Goal: Transaction & Acquisition: Book appointment/travel/reservation

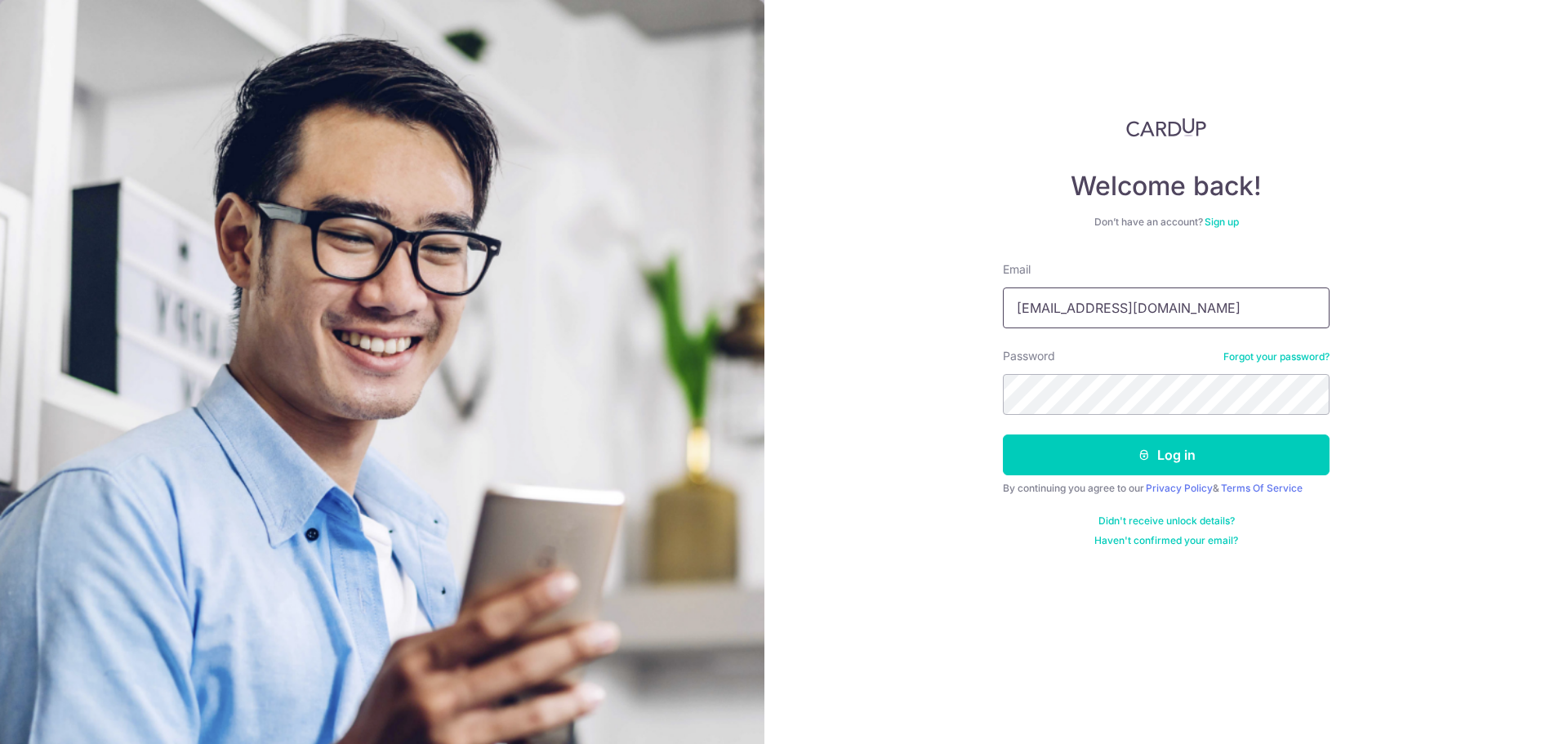
click at [1220, 303] on input "khengtangjack@hotmail.com" at bounding box center [1166, 307] width 327 height 40
type input "kohlivingsg@gmail.com"
click at [908, 471] on div "Welcome back! Don’t have an account? Sign up Email kohlivingsg@gmail.com Passwo…" at bounding box center [1166, 372] width 804 height 744
click at [1099, 464] on button "Log in" at bounding box center [1166, 454] width 327 height 40
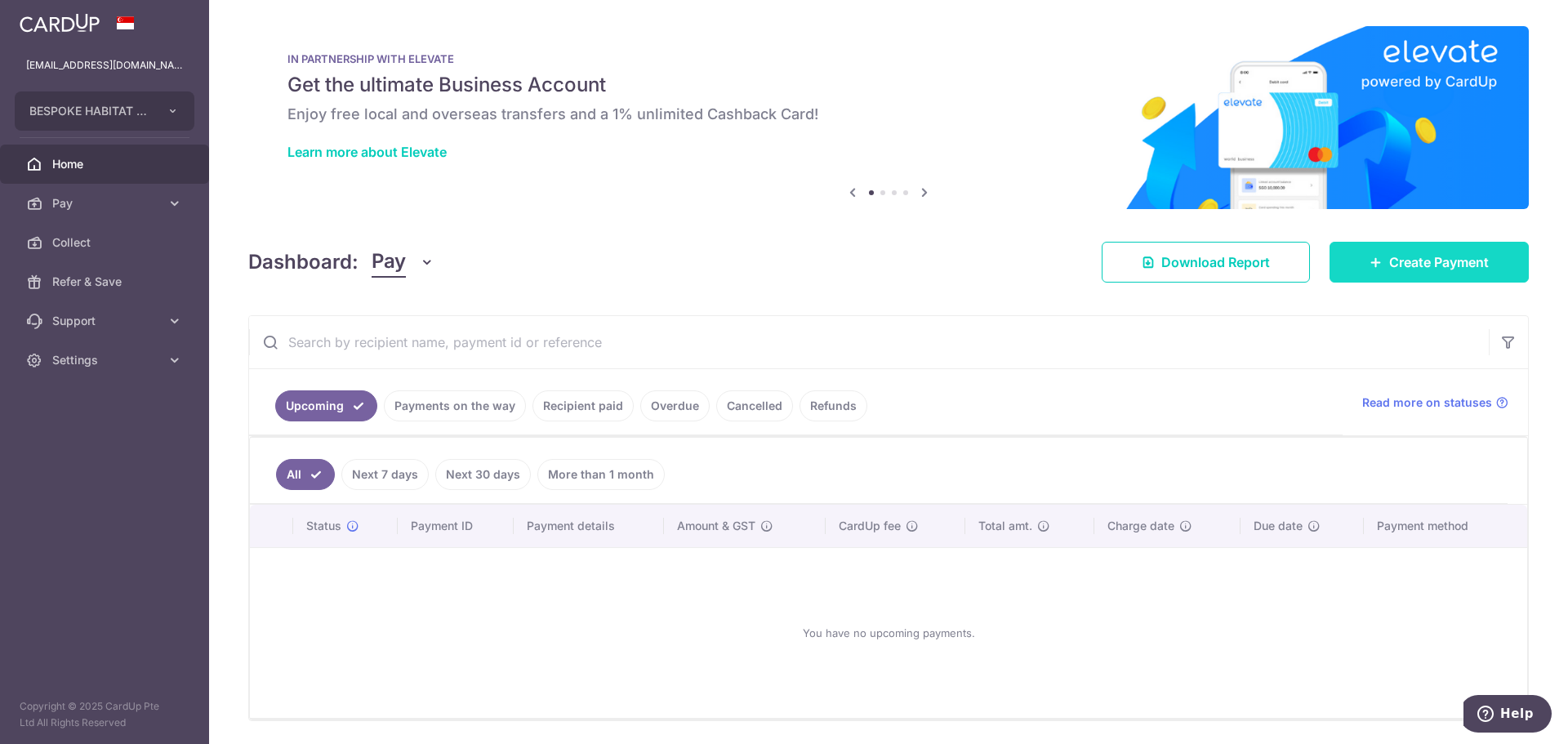
click at [1382, 264] on div at bounding box center [792, 375] width 1584 height 751
click at [1370, 259] on icon at bounding box center [1376, 262] width 13 height 13
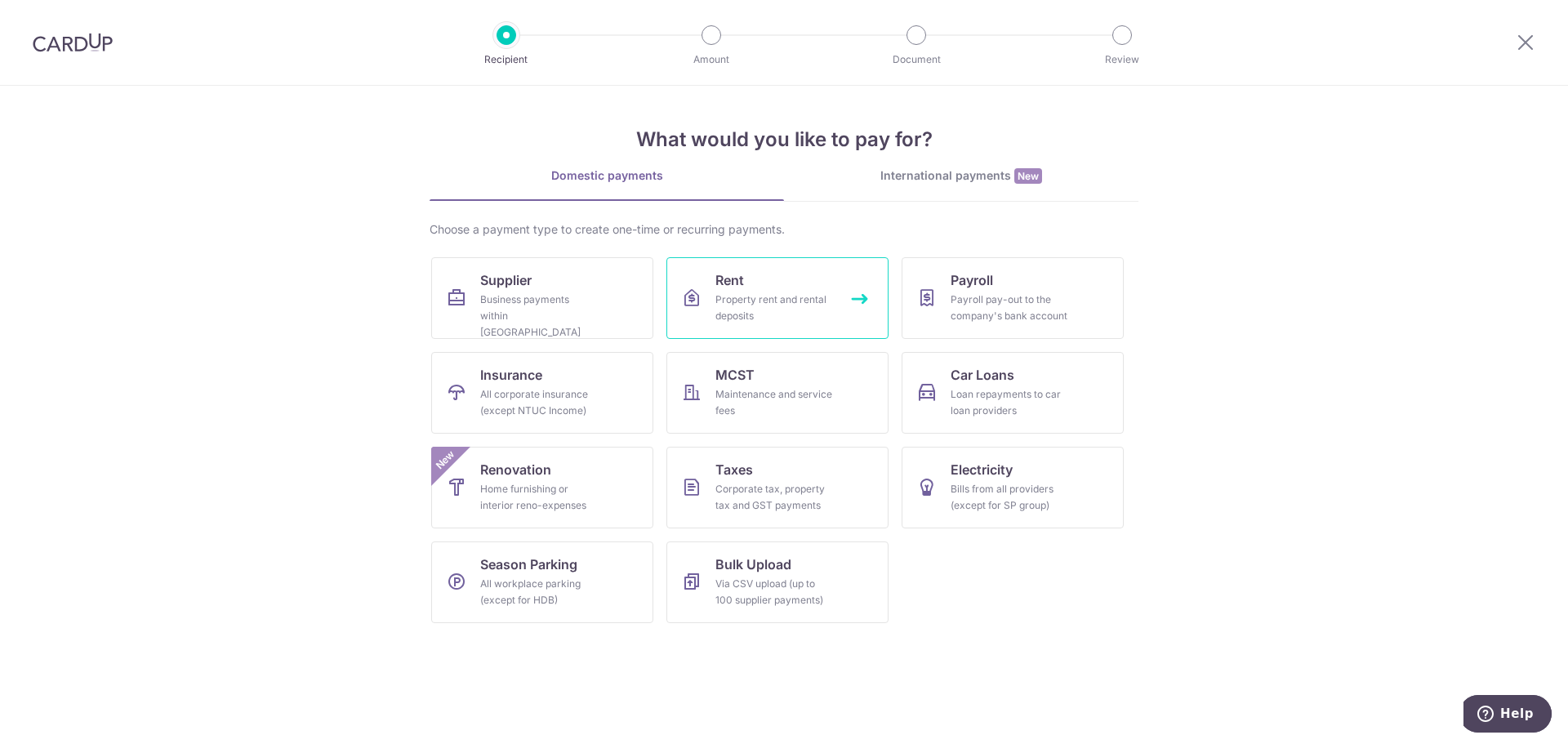
click at [801, 312] on div "Property rent and rental deposits" at bounding box center [774, 307] width 118 height 33
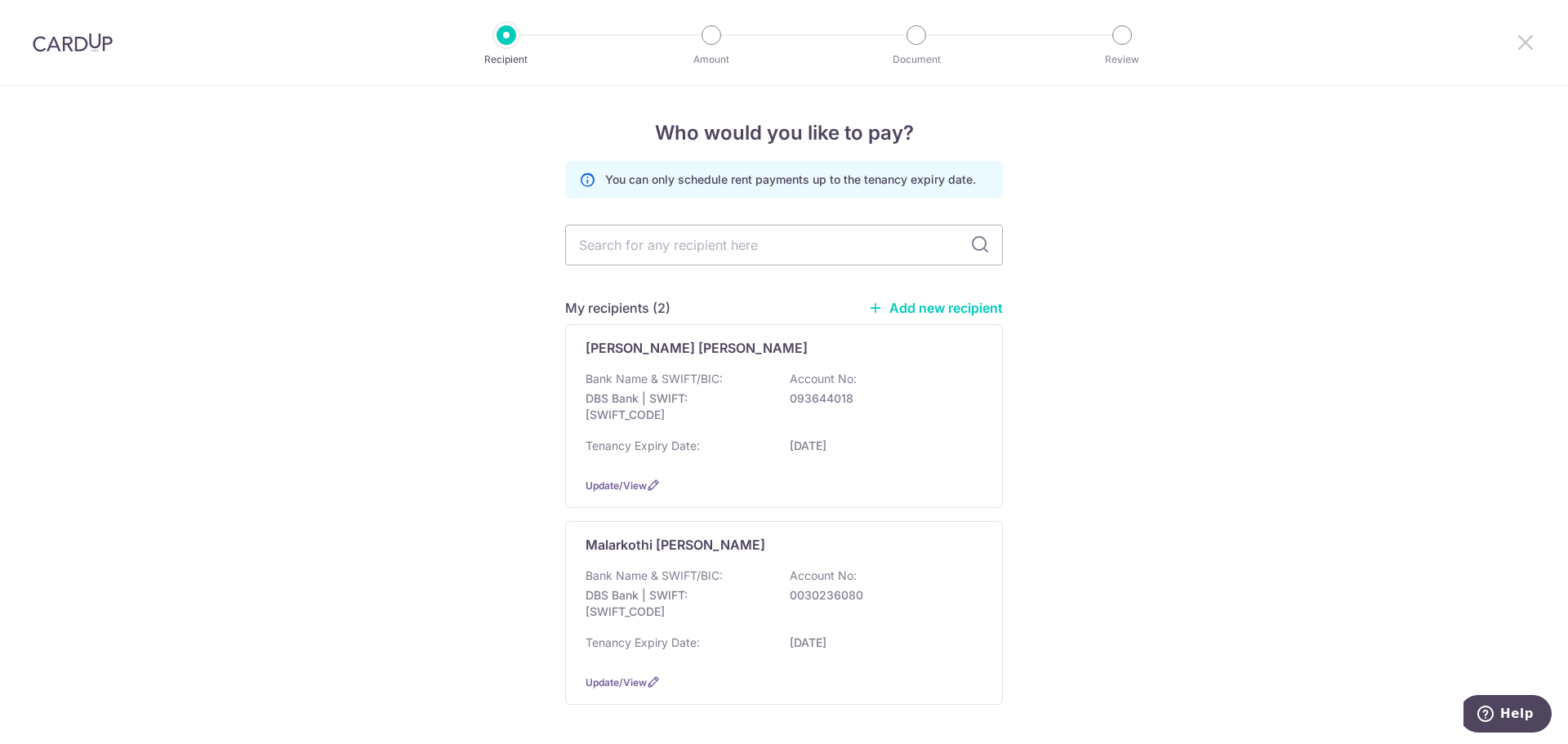
click at [1528, 40] on icon at bounding box center [1526, 41] width 19 height 20
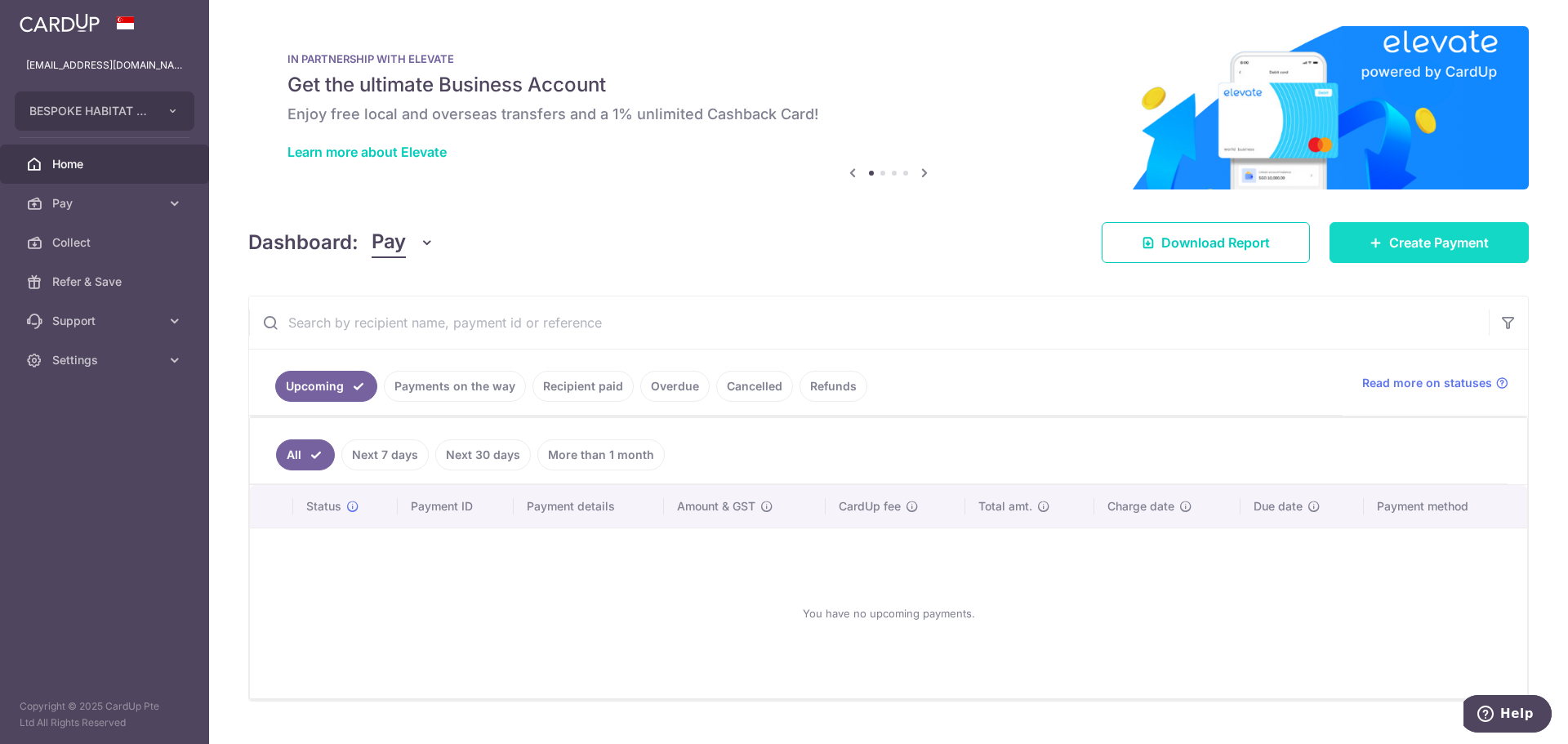
click at [1390, 241] on span "Create Payment" at bounding box center [1439, 242] width 99 height 19
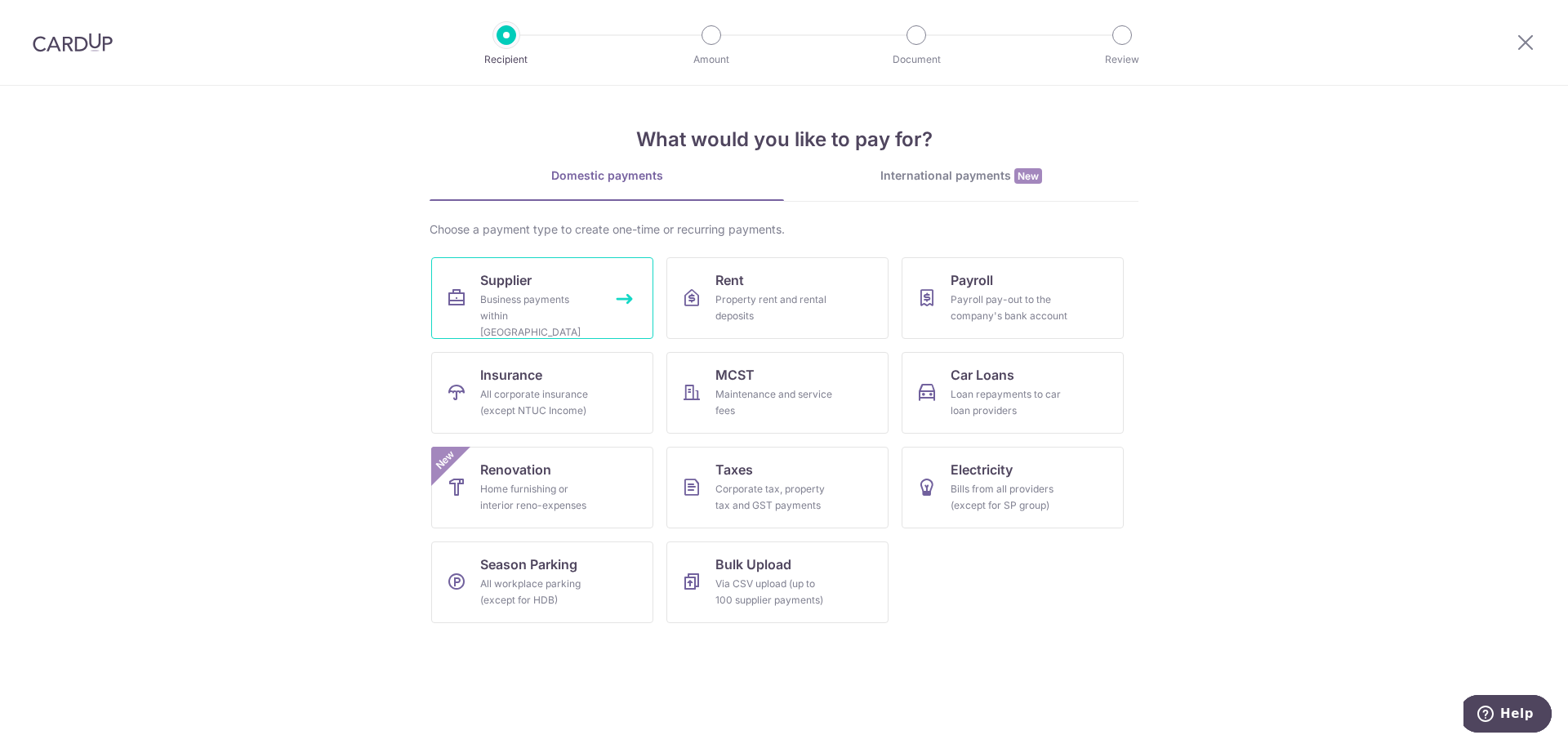
click at [584, 301] on div "Business payments within Singapore" at bounding box center [540, 316] width 118 height 49
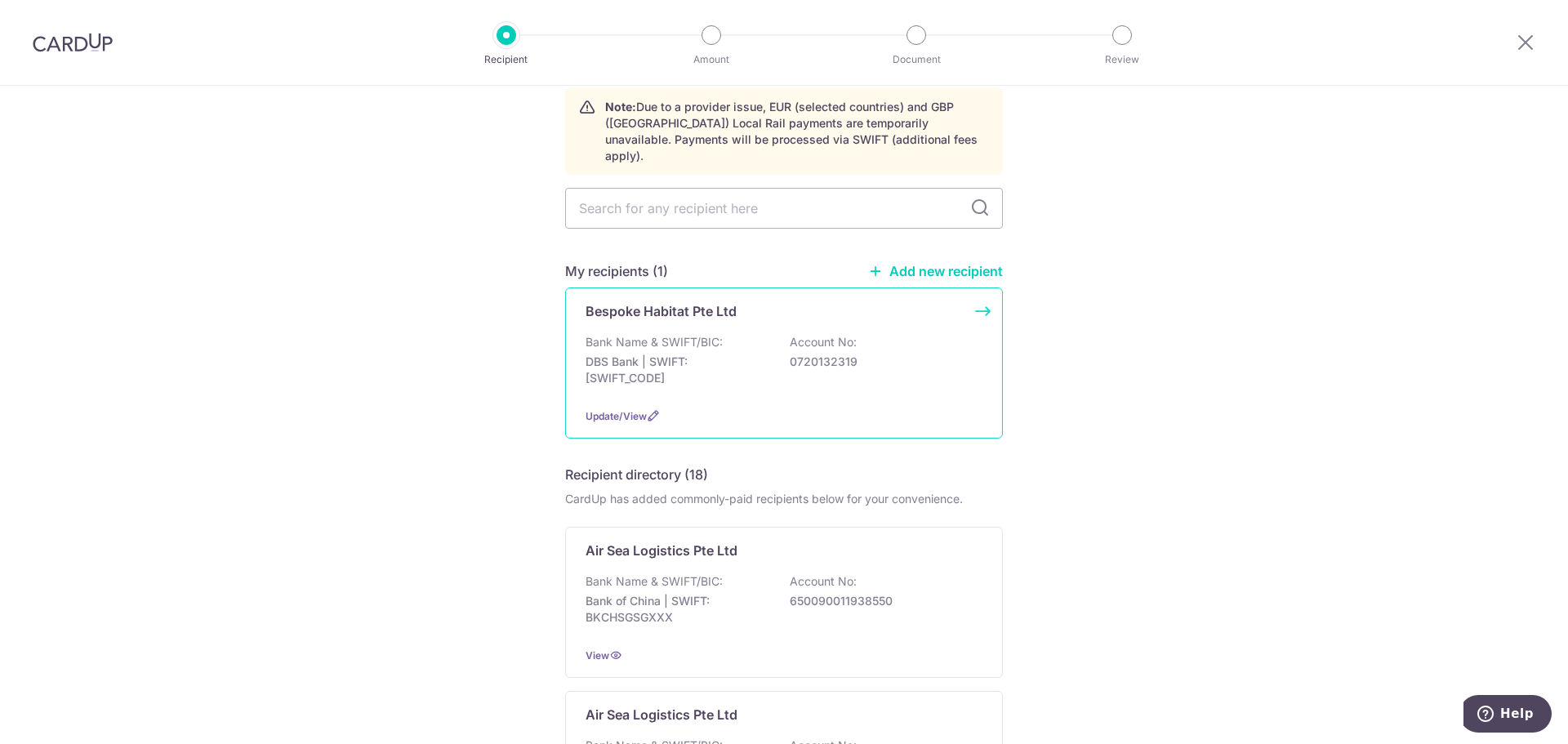
scroll to position [82, 0]
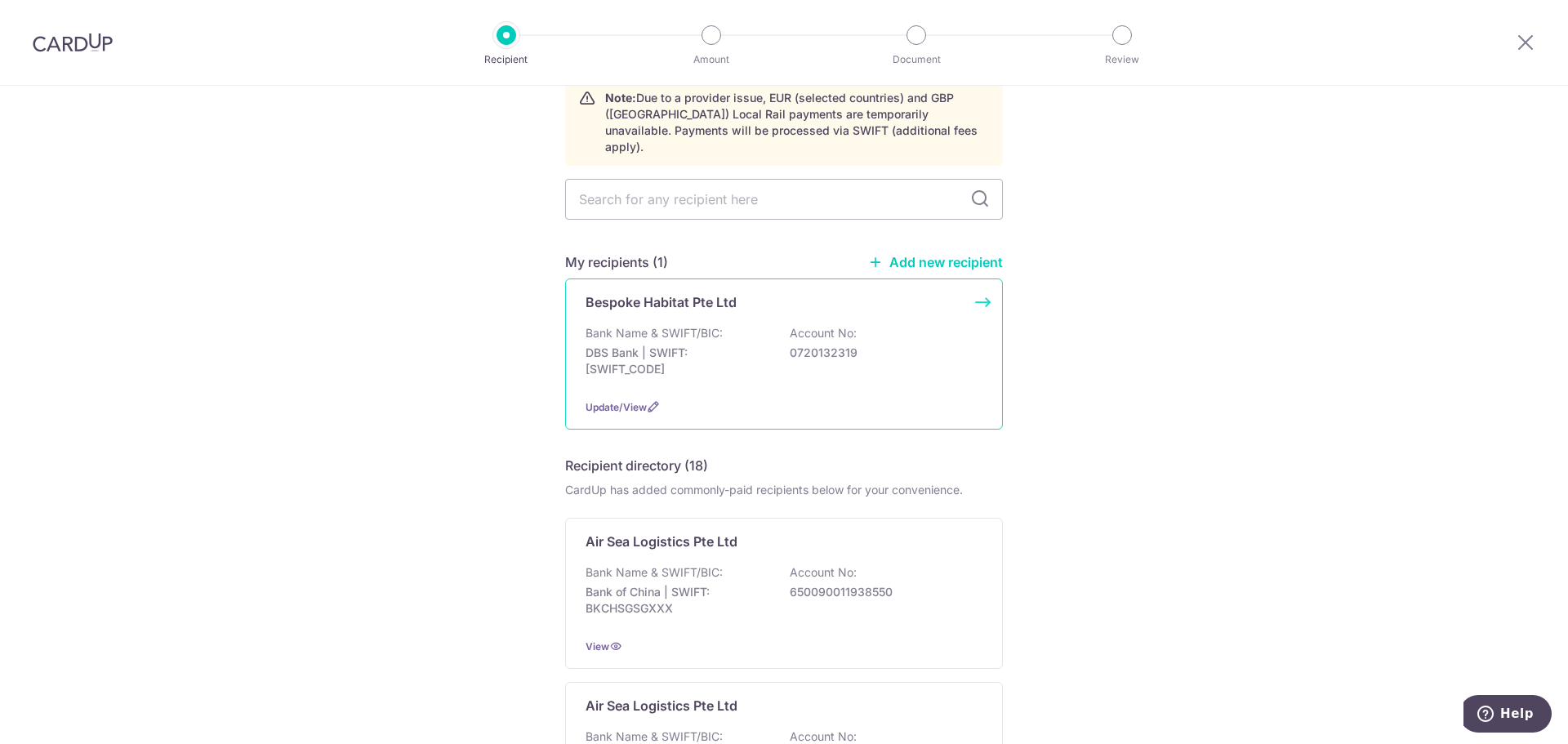
click at [844, 353] on div "Bank Name & SWIFT/BIC: DBS Bank | SWIFT: [SWIFT_CODE] Account No: 0720132319" at bounding box center [784, 355] width 397 height 61
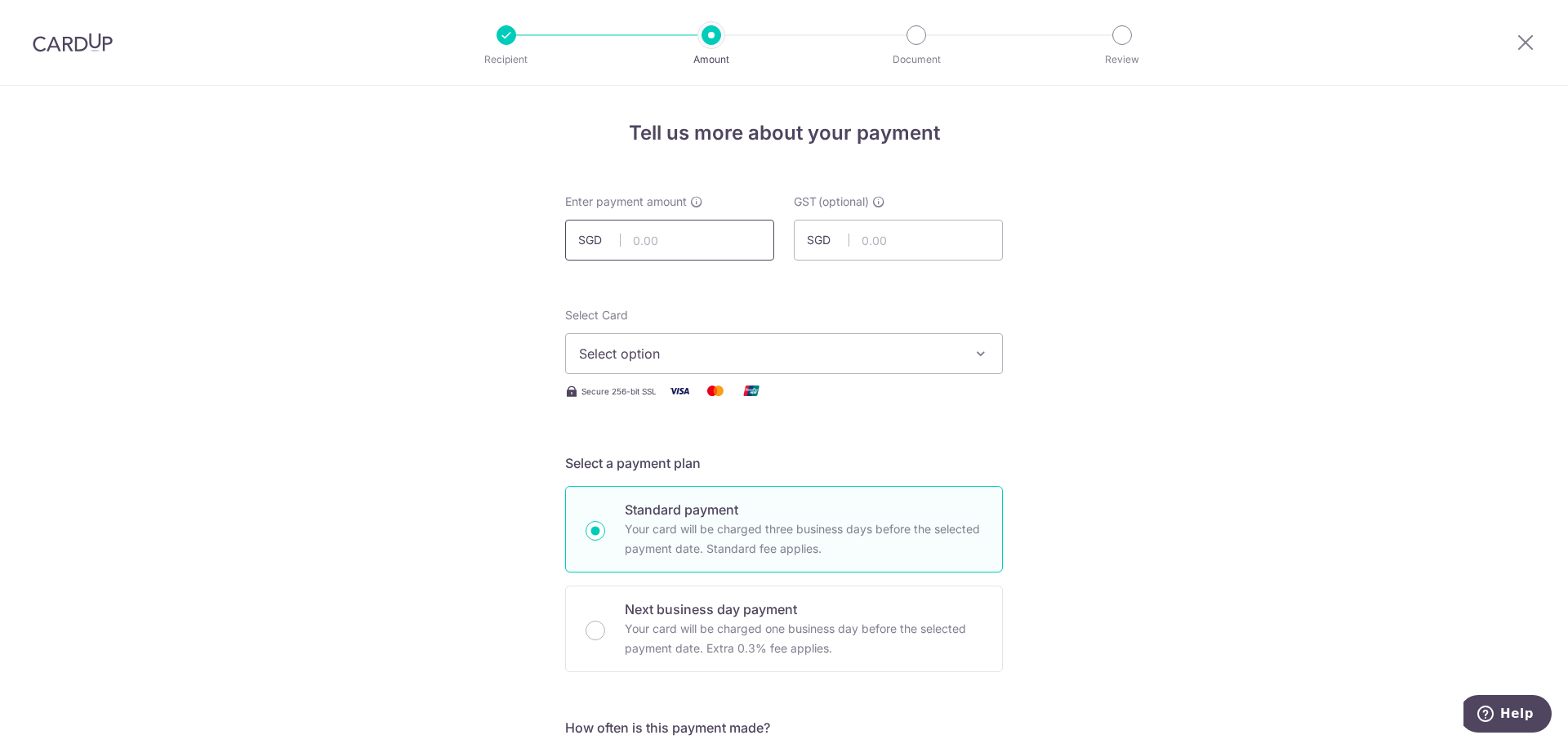
click at [651, 247] on input "text" at bounding box center [670, 240] width 209 height 40
paste input "750.00"
type input "750.00"
click at [781, 361] on span "Select option" at bounding box center [769, 353] width 381 height 19
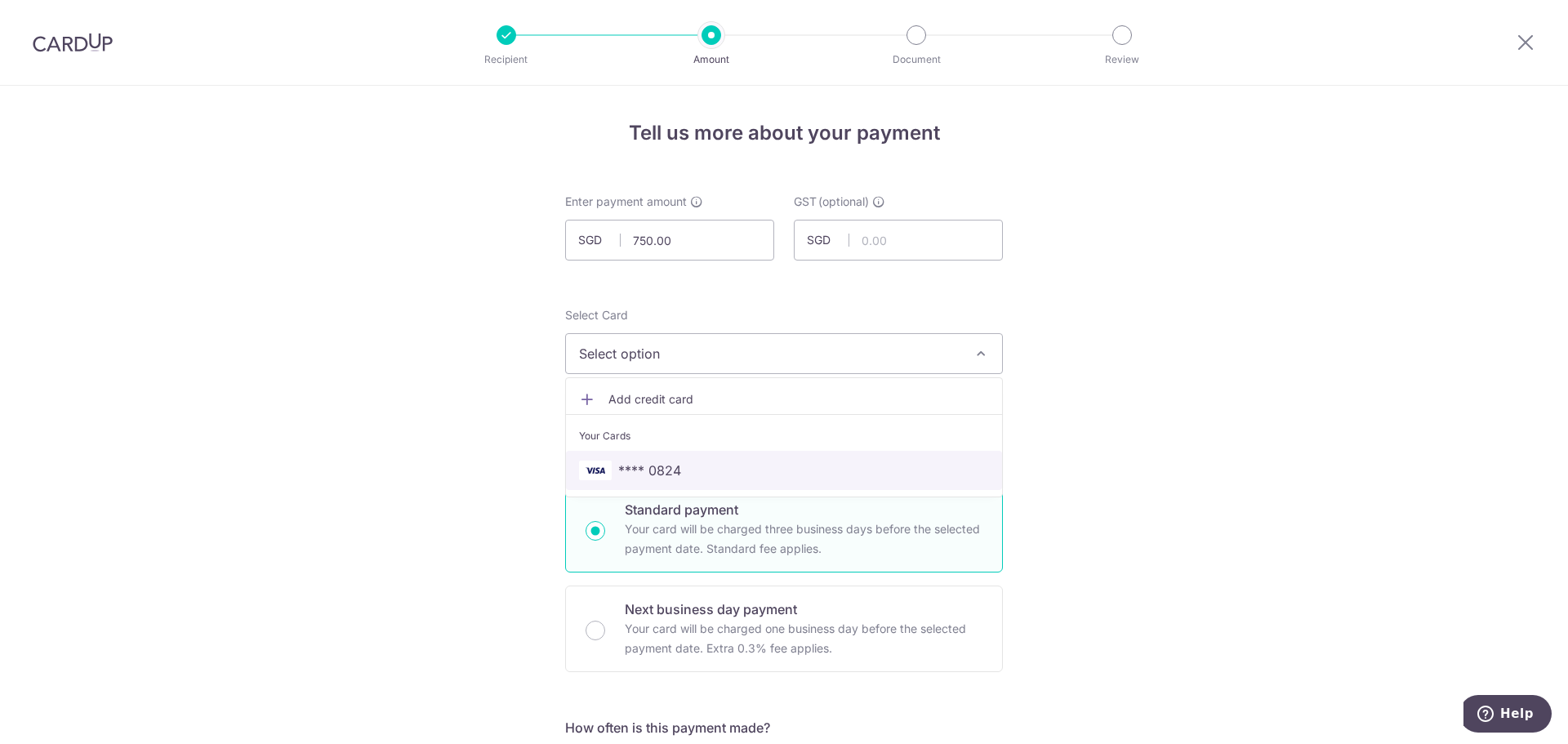
click at [699, 461] on span "**** 0824" at bounding box center [784, 470] width 410 height 19
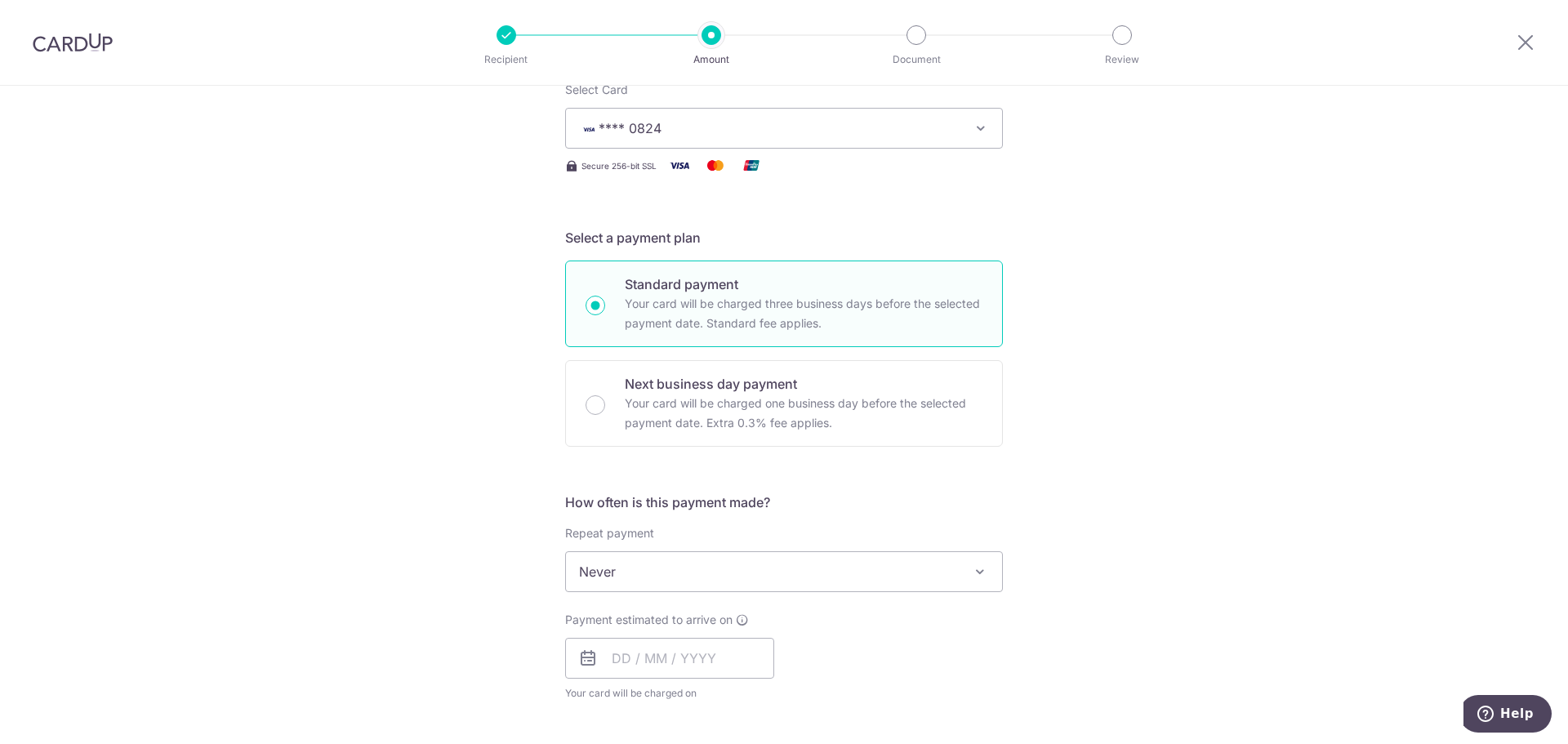
scroll to position [327, 0]
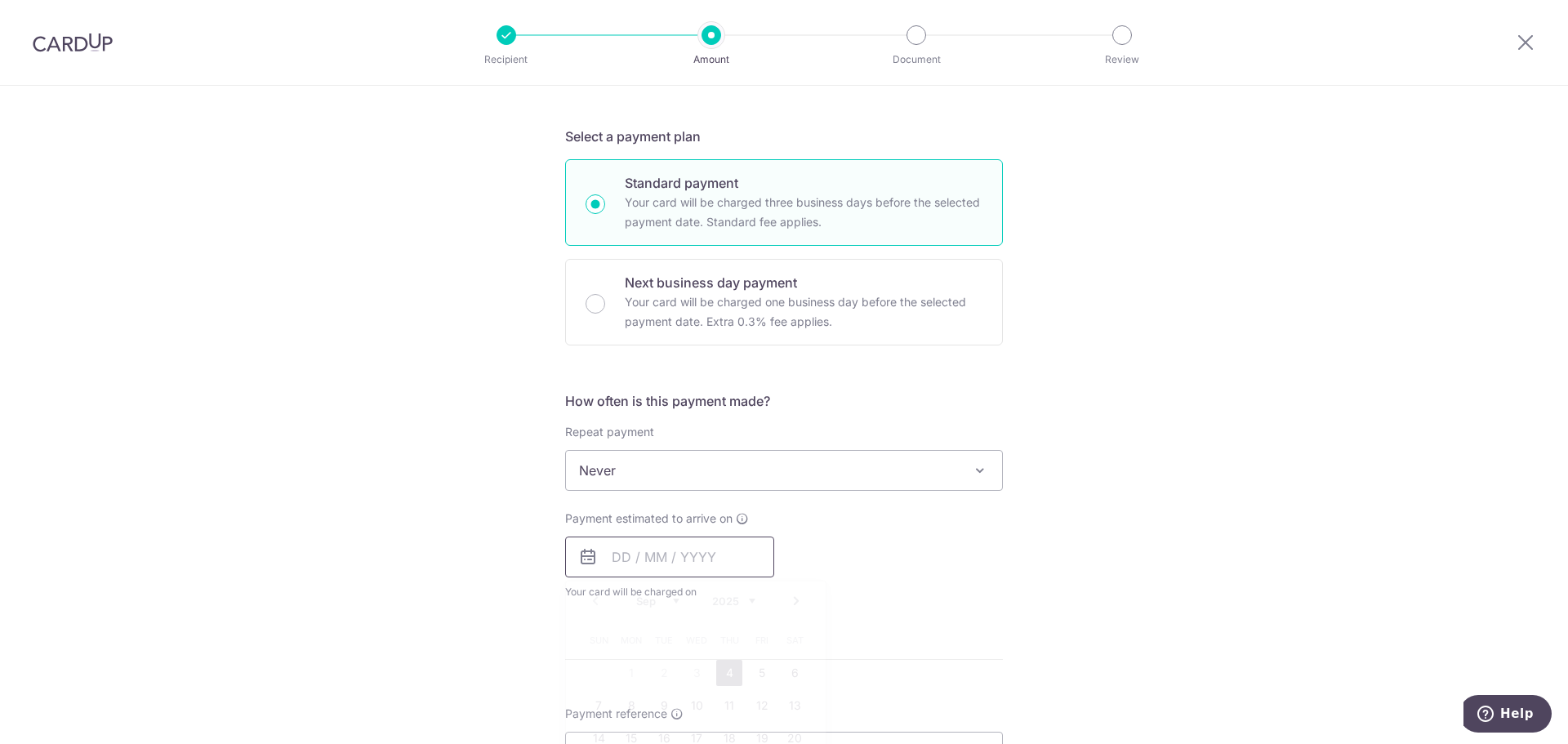
click at [686, 560] on input "text" at bounding box center [670, 557] width 209 height 40
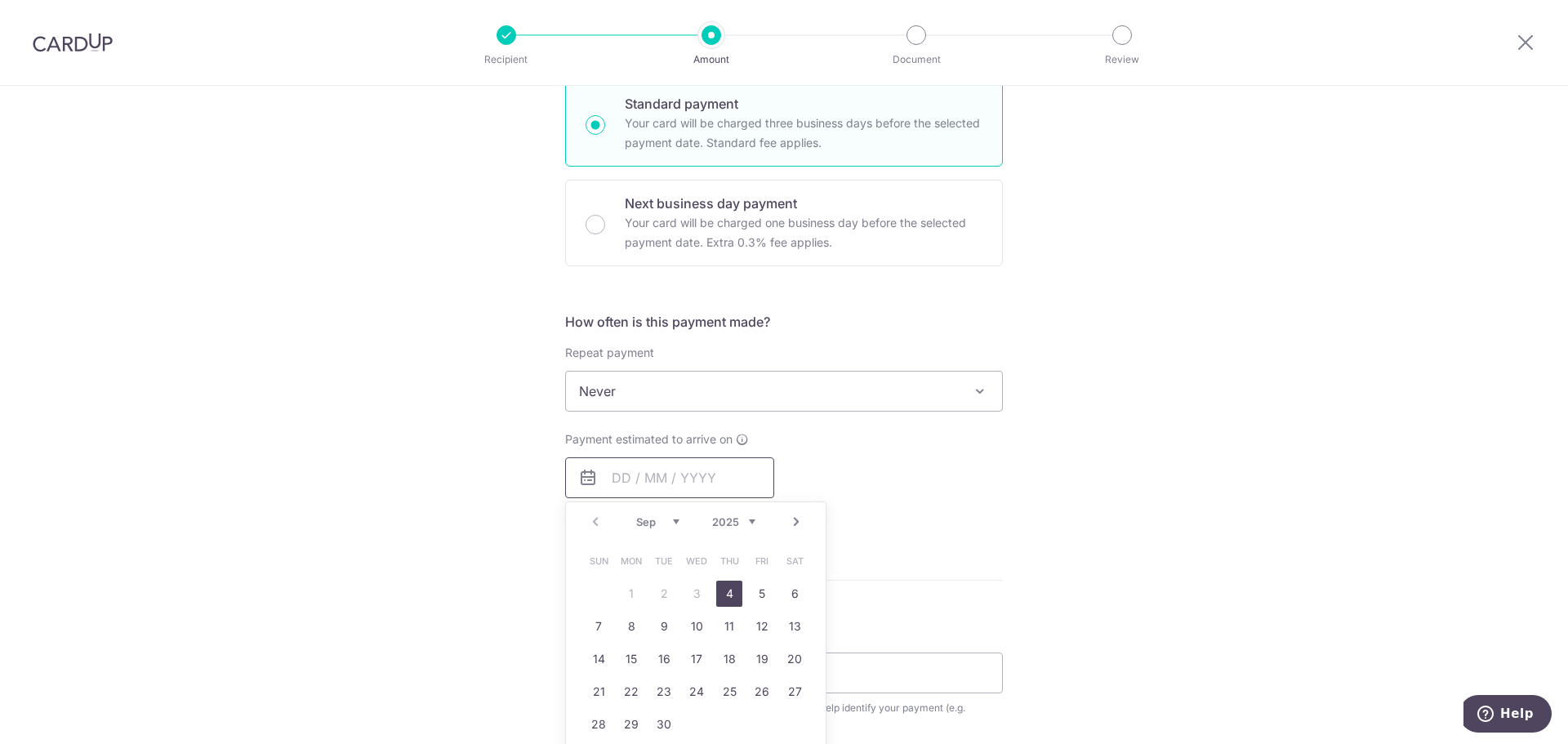
scroll to position [408, 0]
click at [723, 593] on link "4" at bounding box center [730, 591] width 26 height 26
type input "[DATE]"
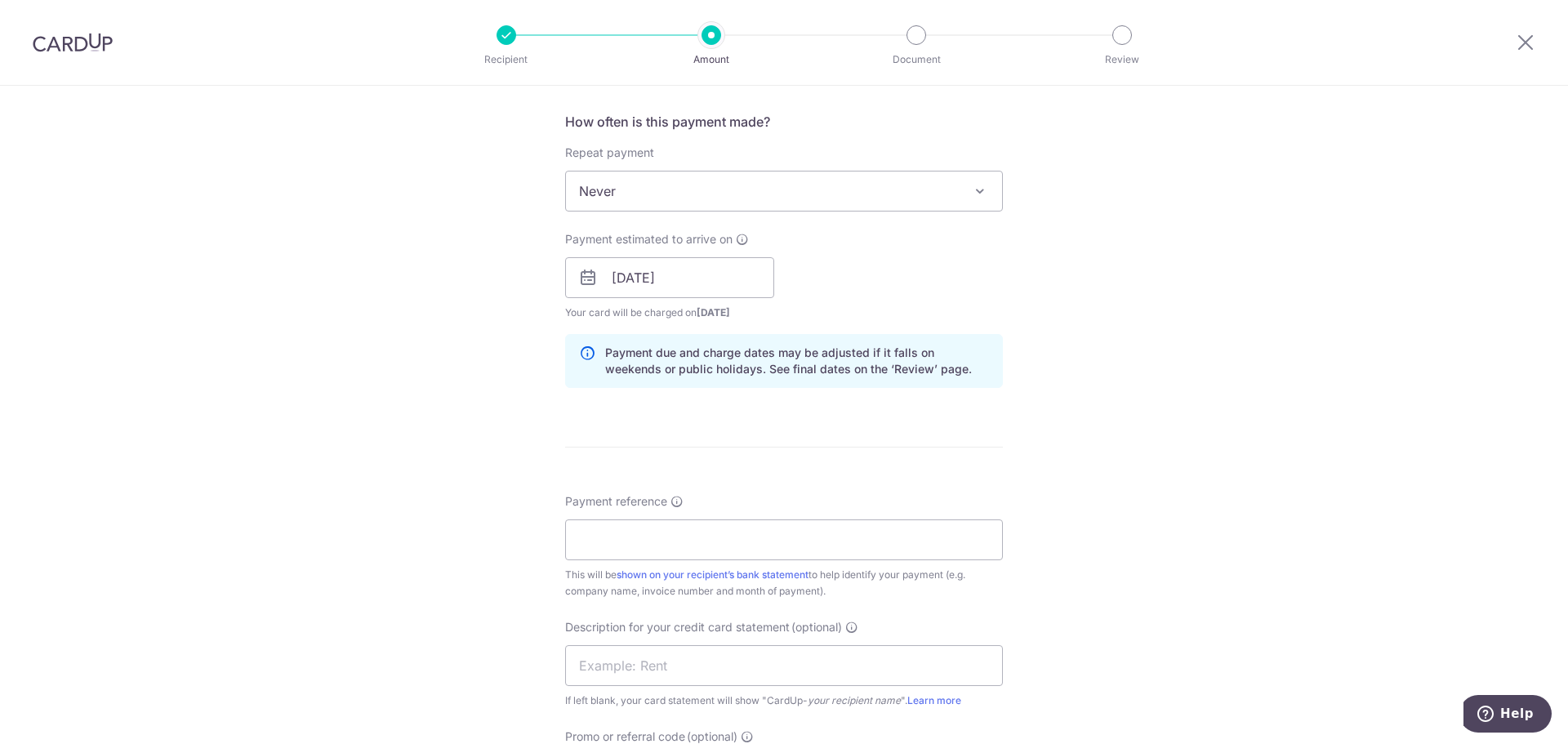
scroll to position [654, 0]
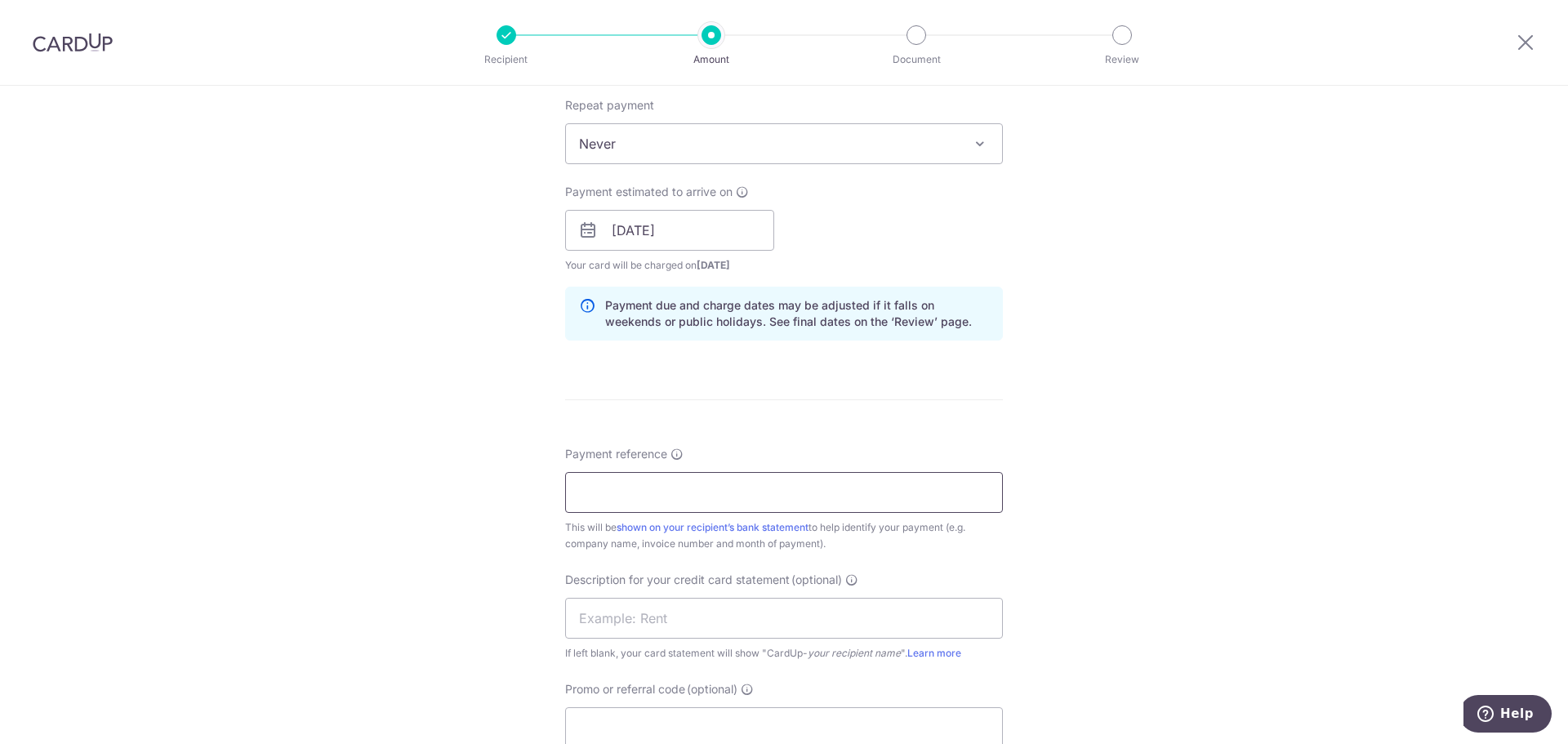
click at [744, 496] on input "Payment reference" at bounding box center [784, 492] width 438 height 40
click at [646, 486] on input "Payment reference" at bounding box center [784, 492] width 438 height 40
paste input "INV-18063"
type input "INV-18063"
click at [611, 622] on input "text" at bounding box center [784, 618] width 438 height 40
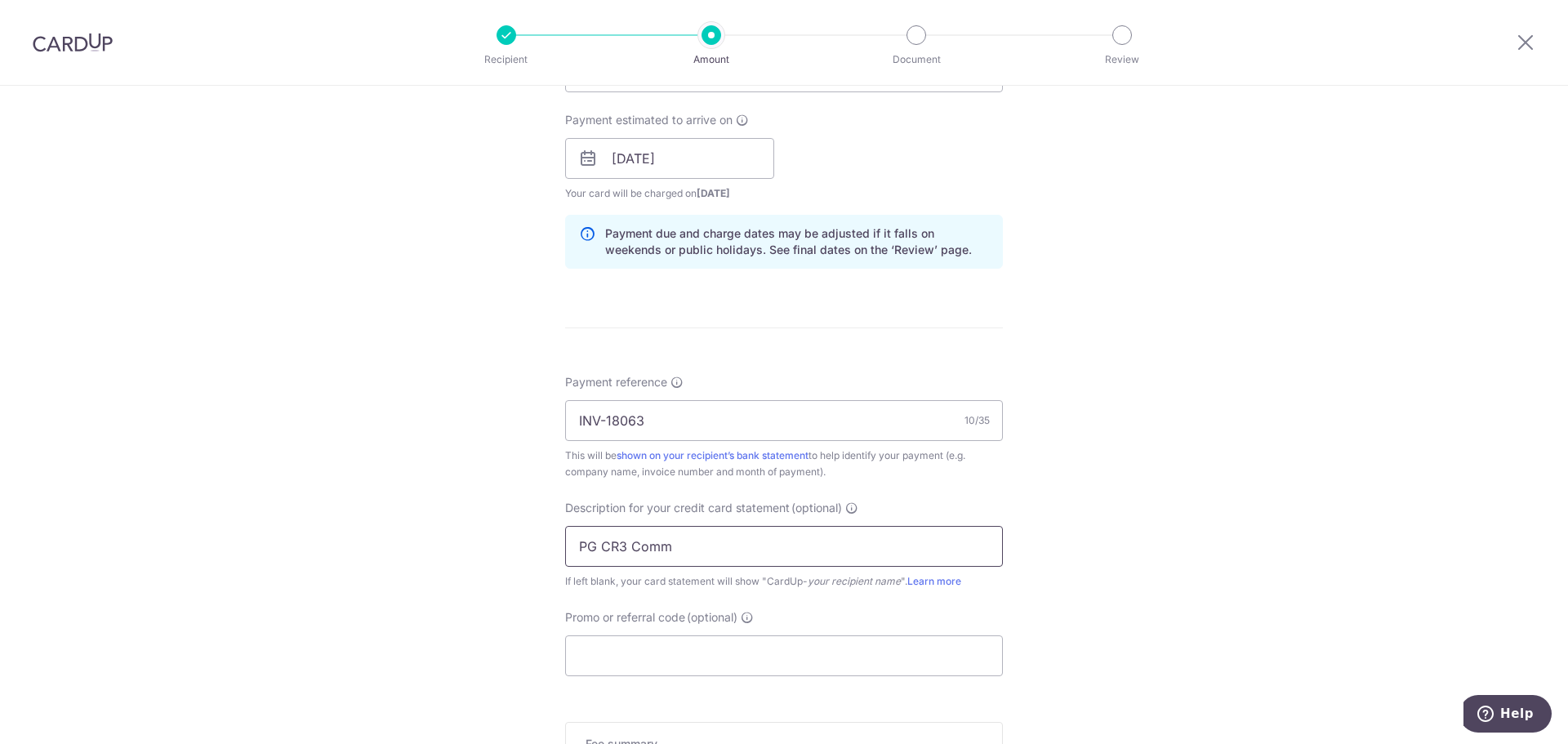
scroll to position [734, 0]
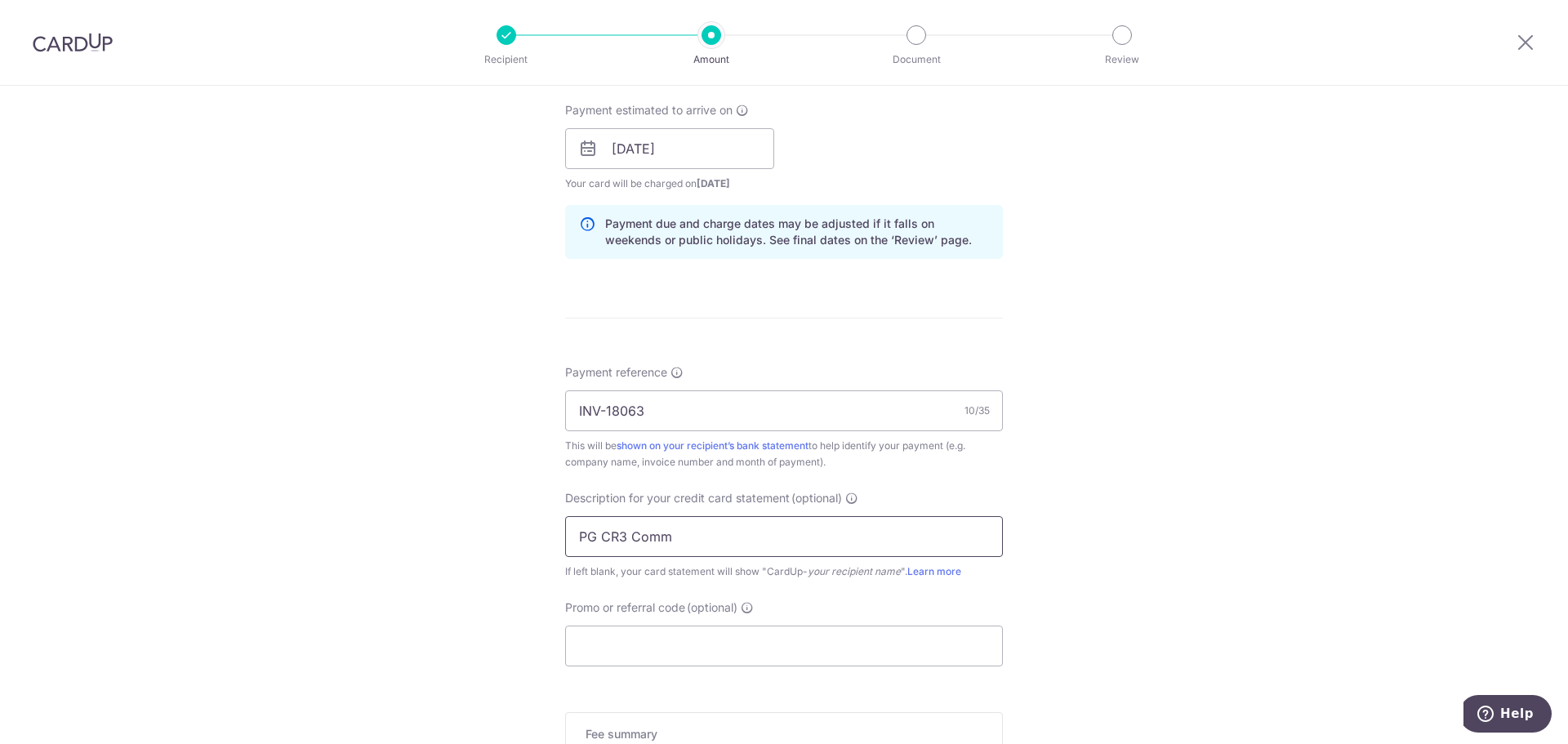
type input "PG CR3 Comm"
click at [648, 649] on input "Promo or referral code (optional)" at bounding box center [784, 646] width 438 height 40
paste input "BOFF185"
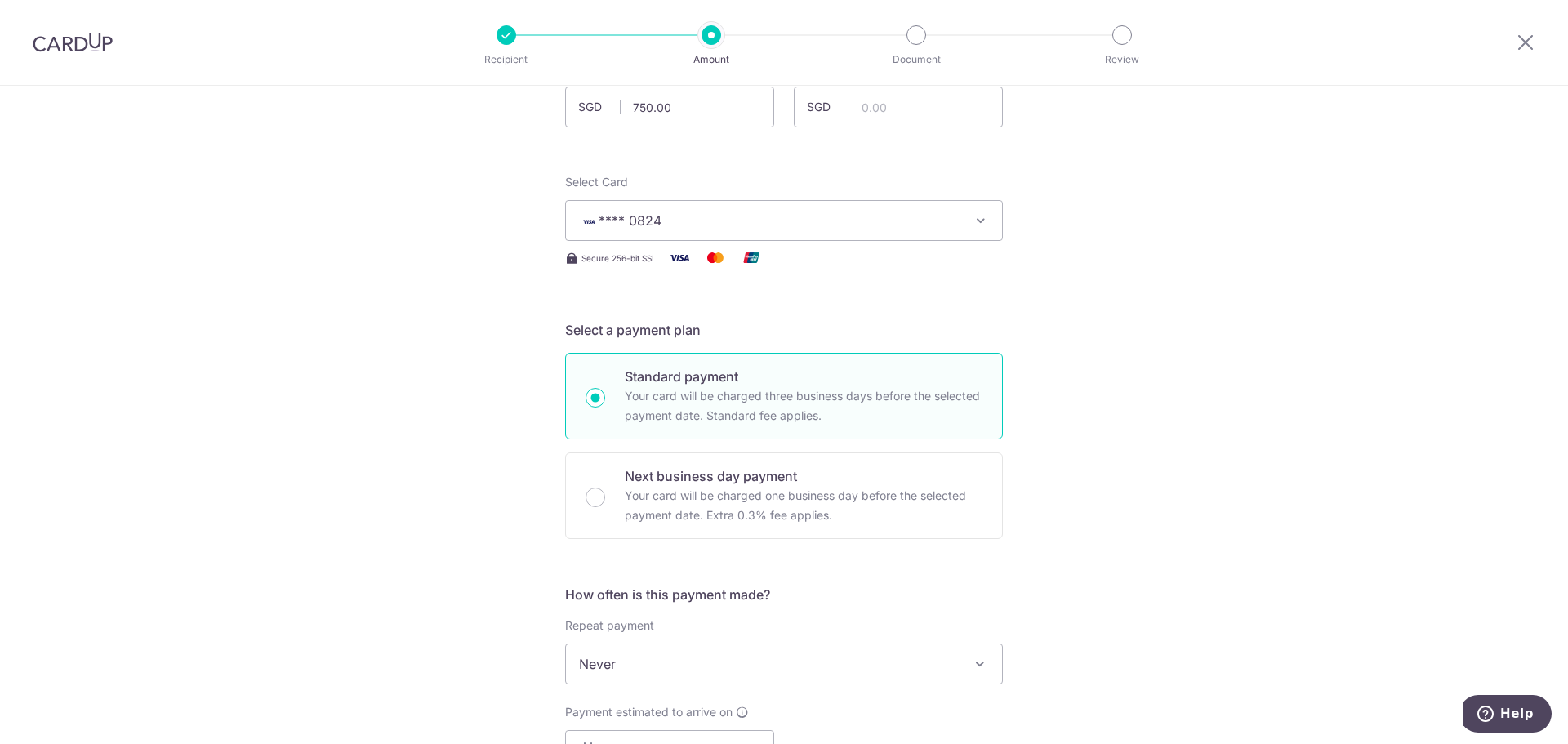
scroll to position [82, 0]
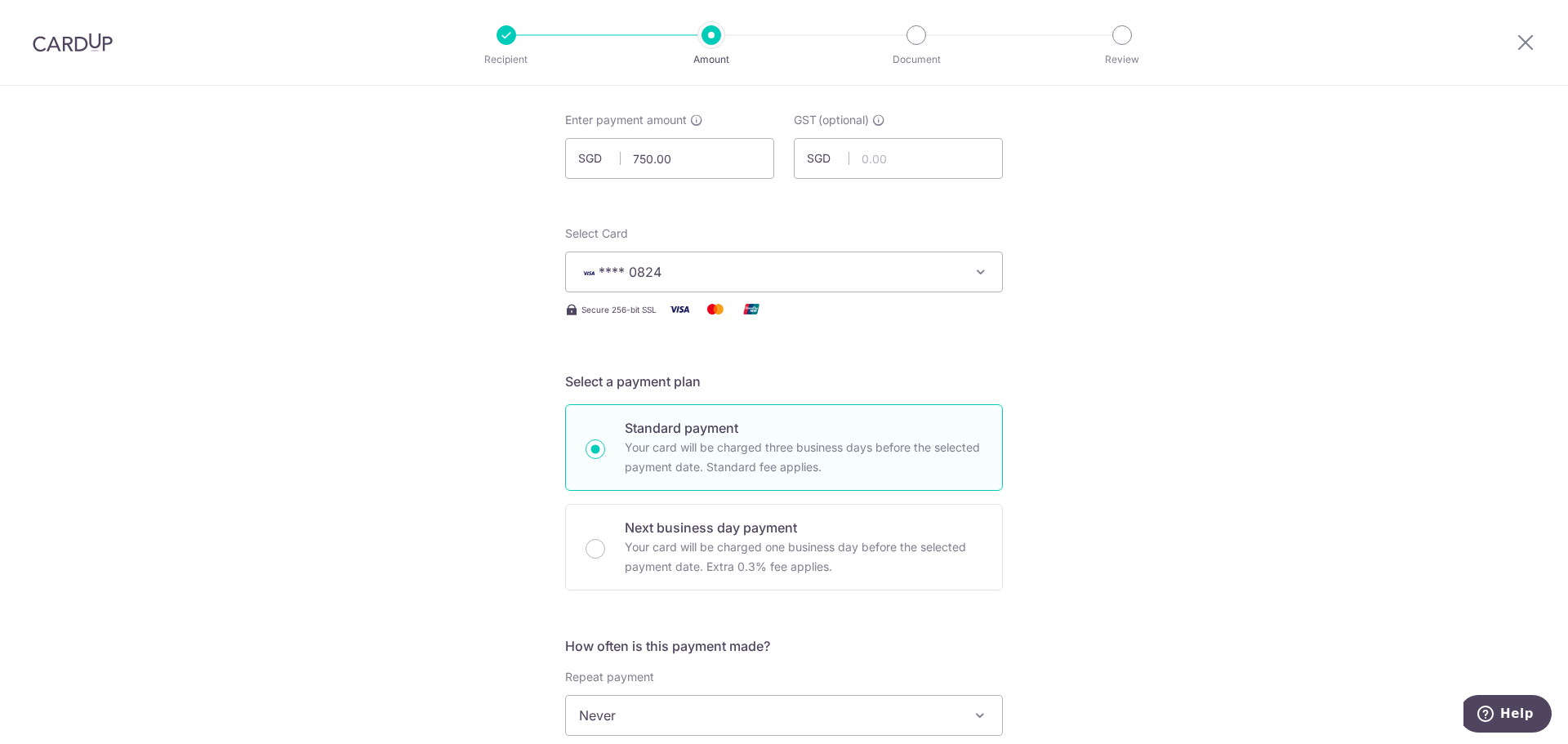
type input "BOFF185"
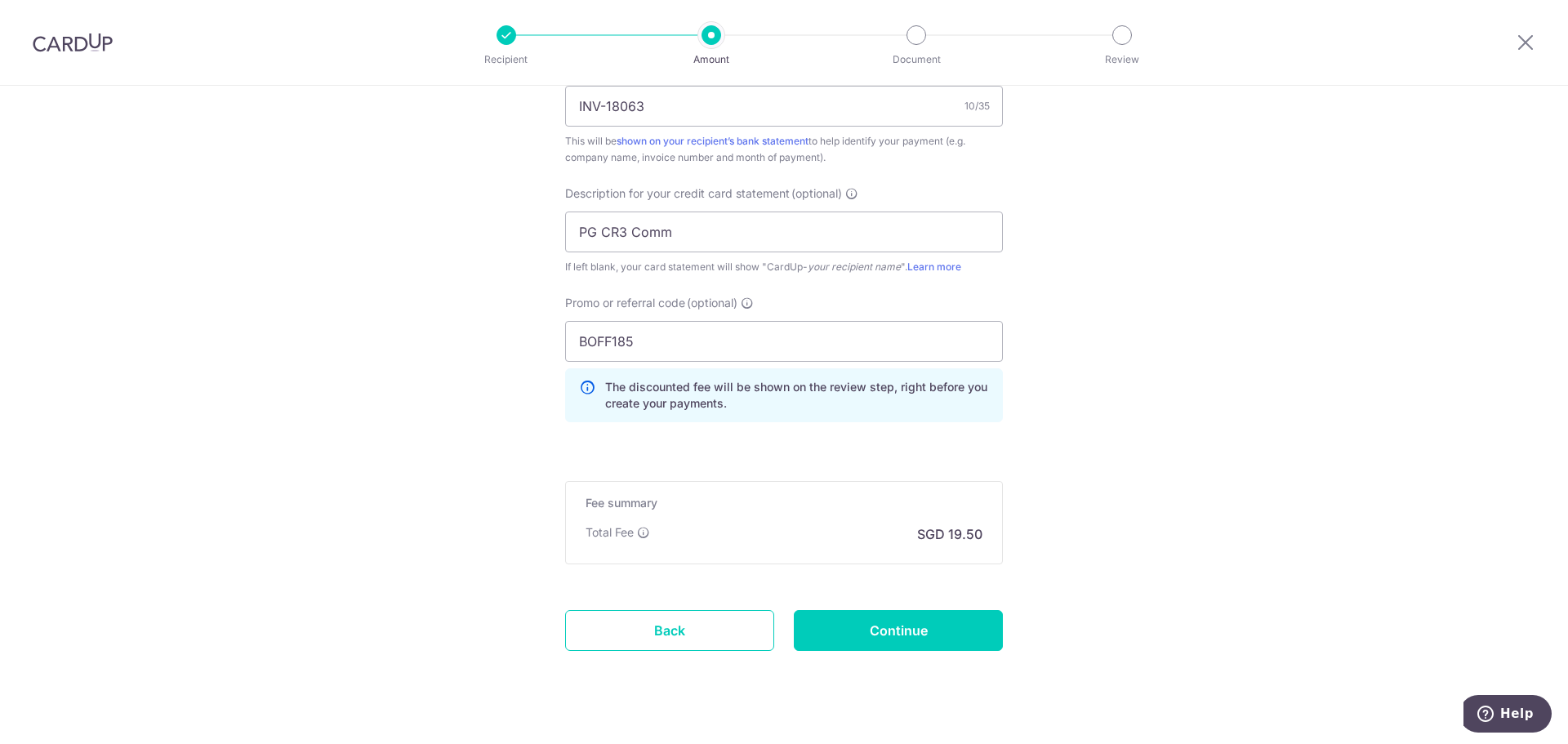
scroll to position [1069, 0]
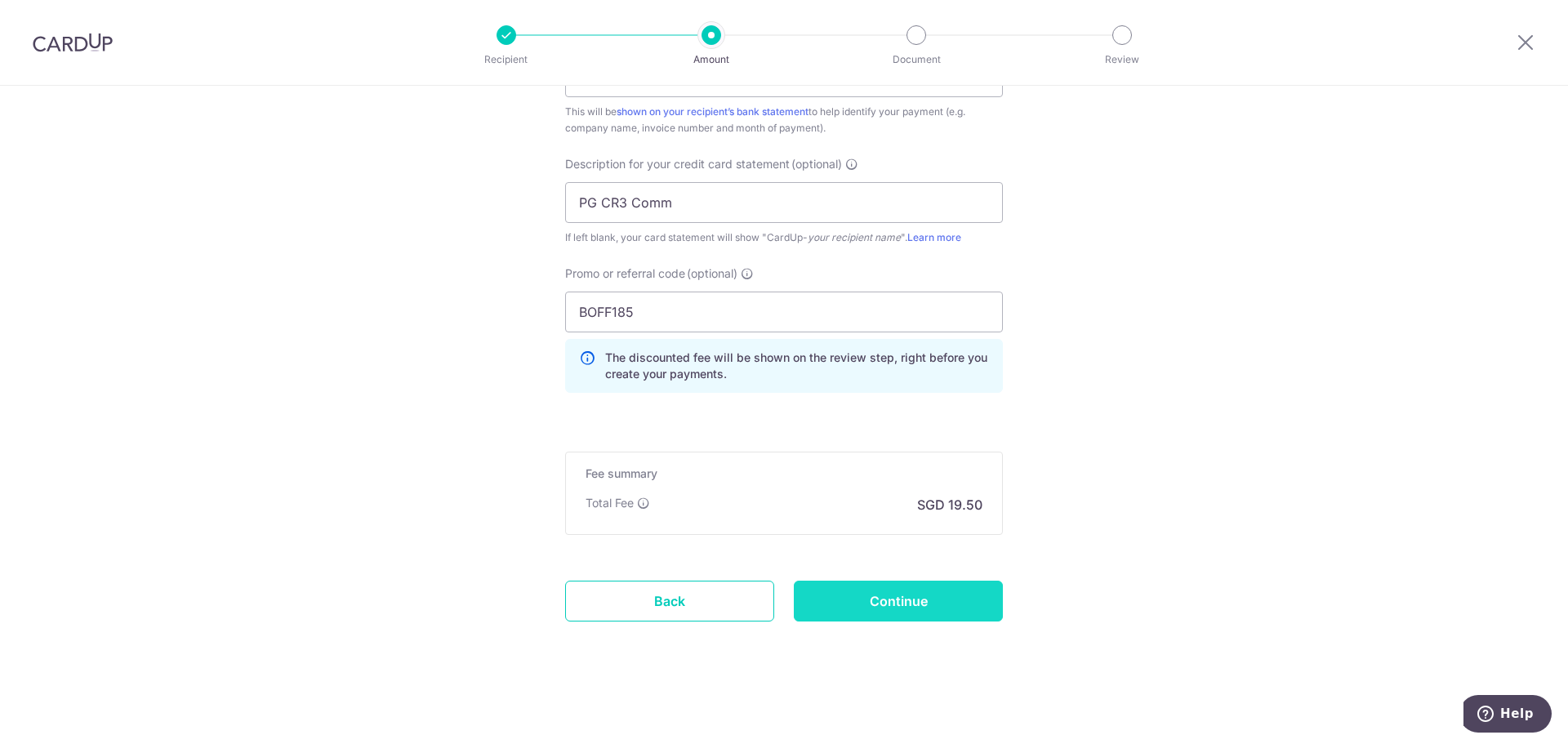
click at [946, 591] on input "Continue" at bounding box center [898, 601] width 209 height 40
type input "Create Schedule"
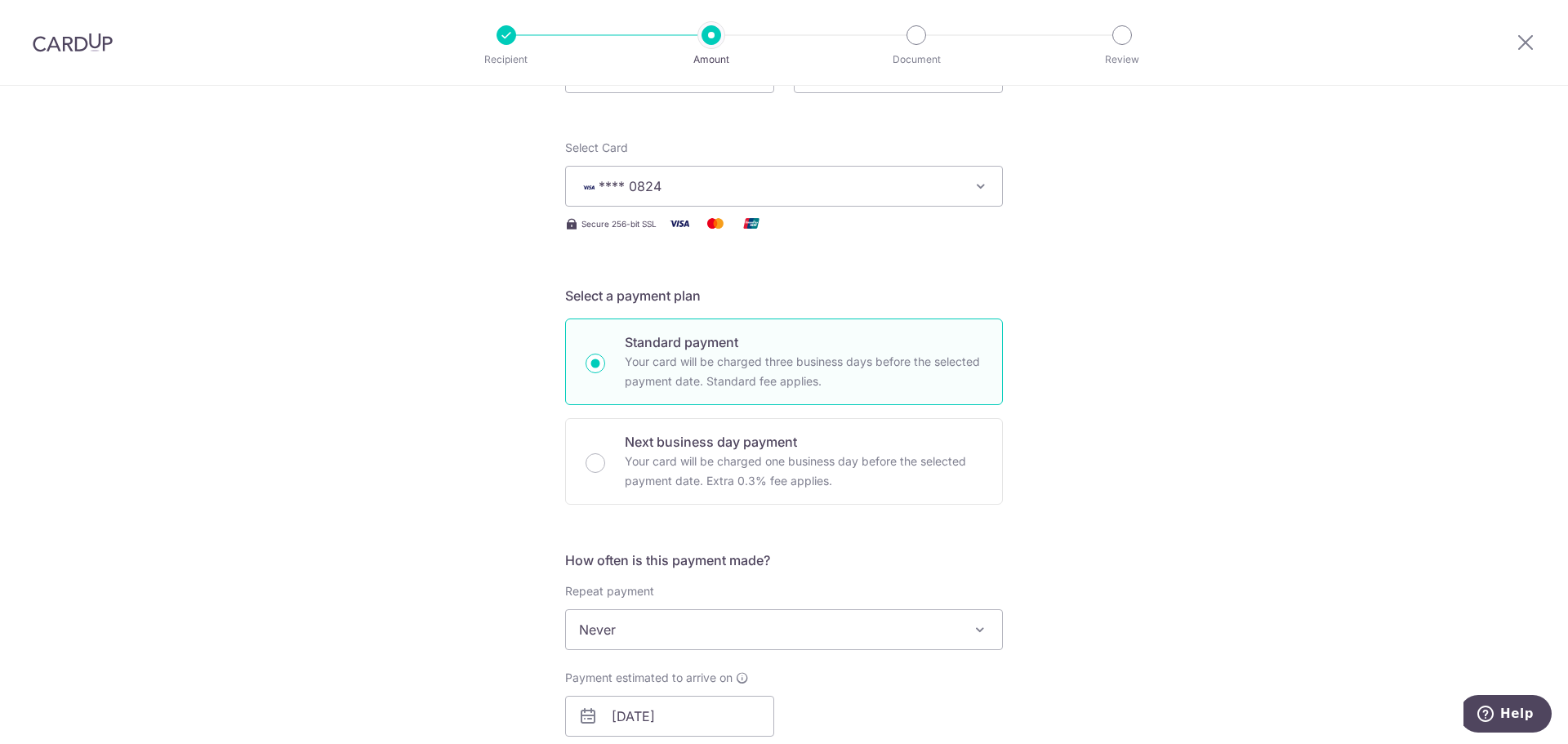
scroll to position [89, 0]
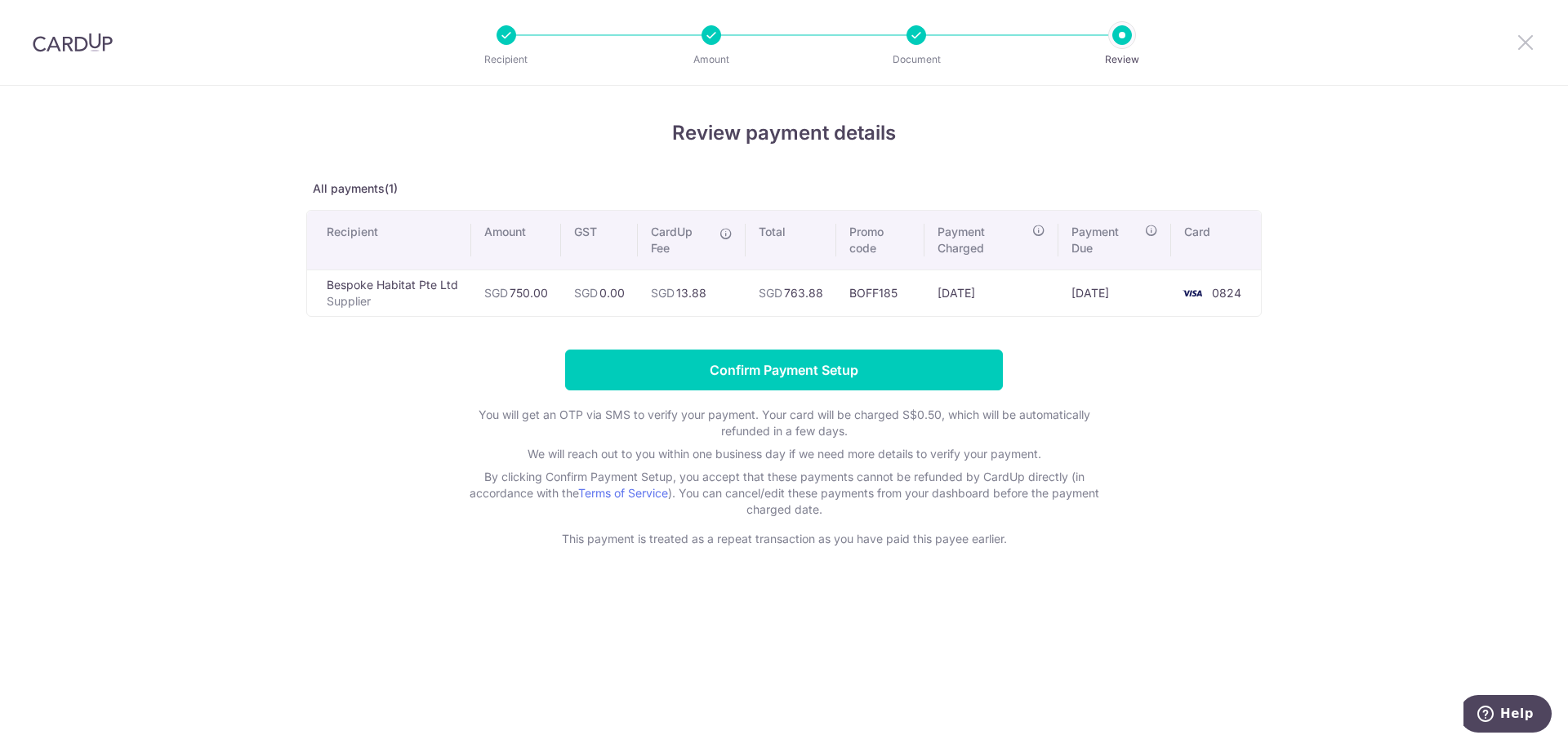
drag, startPoint x: 1518, startPoint y: 38, endPoint x: 845, endPoint y: 87, distance: 674.8
click at [1518, 38] on icon at bounding box center [1526, 41] width 19 height 20
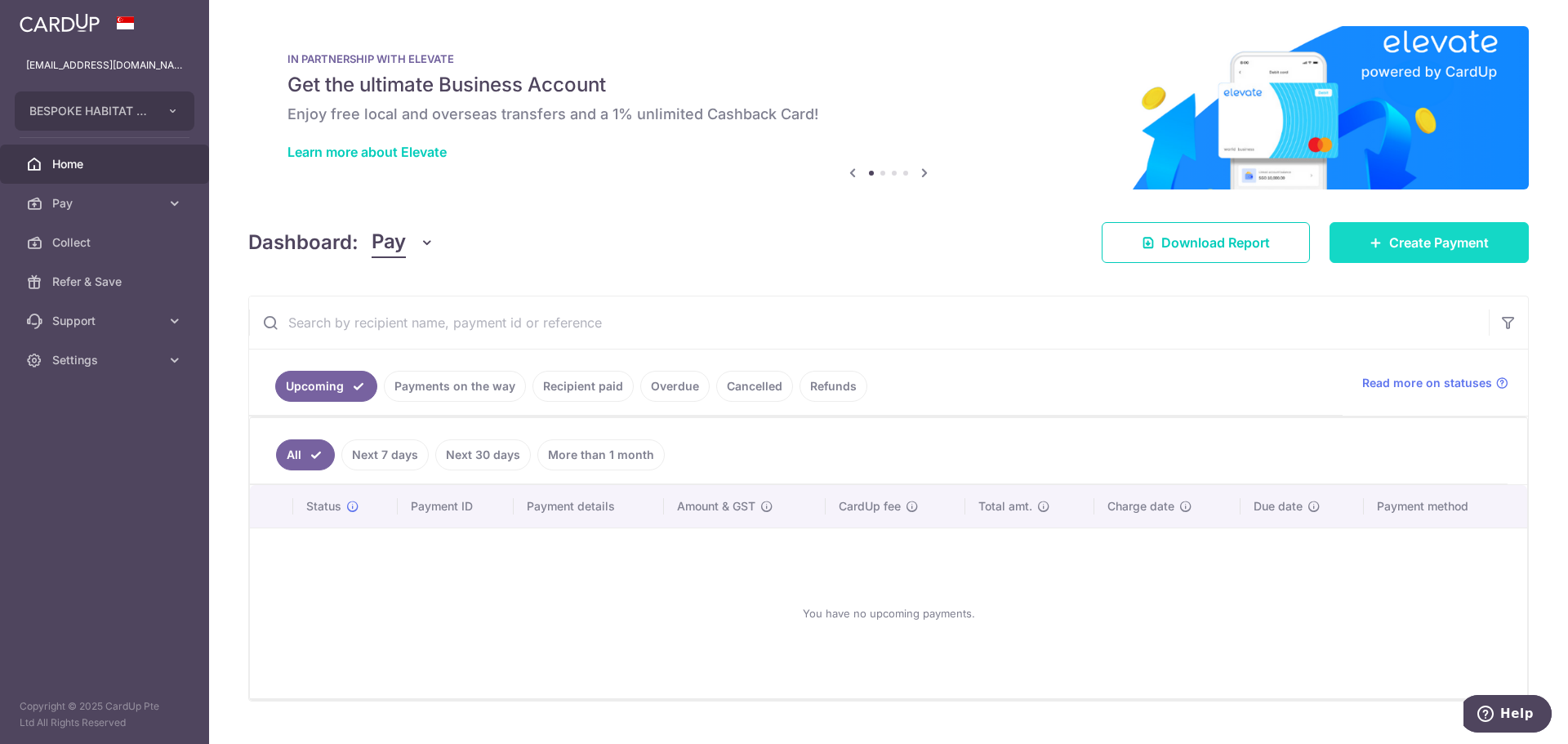
click at [1441, 228] on link "Create Payment" at bounding box center [1429, 242] width 200 height 40
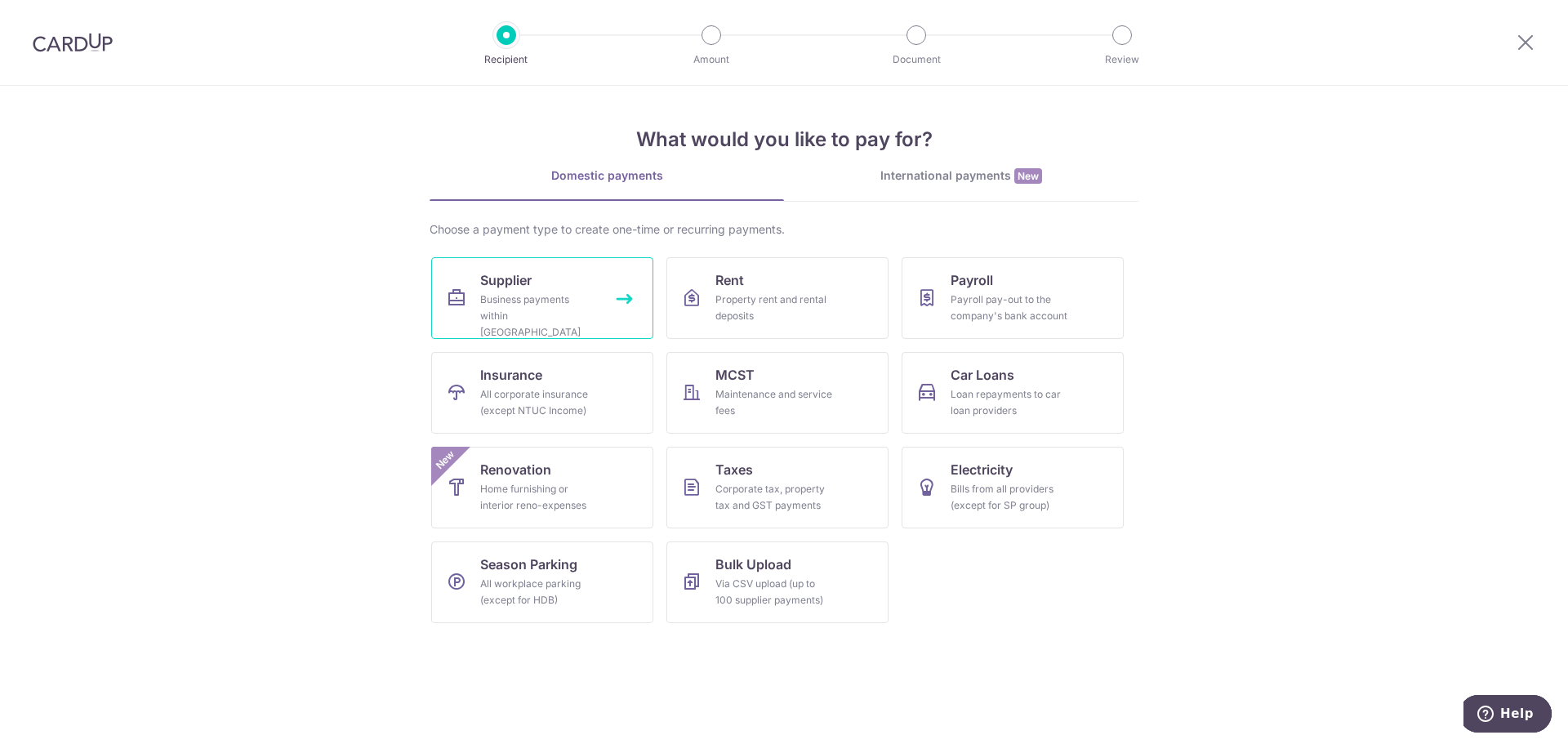
click at [559, 300] on div "Business payments within Singapore" at bounding box center [540, 316] width 118 height 49
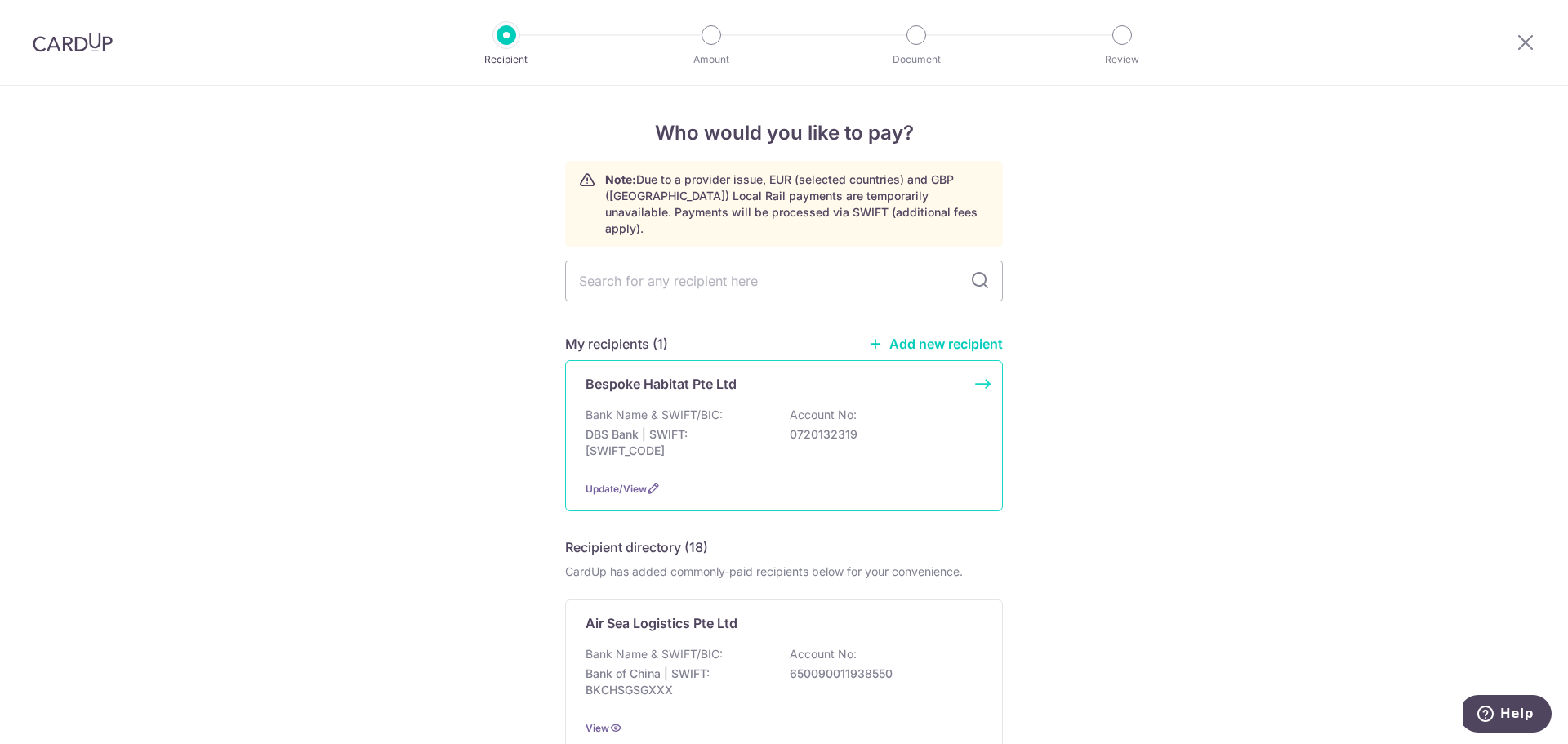
click at [778, 374] on div "Bespoke Habitat Pte Ltd" at bounding box center [773, 384] width 377 height 19
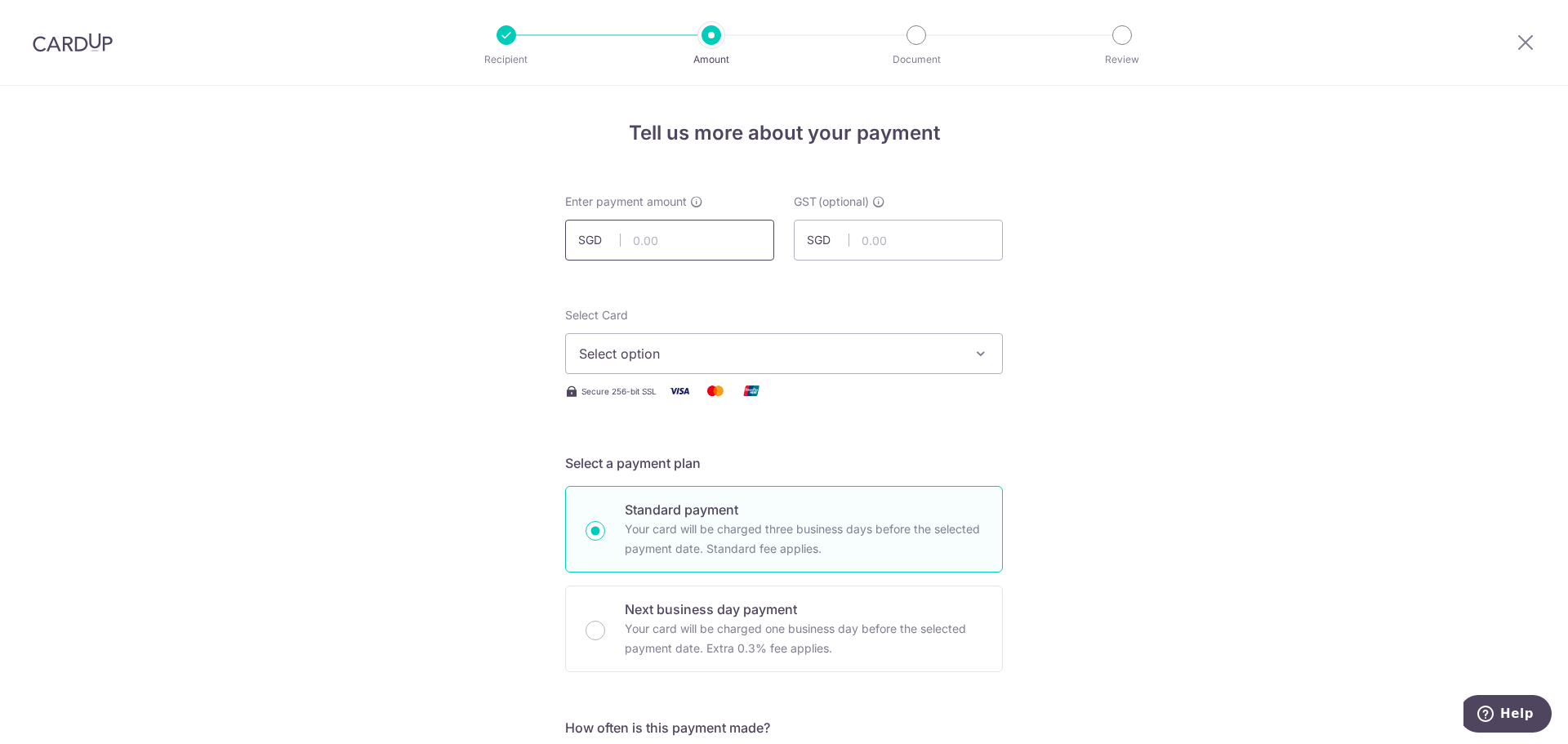
click at [683, 239] on input "text" at bounding box center [670, 240] width 209 height 40
type input "750.00"
click at [765, 359] on span "Select option" at bounding box center [769, 353] width 381 height 19
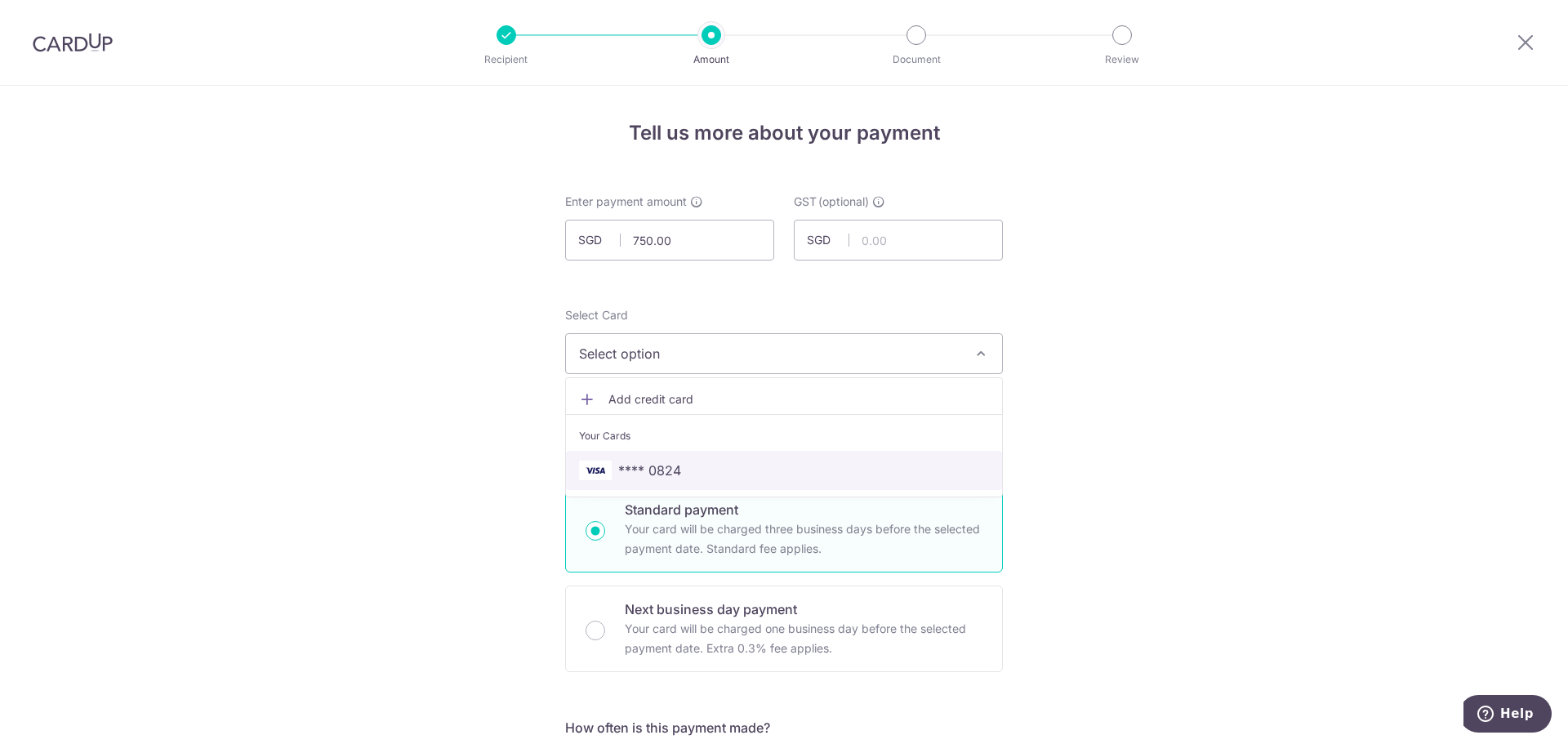
click at [677, 466] on span "**** 0824" at bounding box center [784, 470] width 410 height 19
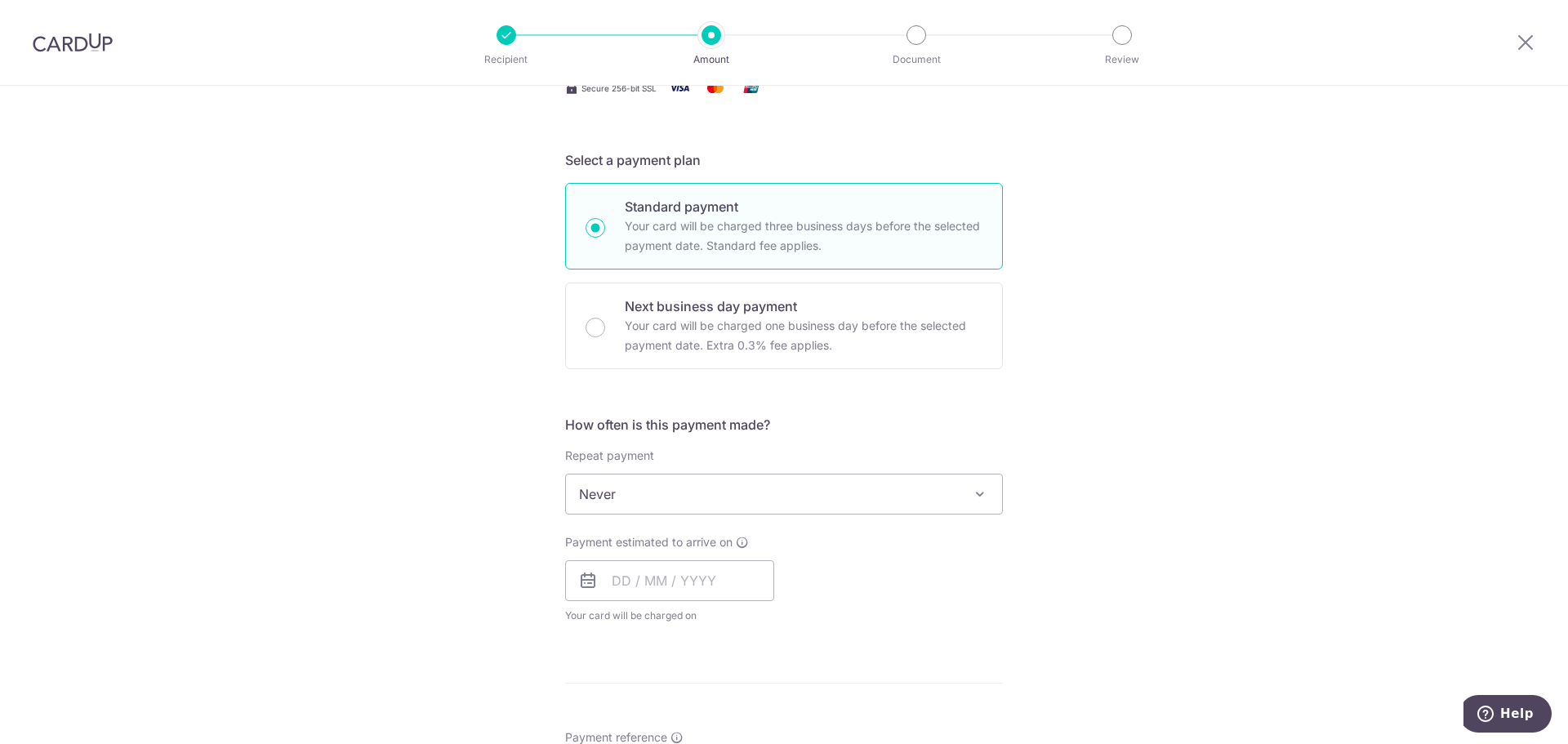
scroll to position [490, 0]
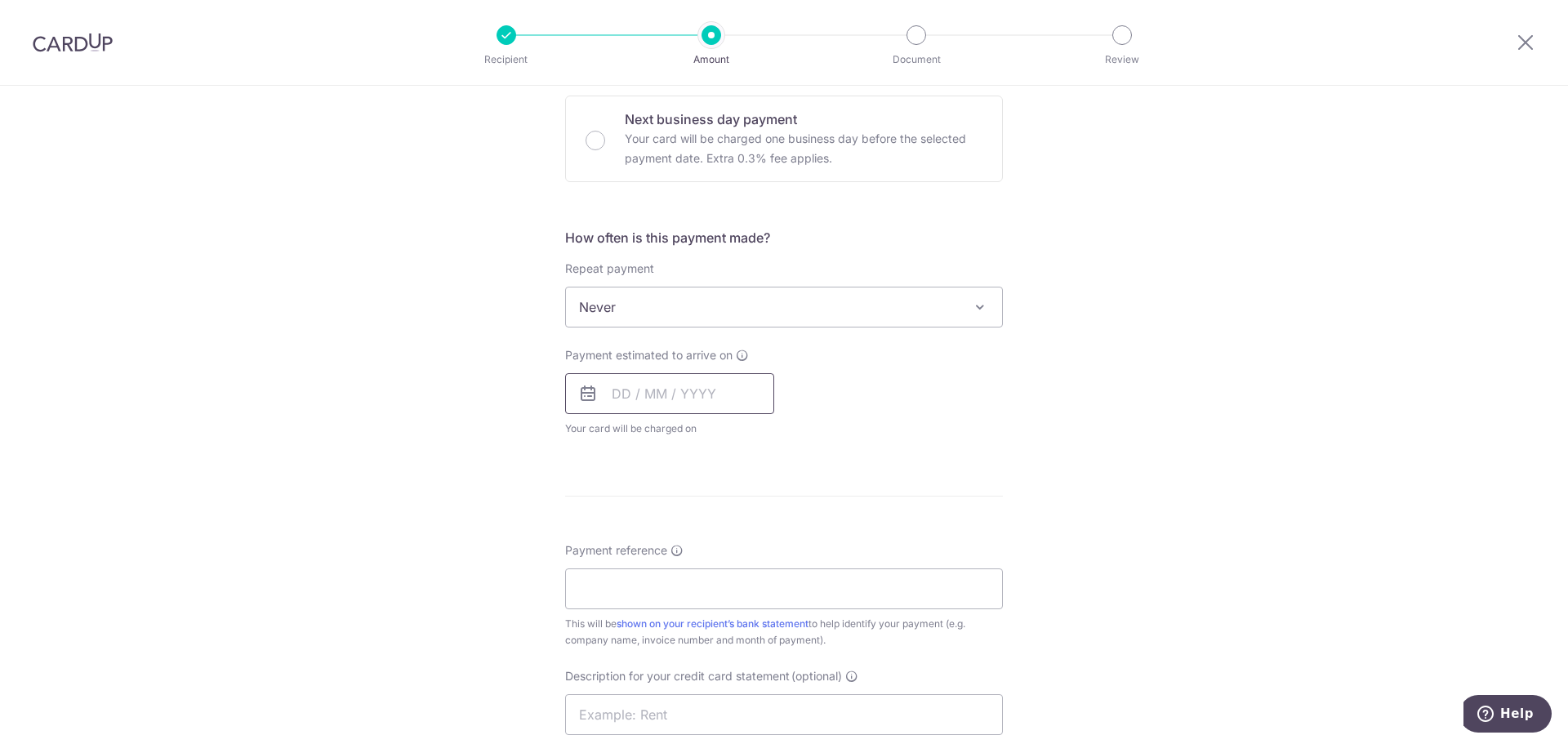
click at [703, 400] on input "text" at bounding box center [670, 394] width 209 height 40
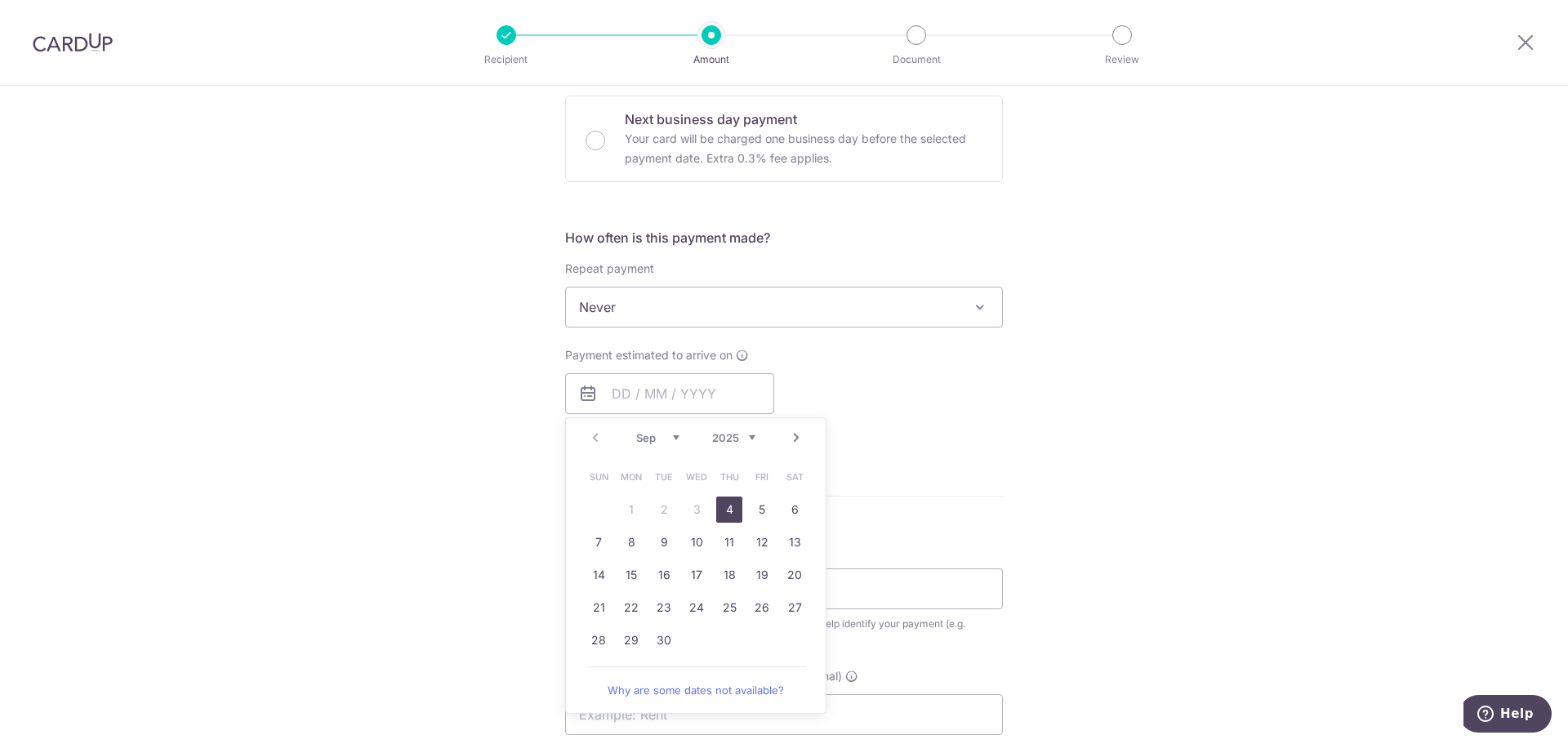
click at [734, 505] on link "4" at bounding box center [730, 509] width 26 height 26
type input "04/09/2025"
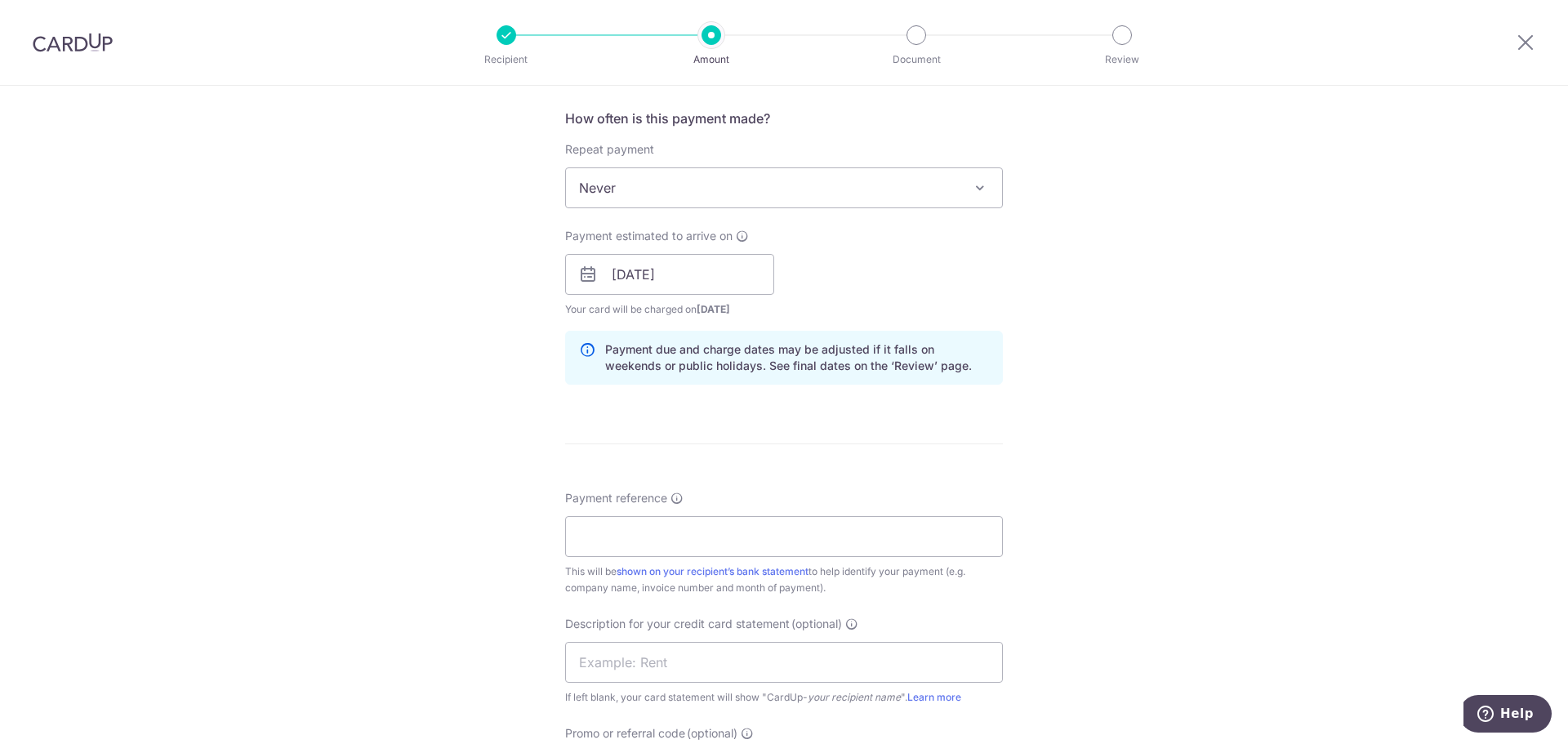
scroll to position [654, 0]
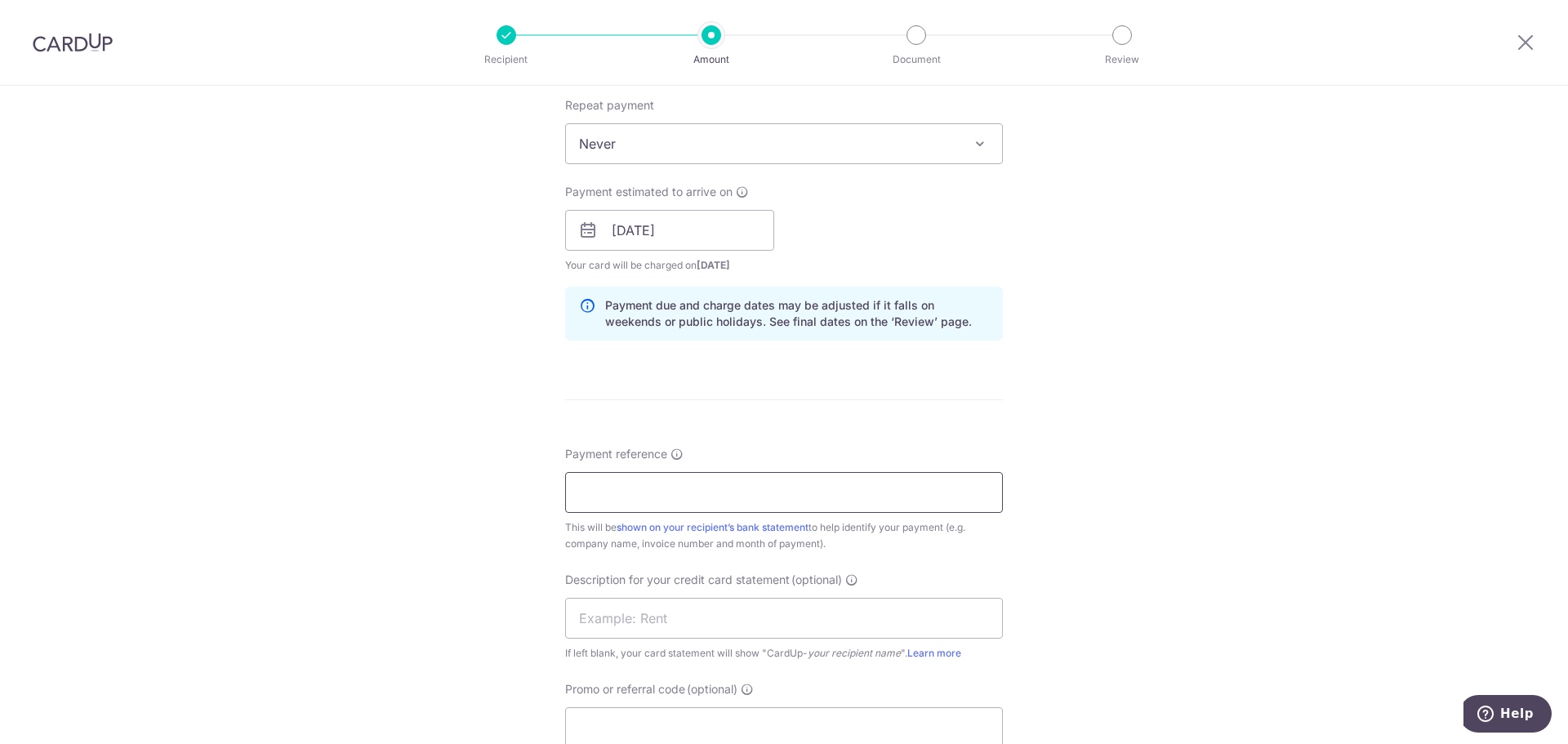
click at [697, 489] on input "Payment reference" at bounding box center [784, 492] width 438 height 40
paste input "BOFF185"
type input "BOFF185"
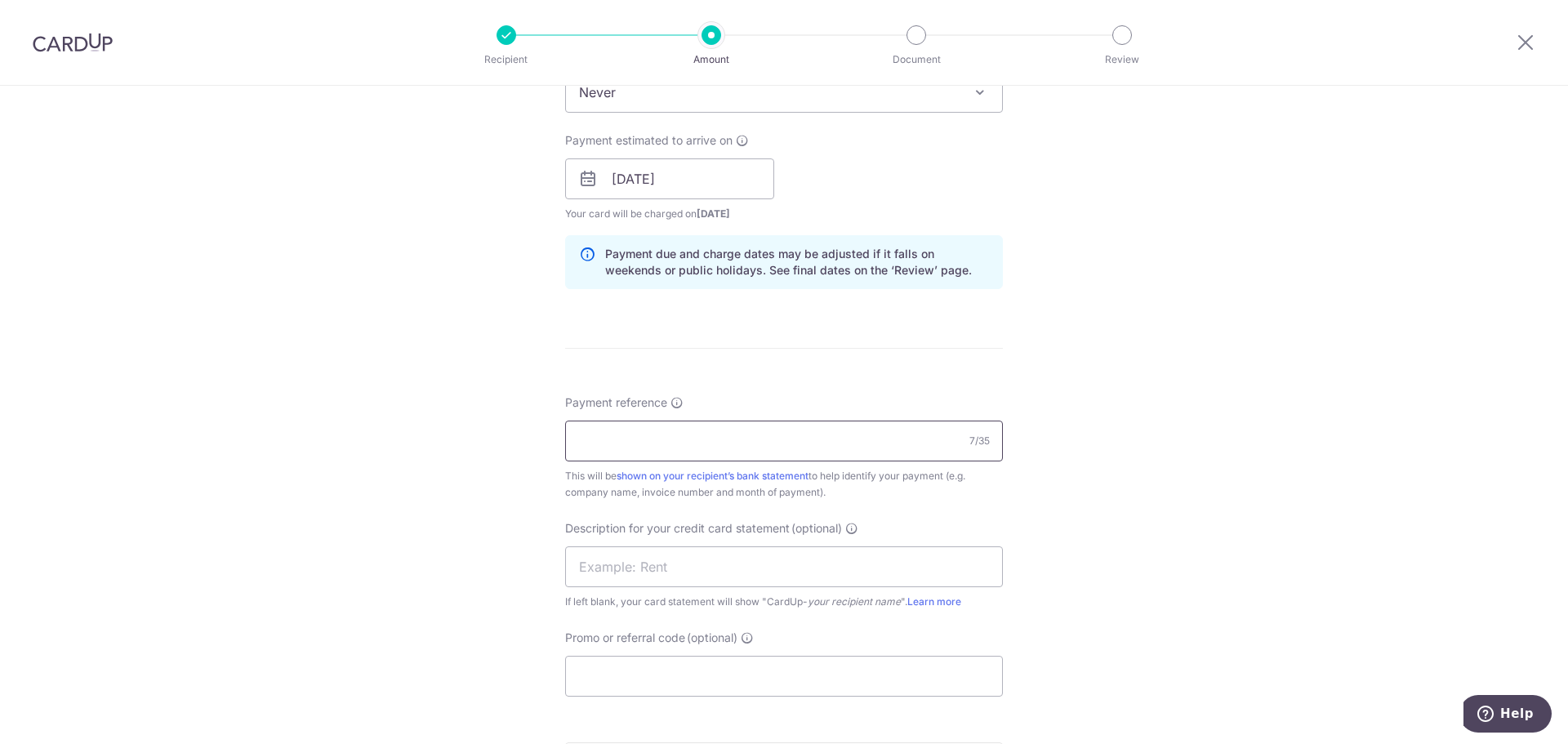
scroll to position [898, 0]
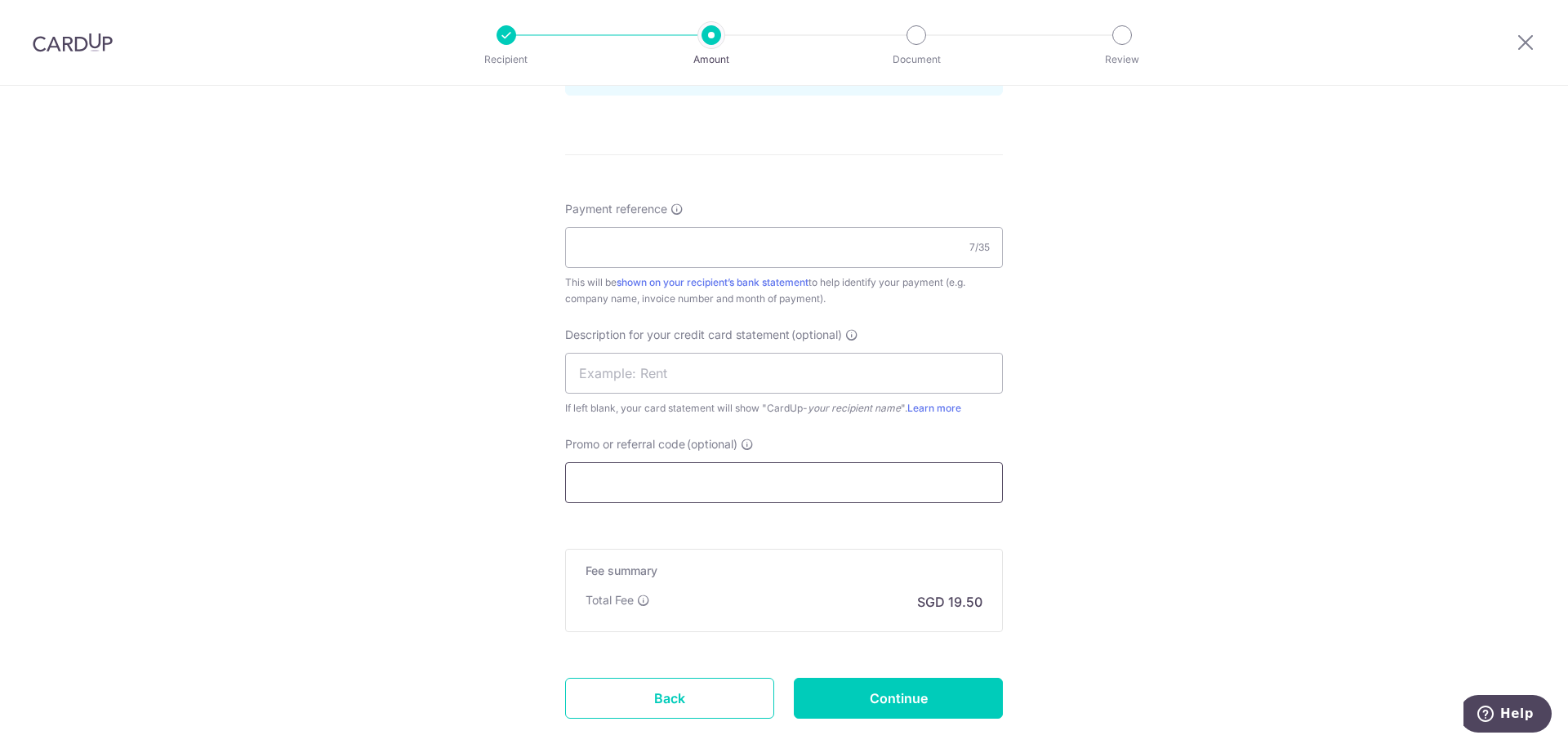
click at [652, 482] on input "Promo or referral code (optional)" at bounding box center [784, 482] width 438 height 40
paste input "BOFF185"
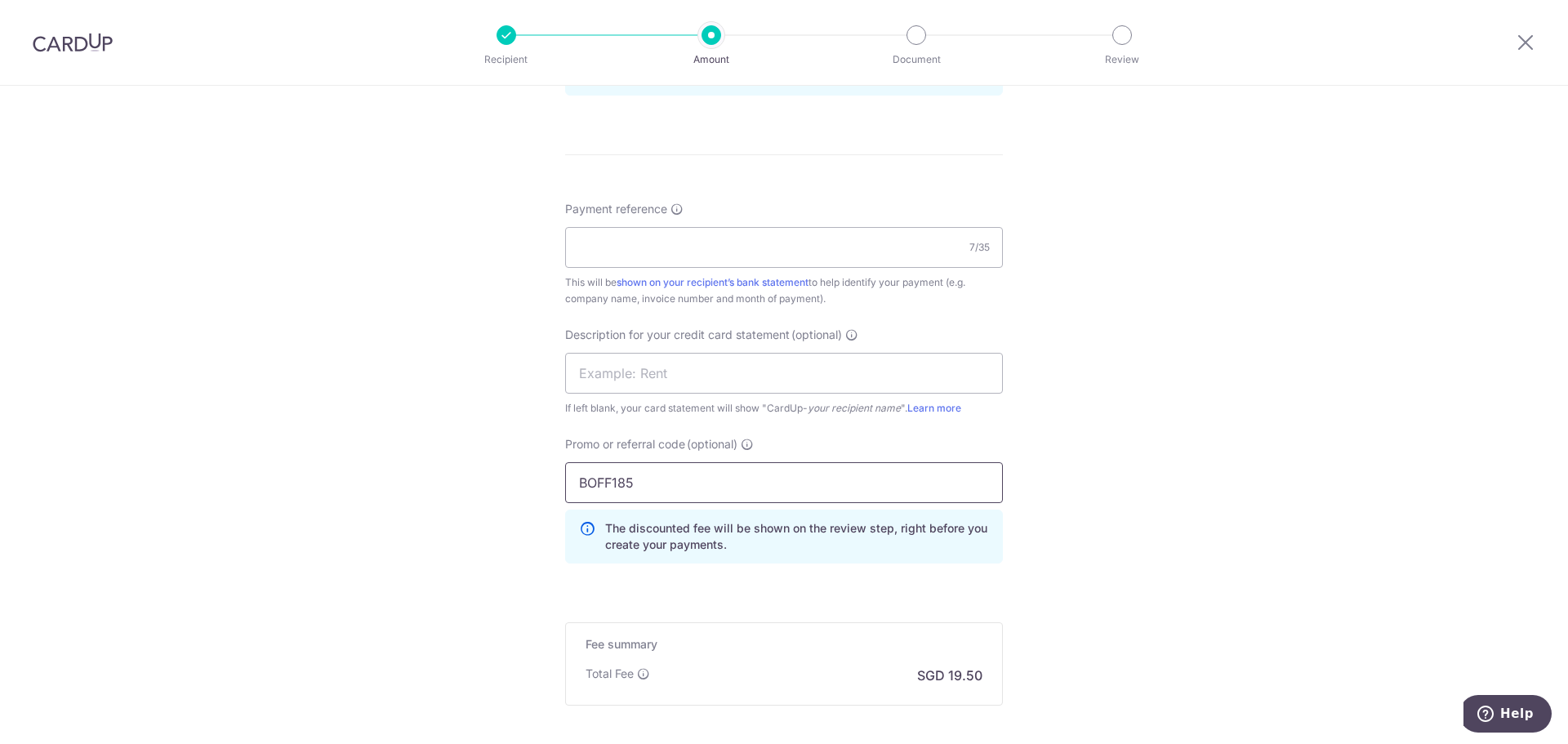
type input "BOFF185"
click at [605, 253] on input "Payment reference" at bounding box center [784, 247] width 438 height 40
paste input "INV-18063"
type input "INV-18063"
click at [646, 383] on input "text" at bounding box center [784, 373] width 438 height 40
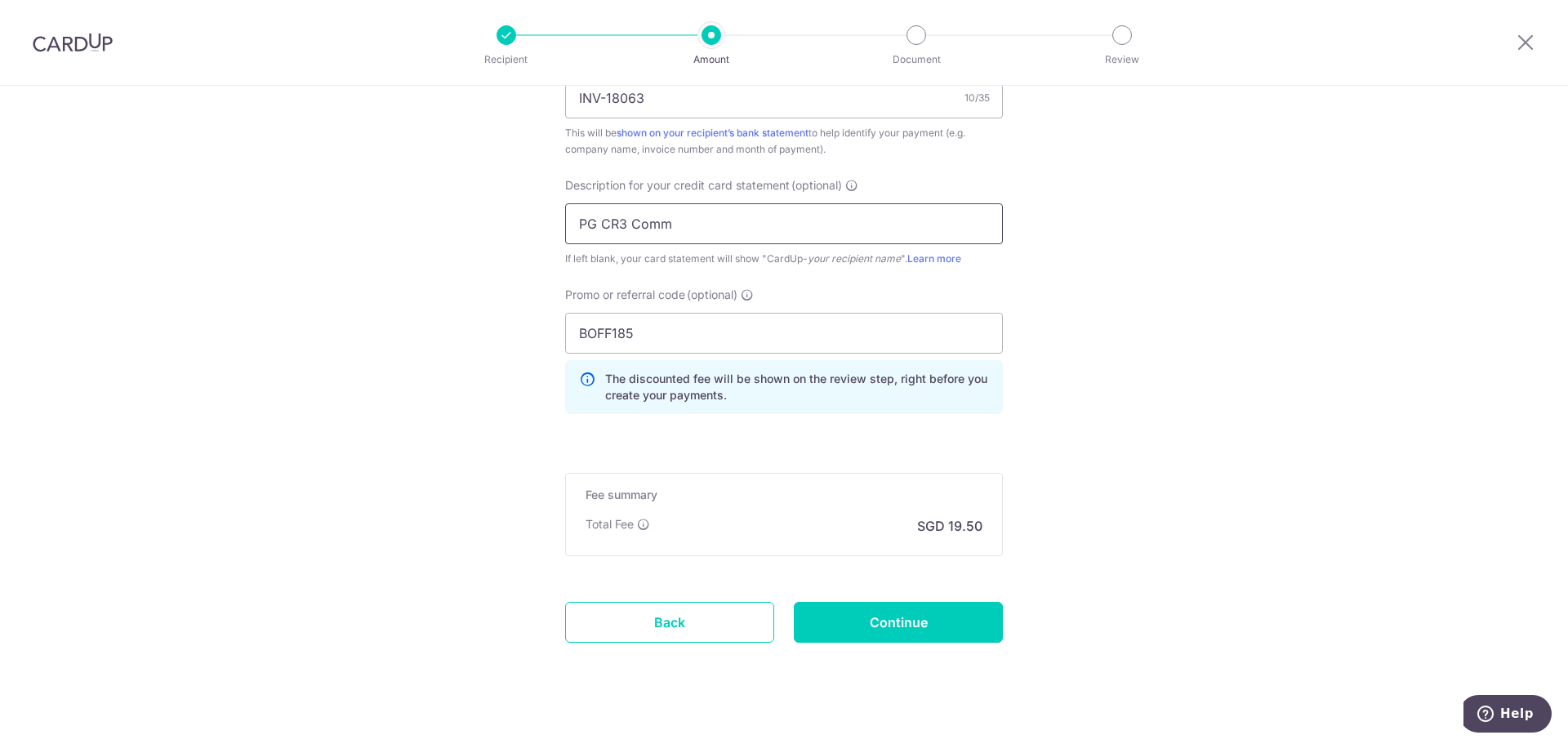
scroll to position [1069, 0]
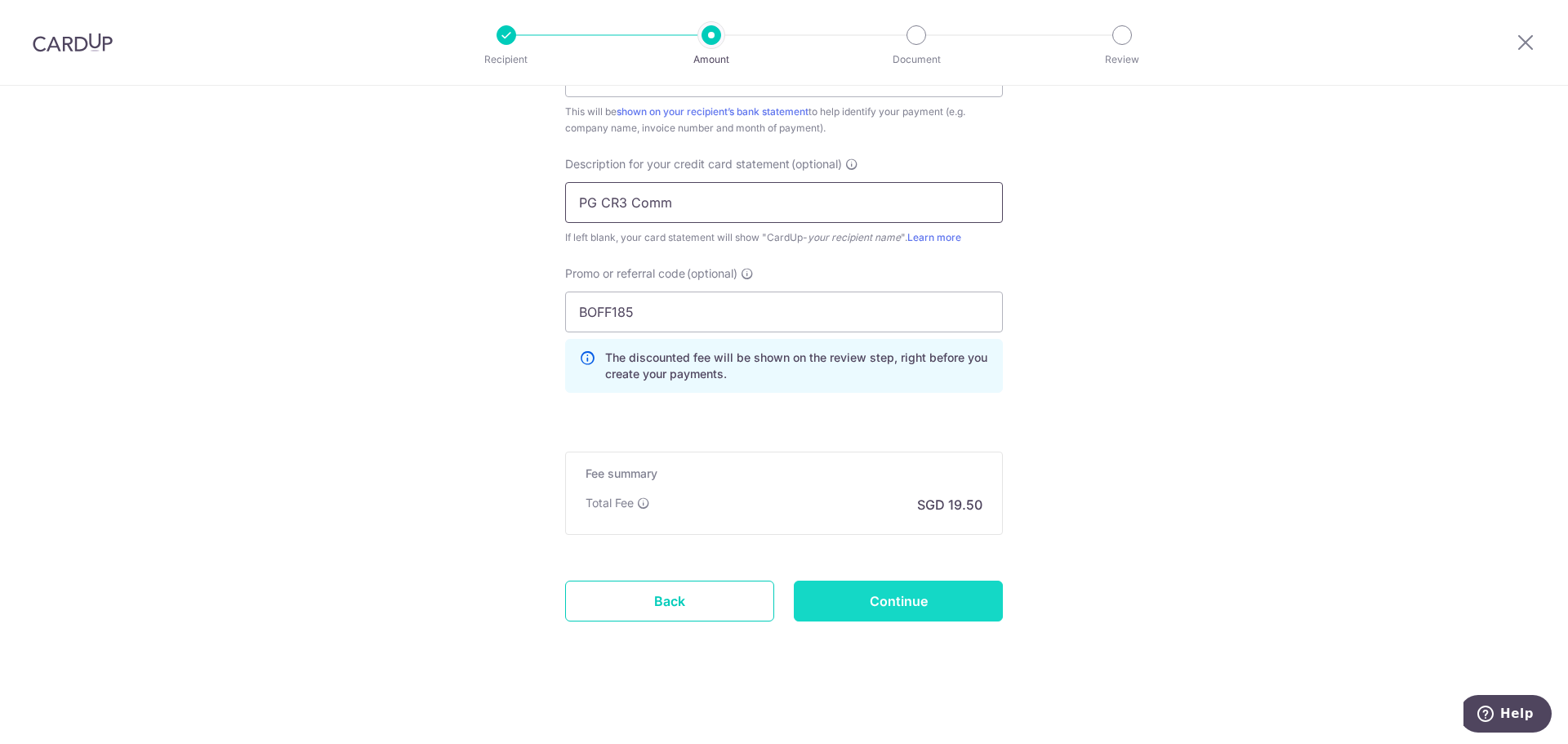
type input "PG CR3 Comm"
click at [854, 592] on input "Continue" at bounding box center [898, 601] width 209 height 40
type input "Create Schedule"
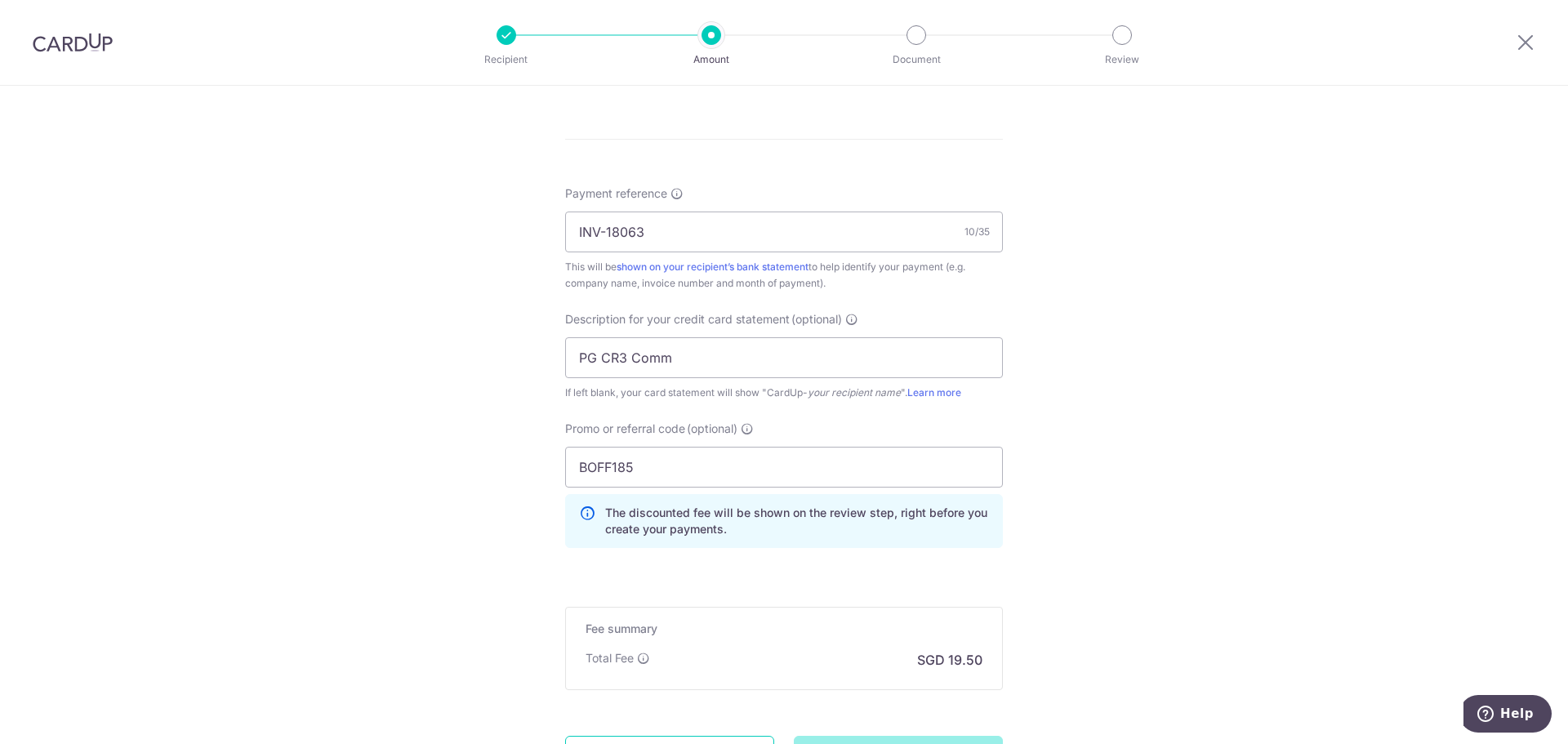
scroll to position [987, 0]
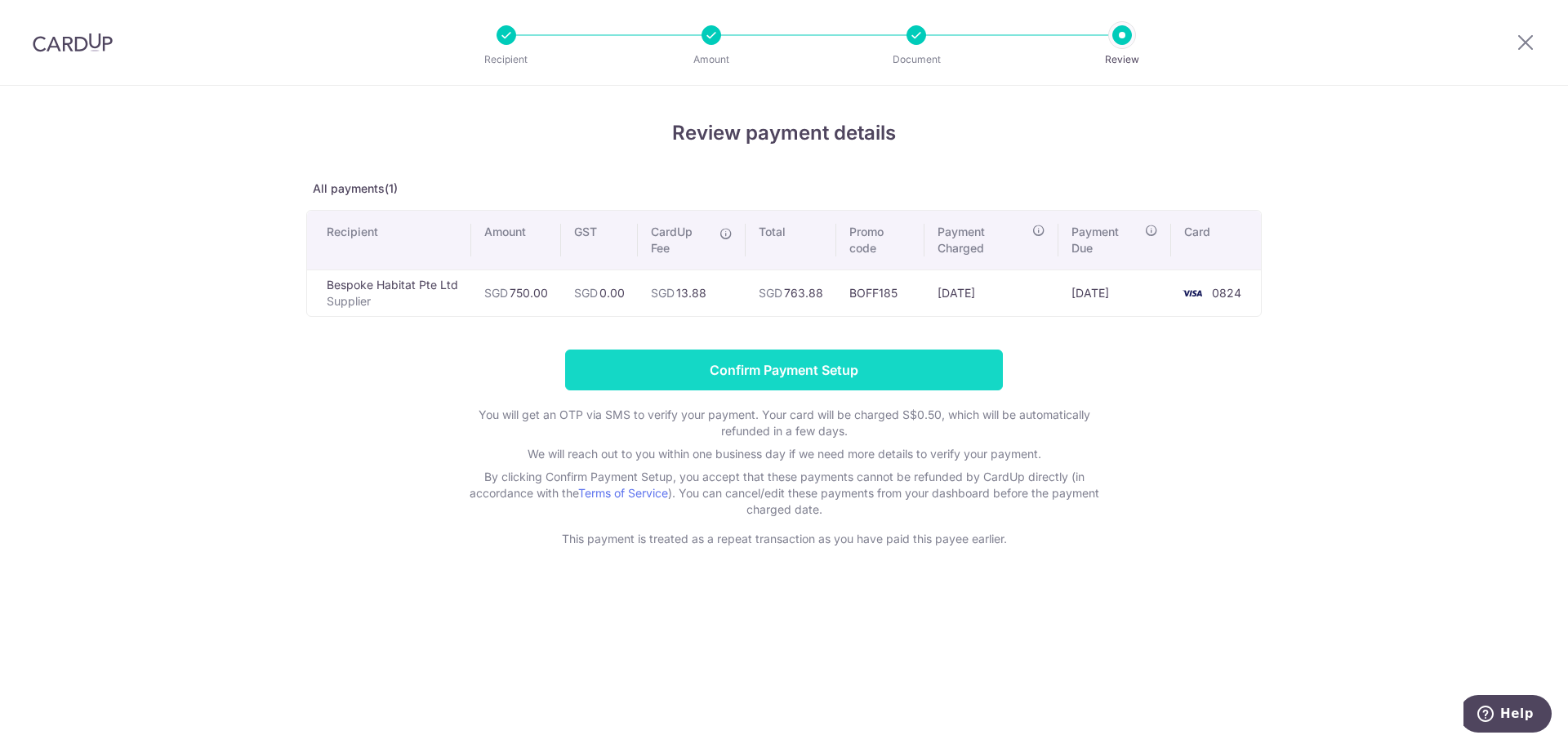
click at [865, 379] on input "Confirm Payment Setup" at bounding box center [784, 370] width 438 height 40
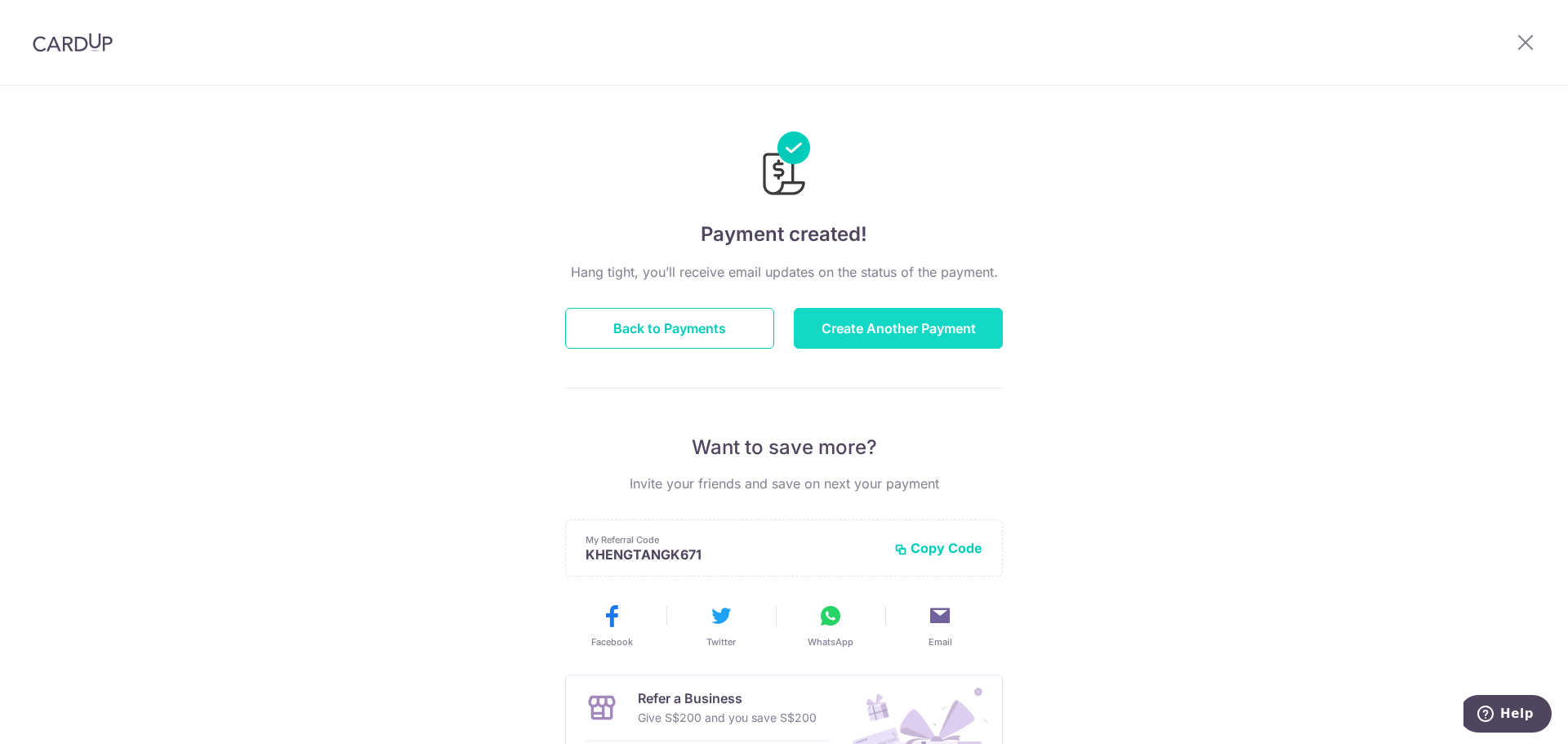
click at [867, 331] on button "Create Another Payment" at bounding box center [898, 328] width 209 height 40
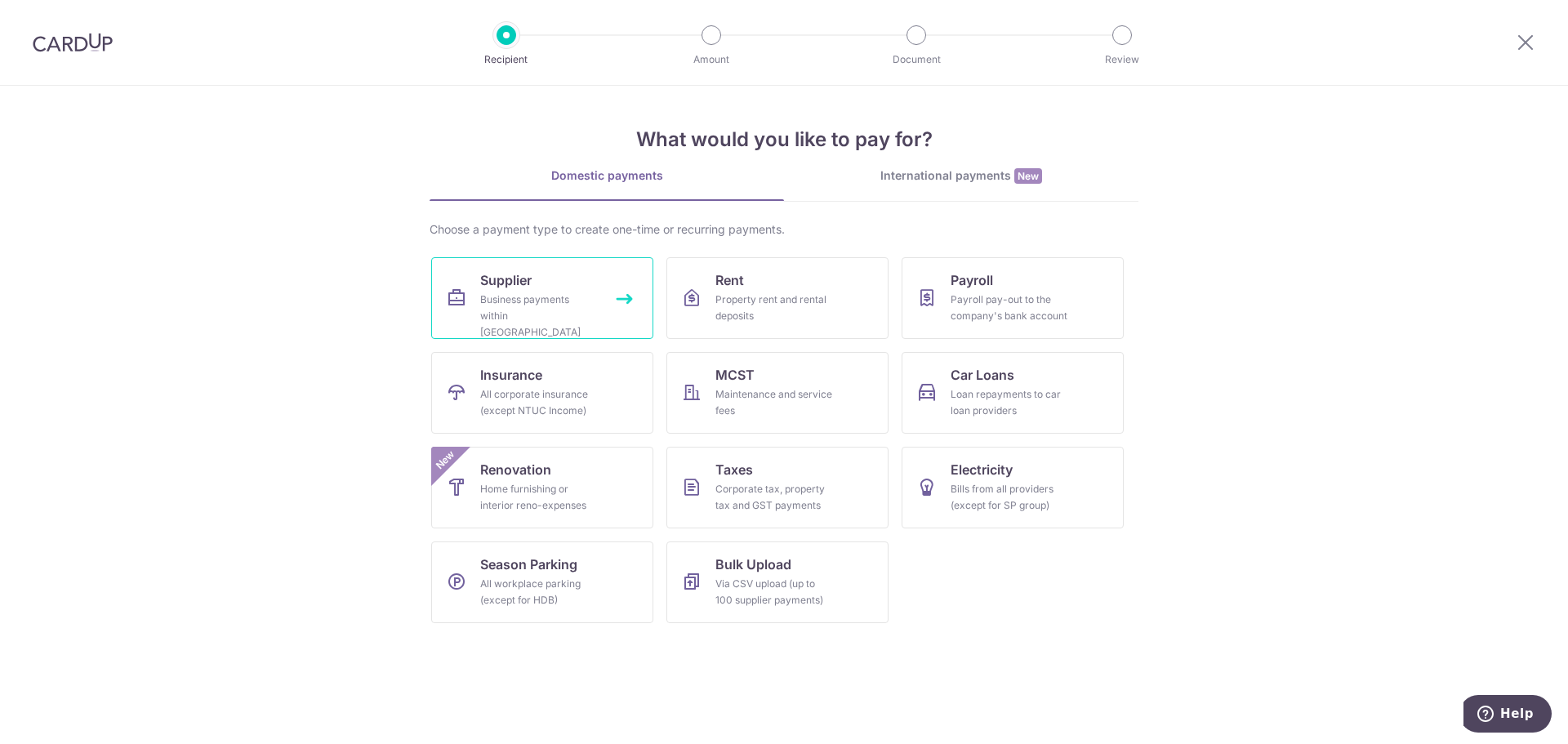
click at [555, 314] on div "Business payments within Singapore" at bounding box center [540, 316] width 118 height 49
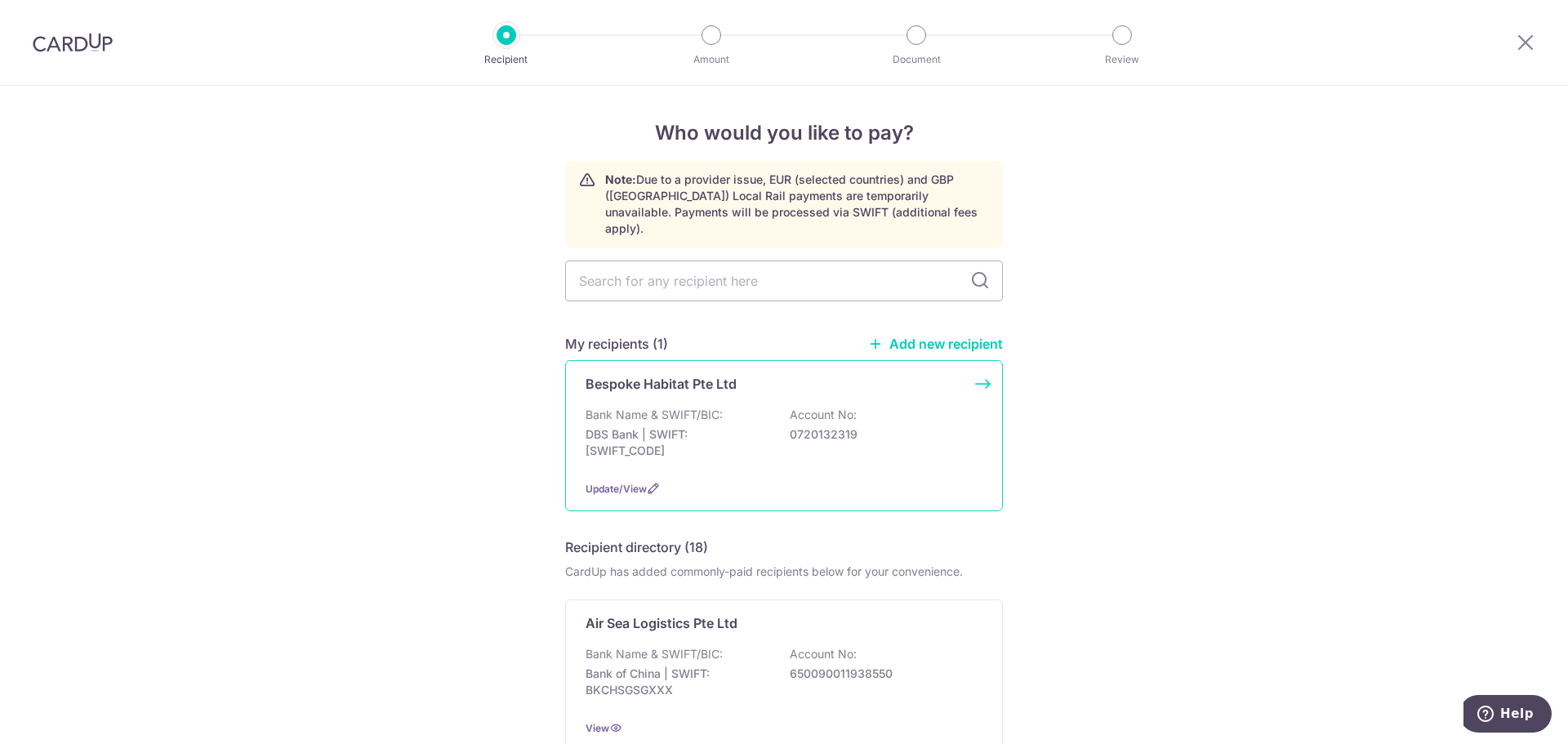
click at [783, 407] on div "Bank Name & SWIFT/BIC: DBS Bank | SWIFT: [SWIFT_CODE] Account No: 0720132319" at bounding box center [784, 437] width 397 height 61
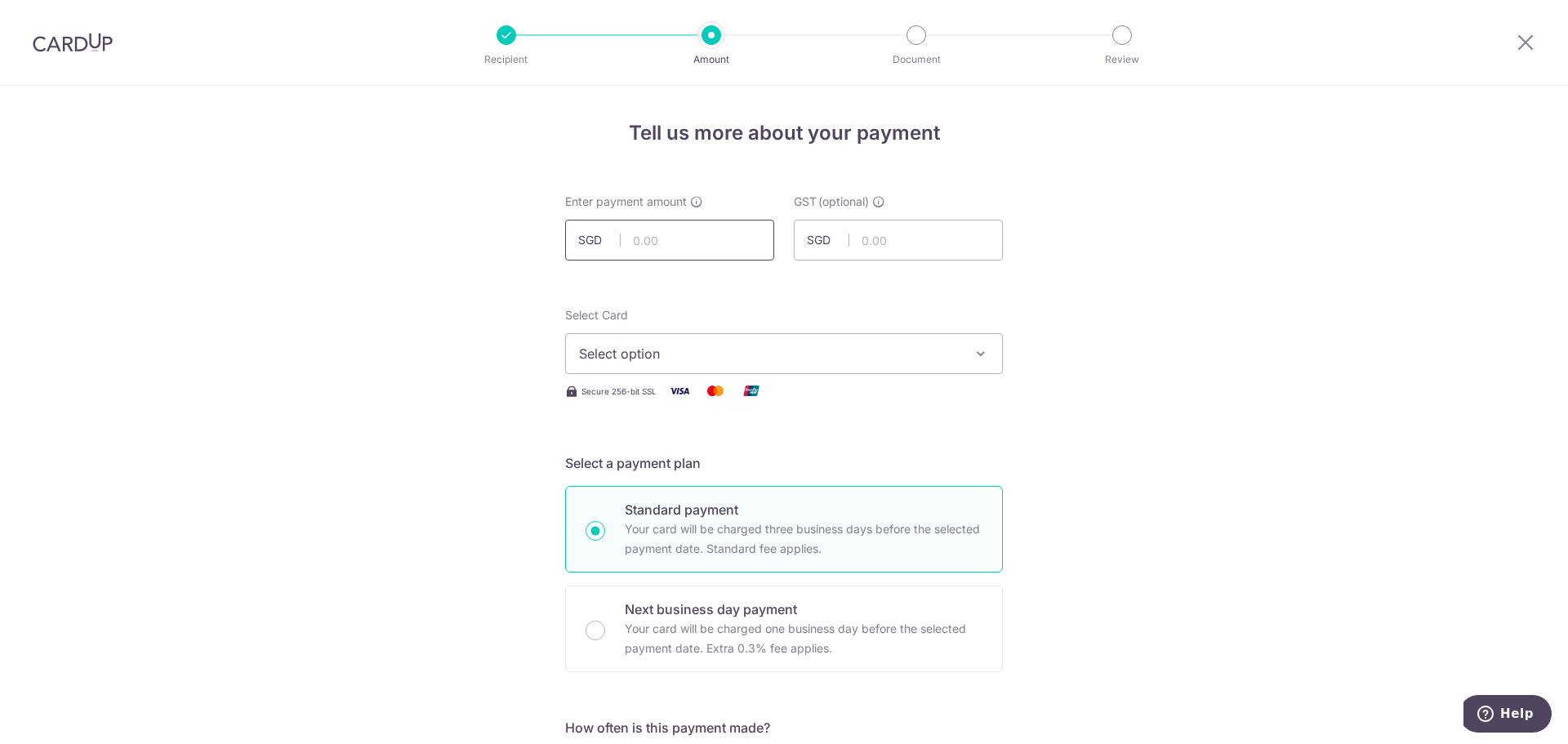
click at [682, 240] on input "text" at bounding box center [670, 240] width 209 height 40
type input "725.00"
click at [776, 341] on button "Select option" at bounding box center [784, 353] width 438 height 40
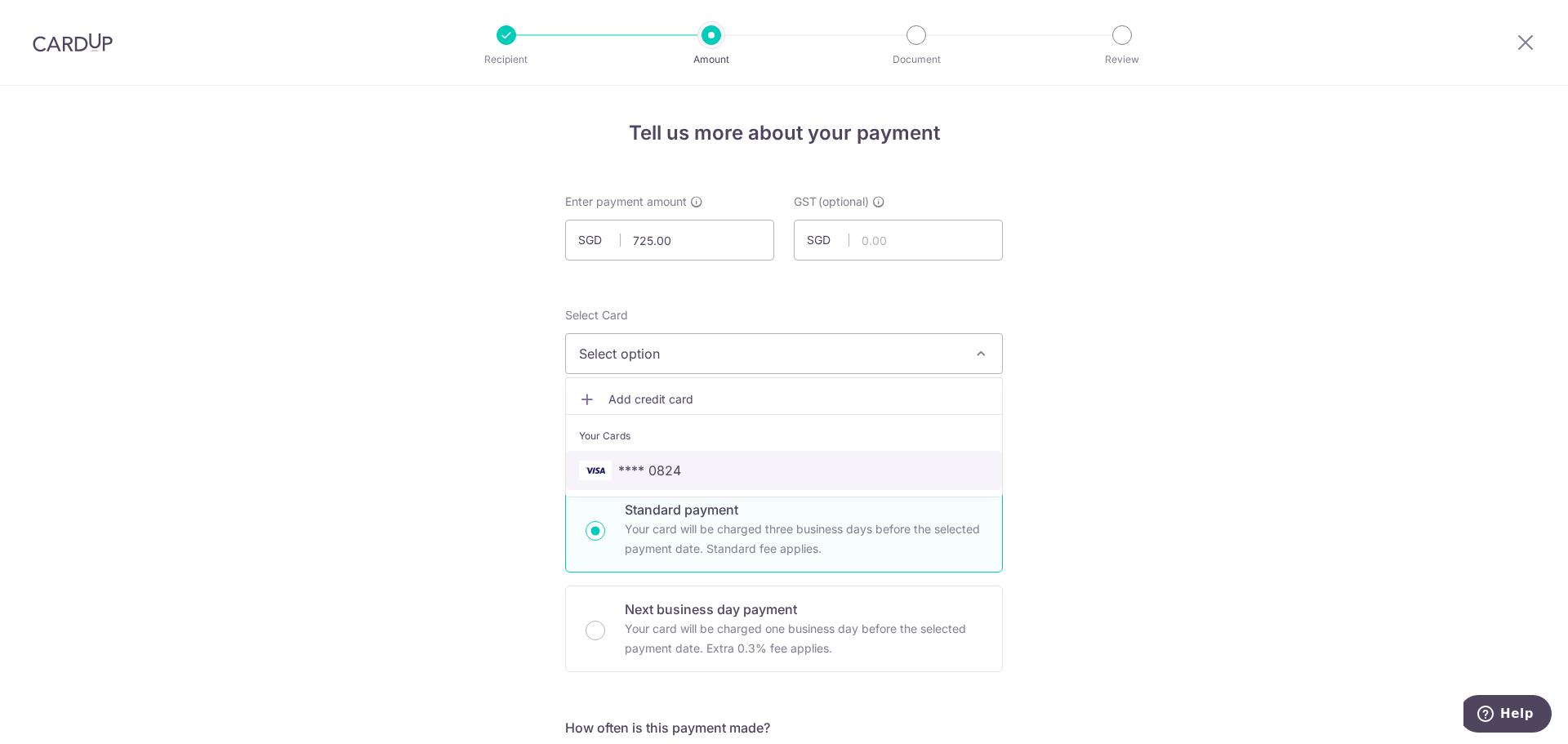
click at [681, 464] on span "**** 0824" at bounding box center [784, 470] width 410 height 19
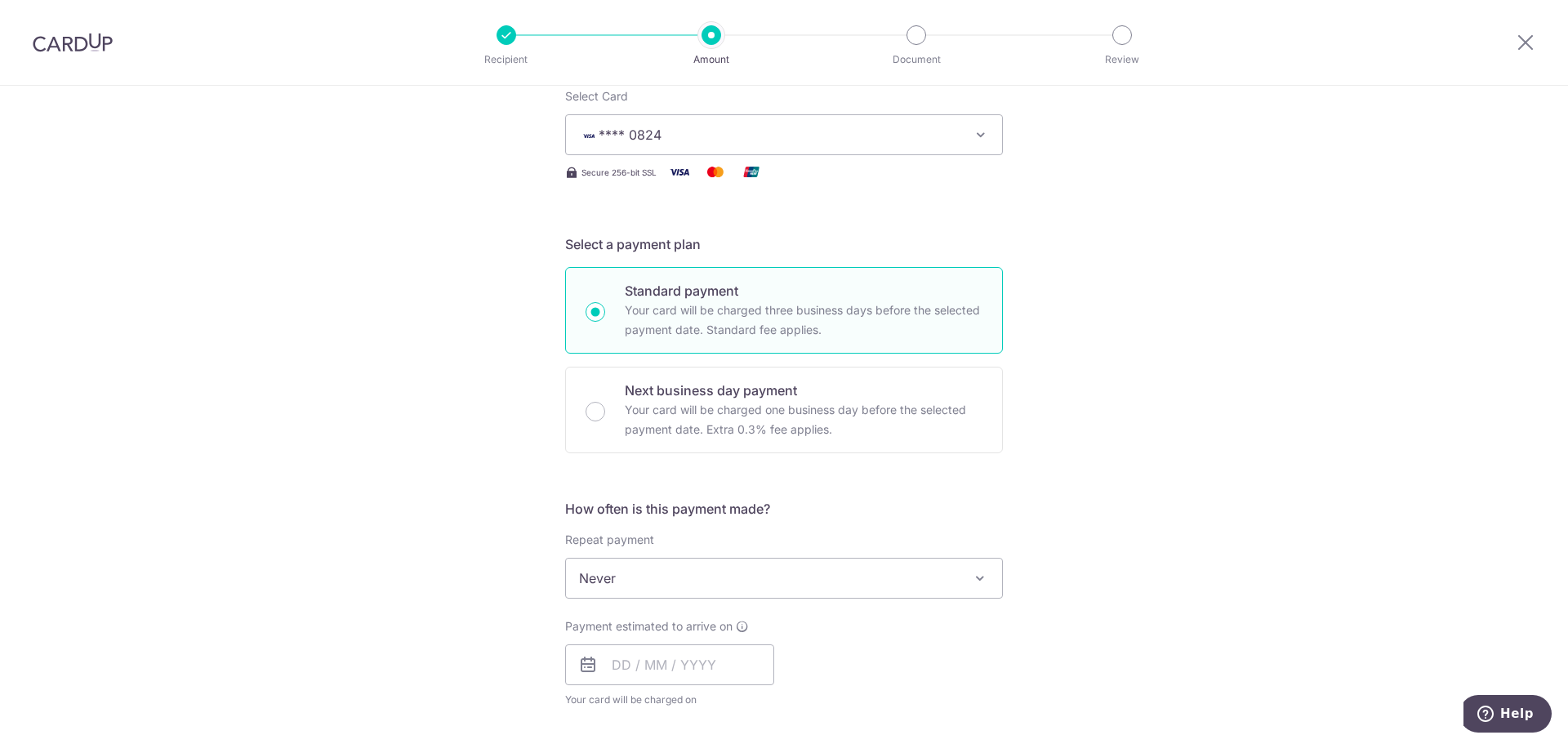
scroll to position [245, 0]
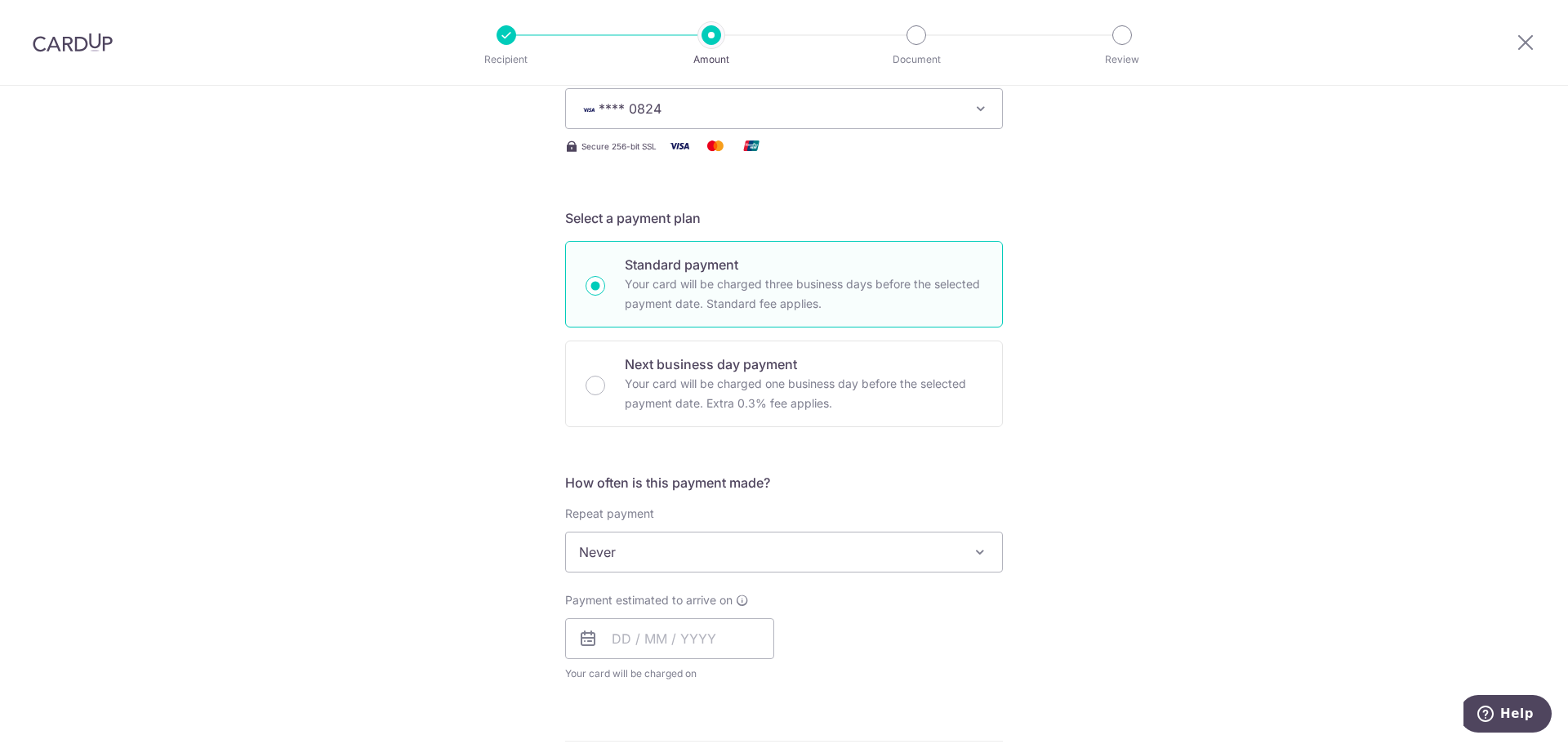
click at [729, 553] on span "Never" at bounding box center [784, 552] width 436 height 40
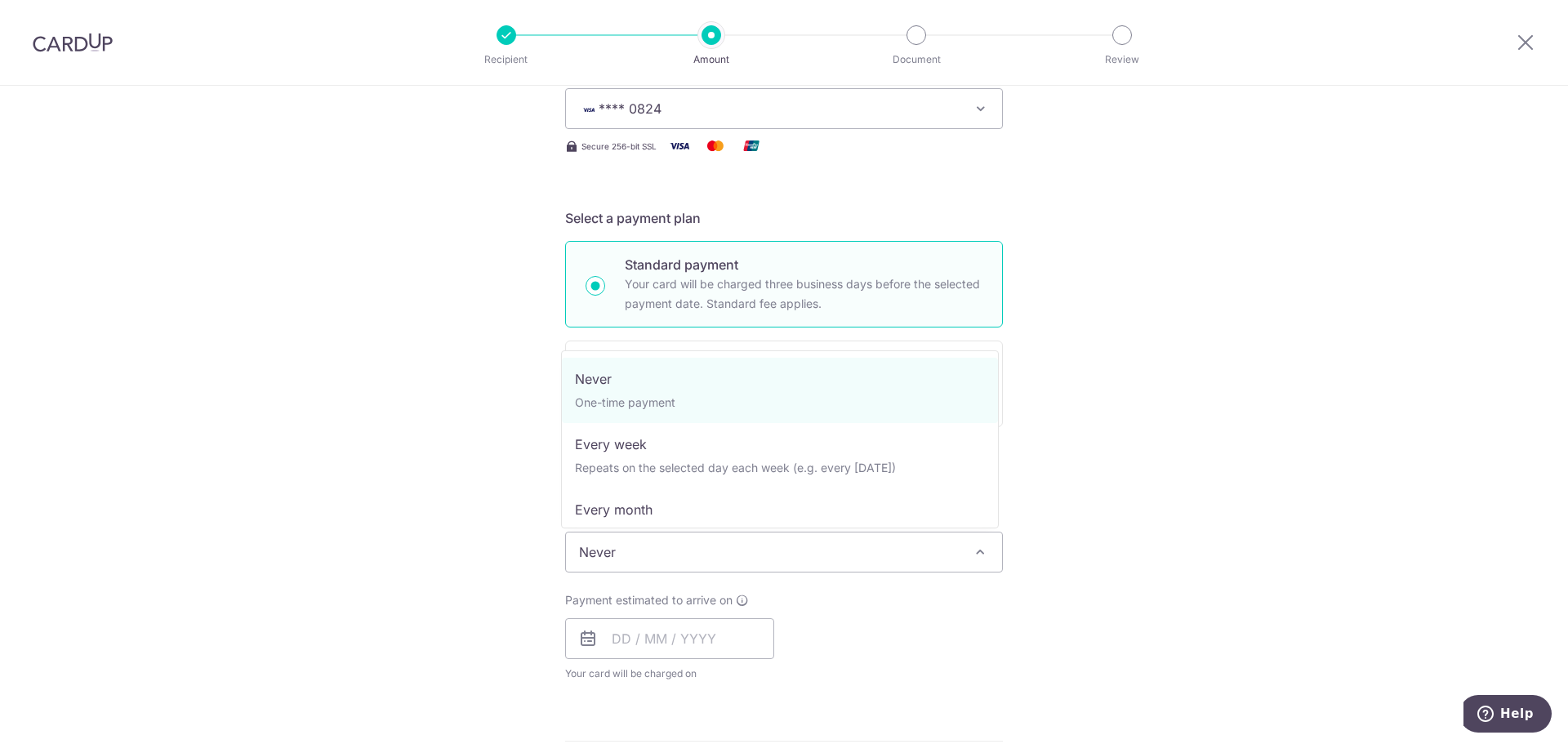
click at [724, 547] on span "Never" at bounding box center [784, 552] width 436 height 40
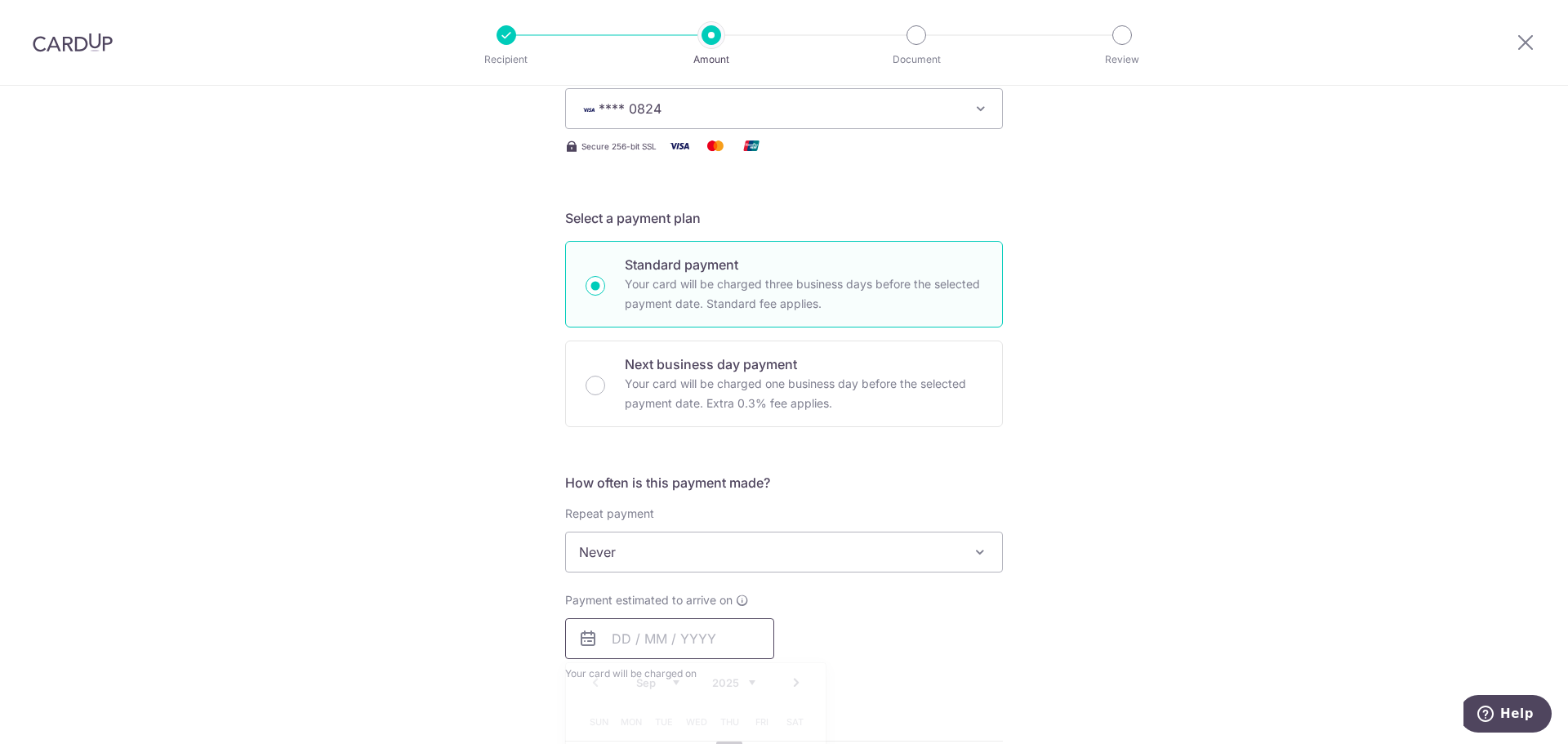
click at [682, 646] on input "text" at bounding box center [670, 639] width 209 height 40
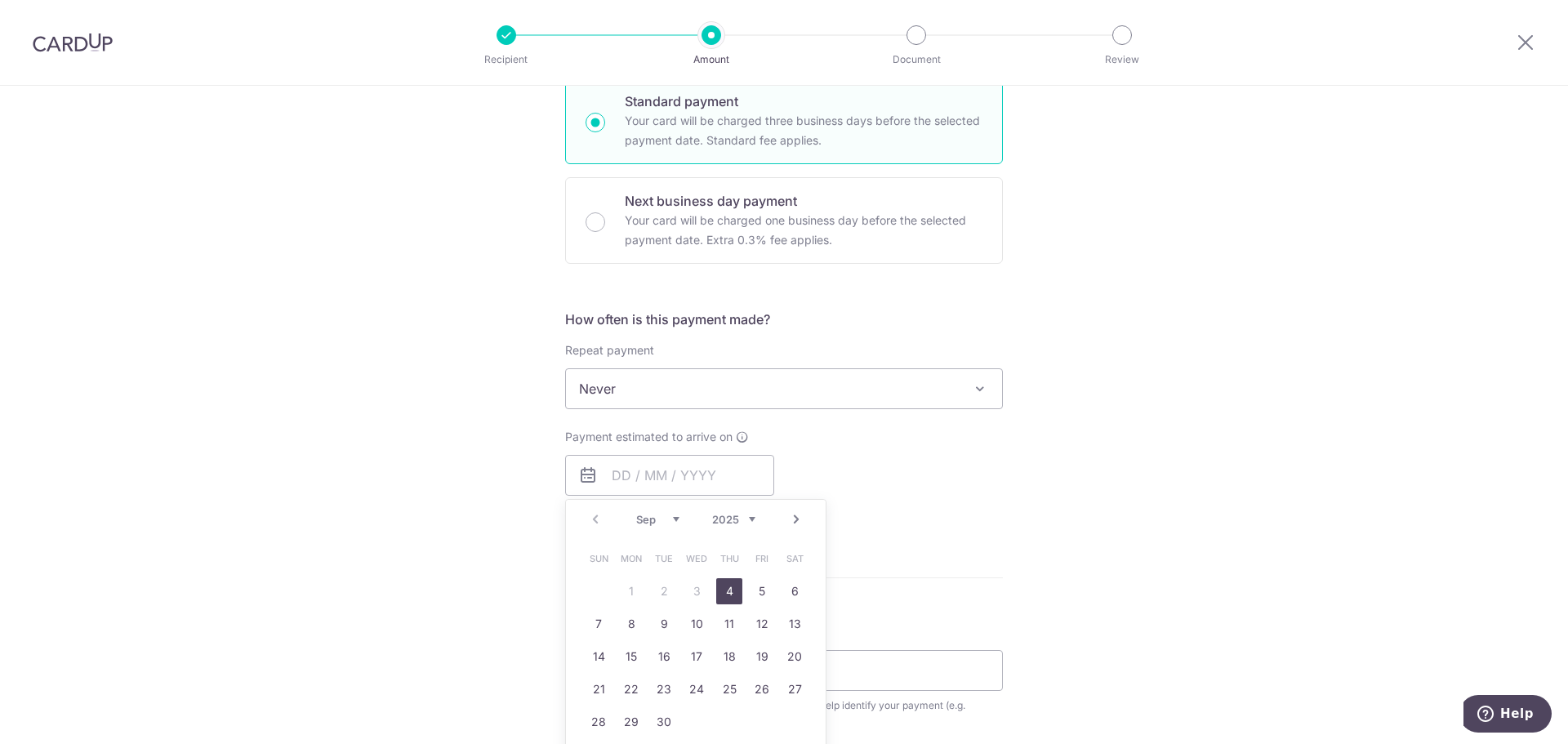
click at [730, 587] on link "4" at bounding box center [730, 591] width 26 height 26
type input "04/09/2025"
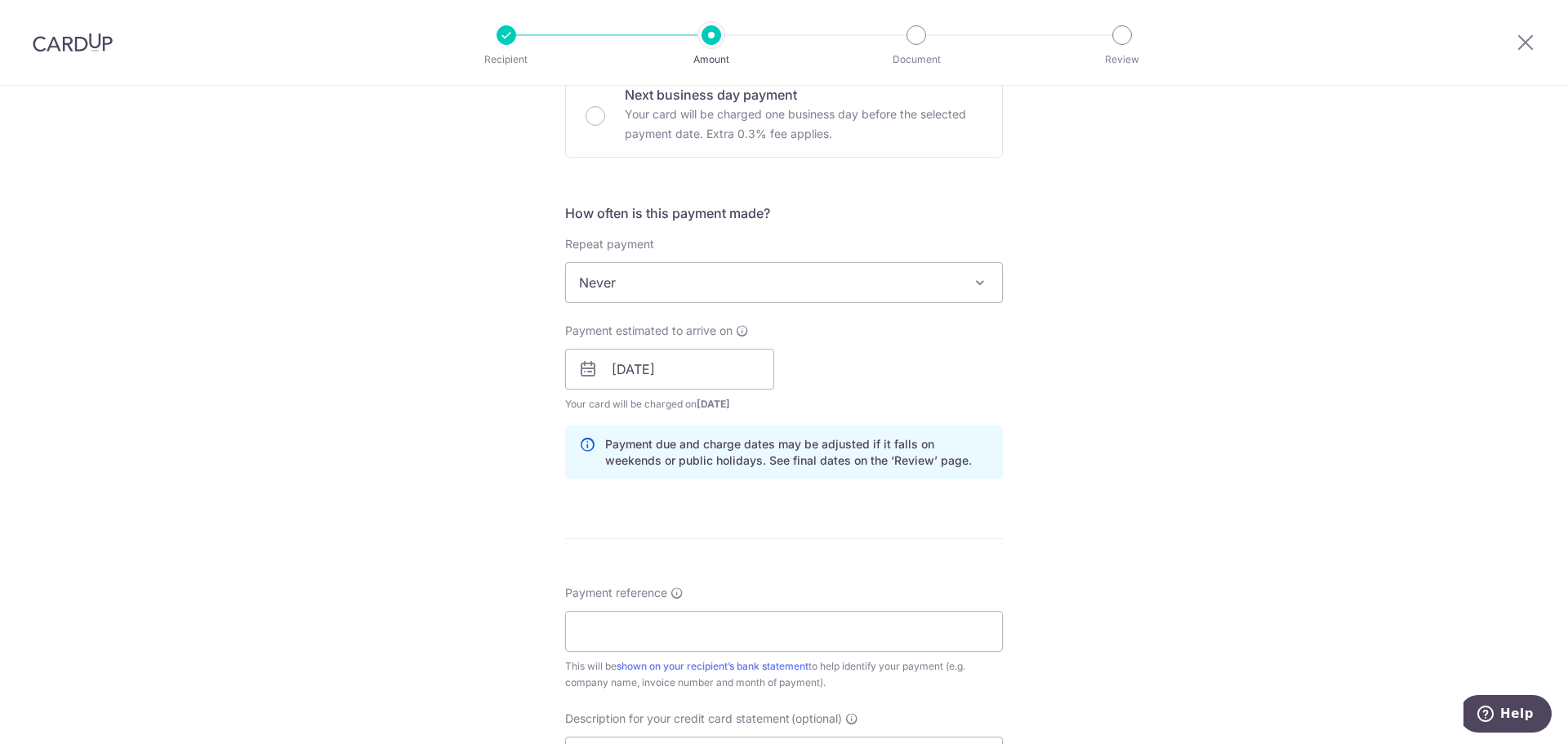
scroll to position [572, 0]
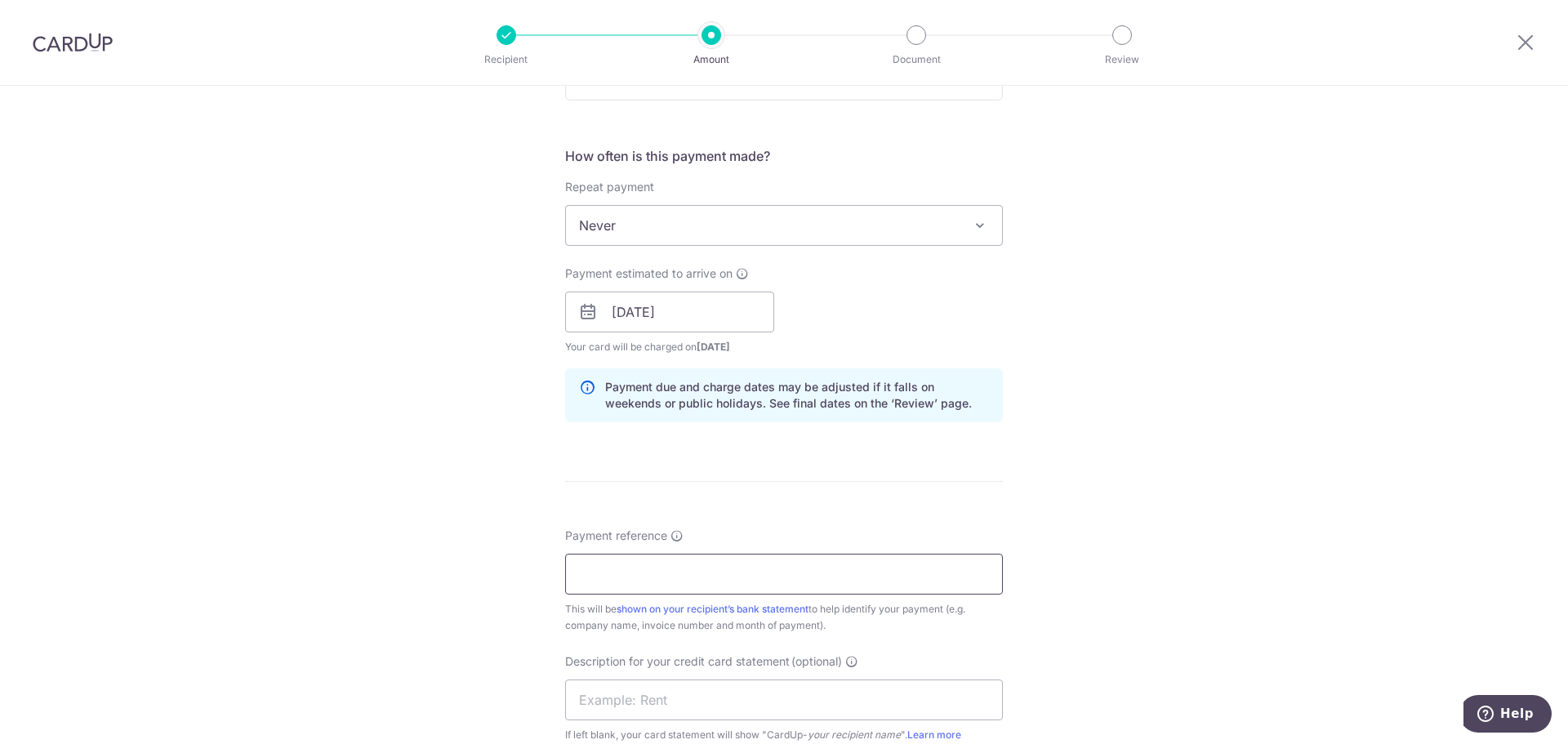
click at [778, 561] on input "Payment reference" at bounding box center [784, 574] width 438 height 40
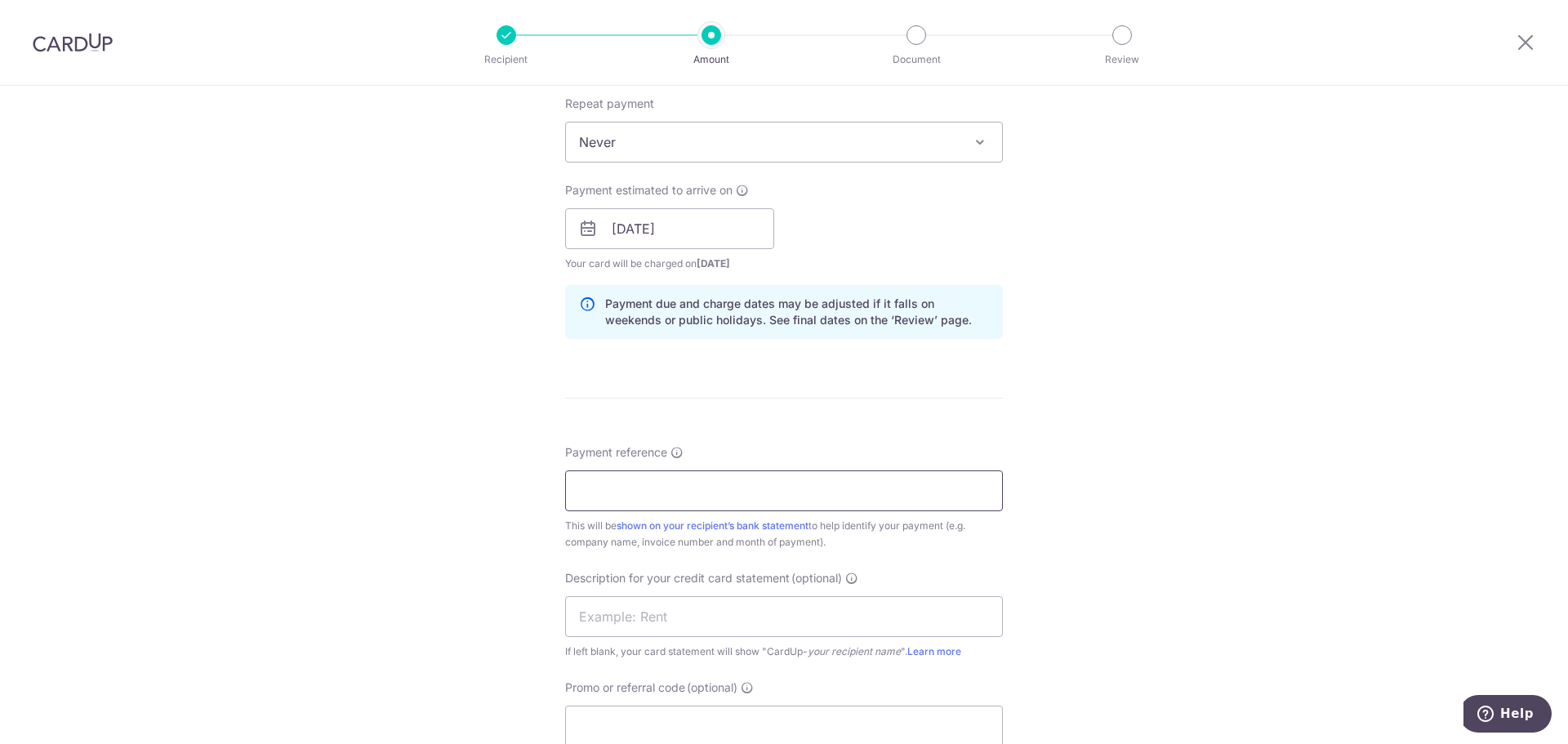
scroll to position [734, 0]
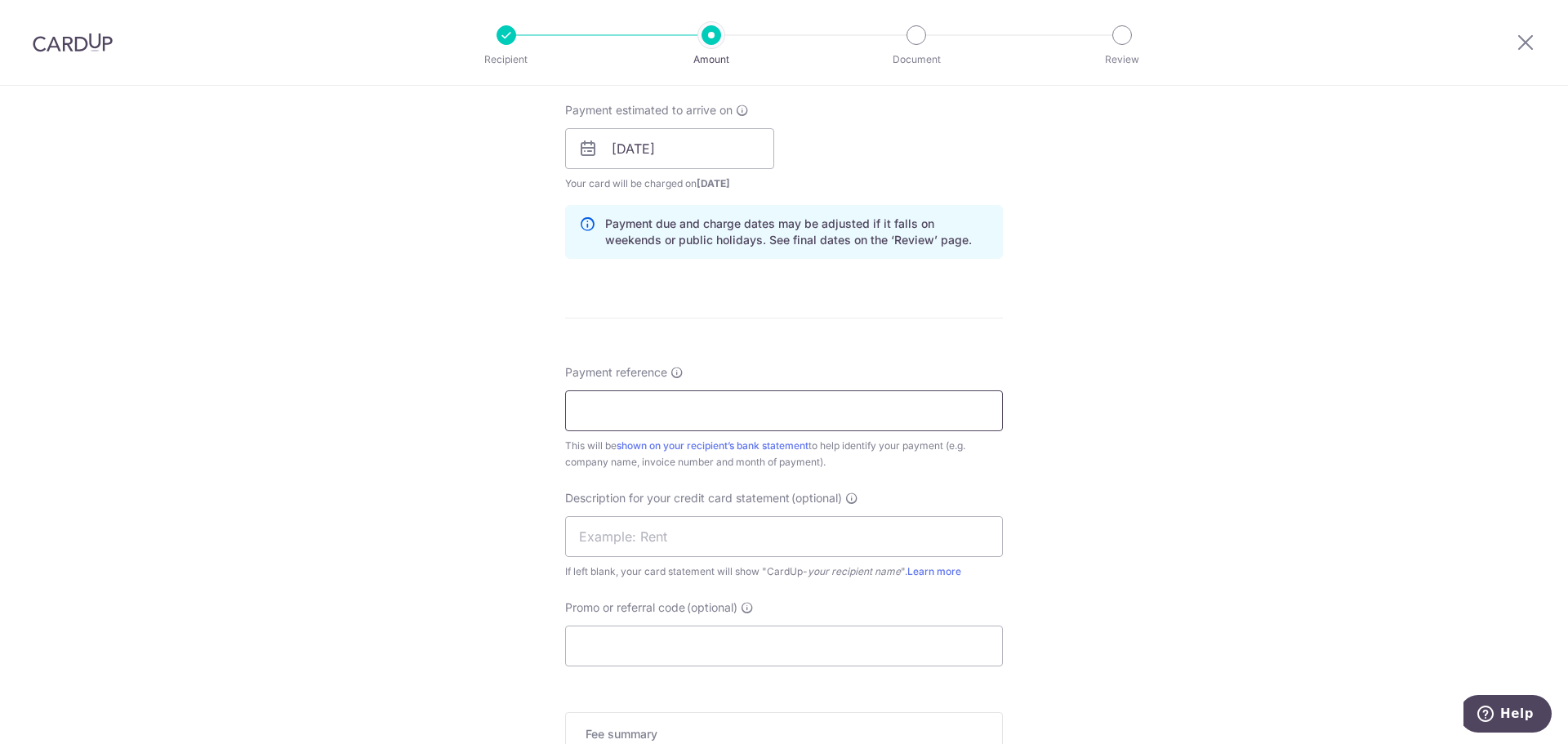
click at [620, 418] on input "Payment reference" at bounding box center [784, 410] width 438 height 40
paste input "INV-18181"
type input "INV-18181"
click at [618, 526] on input "text" at bounding box center [784, 536] width 438 height 40
type input "PG CR5 Comm"
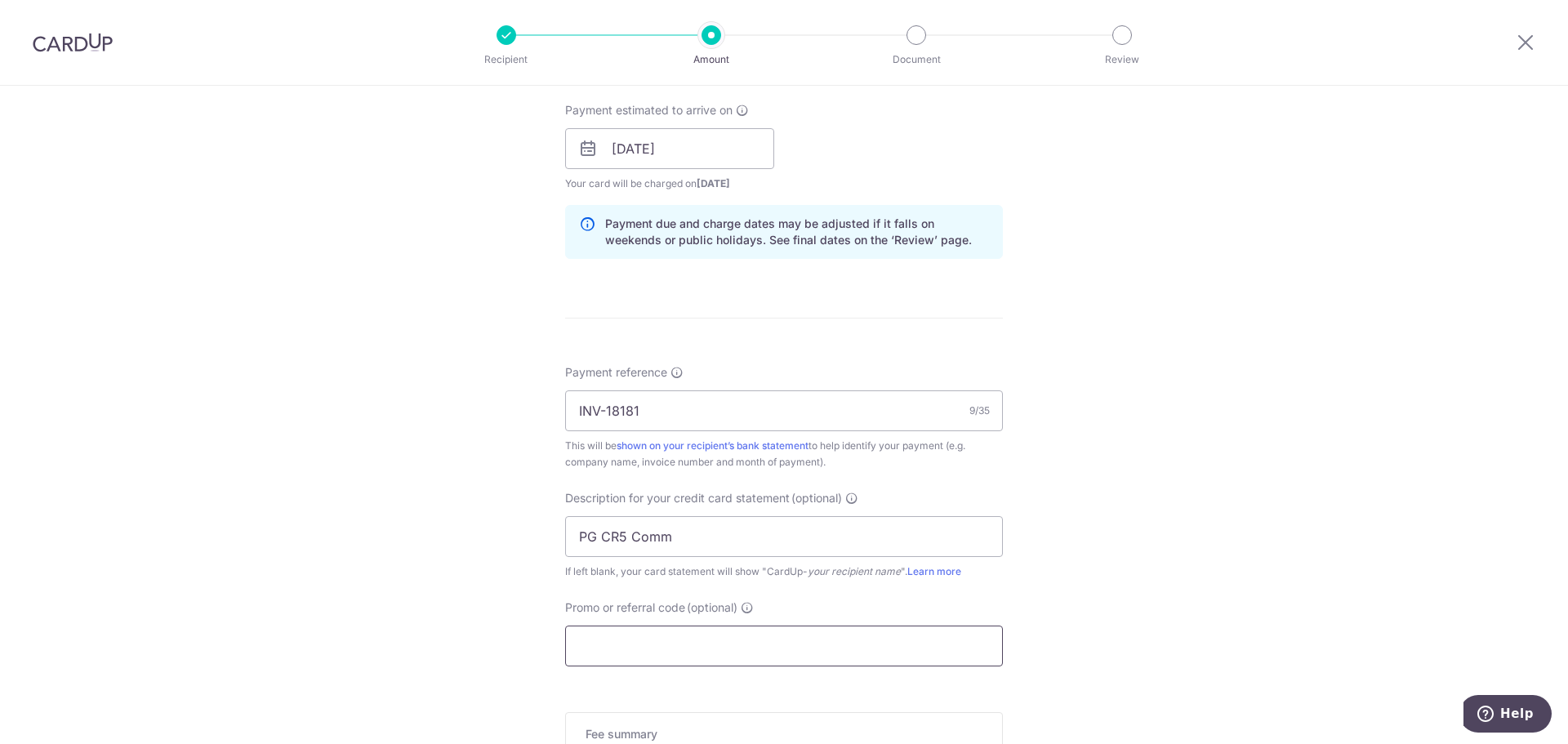
click at [619, 639] on input "Promo or referral code (optional)" at bounding box center [784, 646] width 438 height 40
paste input "INV-18181"
type input "INV-18181"
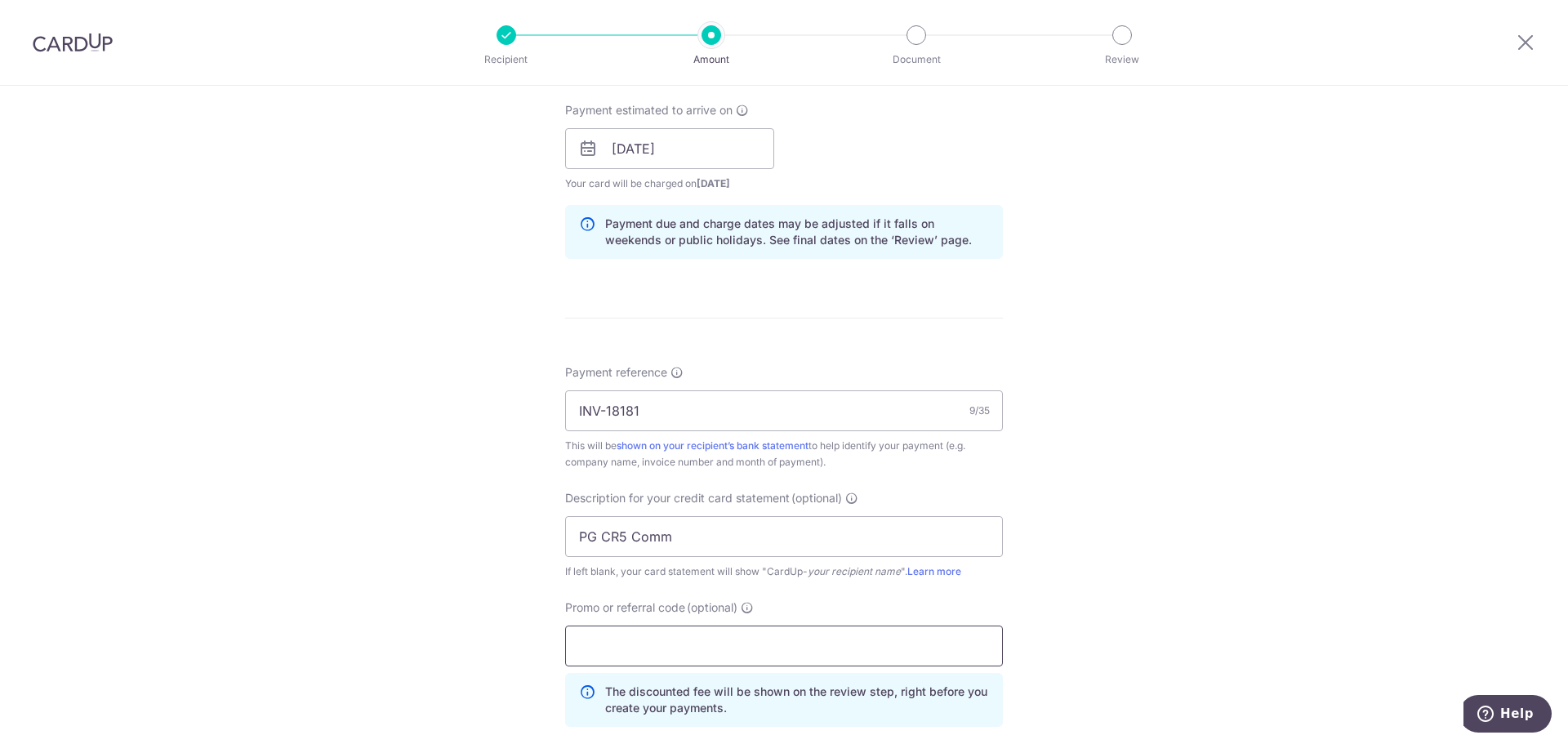
click at [711, 639] on input "Promo or referral code (optional)" at bounding box center [784, 646] width 438 height 40
paste input "BOFF185"
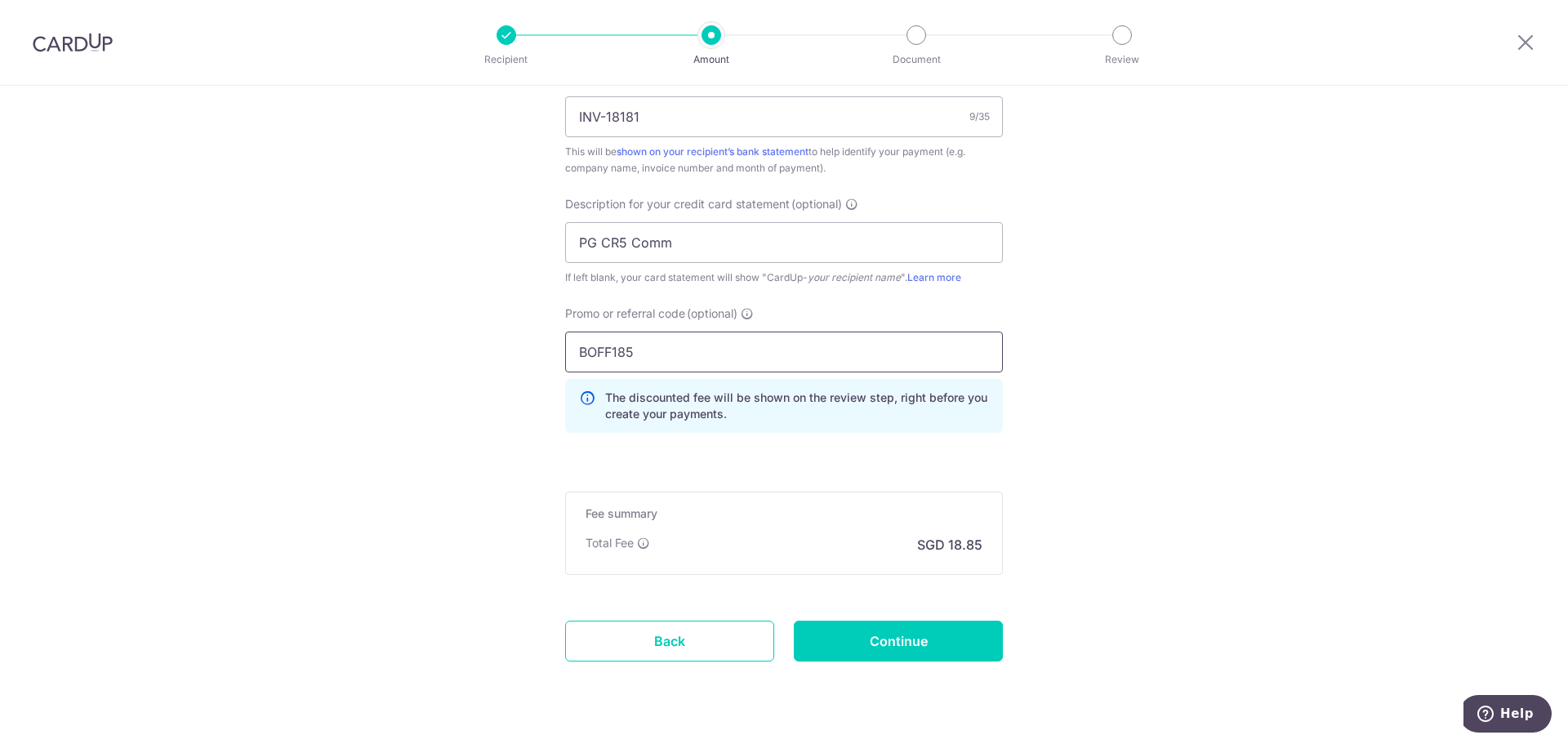
scroll to position [1061, 0]
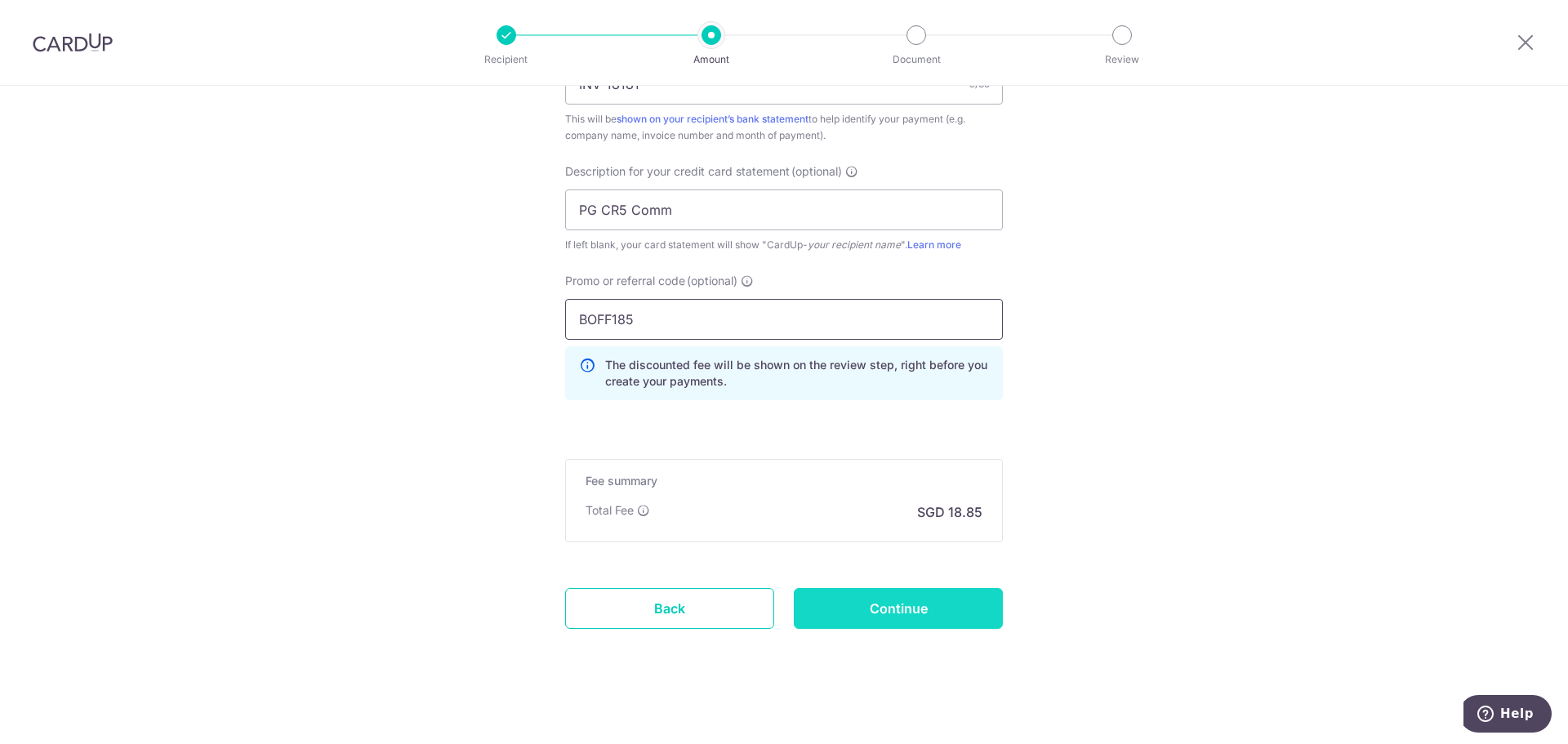
type input "BOFF185"
click at [924, 598] on input "Continue" at bounding box center [898, 608] width 209 height 40
type input "Create Schedule"
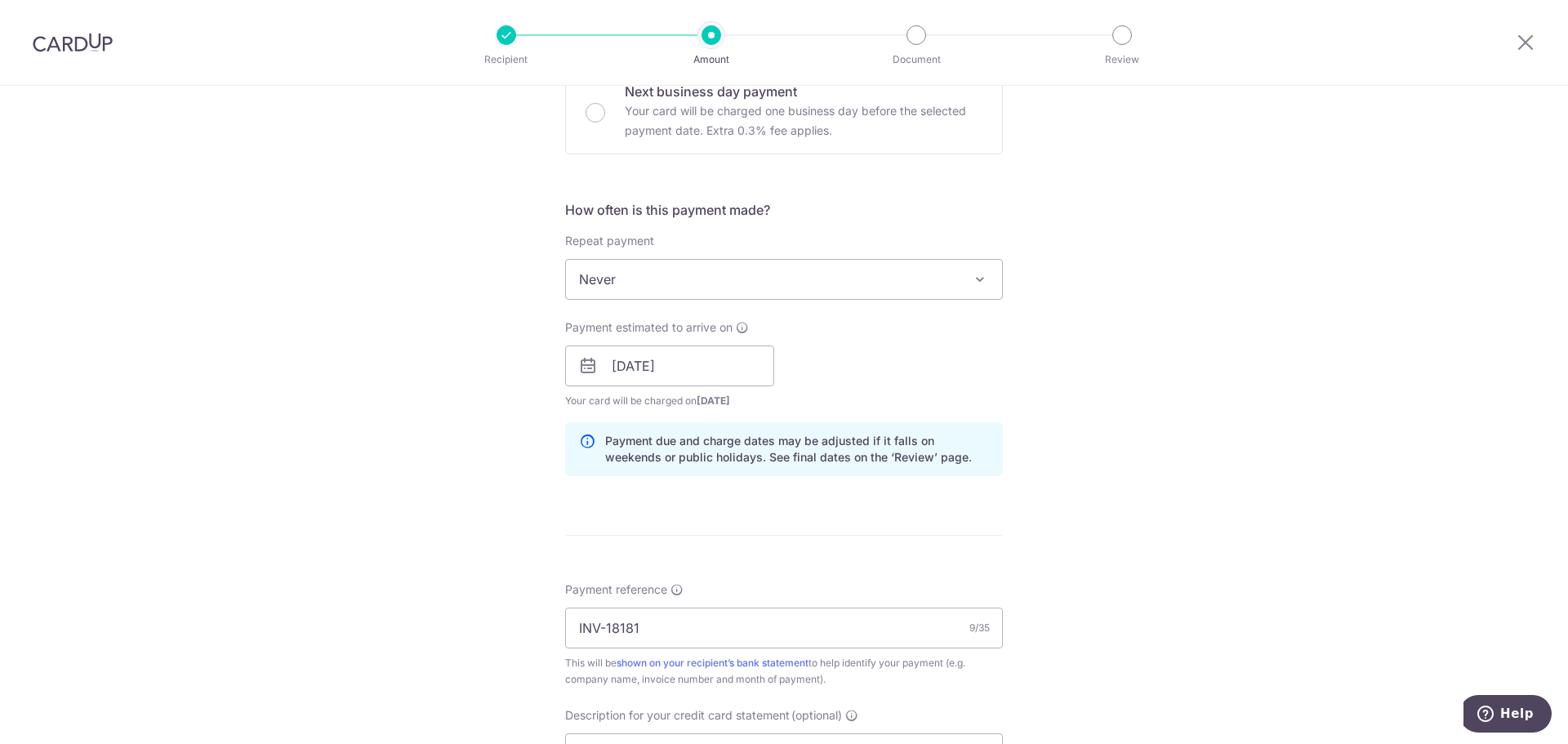
scroll to position [490, 0]
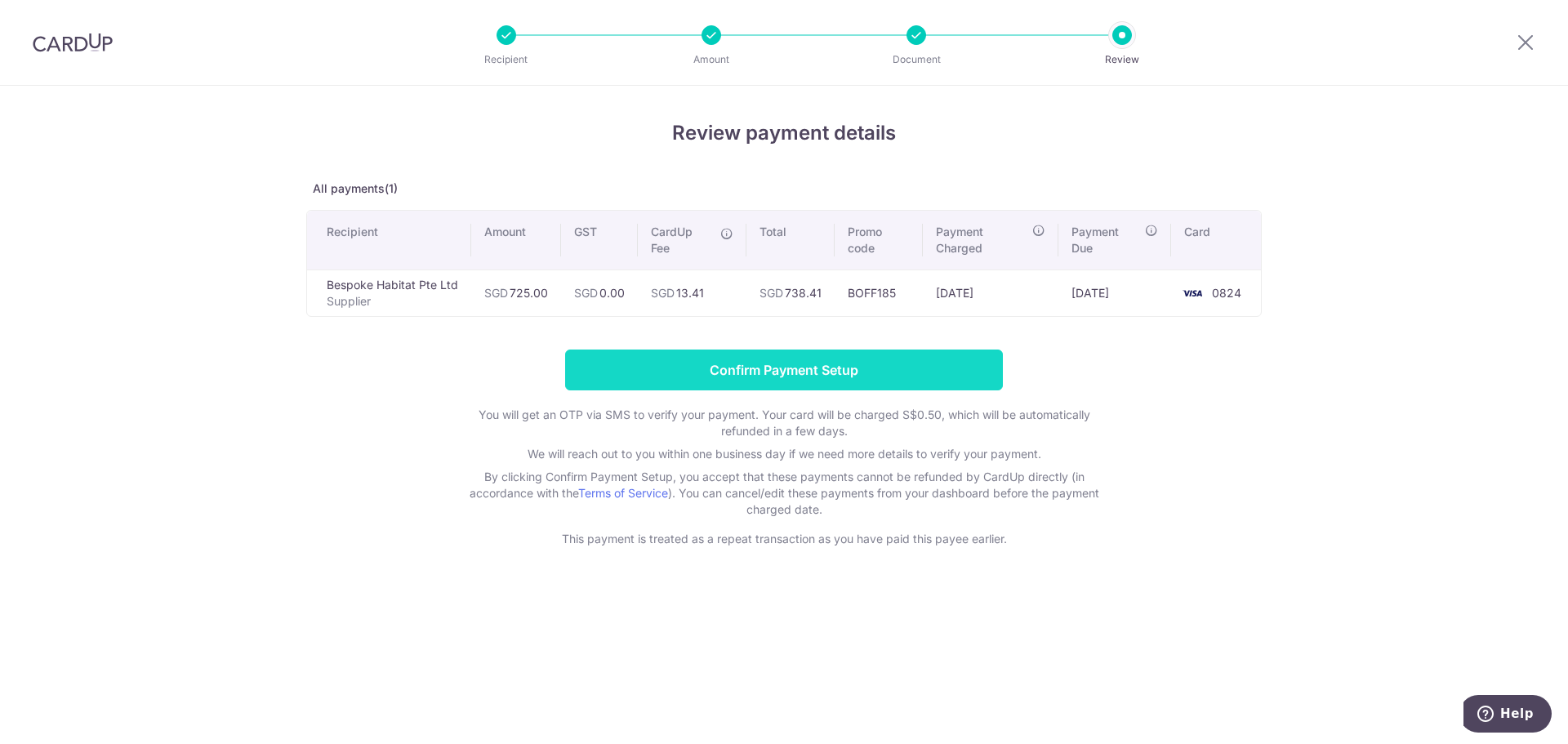
click at [938, 358] on input "Confirm Payment Setup" at bounding box center [784, 370] width 438 height 40
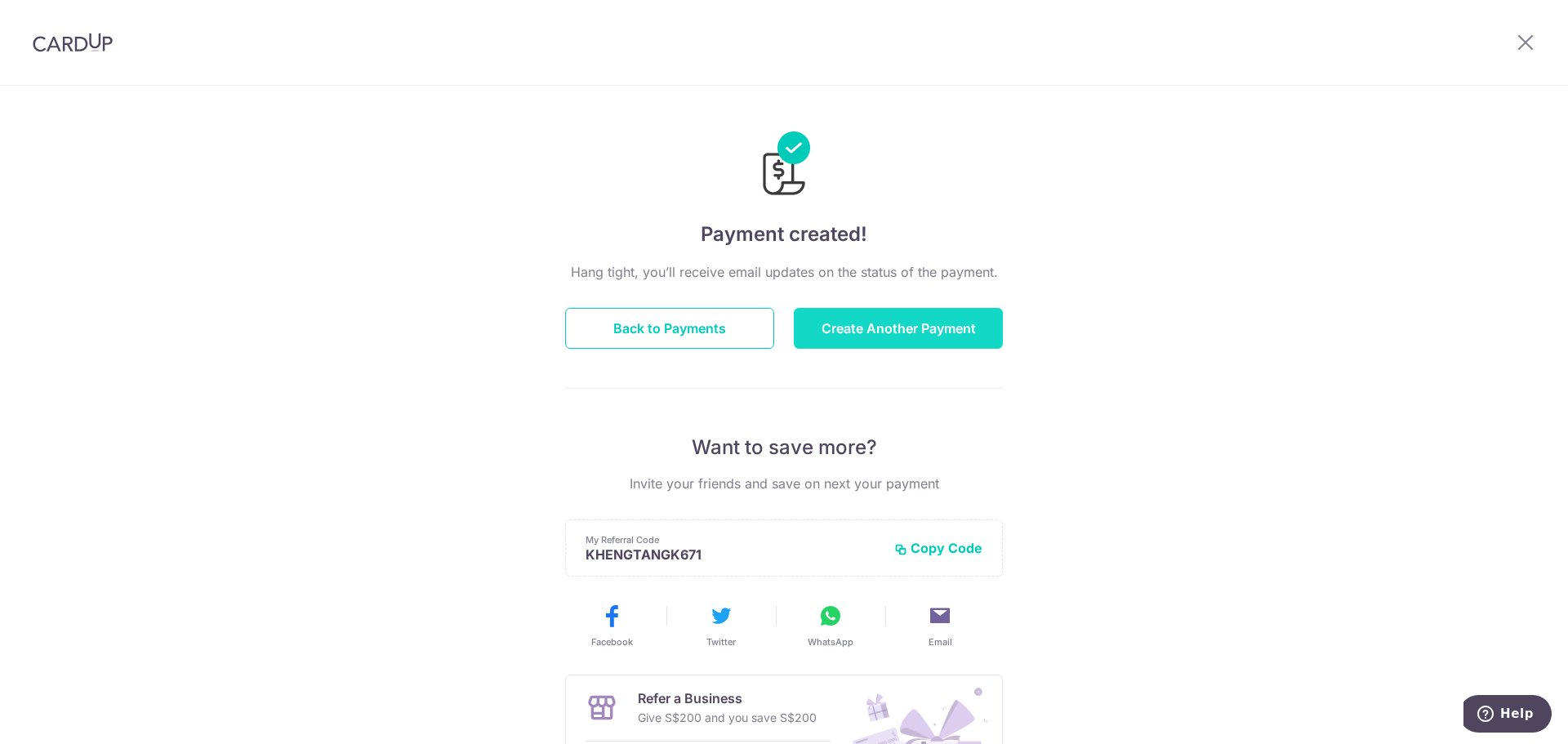
click at [878, 330] on button "Create Another Payment" at bounding box center [898, 328] width 209 height 40
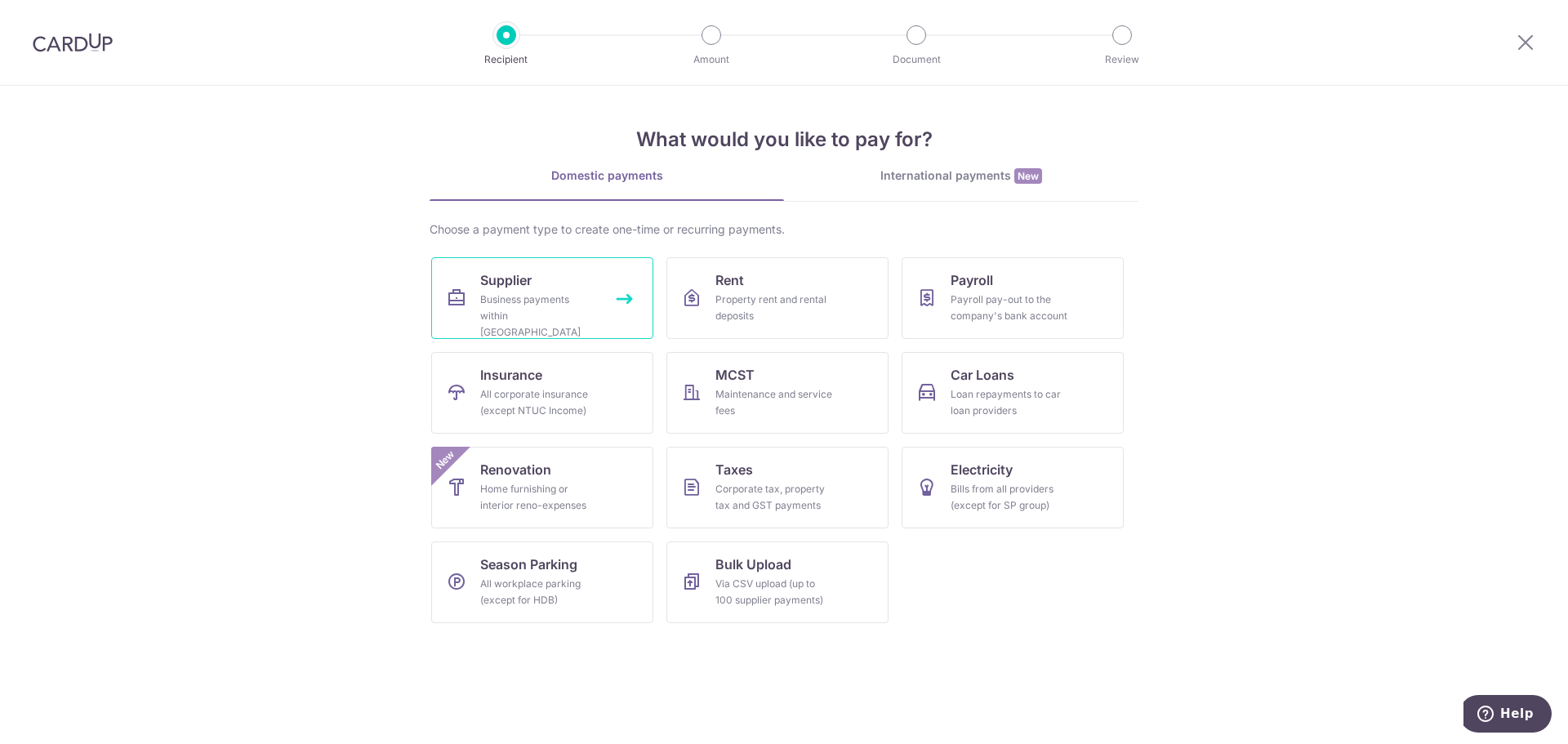
click at [538, 280] on link "Supplier Business payments within Singapore" at bounding box center [542, 298] width 222 height 82
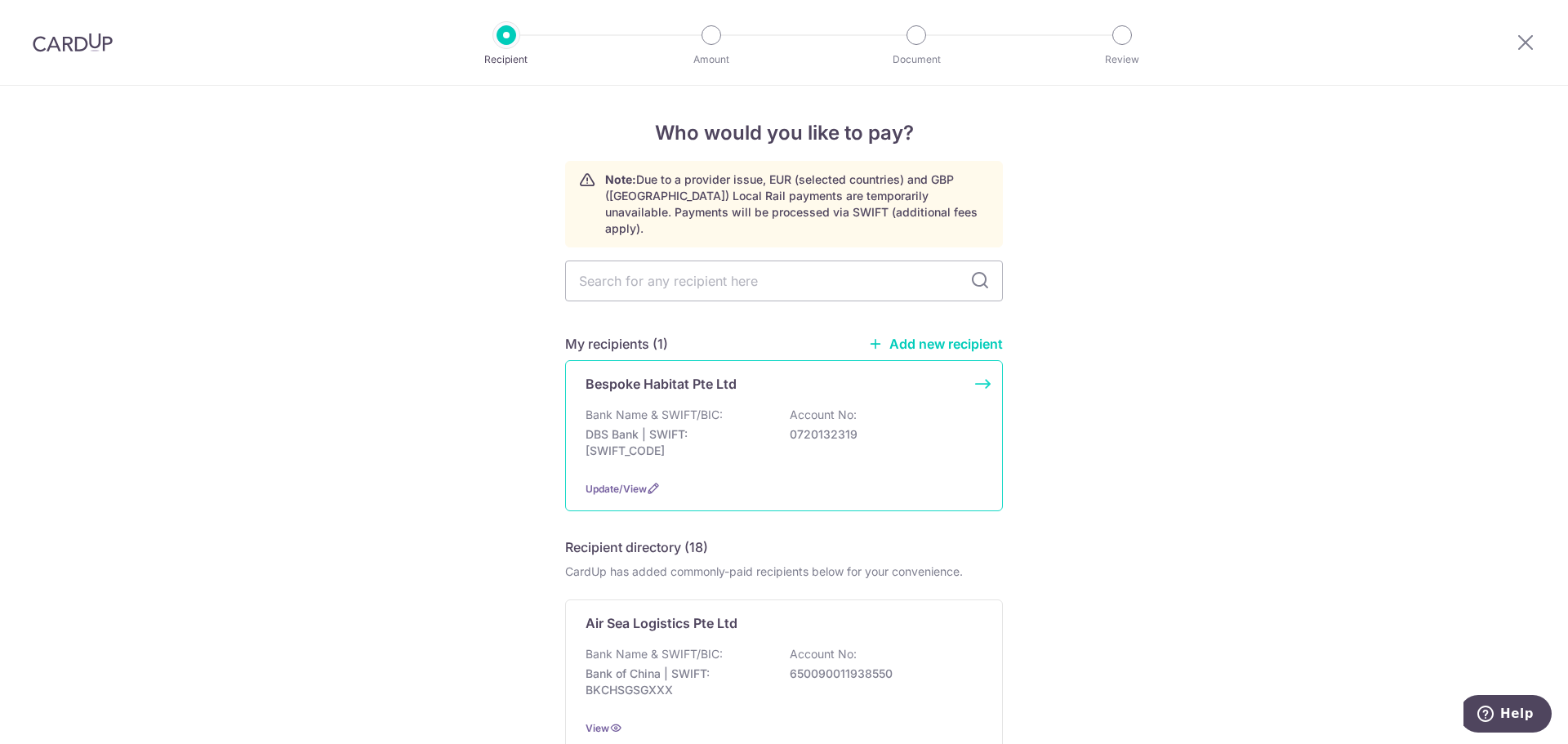
click at [739, 407] on div "Bank Name & SWIFT/BIC: DBS Bank | SWIFT: DBSSSGSGXXX Account No: 0720132319" at bounding box center [784, 437] width 397 height 61
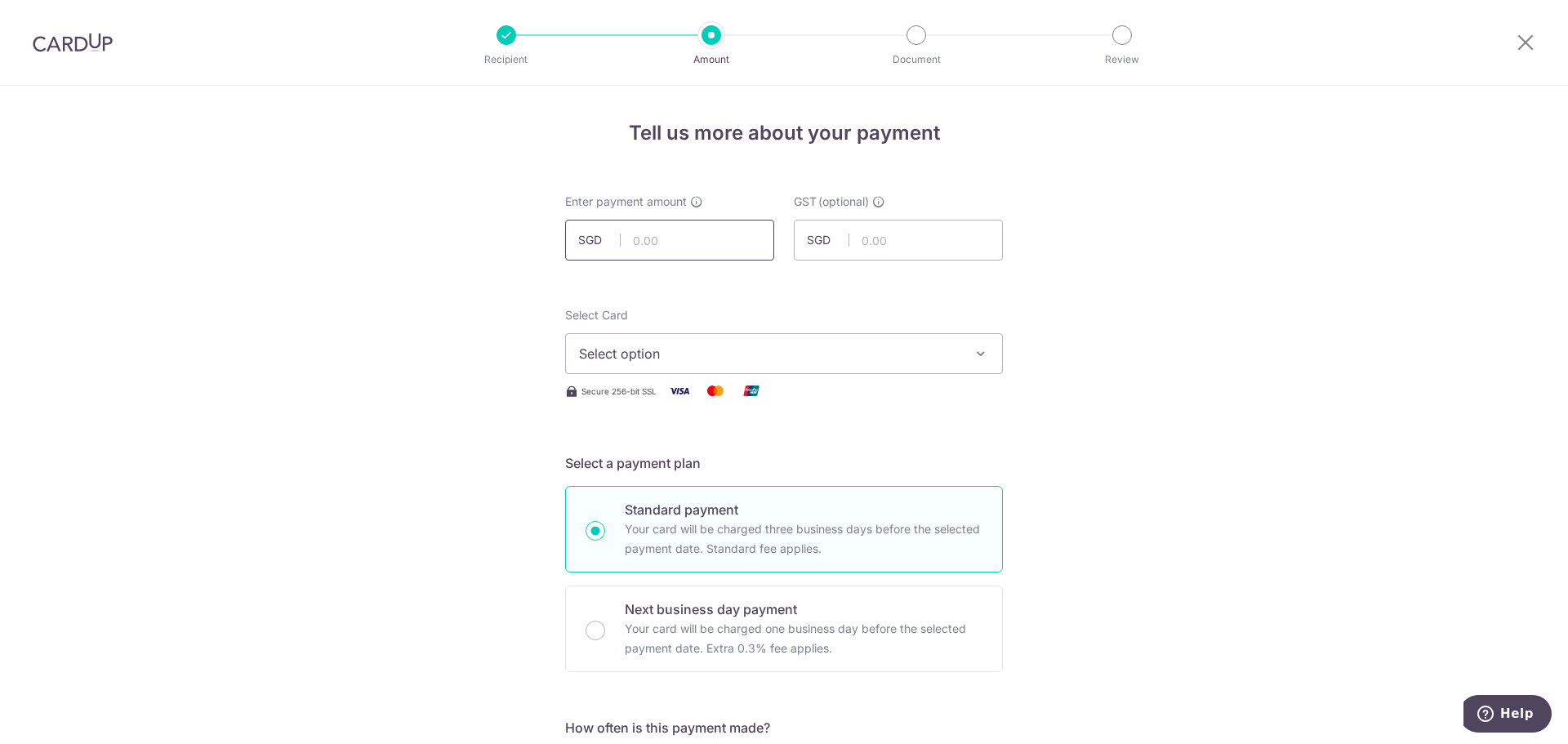
click at [654, 240] on input "text" at bounding box center [670, 240] width 209 height 40
type input "750.00"
click at [701, 357] on span "Select option" at bounding box center [769, 353] width 381 height 19
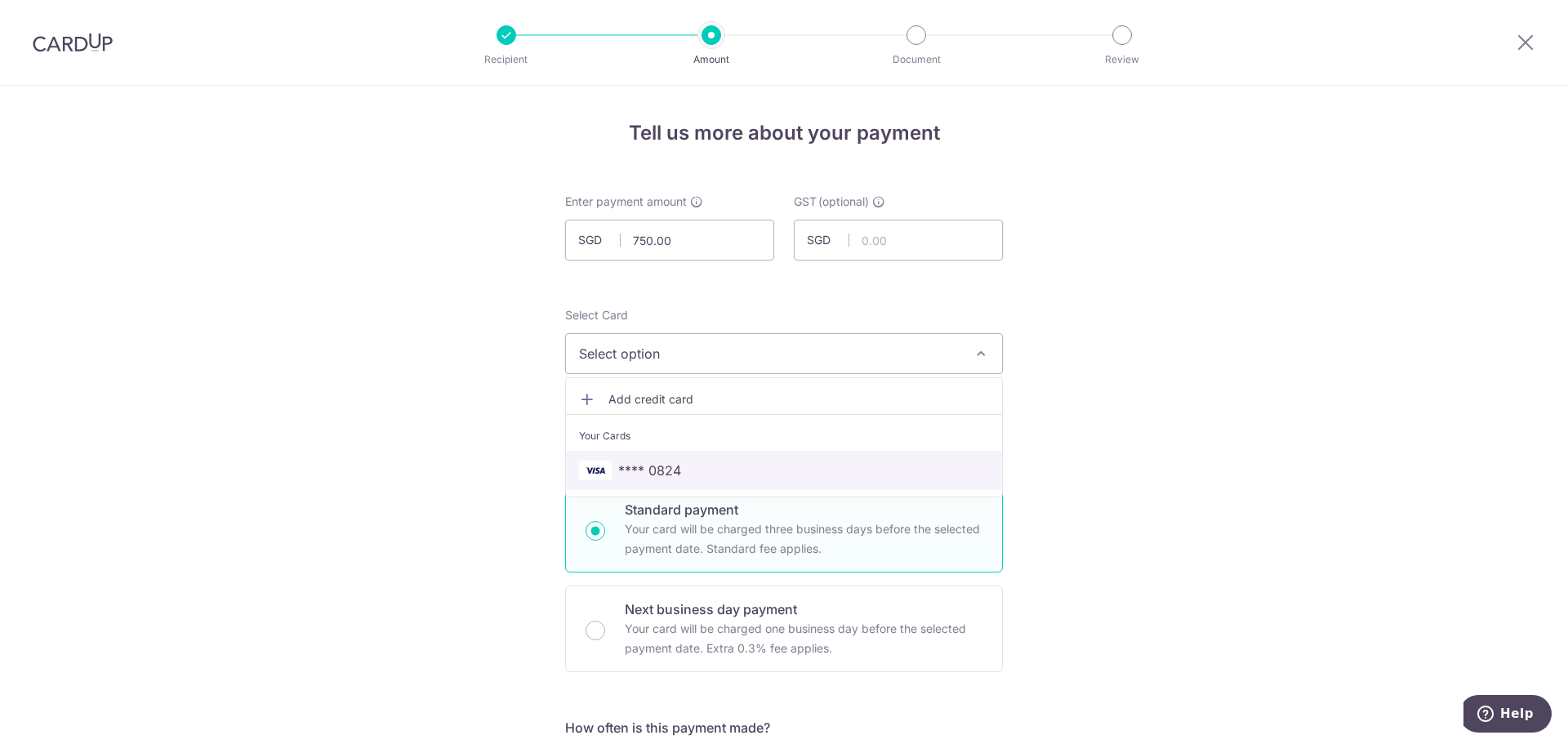
click at [658, 457] on link "**** 0824" at bounding box center [784, 470] width 436 height 40
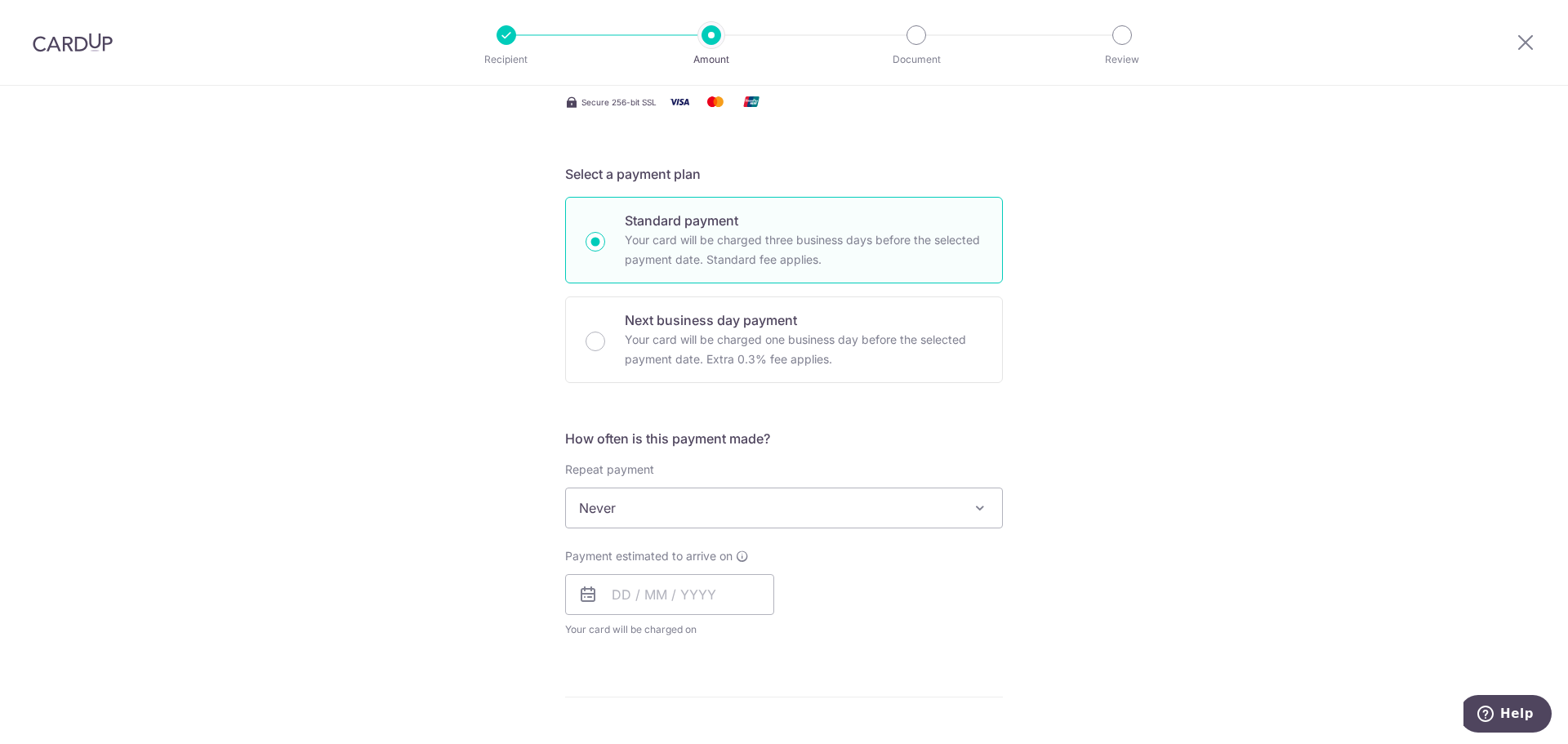
scroll to position [327, 0]
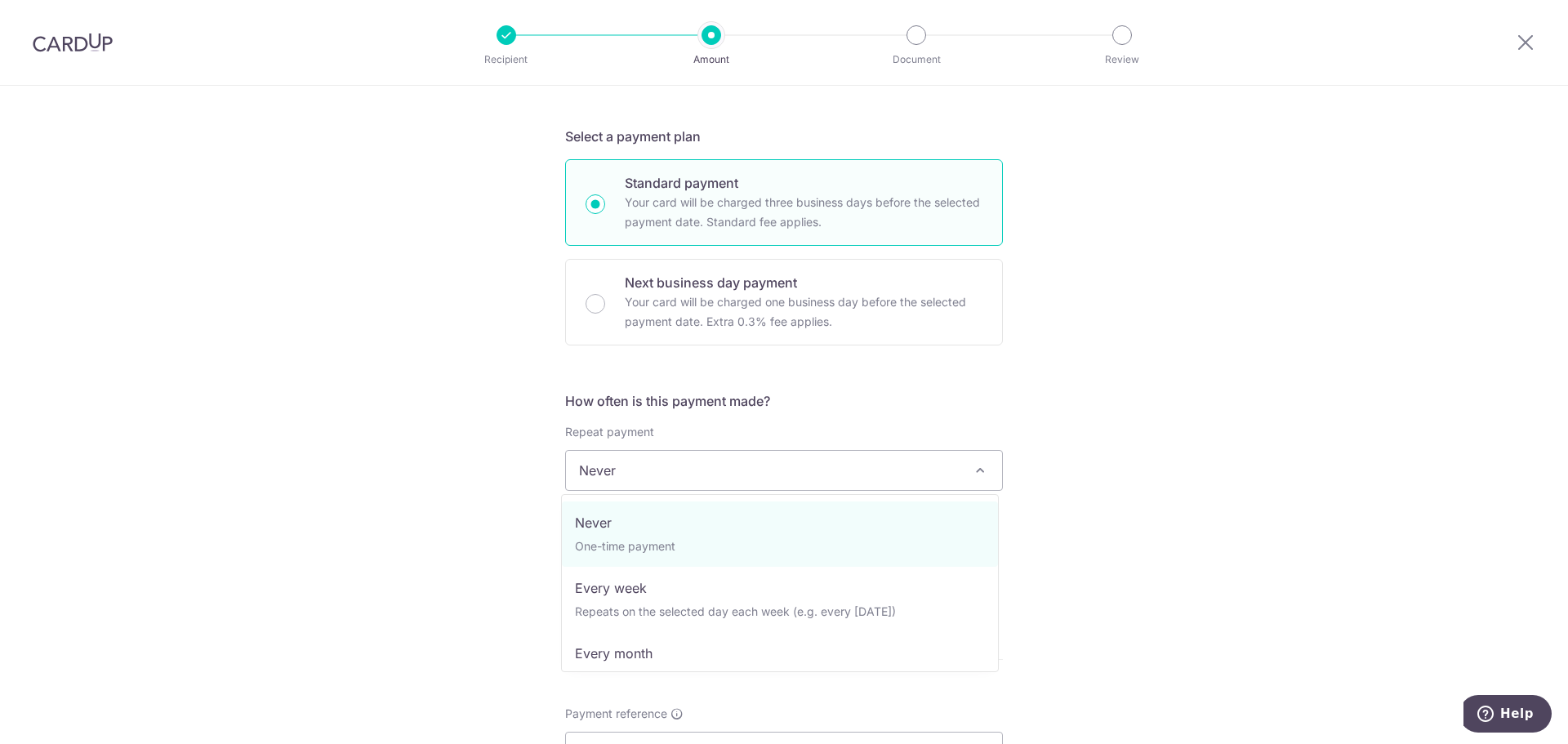
click at [689, 467] on span "Never" at bounding box center [784, 470] width 436 height 40
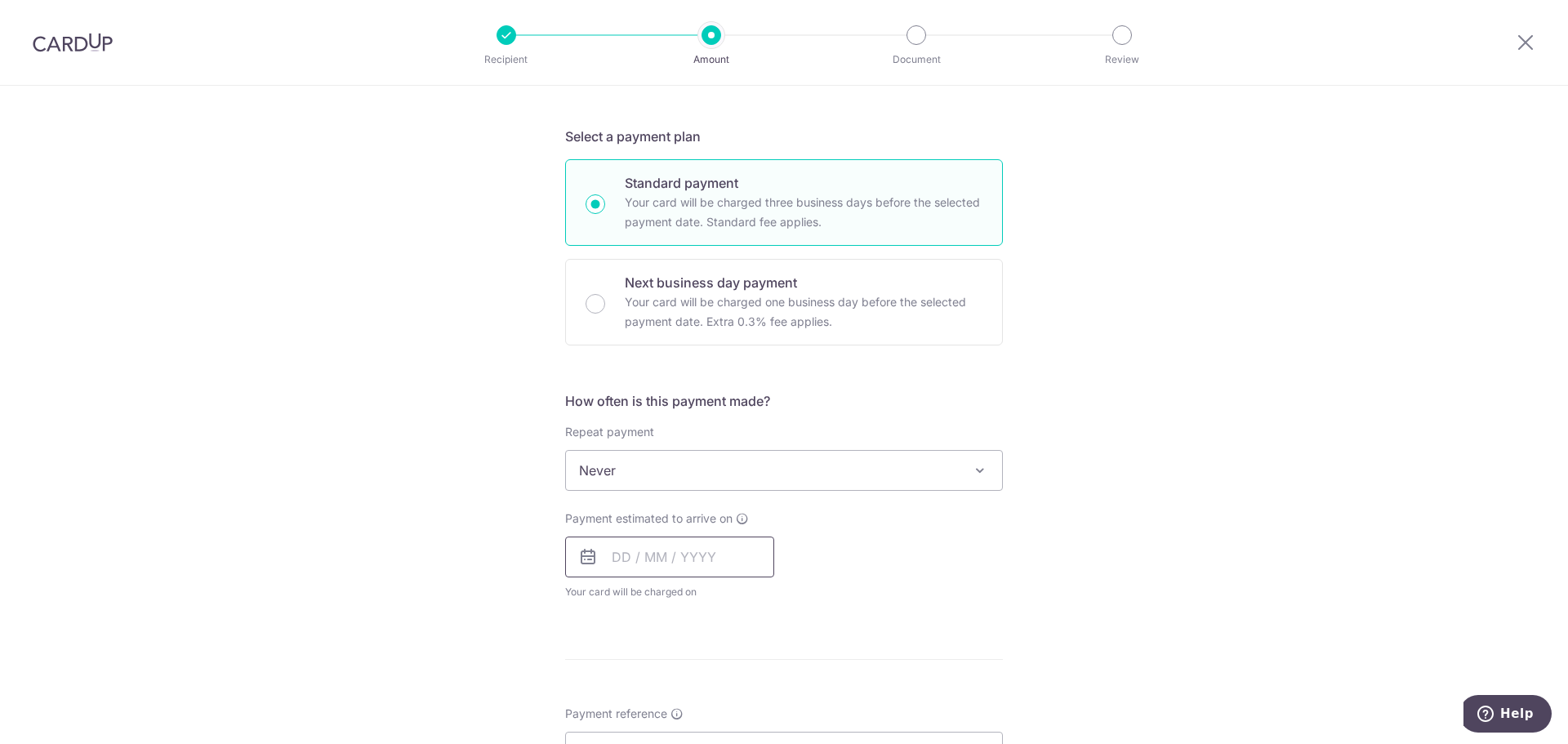
click at [650, 559] on input "text" at bounding box center [670, 557] width 209 height 40
click at [719, 676] on link "4" at bounding box center [730, 673] width 26 height 26
type input "04/09/2025"
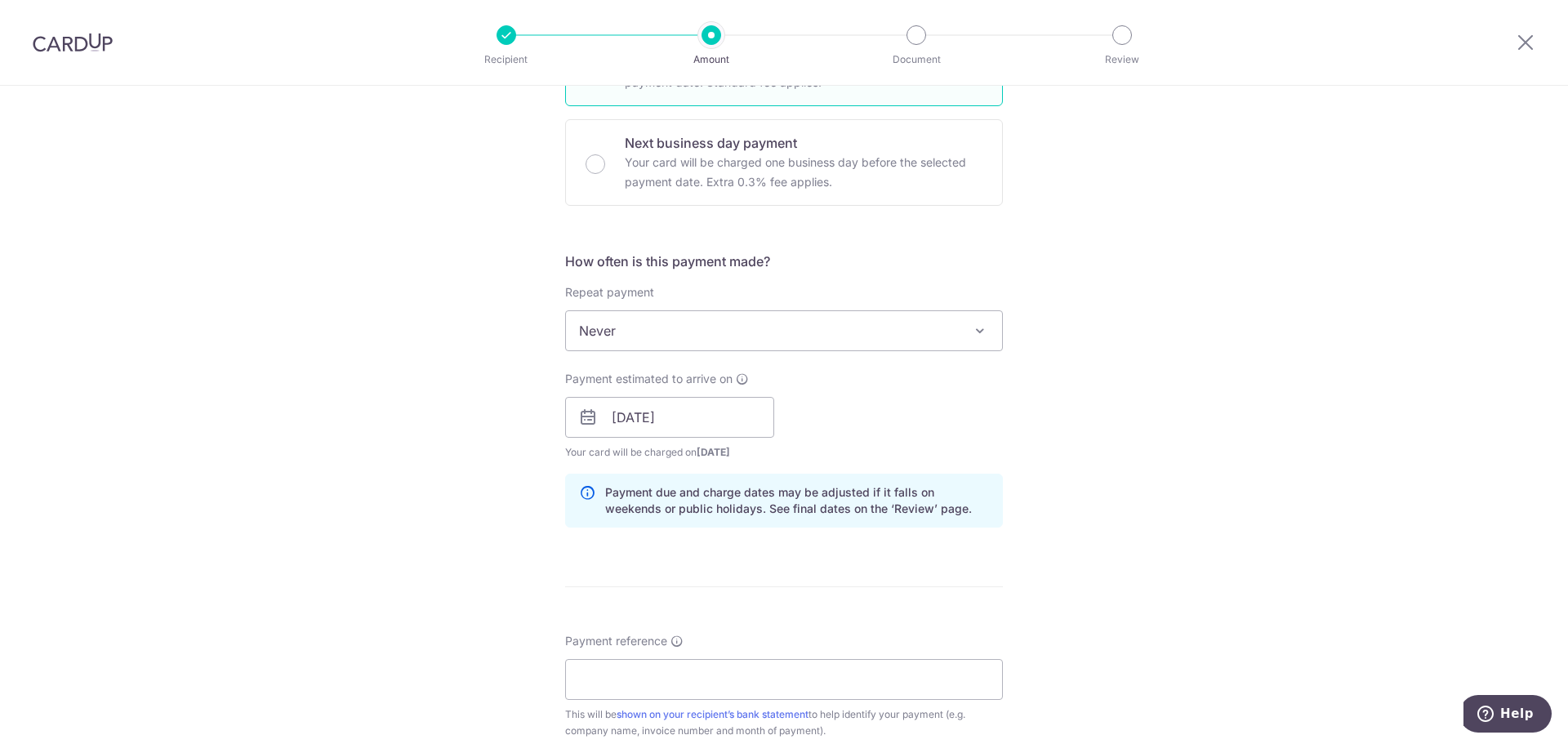
scroll to position [654, 0]
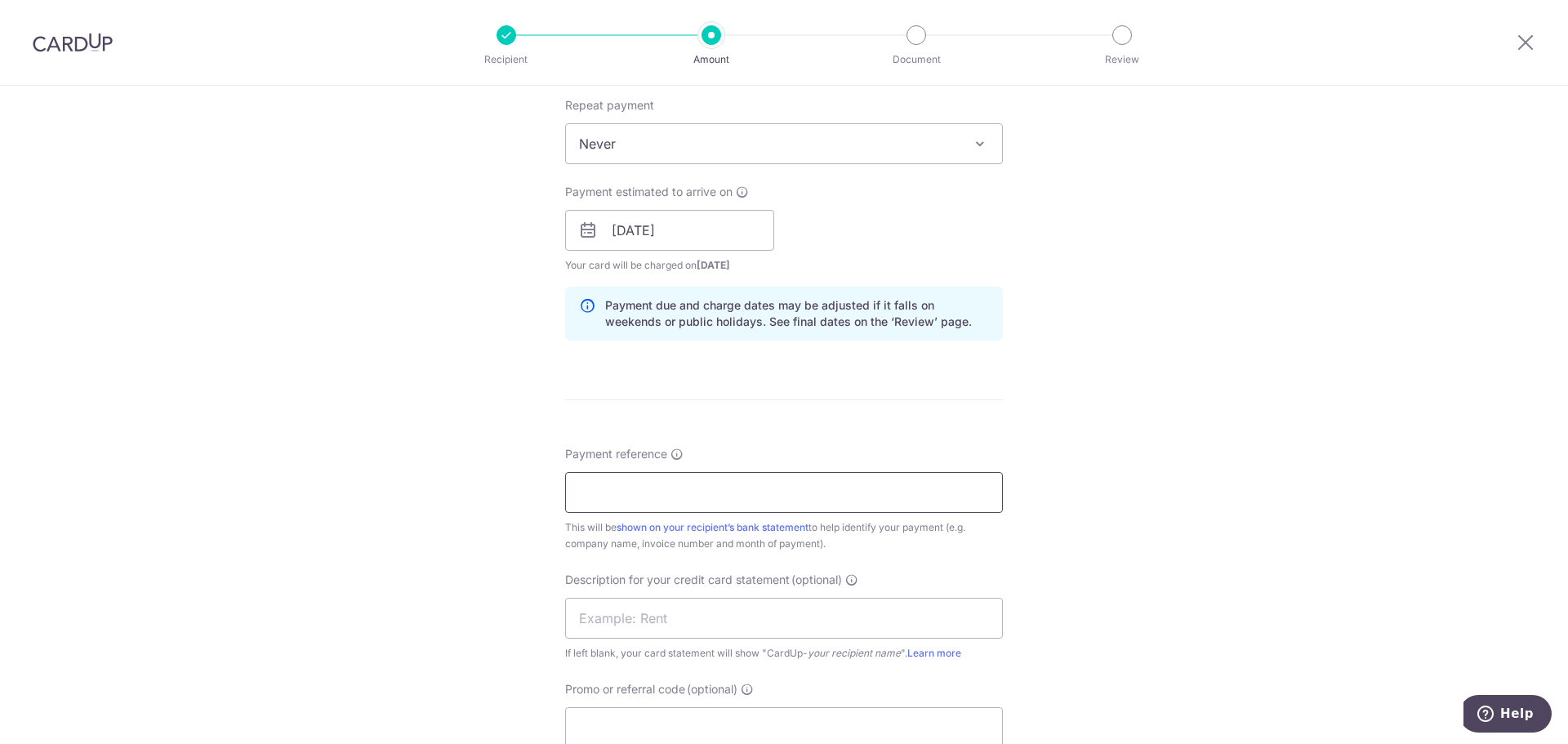
click at [766, 489] on input "Payment reference" at bounding box center [784, 492] width 438 height 40
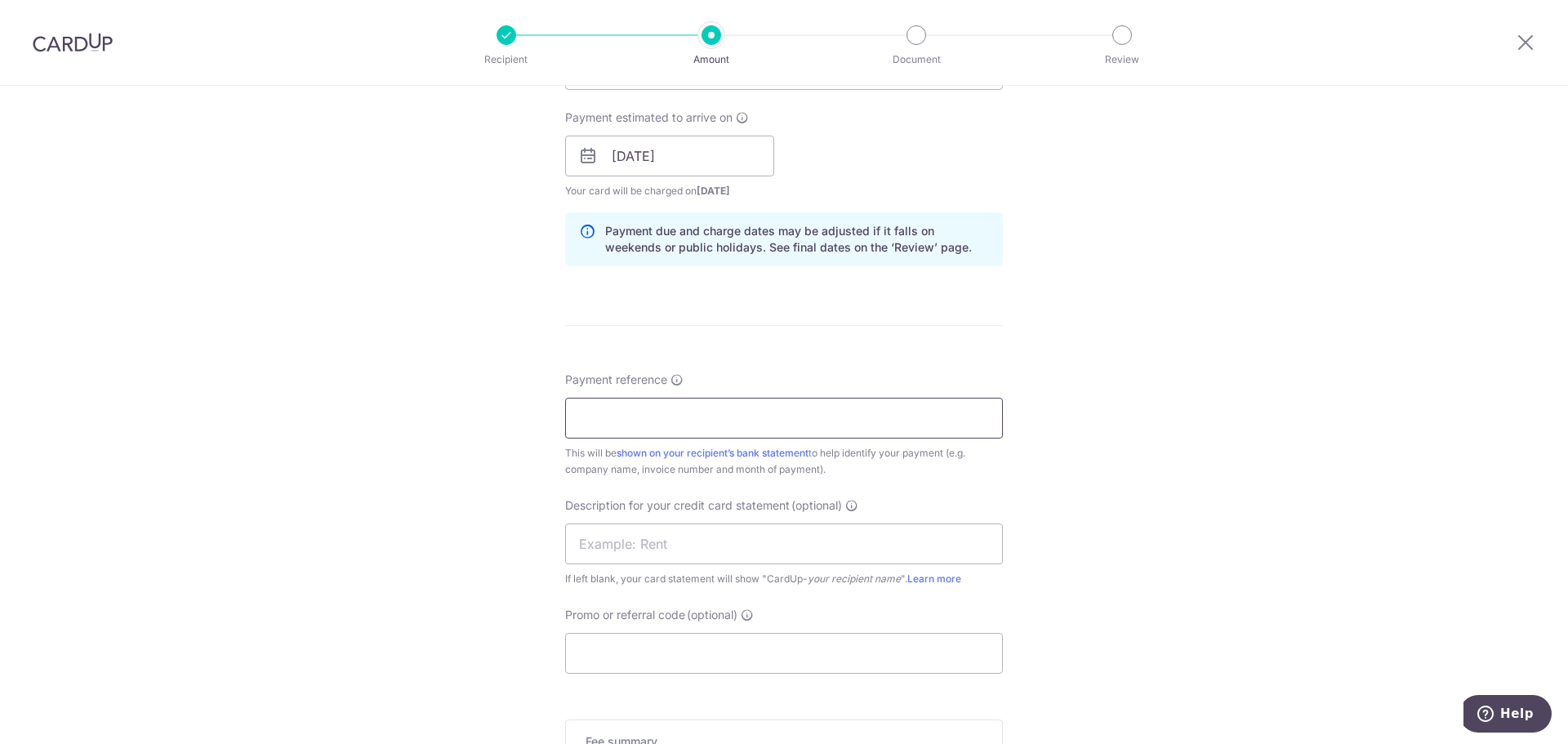
scroll to position [734, 0]
paste input "INV-18183"
type input "INV-18183"
click at [696, 545] on input "text" at bounding box center [784, 536] width 438 height 40
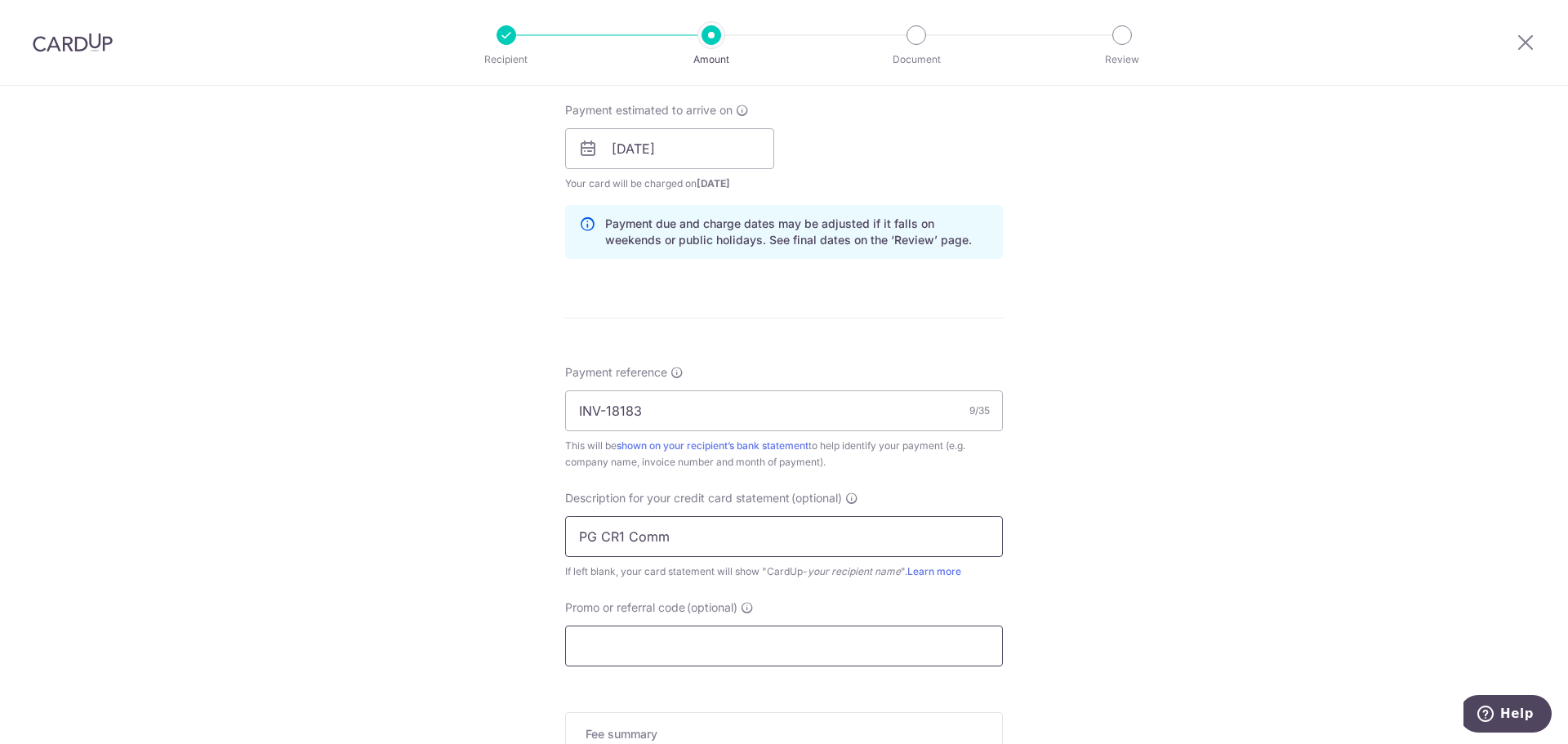
type input "PG CR1 Comm"
click at [664, 653] on input "Promo or referral code (optional)" at bounding box center [784, 646] width 438 height 40
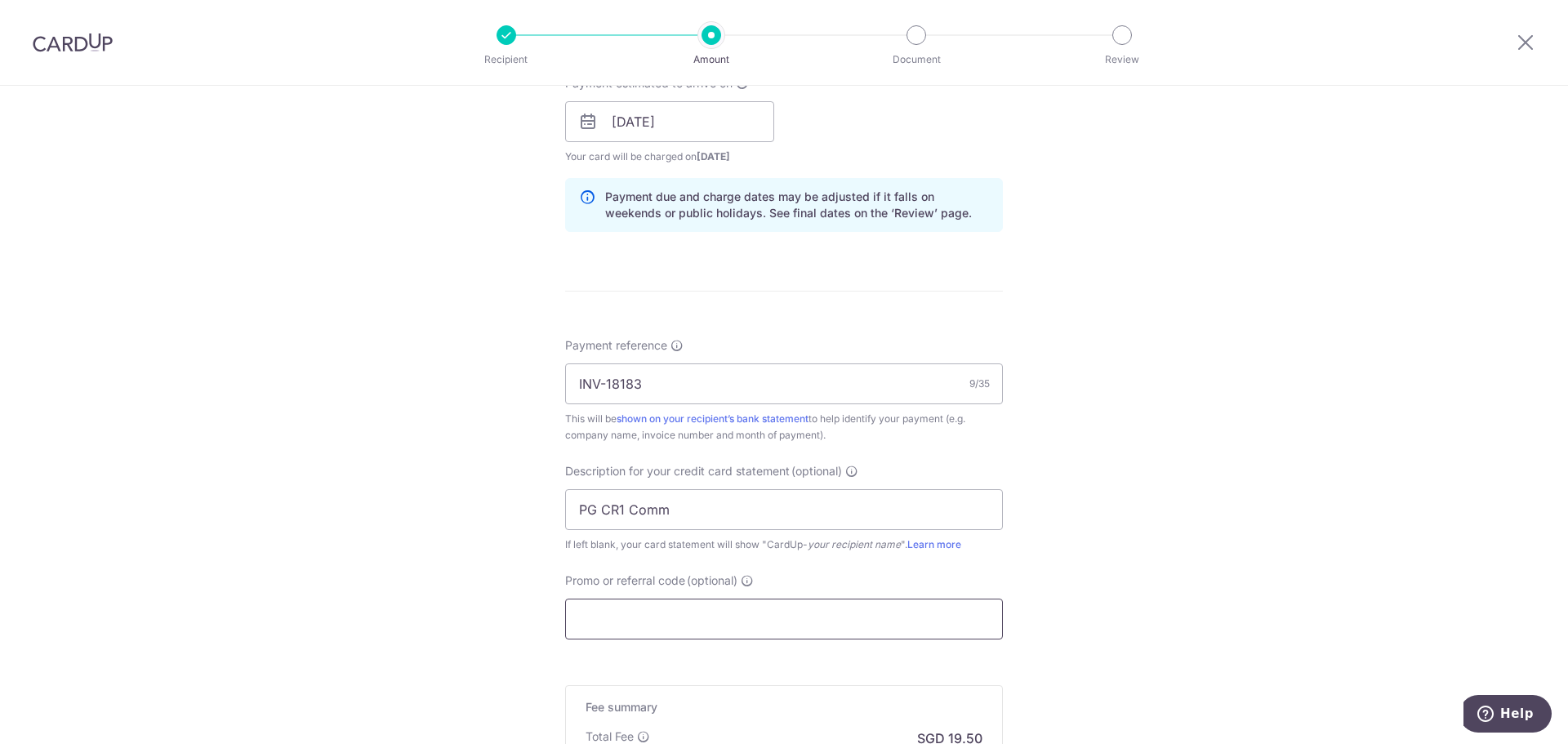
scroll to position [816, 0]
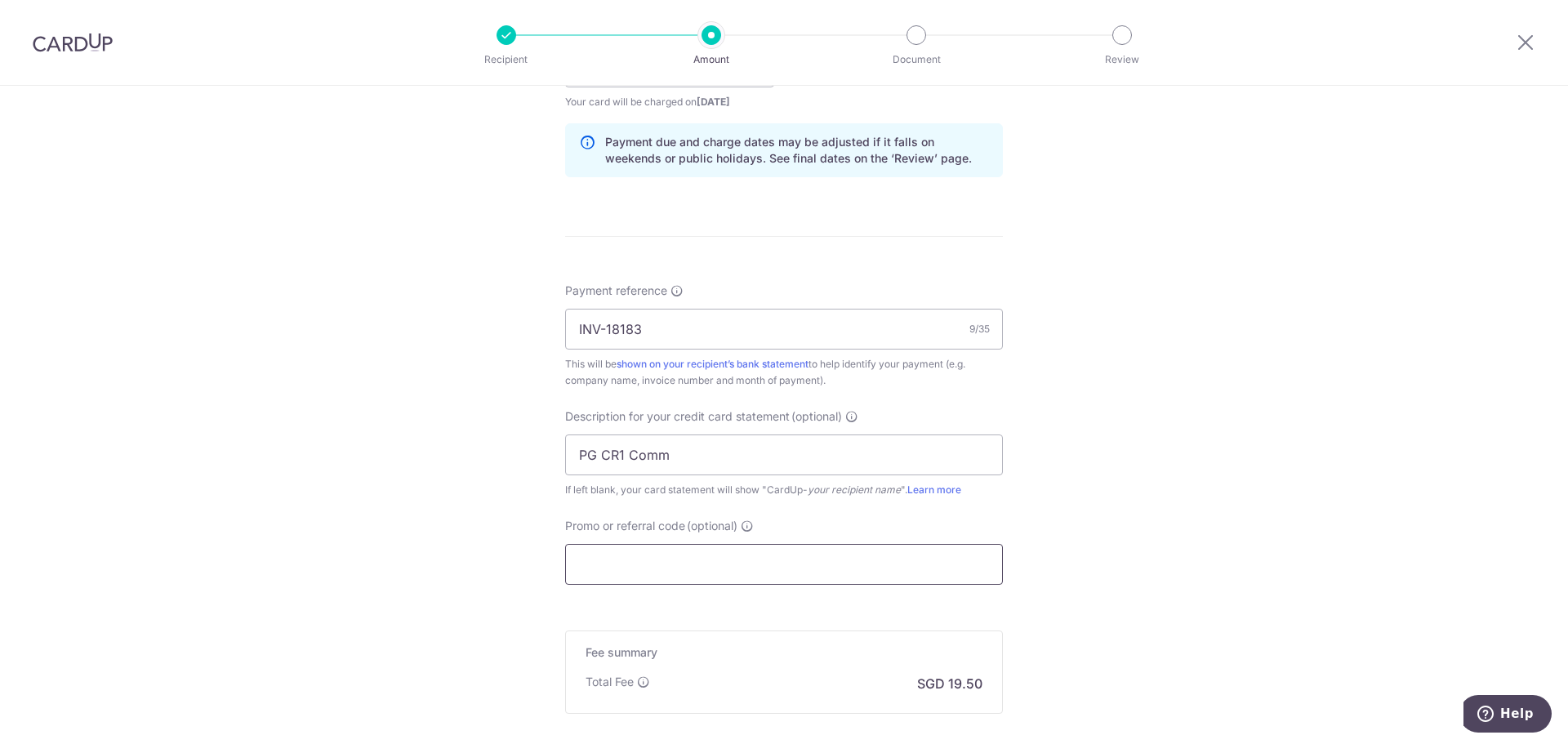
paste input "BOFF185"
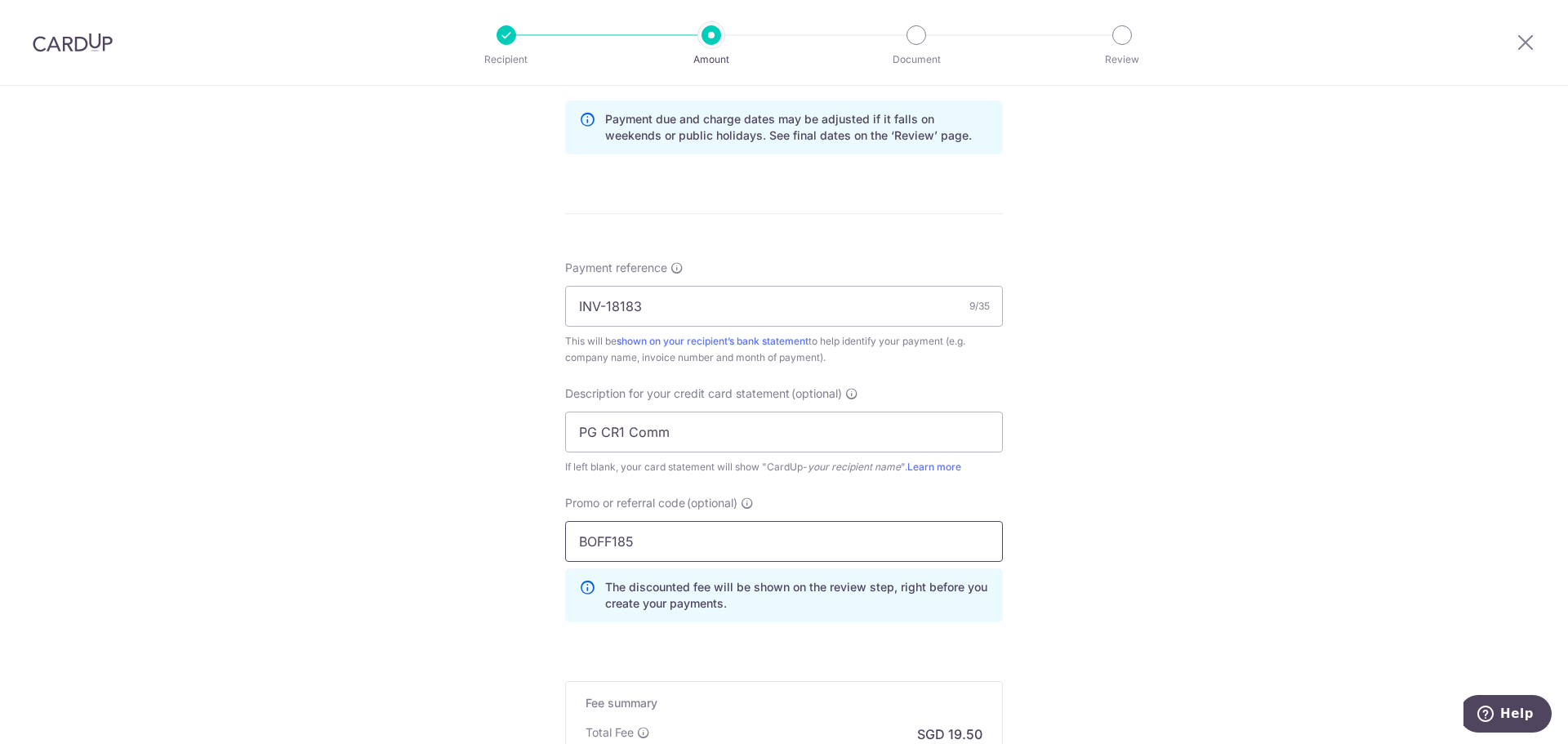
scroll to position [1061, 0]
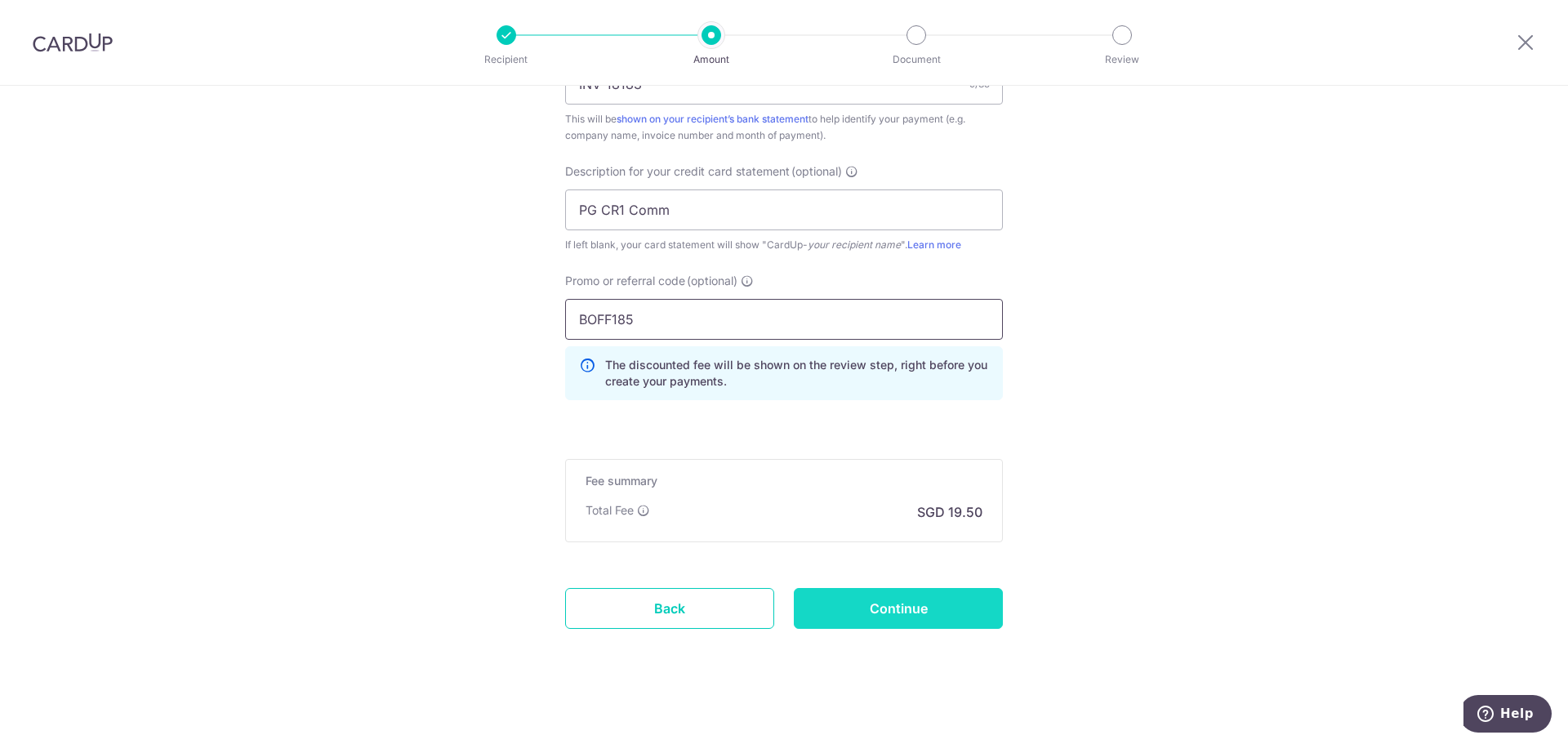
type input "BOFF185"
click at [932, 601] on input "Continue" at bounding box center [898, 608] width 209 height 40
type input "Create Schedule"
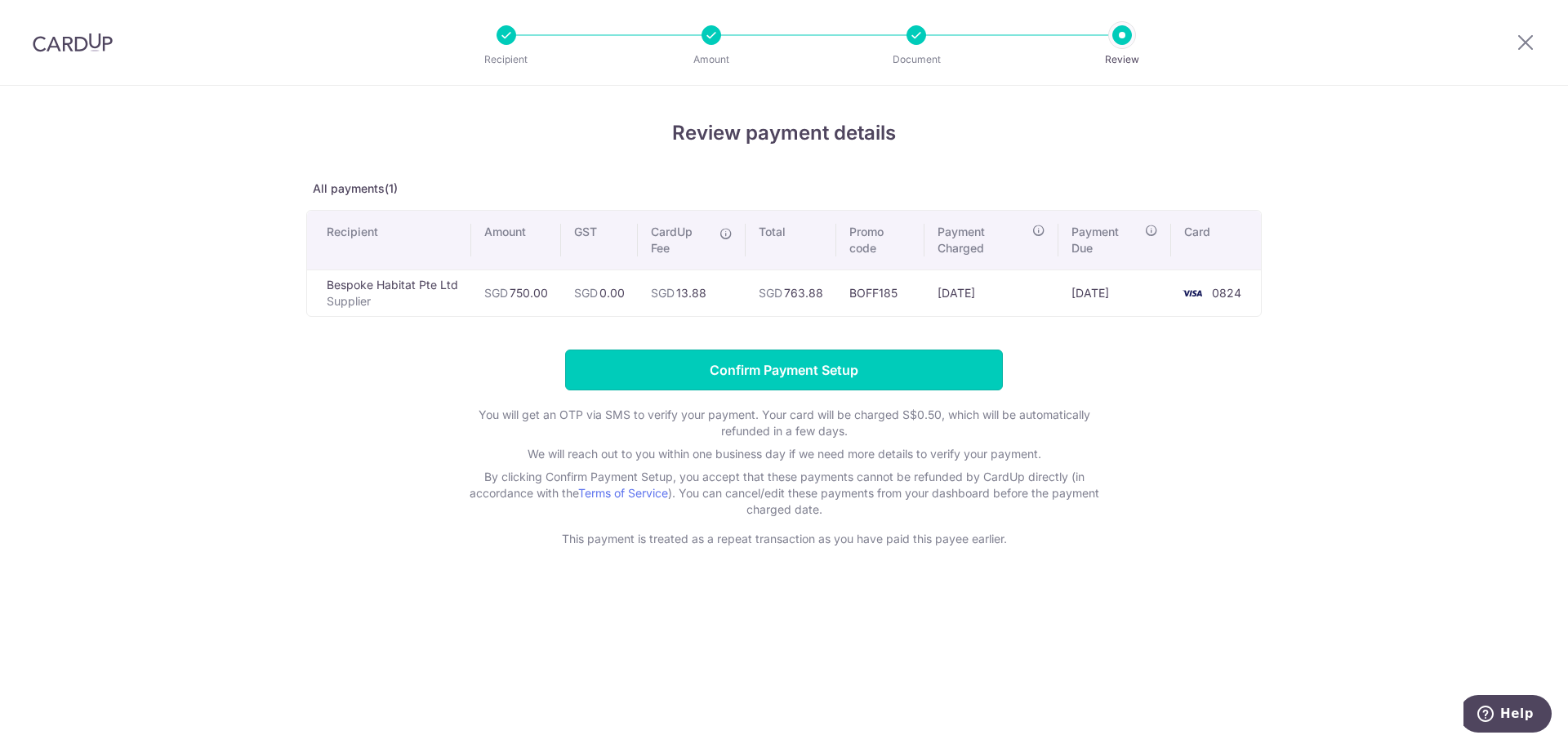
click at [916, 361] on input "Confirm Payment Setup" at bounding box center [784, 370] width 438 height 40
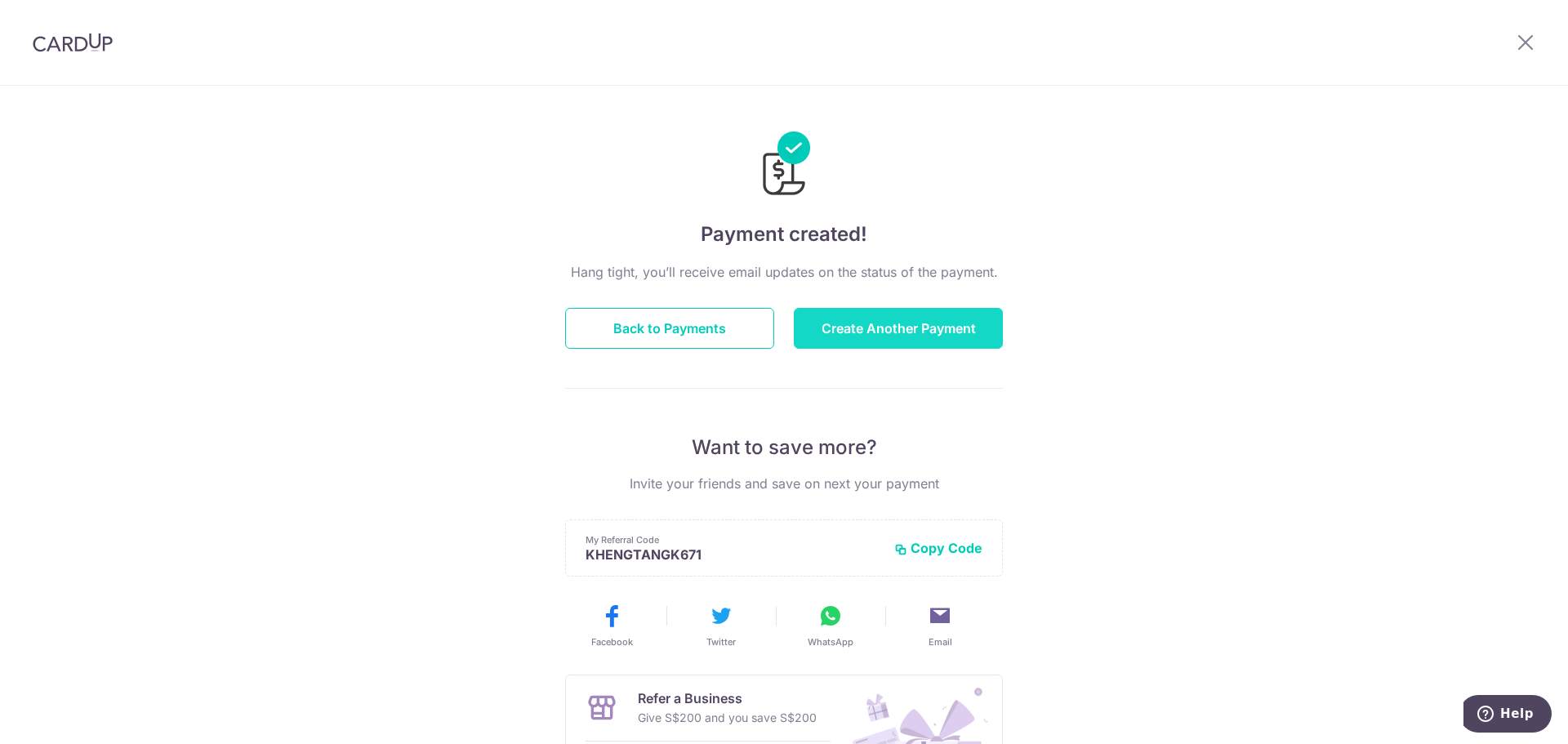
click at [849, 326] on button "Create Another Payment" at bounding box center [898, 328] width 209 height 40
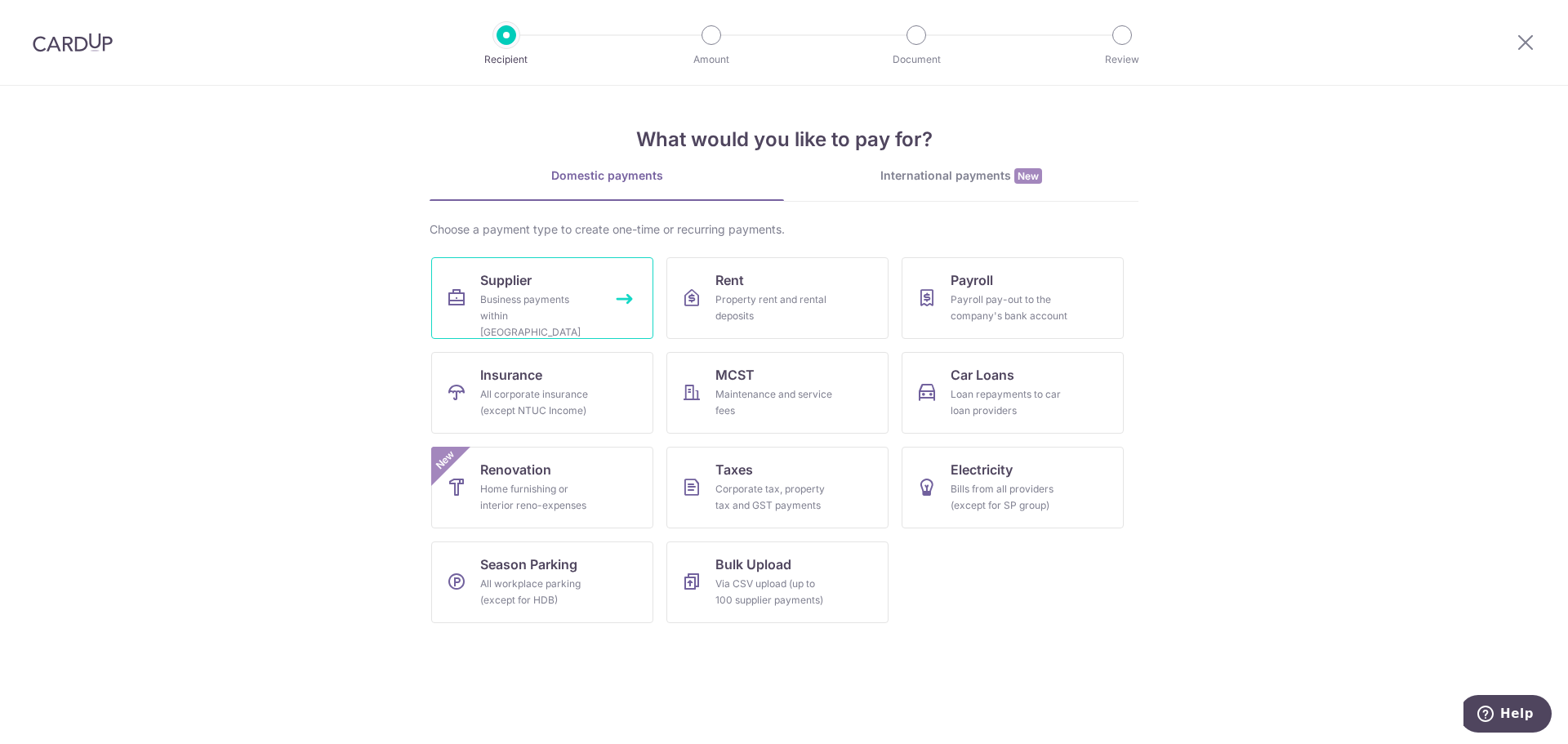
click at [497, 300] on div "Business payments within Singapore" at bounding box center [540, 316] width 118 height 49
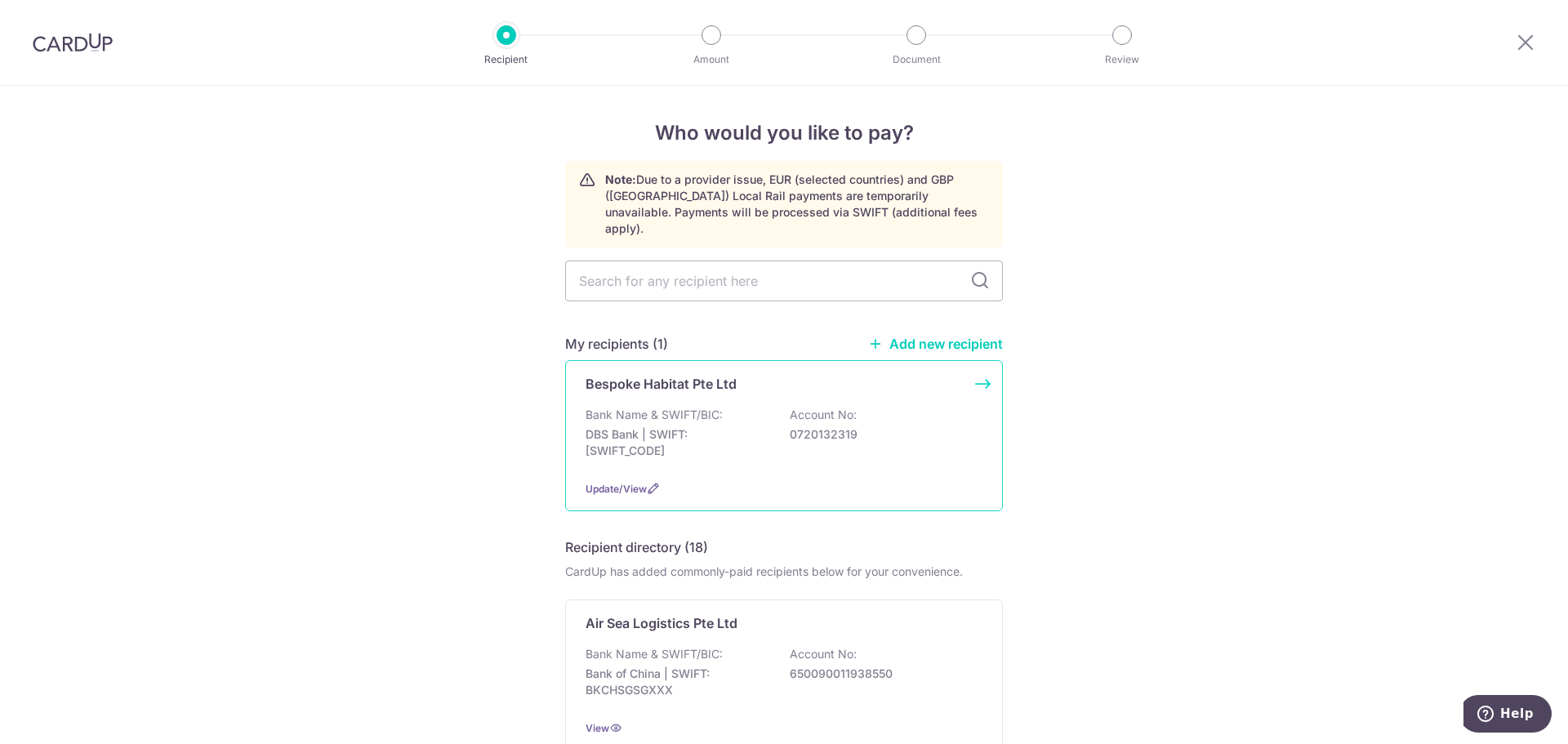
click at [709, 426] on p "DBS Bank | SWIFT: [SWIFT_CODE]" at bounding box center [677, 442] width 183 height 33
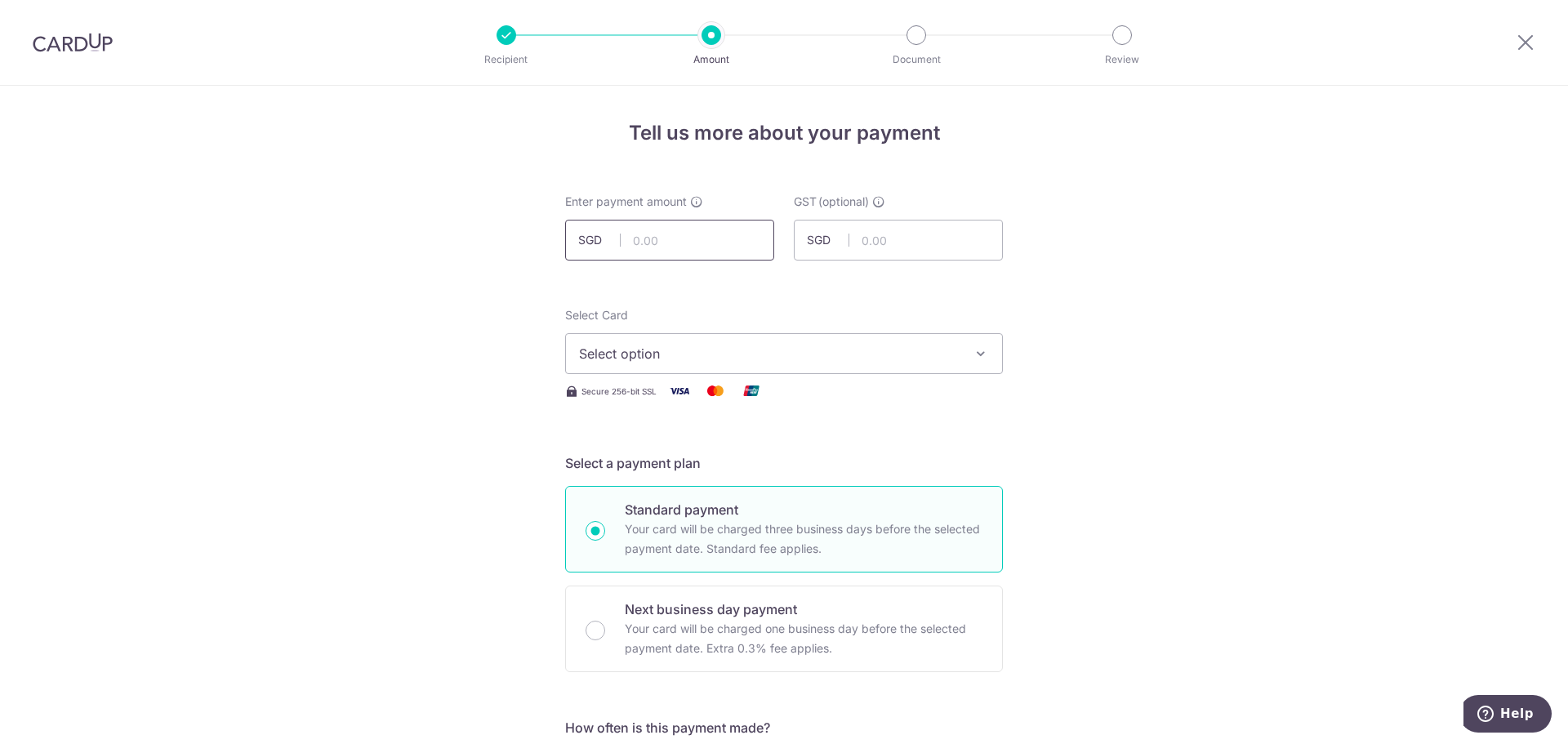
click at [681, 244] on input "text" at bounding box center [670, 240] width 209 height 40
type input "725.00"
click at [739, 341] on button "Select option" at bounding box center [784, 353] width 438 height 40
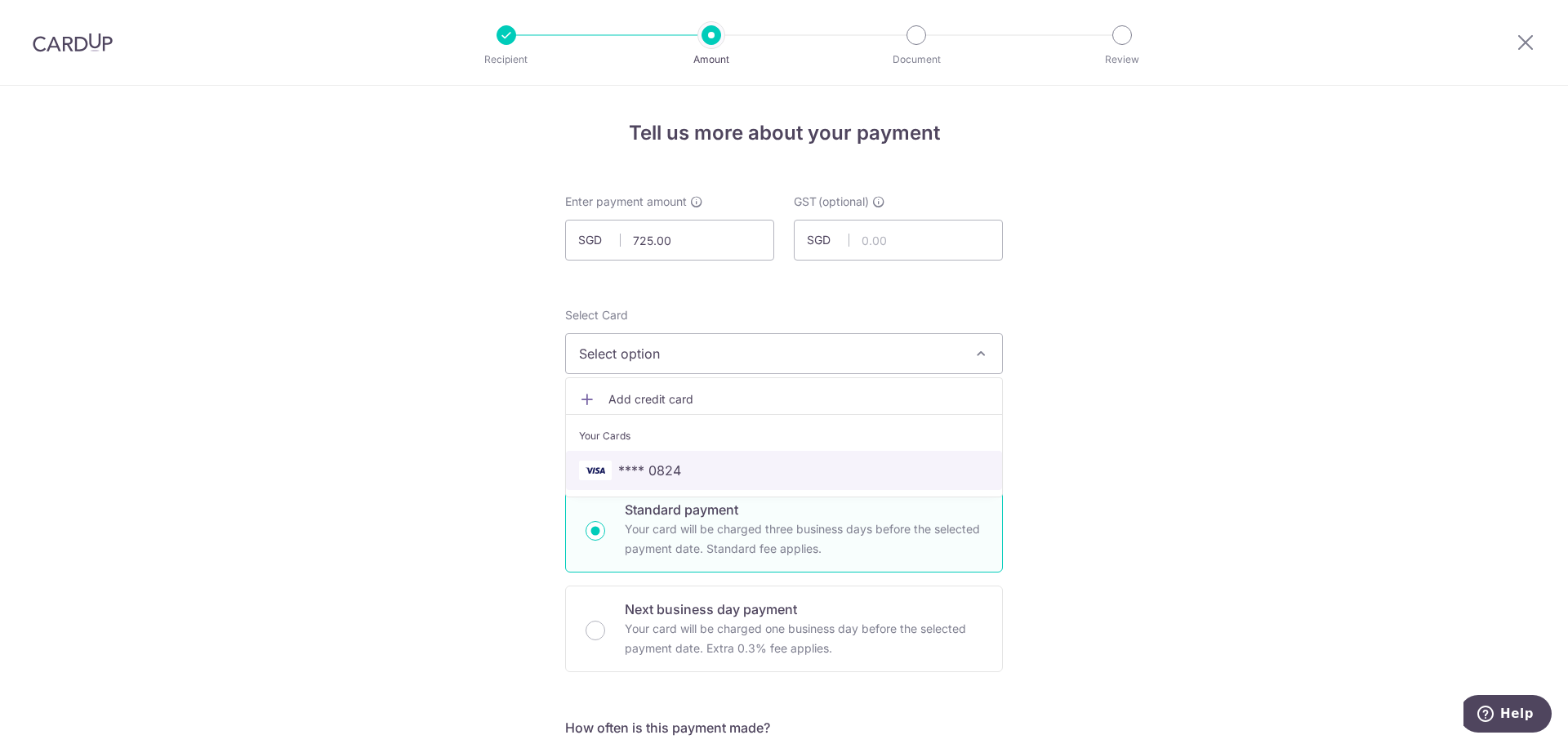
click at [656, 458] on link "**** 0824" at bounding box center [784, 470] width 436 height 40
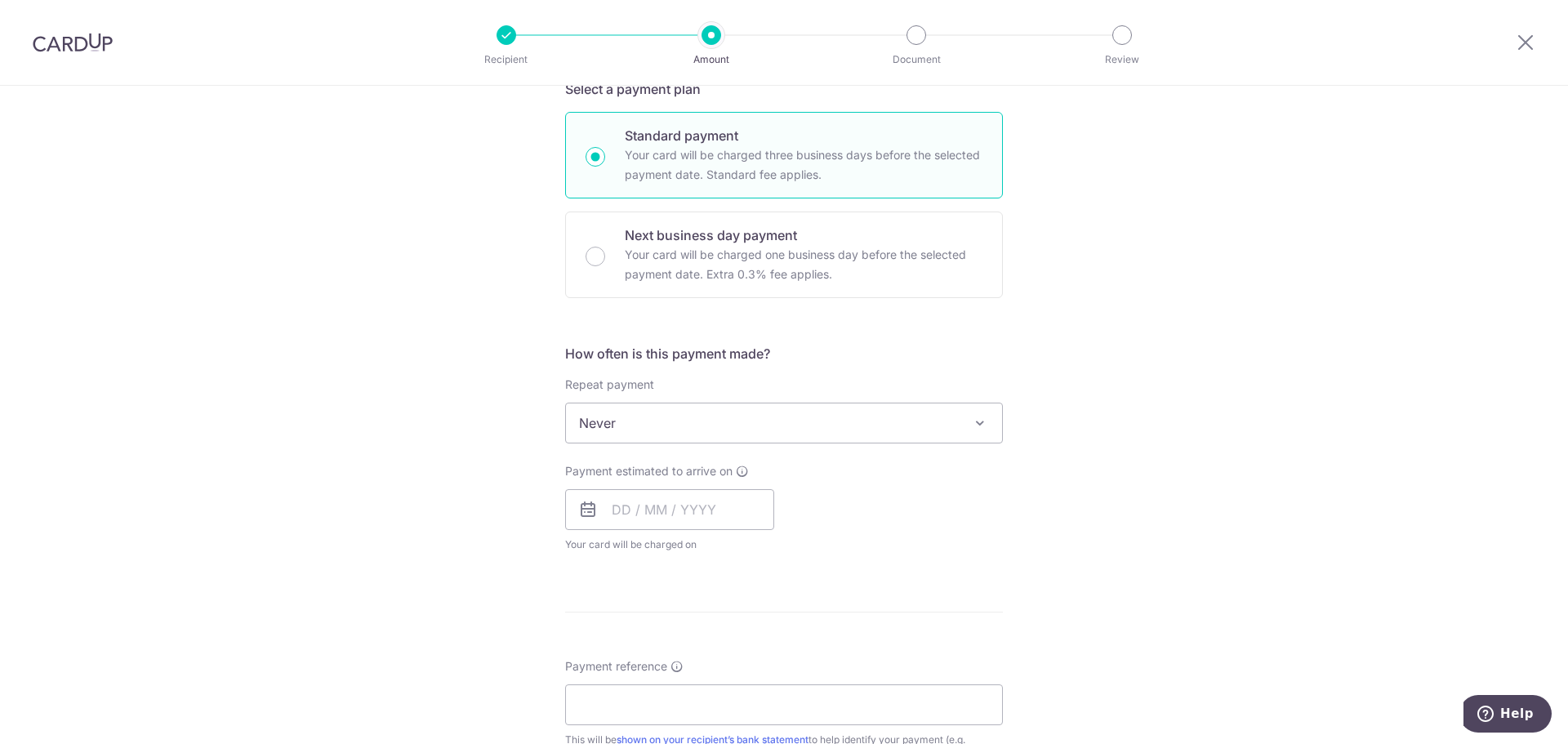
scroll to position [408, 0]
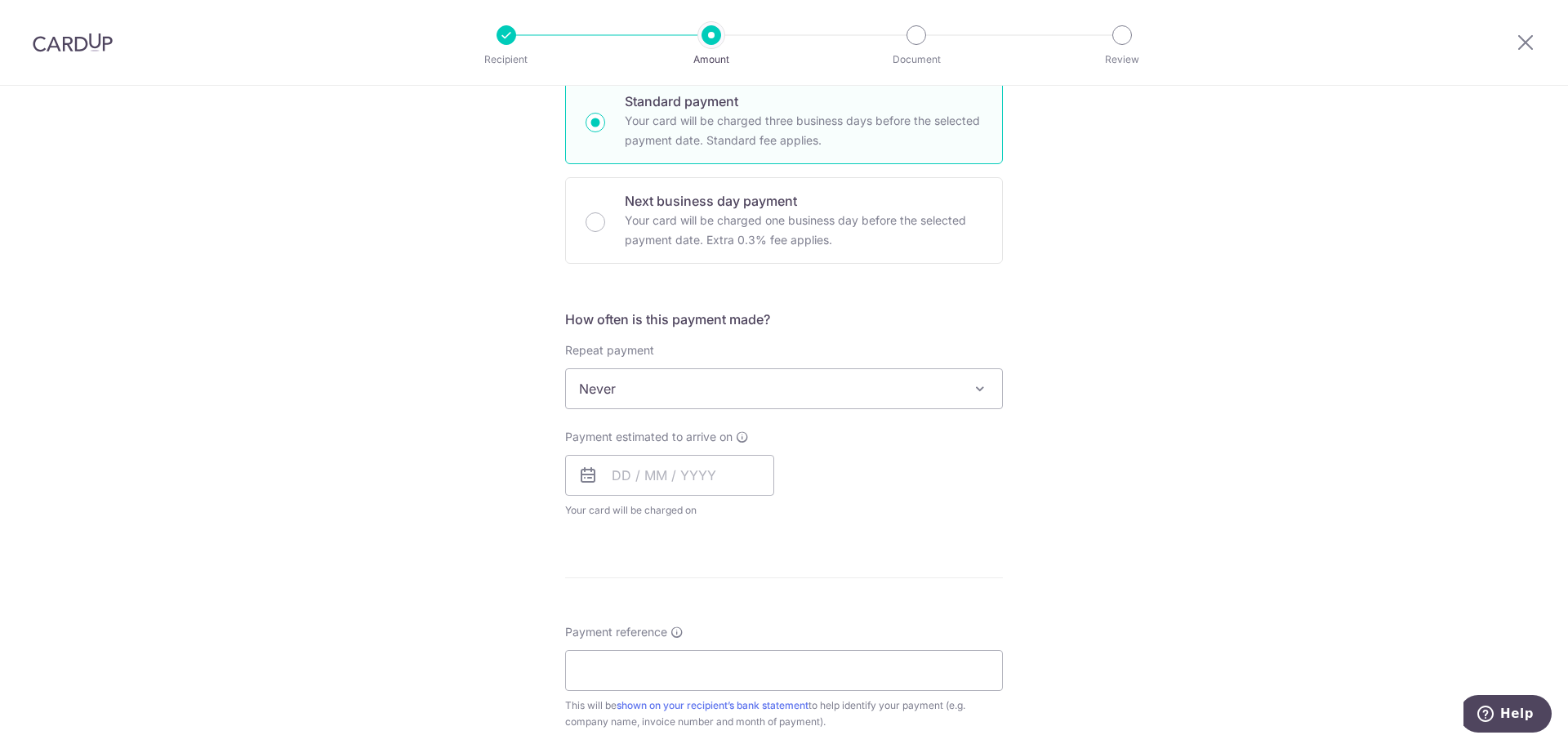
click at [726, 374] on span "Never" at bounding box center [784, 388] width 436 height 40
click at [642, 480] on input "text" at bounding box center [670, 475] width 209 height 40
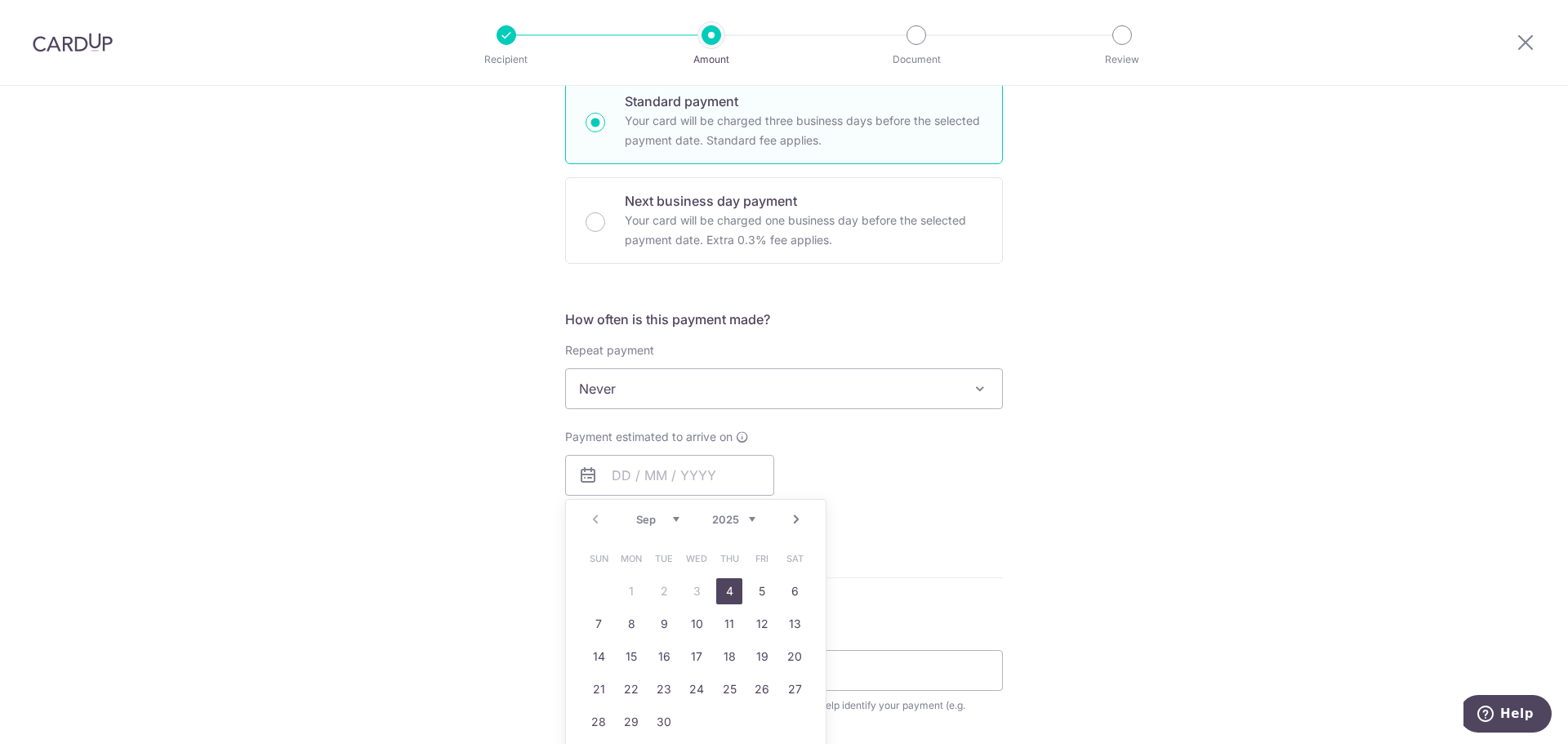
click at [722, 589] on link "4" at bounding box center [730, 591] width 26 height 26
type input "04/09/2025"
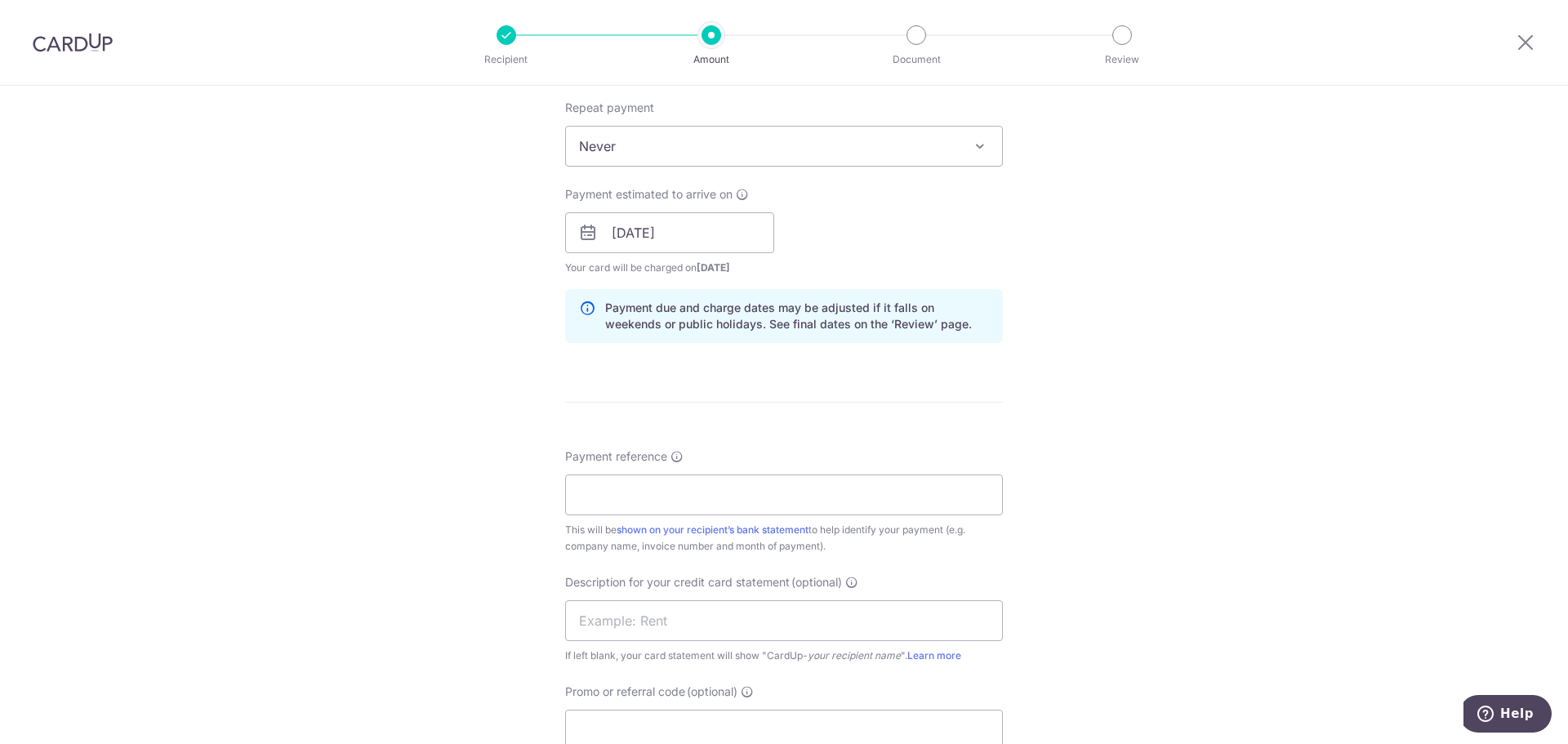
scroll to position [654, 0]
click at [740, 486] on input "Payment reference" at bounding box center [784, 492] width 438 height 40
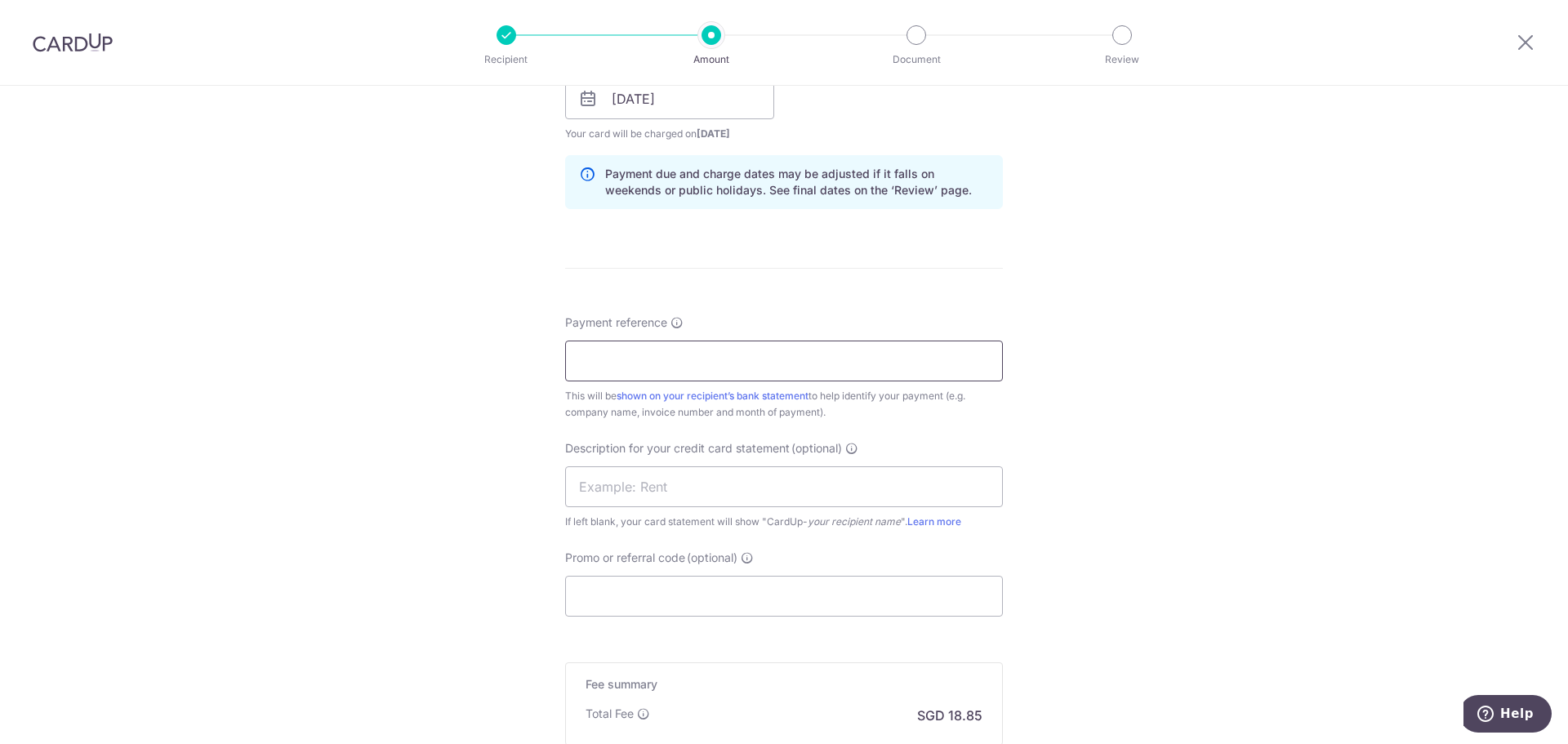
scroll to position [816, 0]
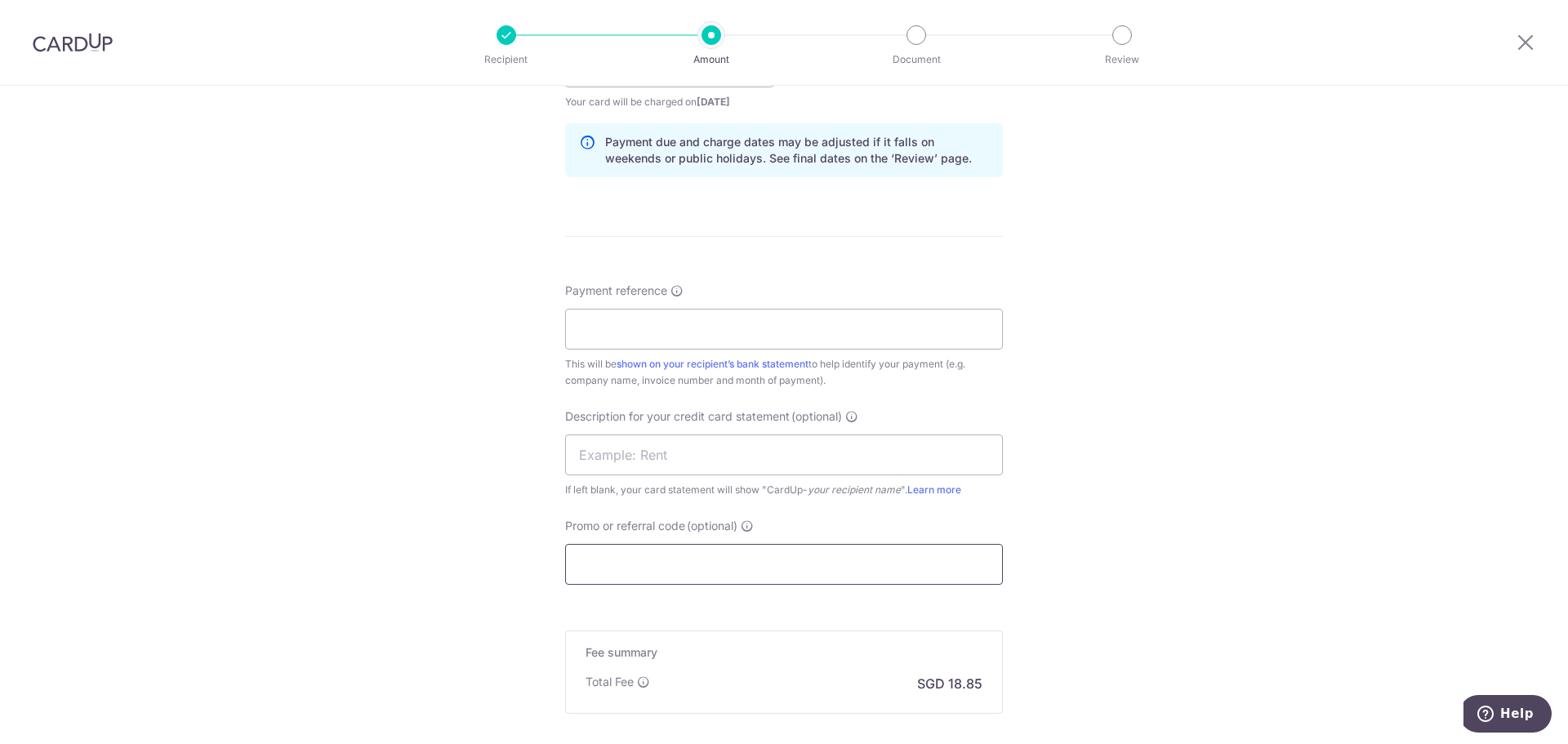
click at [721, 563] on input "Promo or referral code (optional)" at bounding box center [784, 564] width 438 height 40
paste input "BOFF185"
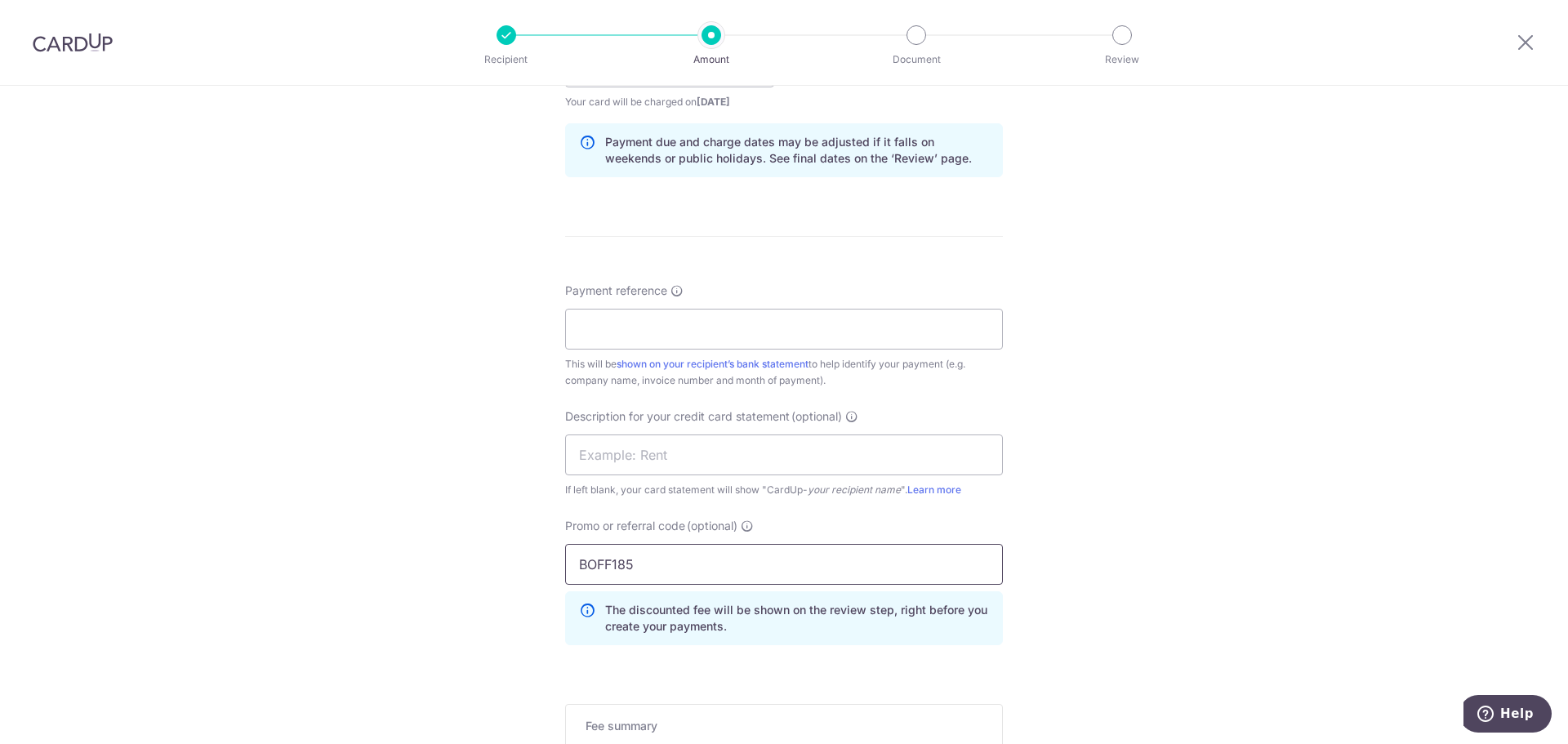
type input "BOFF185"
click at [642, 322] on input "Payment reference" at bounding box center [784, 329] width 438 height 40
paste input "INV-18184"
type input "INV-18184"
click at [631, 459] on input "text" at bounding box center [784, 454] width 438 height 40
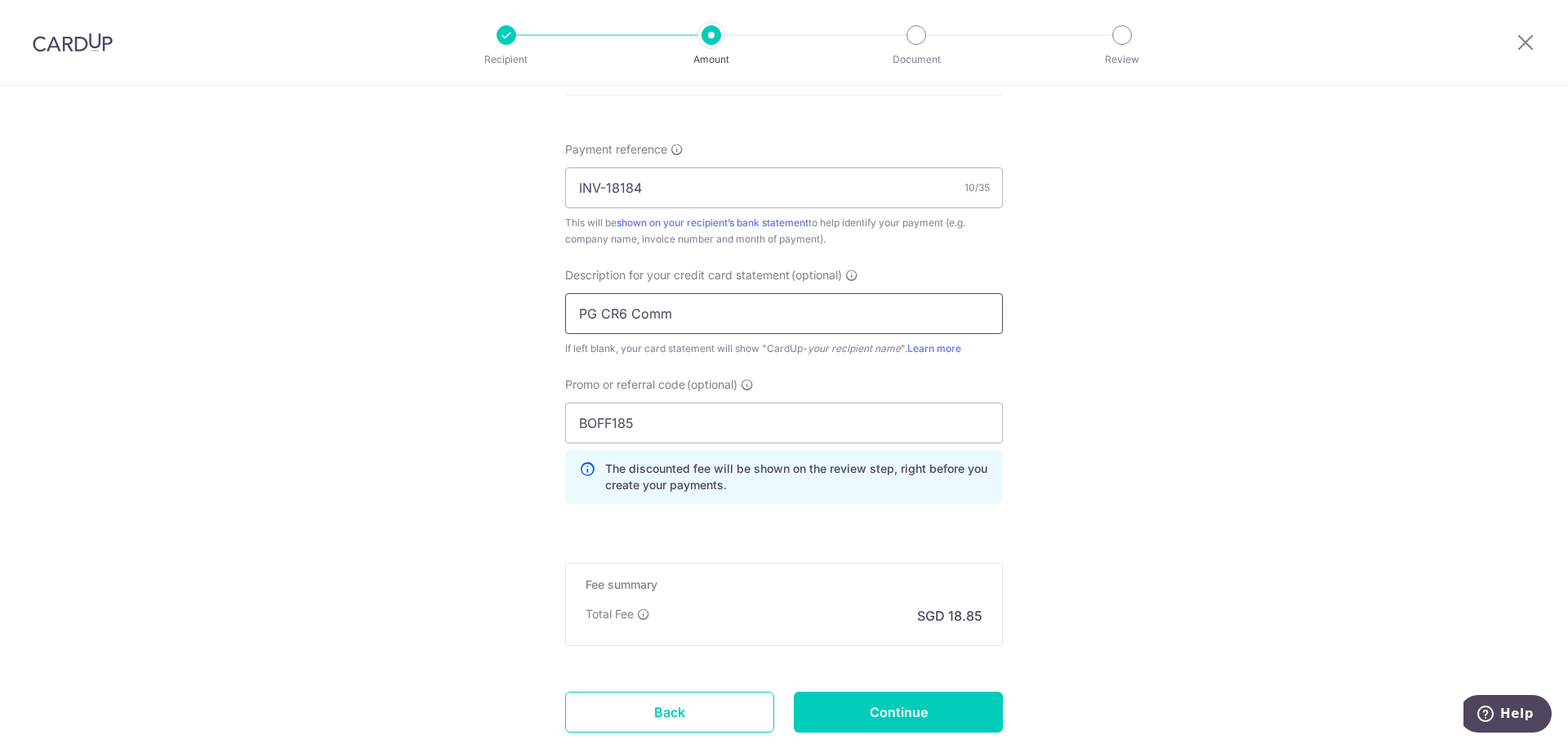
scroll to position [979, 0]
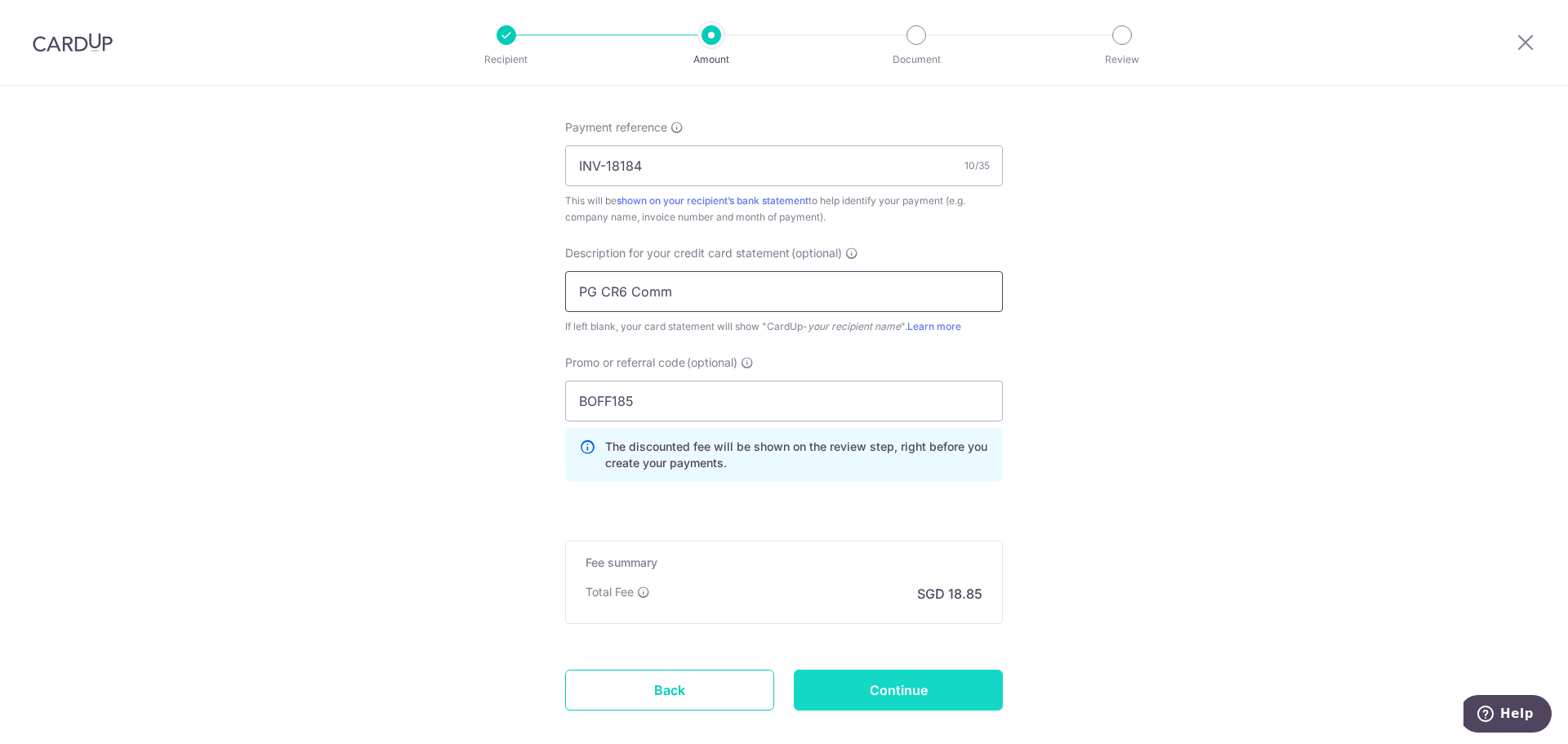
type input "PG CR6 Comm"
click at [903, 684] on input "Continue" at bounding box center [898, 690] width 209 height 40
type input "Create Schedule"
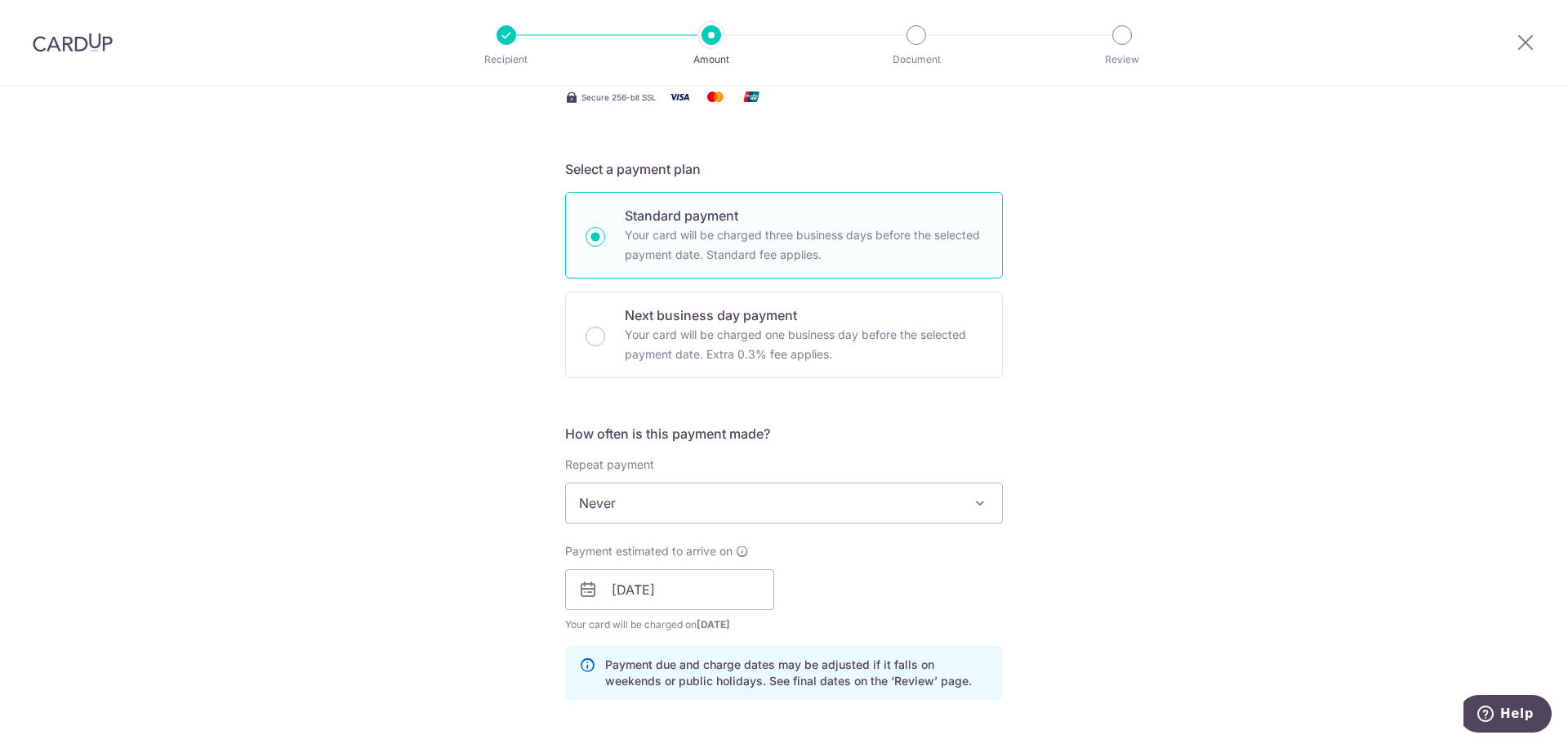
scroll to position [327, 0]
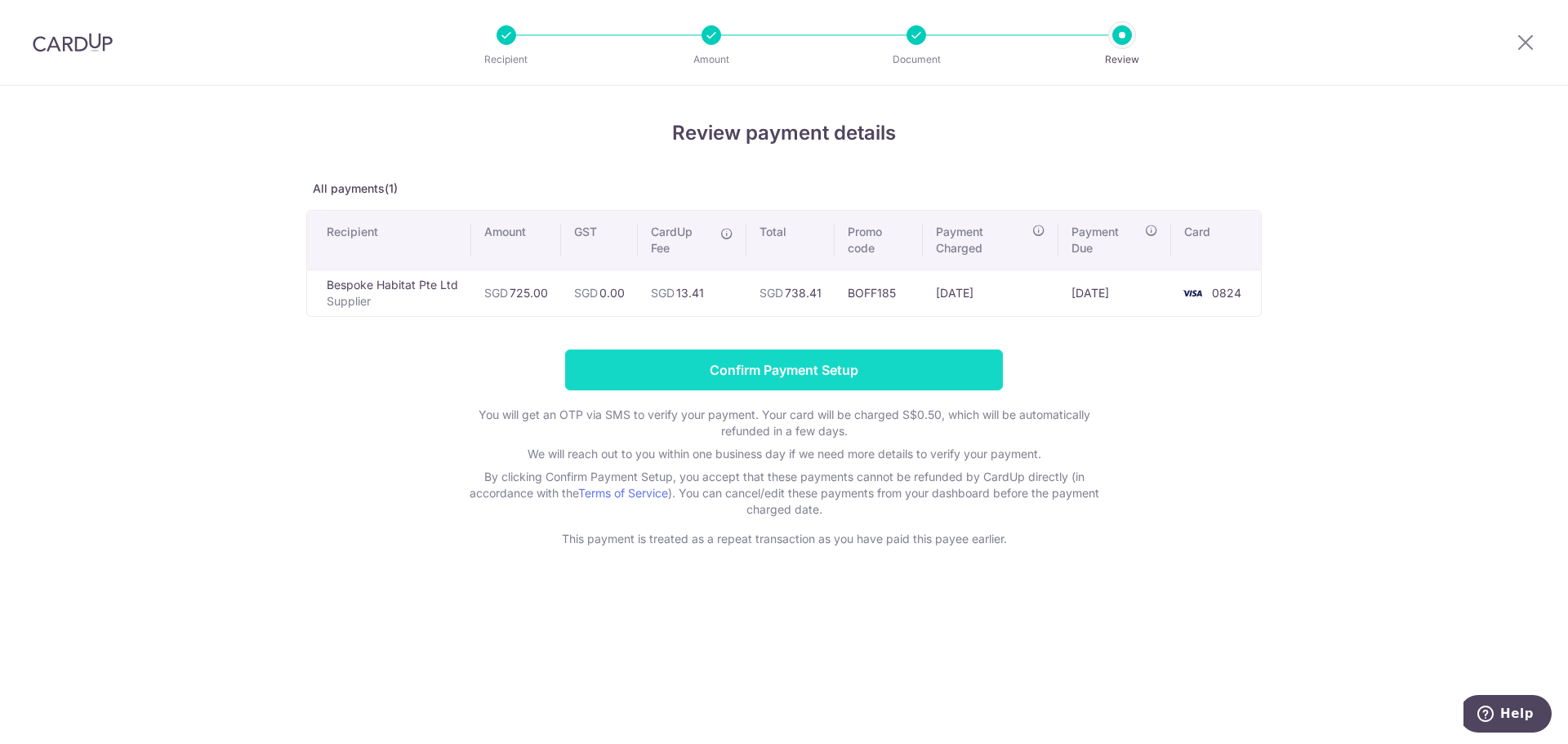
click at [910, 365] on input "Confirm Payment Setup" at bounding box center [784, 370] width 438 height 40
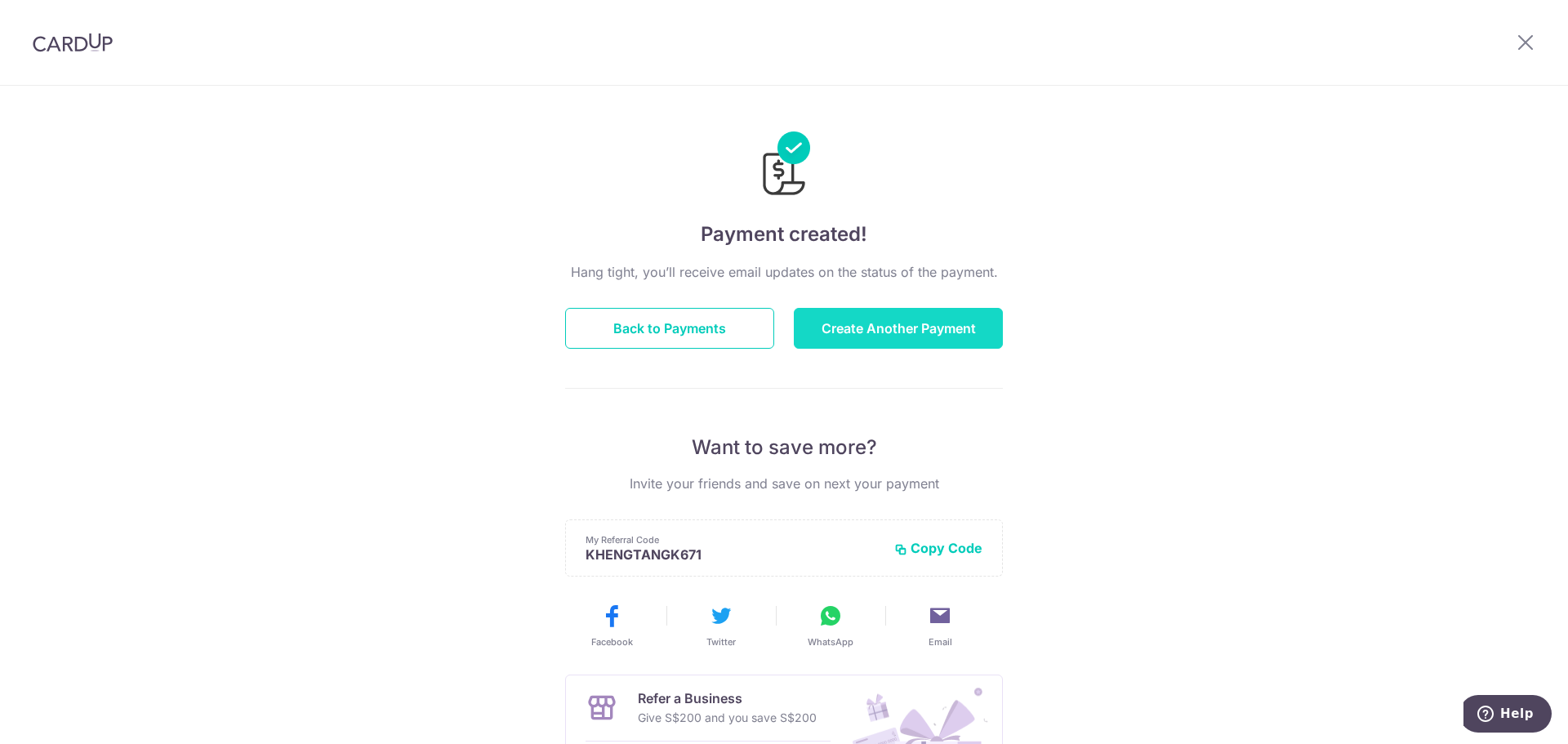
click at [881, 321] on button "Create Another Payment" at bounding box center [898, 328] width 209 height 40
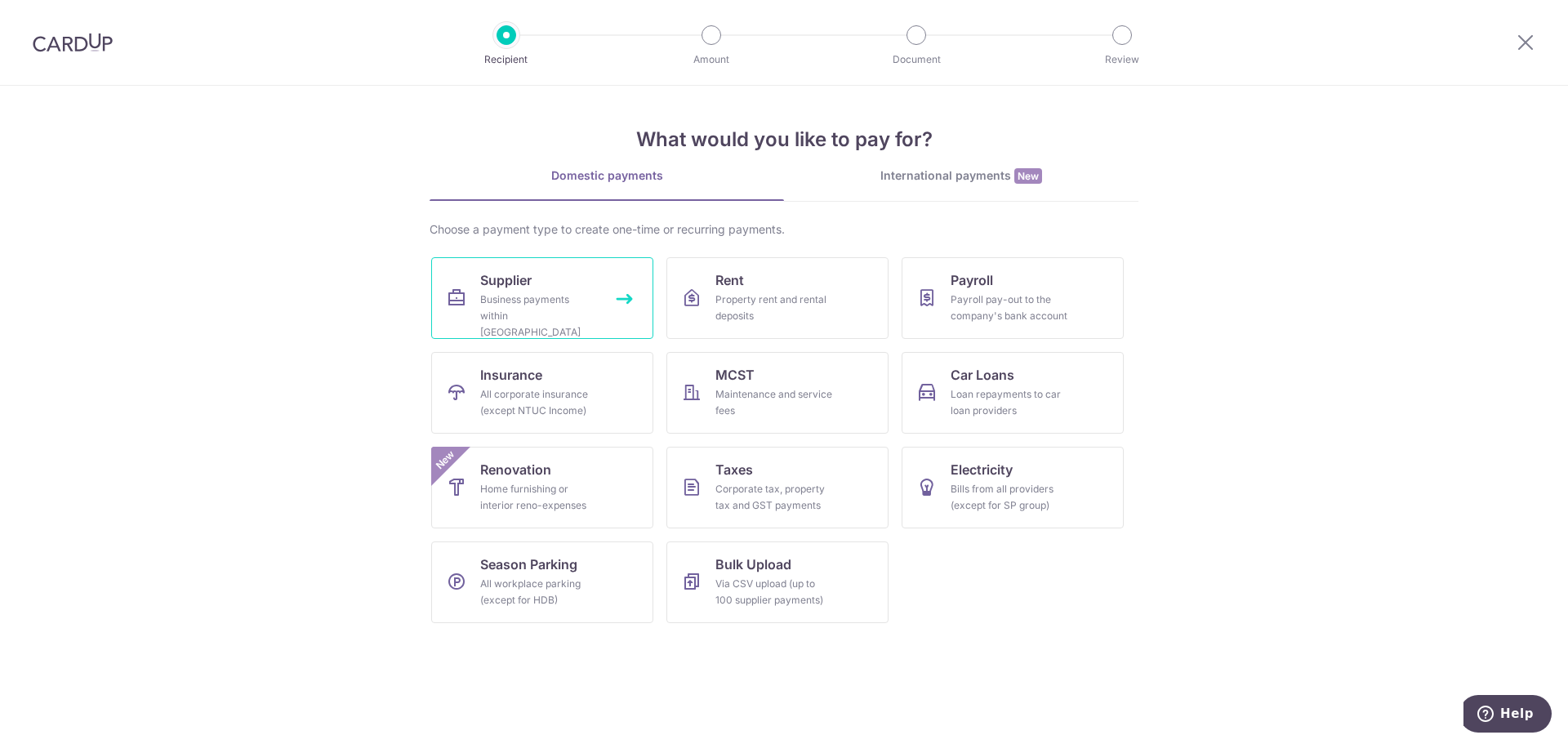
click at [556, 298] on div "Business payments within [GEOGRAPHIC_DATA]" at bounding box center [540, 316] width 118 height 49
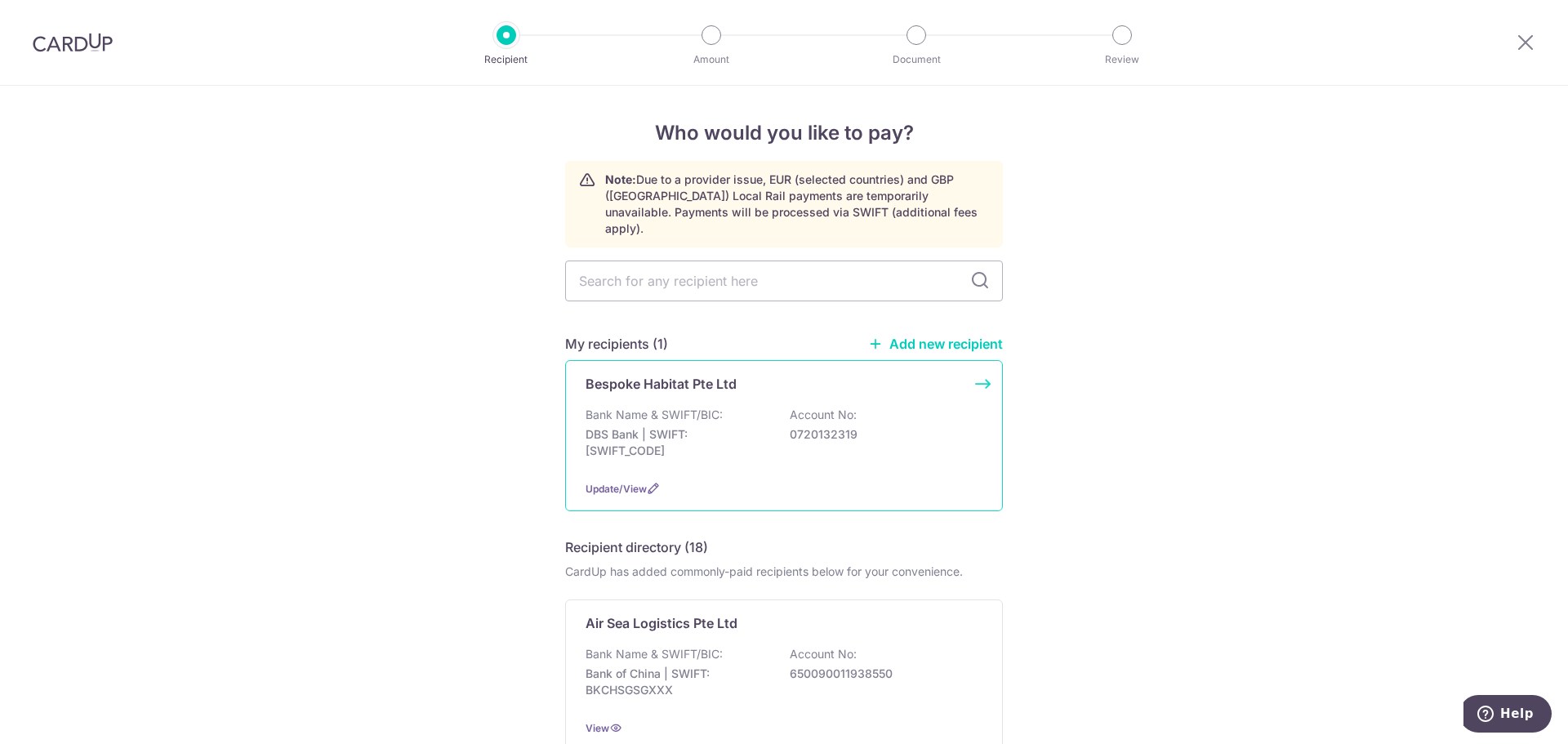
click at [755, 374] on div "Bespoke Habitat Pte Ltd" at bounding box center [773, 384] width 377 height 19
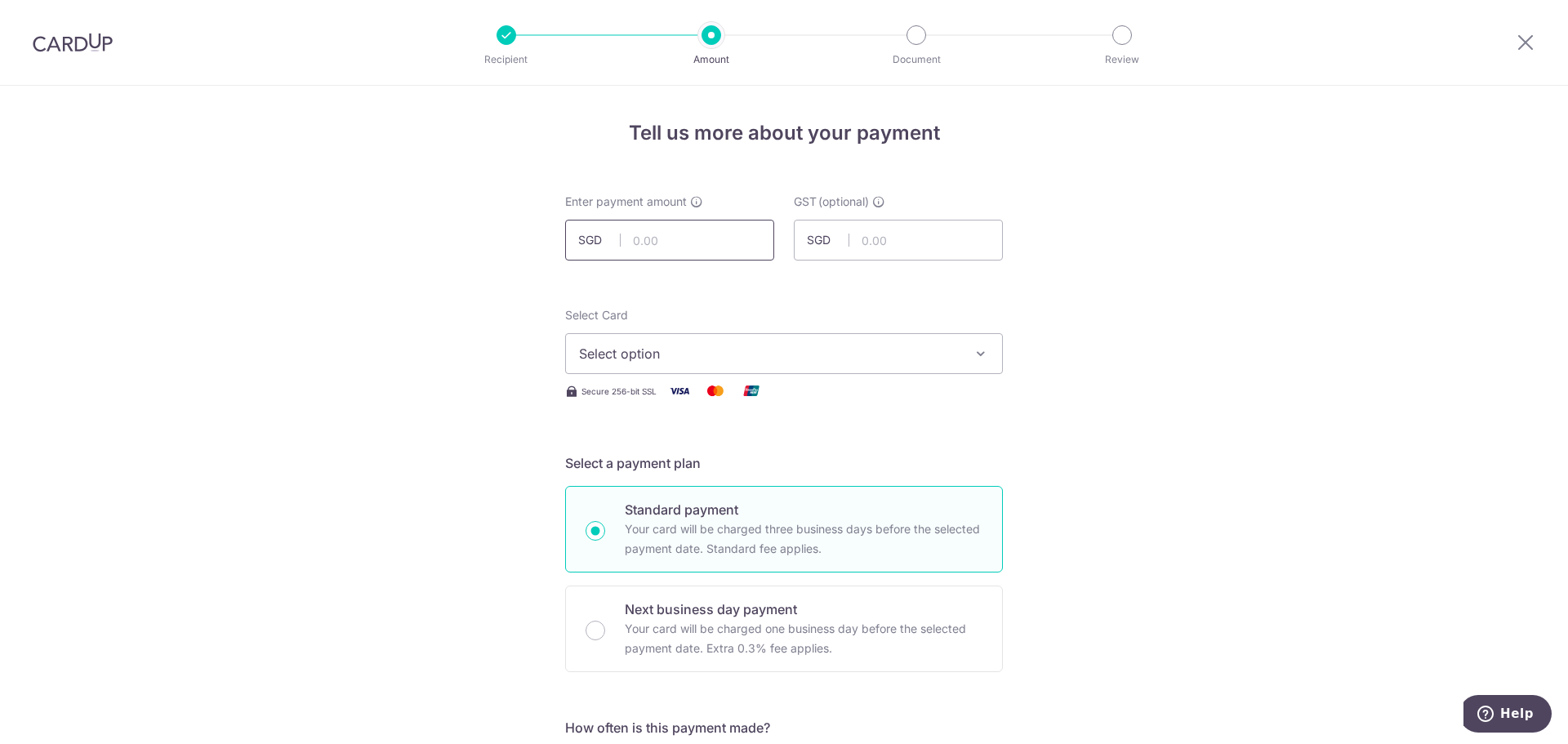
click at [689, 245] on input "text" at bounding box center [670, 240] width 209 height 40
type input "186.54"
click at [673, 345] on span "Select option" at bounding box center [769, 353] width 381 height 19
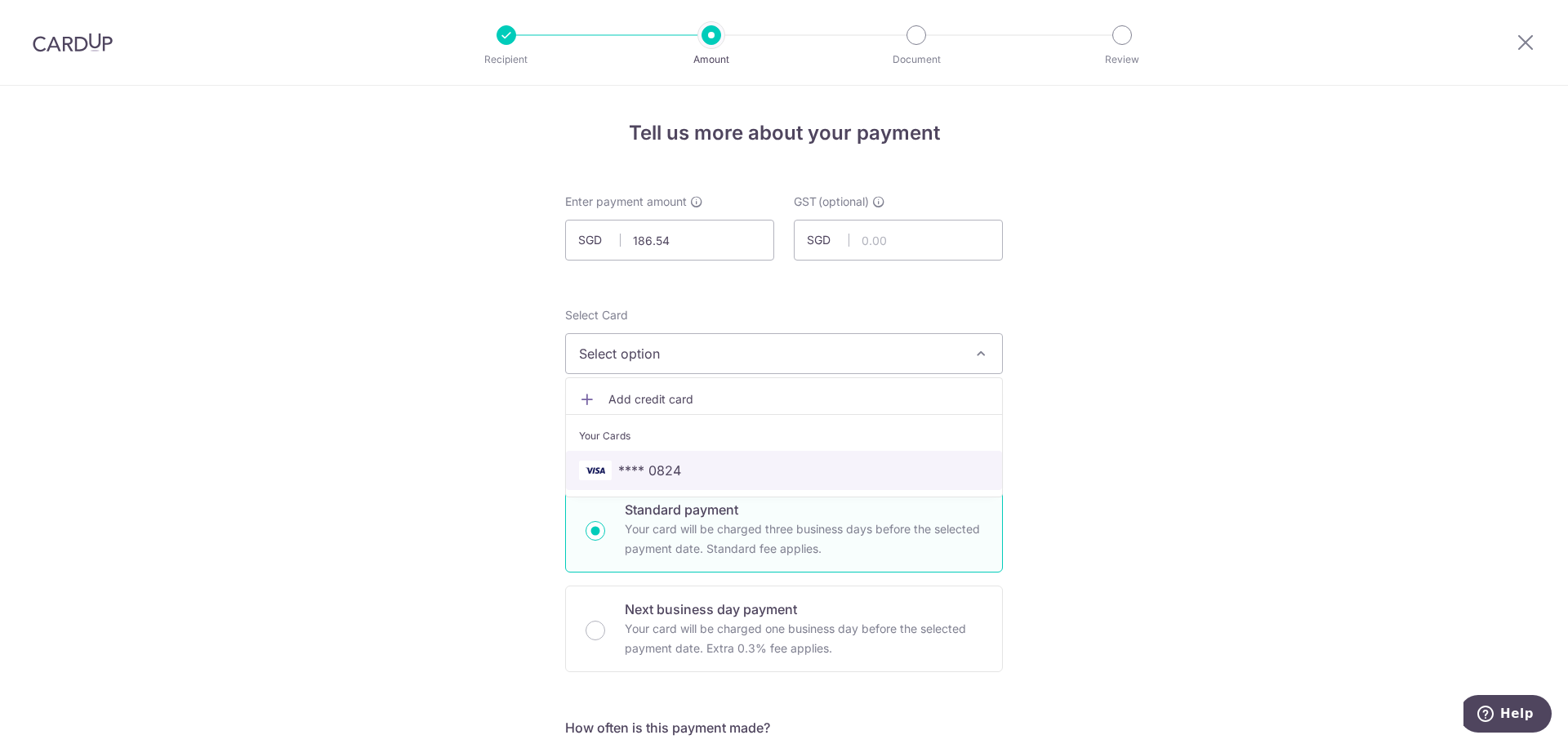
click at [676, 460] on span "**** 0824" at bounding box center [650, 470] width 63 height 19
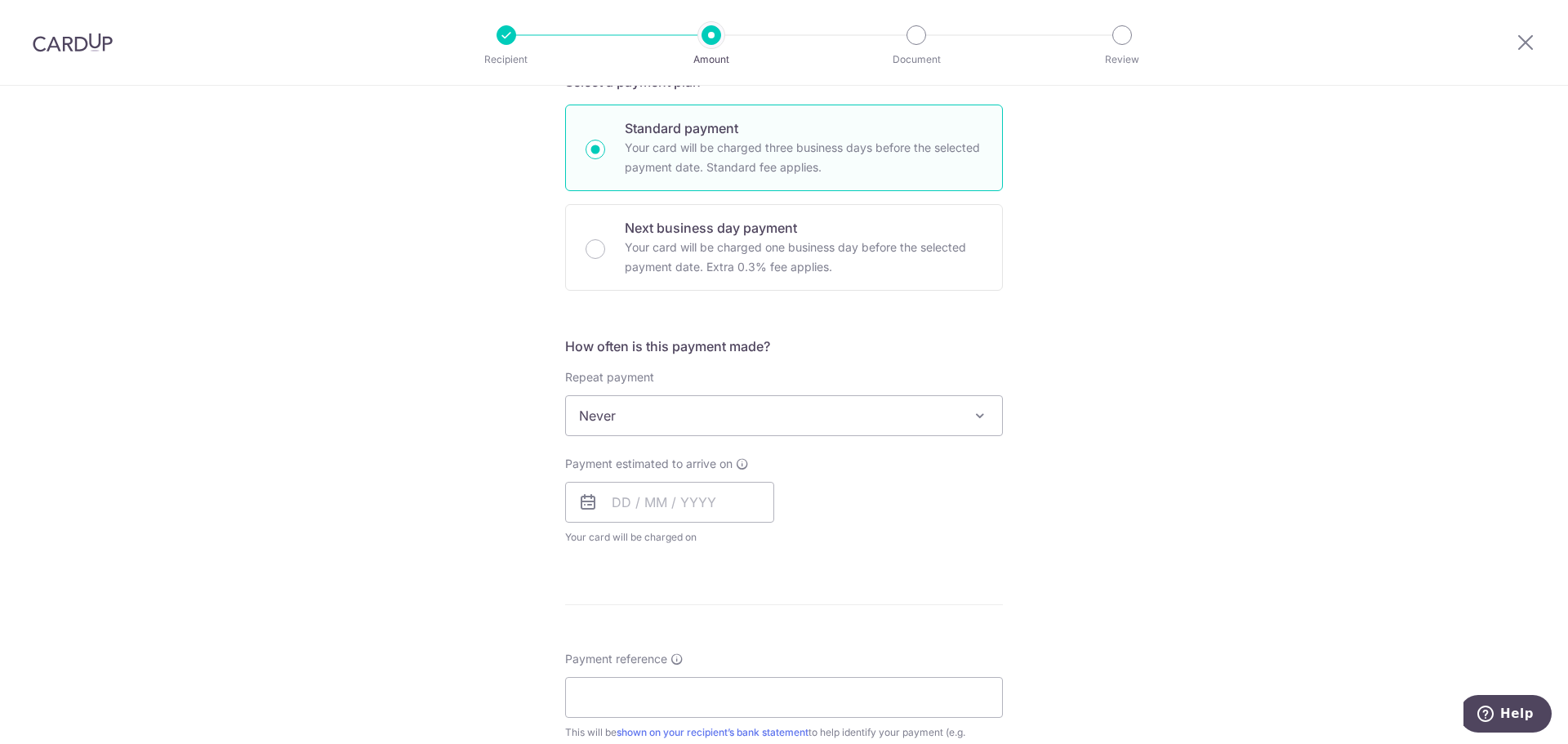
scroll to position [408, 0]
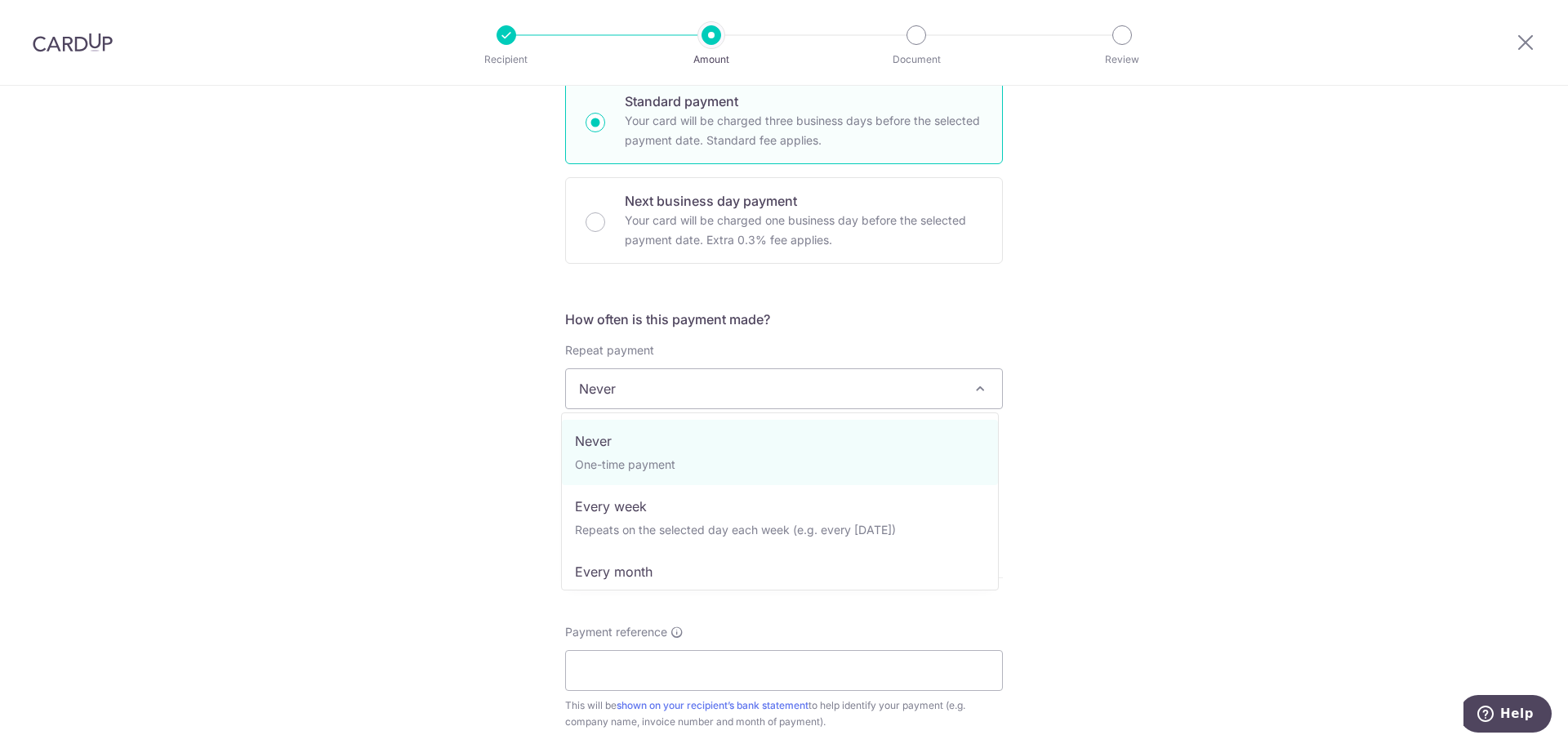
click at [718, 391] on span "Never" at bounding box center [784, 388] width 436 height 40
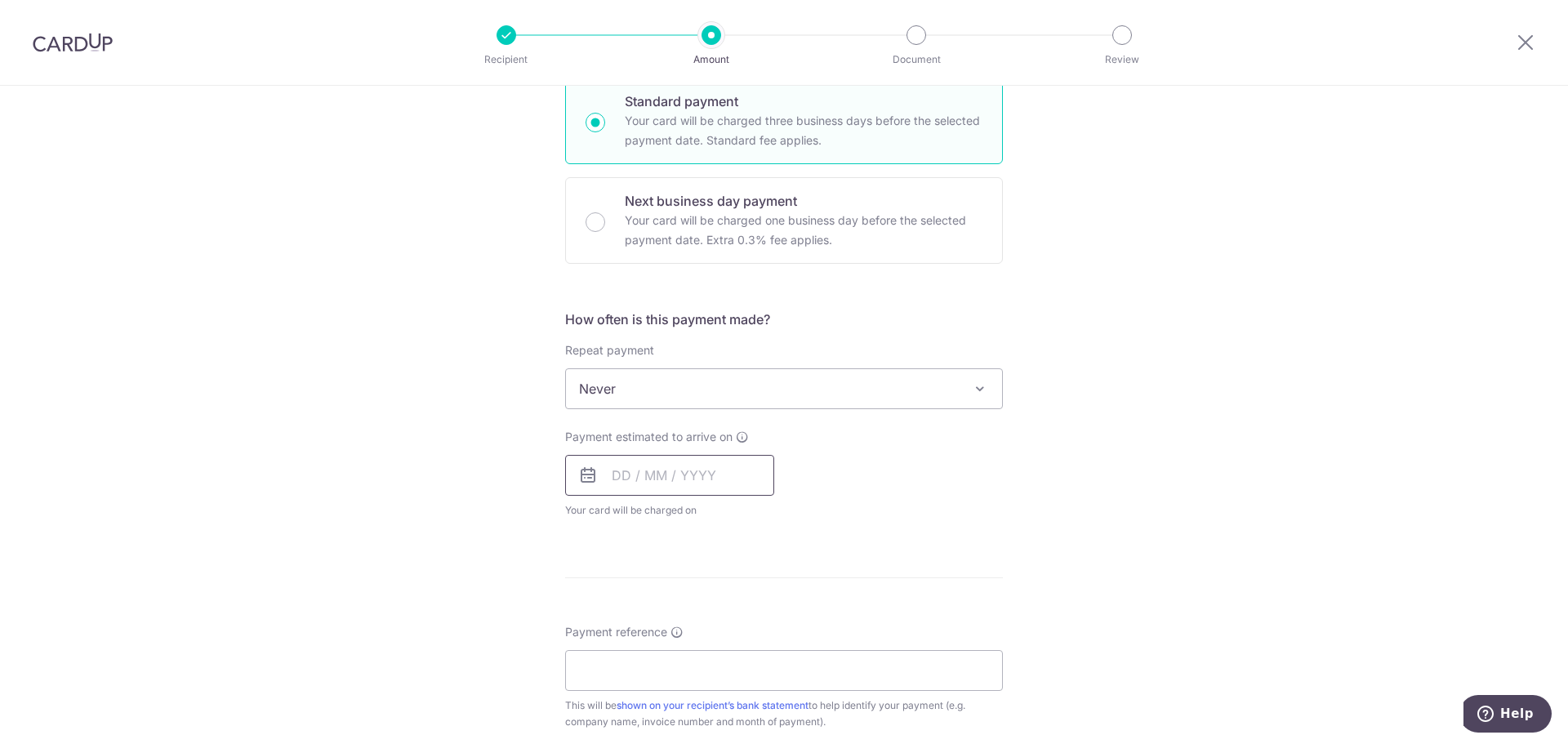
click at [686, 474] on input "text" at bounding box center [670, 475] width 209 height 40
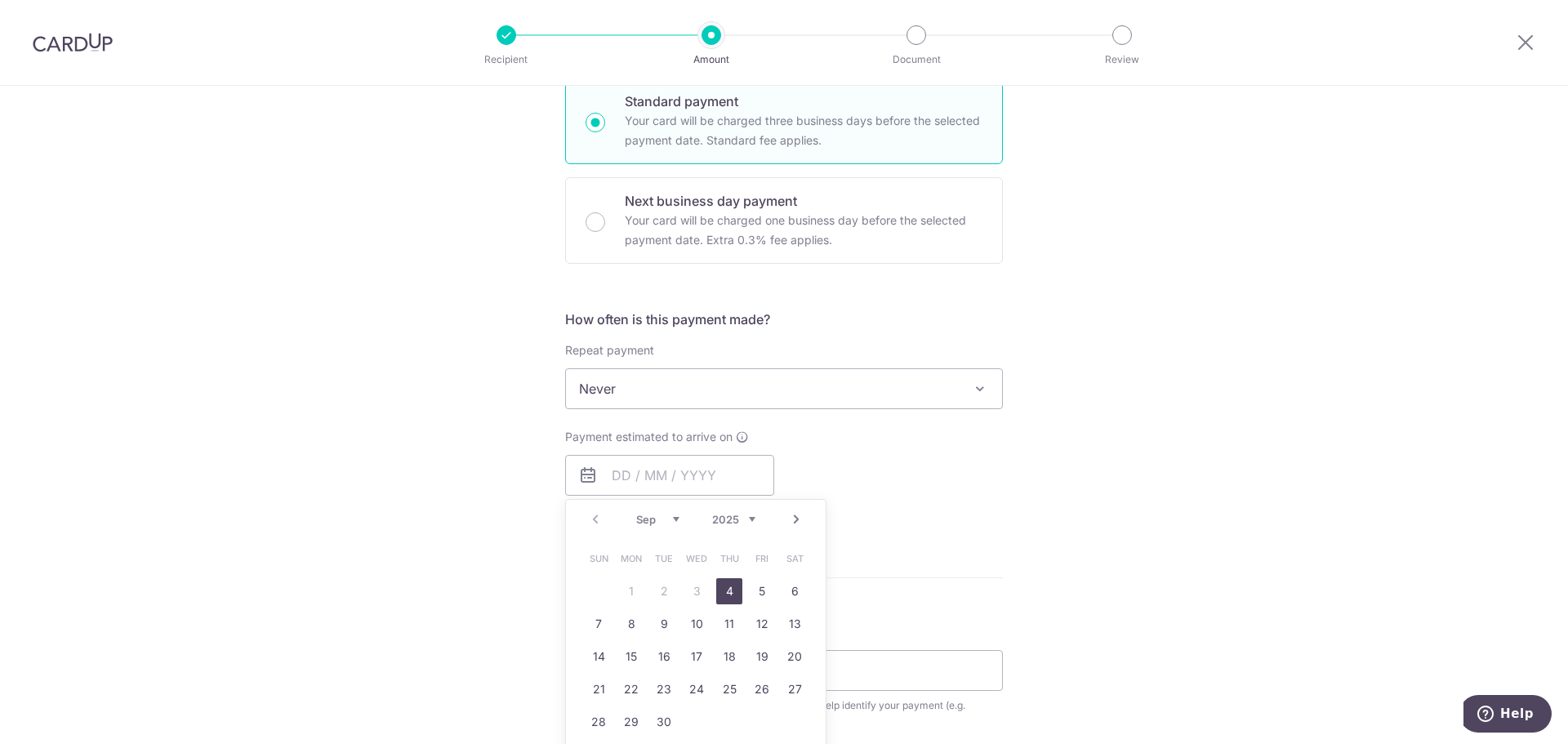
click at [728, 588] on link "4" at bounding box center [730, 591] width 26 height 26
type input "04/09/2025"
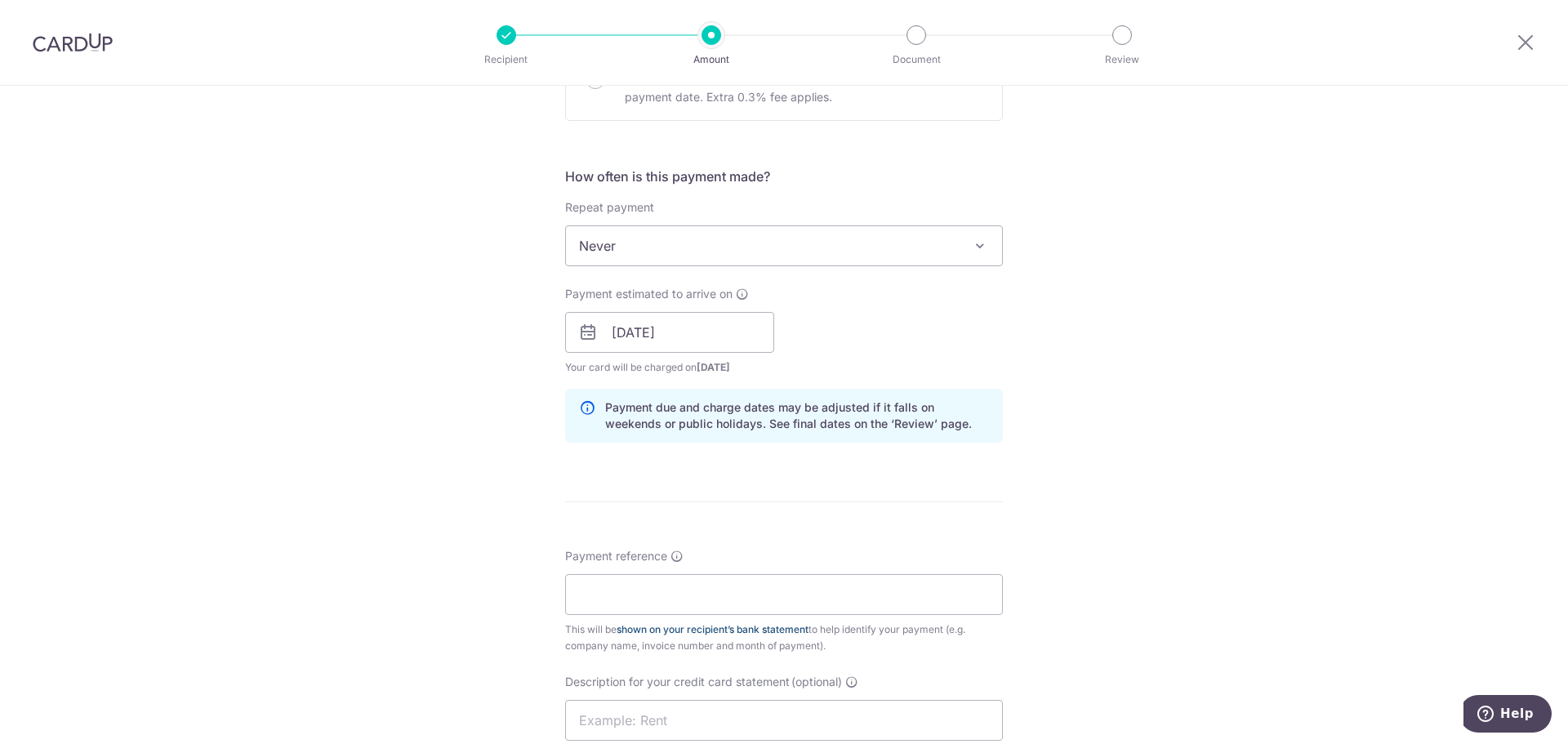
scroll to position [654, 0]
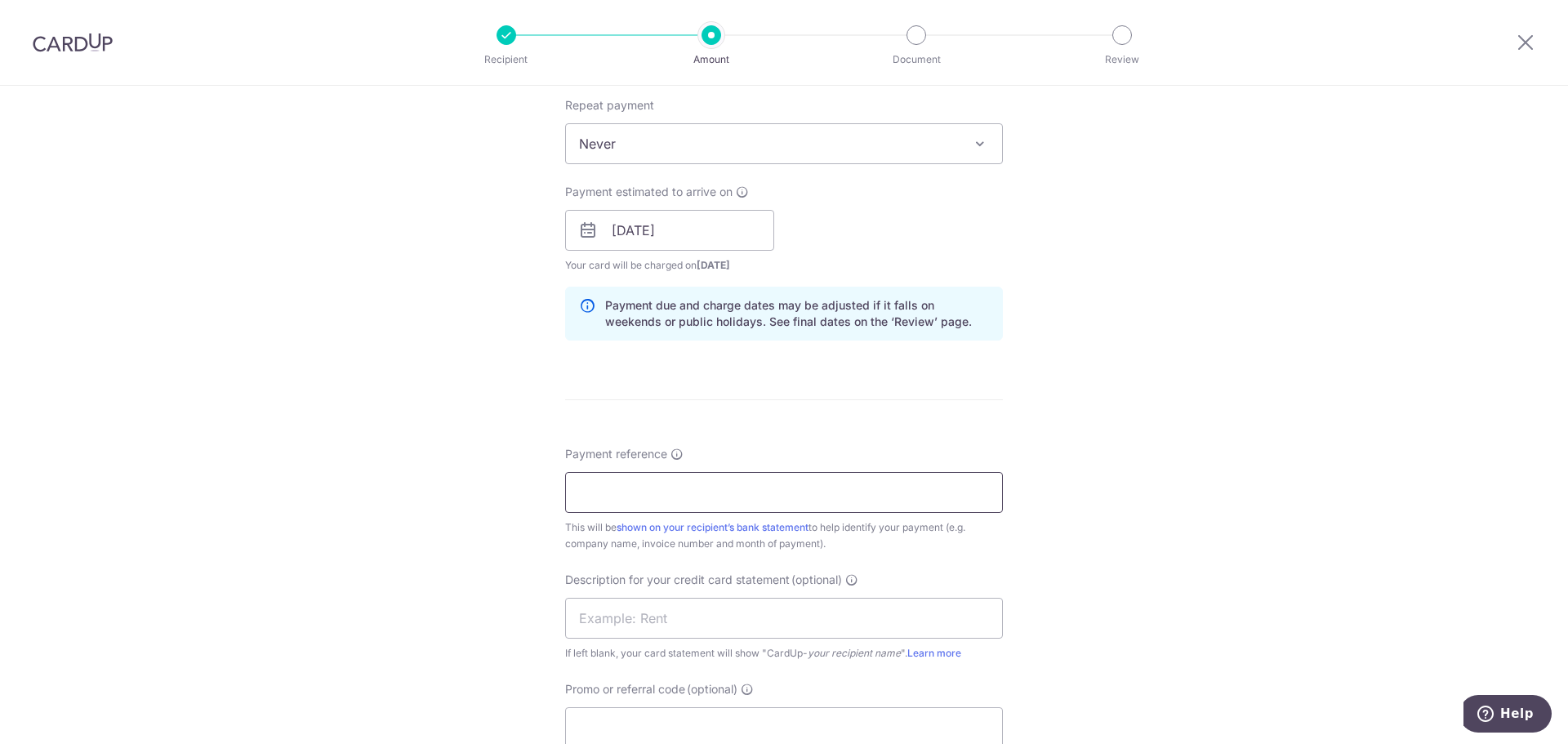
click at [773, 495] on input "Payment reference" at bounding box center [784, 492] width 438 height 40
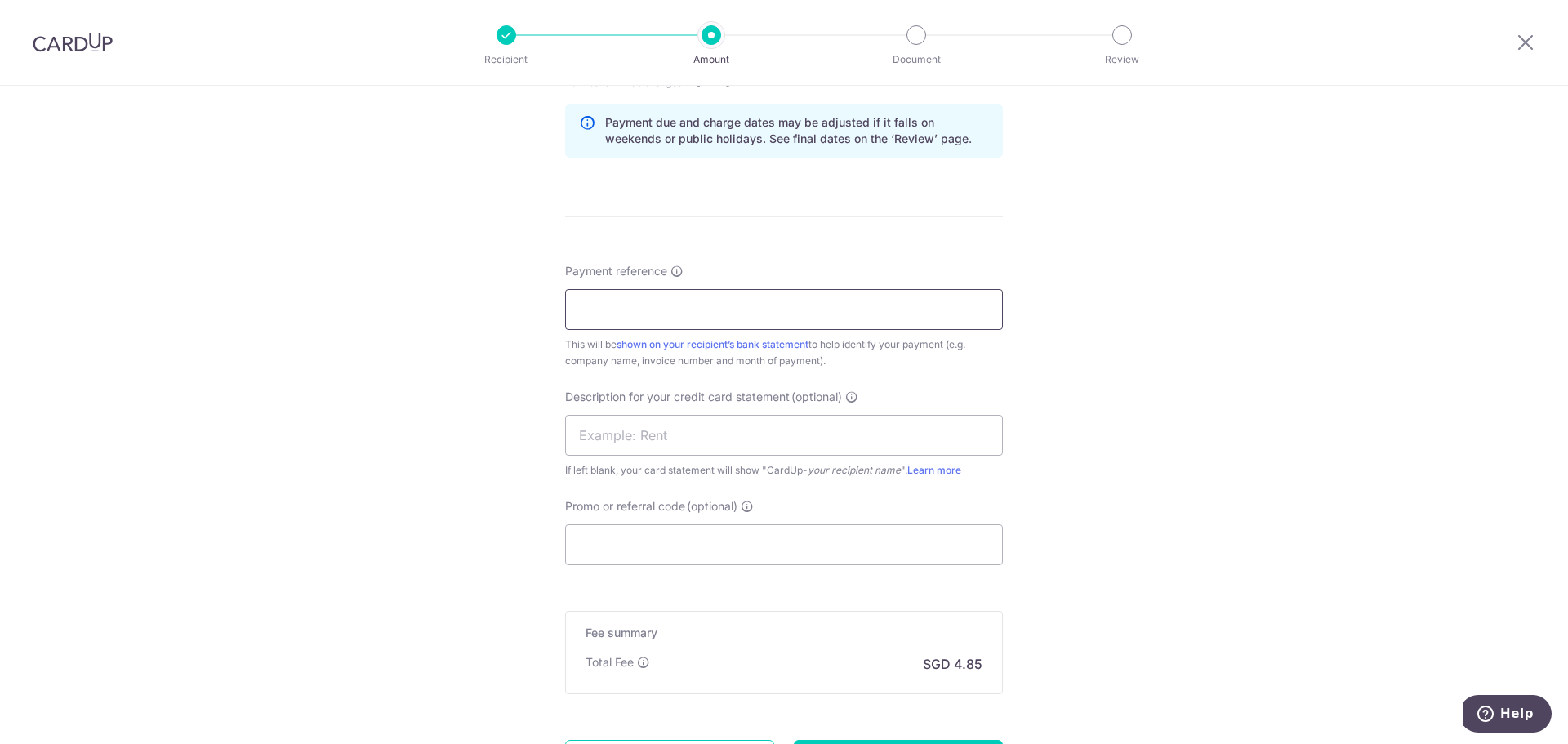
scroll to position [898, 0]
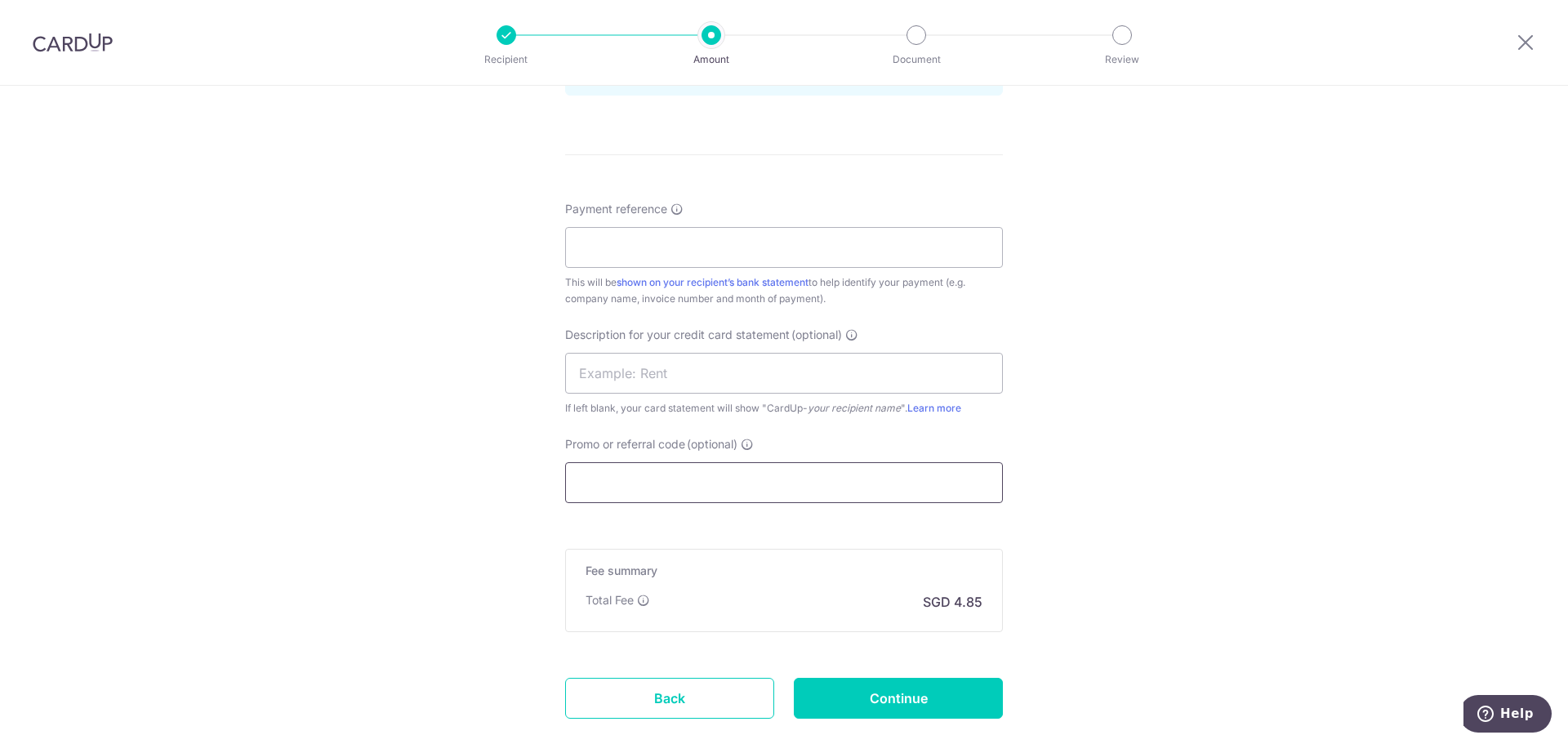
click at [655, 477] on input "Promo or referral code (optional)" at bounding box center [784, 482] width 438 height 40
paste input "INV-18184"
type input "INV-18184"
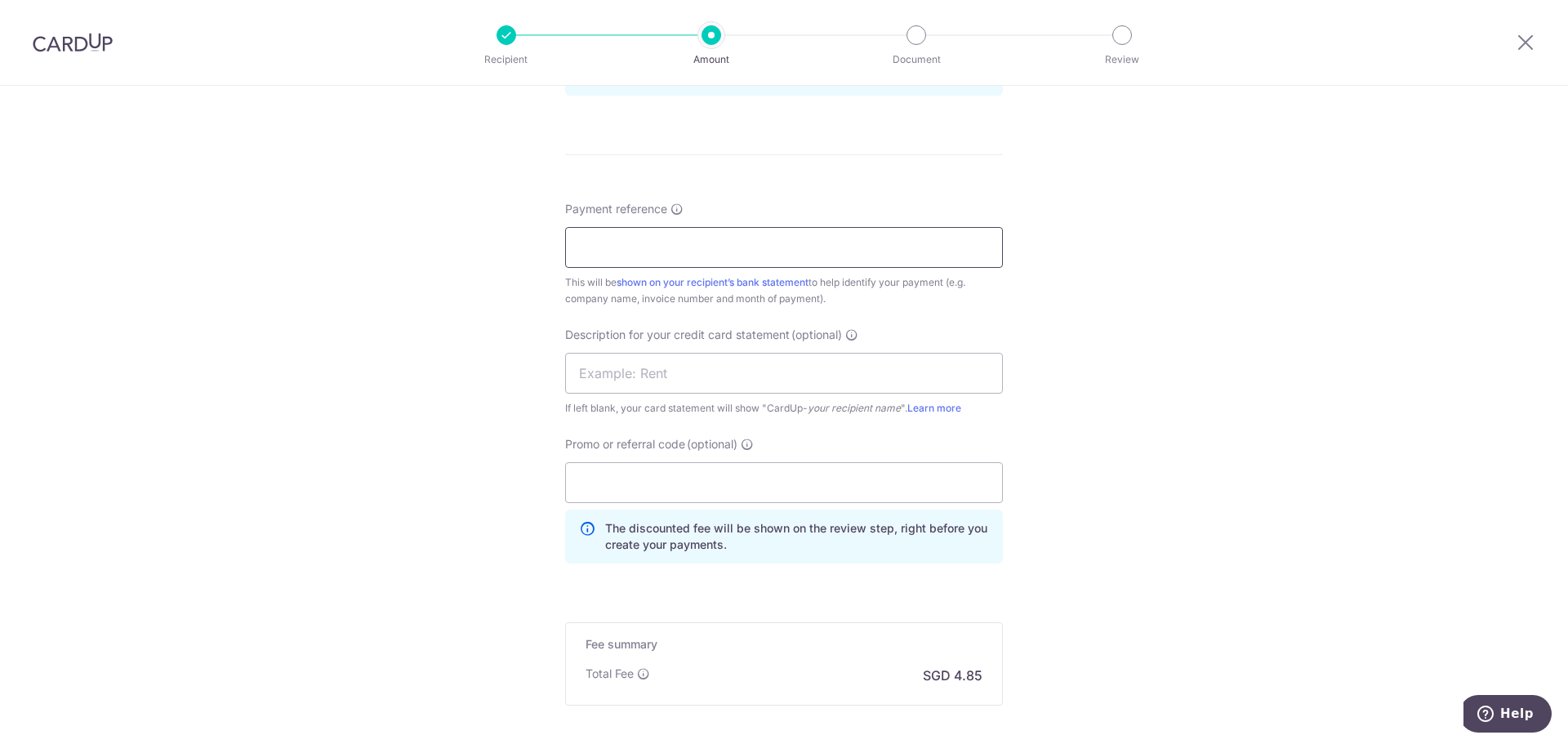
click at [709, 249] on input "Payment reference" at bounding box center [784, 247] width 438 height 40
click at [666, 252] on input "Payment reference" at bounding box center [784, 247] width 438 height 40
paste input "INV-18197"
type input "INV-18197"
click at [628, 372] on input "text" at bounding box center [784, 373] width 438 height 40
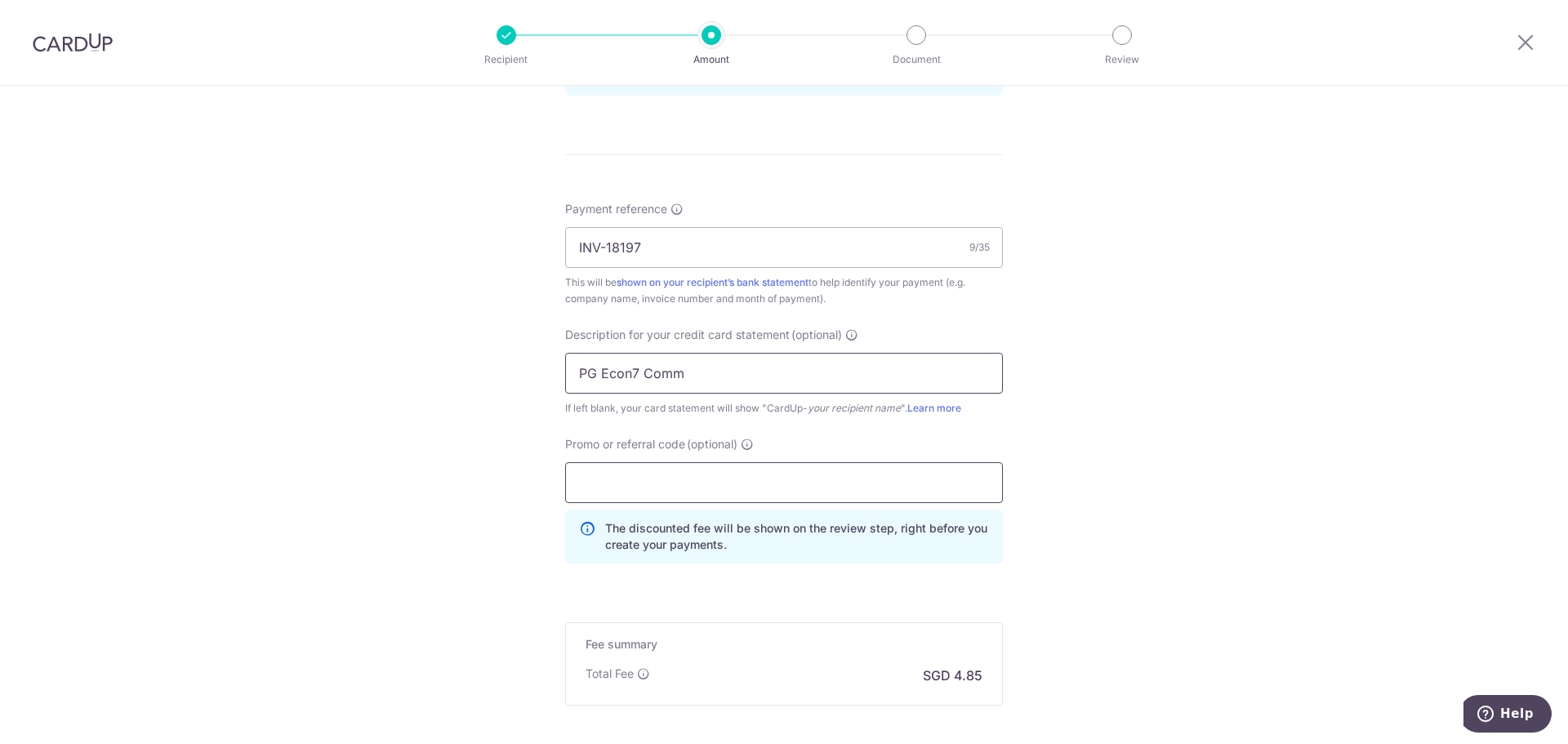
type input "PG Econ7 Comm"
click at [684, 493] on input "Promo or referral code (optional)" at bounding box center [784, 482] width 438 height 40
paste input "BOFF185"
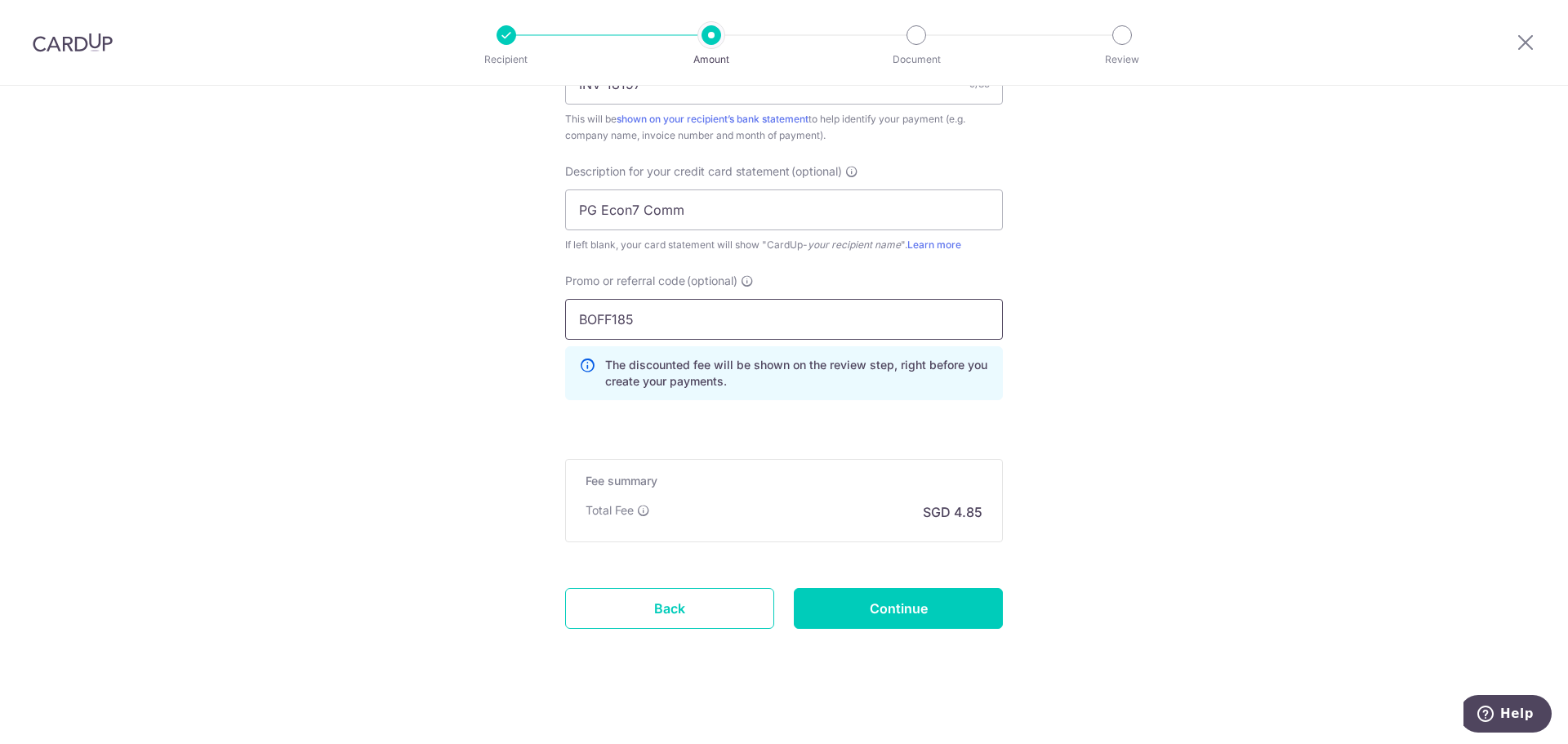
scroll to position [1069, 0]
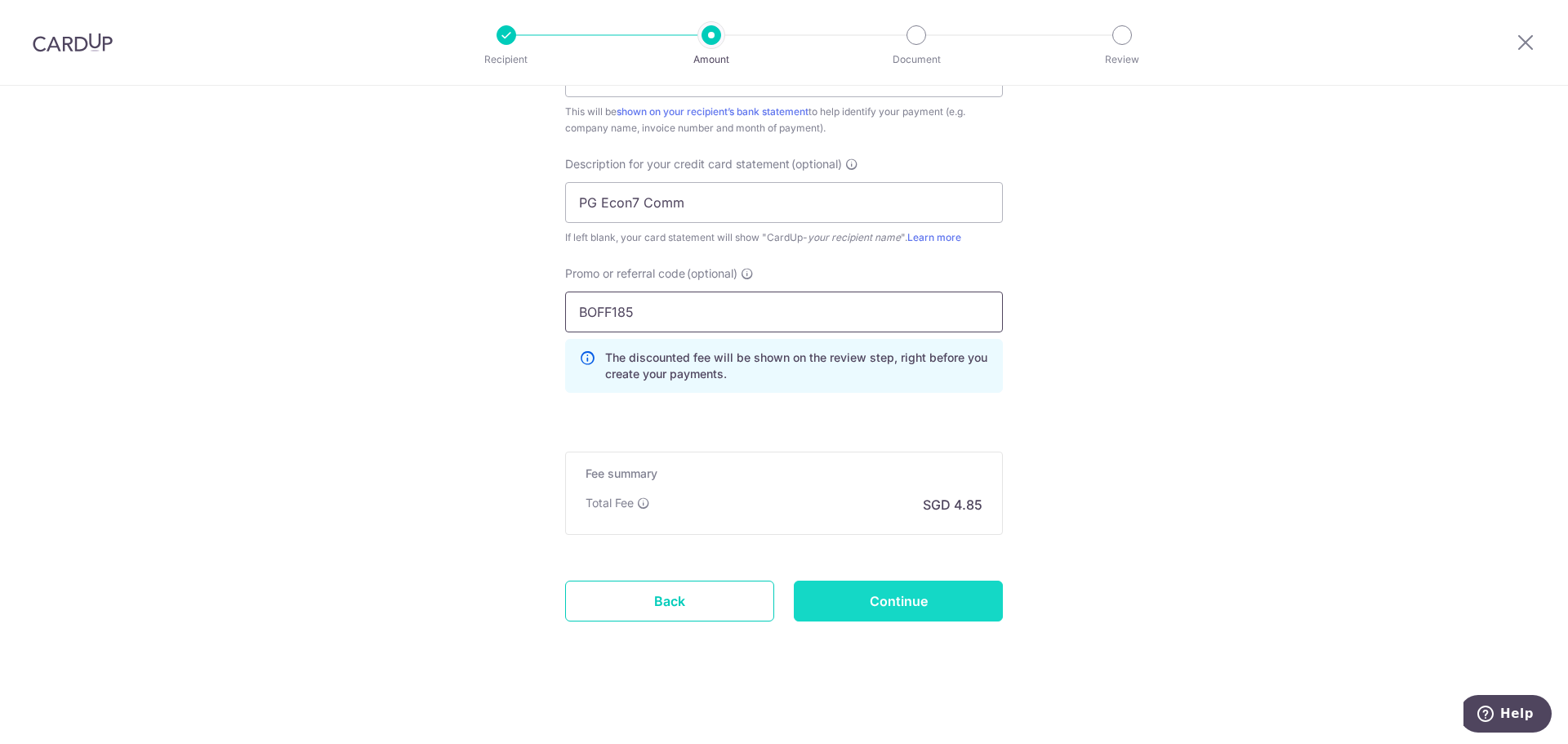
type input "BOFF185"
click at [894, 596] on input "Continue" at bounding box center [898, 601] width 209 height 40
type input "Create Schedule"
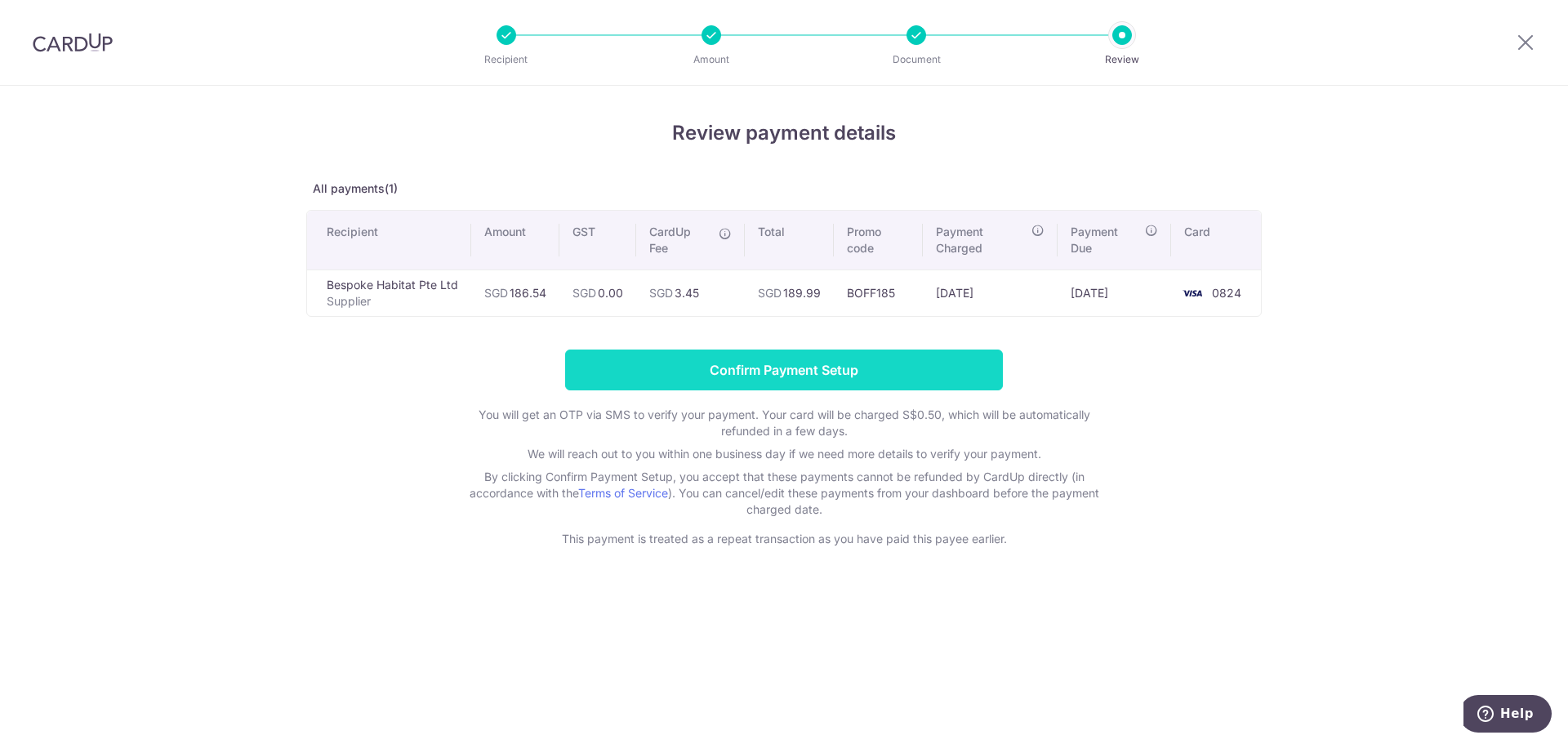
click at [836, 374] on input "Confirm Payment Setup" at bounding box center [784, 370] width 438 height 40
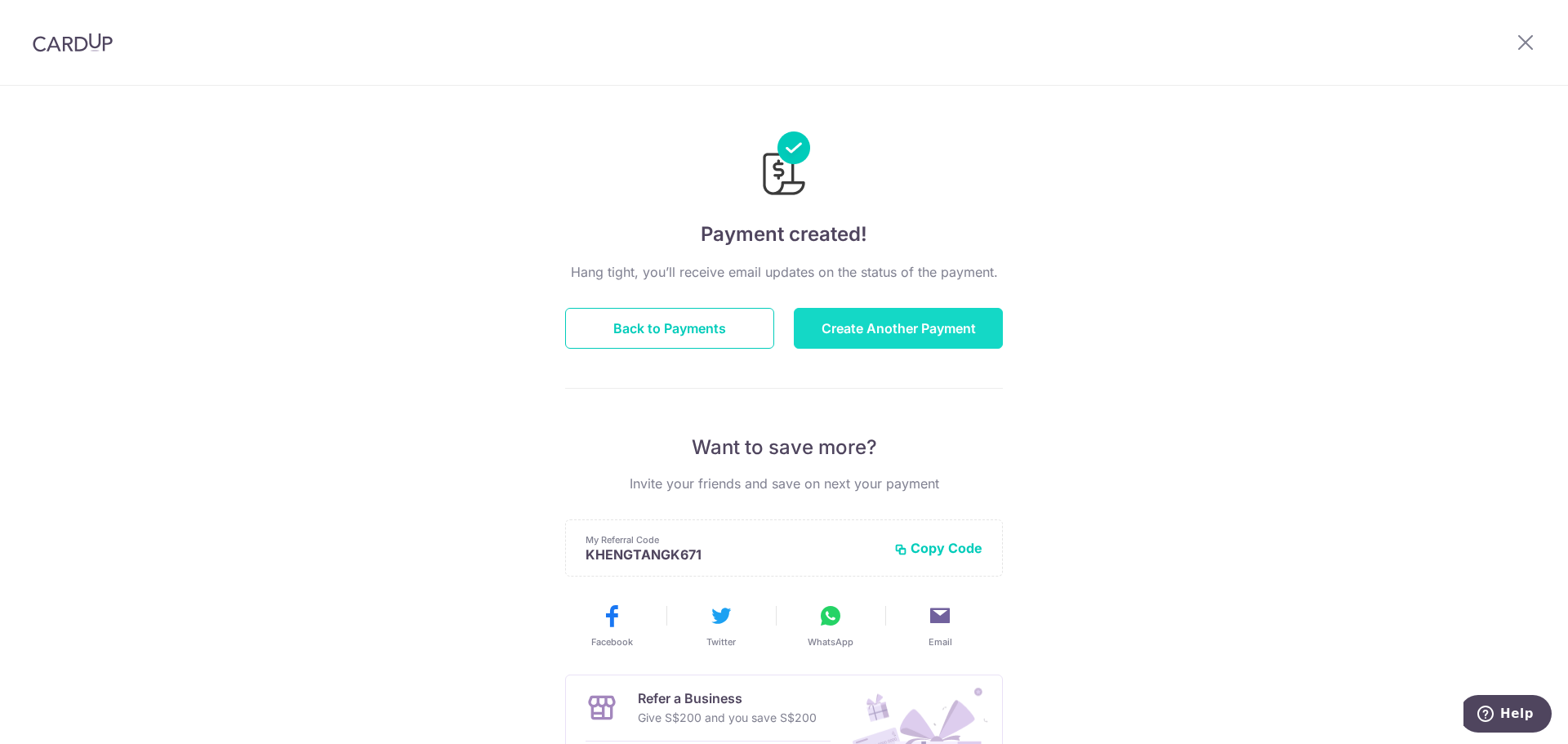
click at [860, 339] on button "Create Another Payment" at bounding box center [898, 328] width 209 height 40
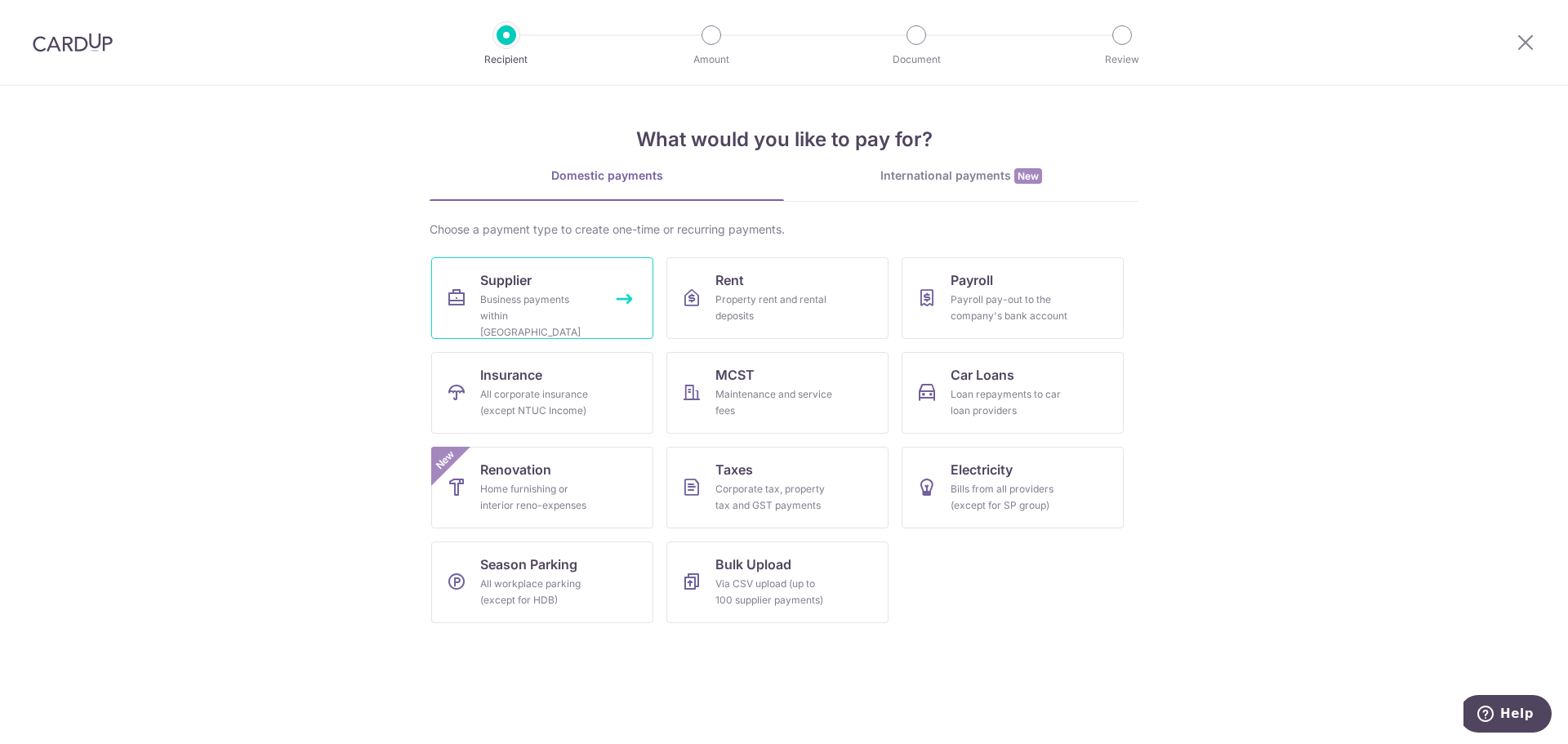
click at [505, 305] on div "Business payments within Singapore" at bounding box center [540, 316] width 118 height 49
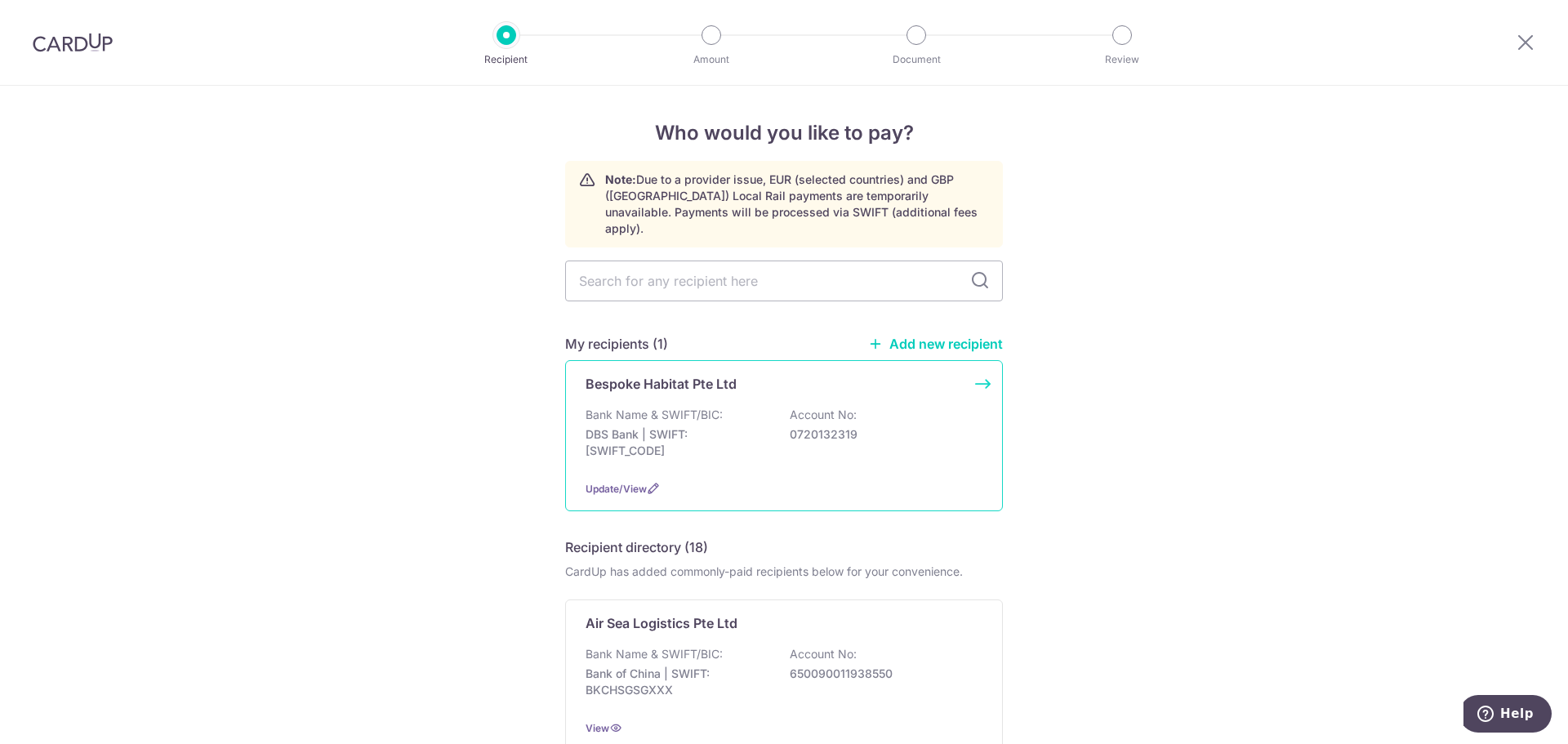
click at [722, 389] on div "Bespoke Habitat Pte Ltd Bank Name & SWIFT/BIC: DBS Bank | SWIFT: [SWIFT_CODE] A…" at bounding box center [784, 436] width 438 height 151
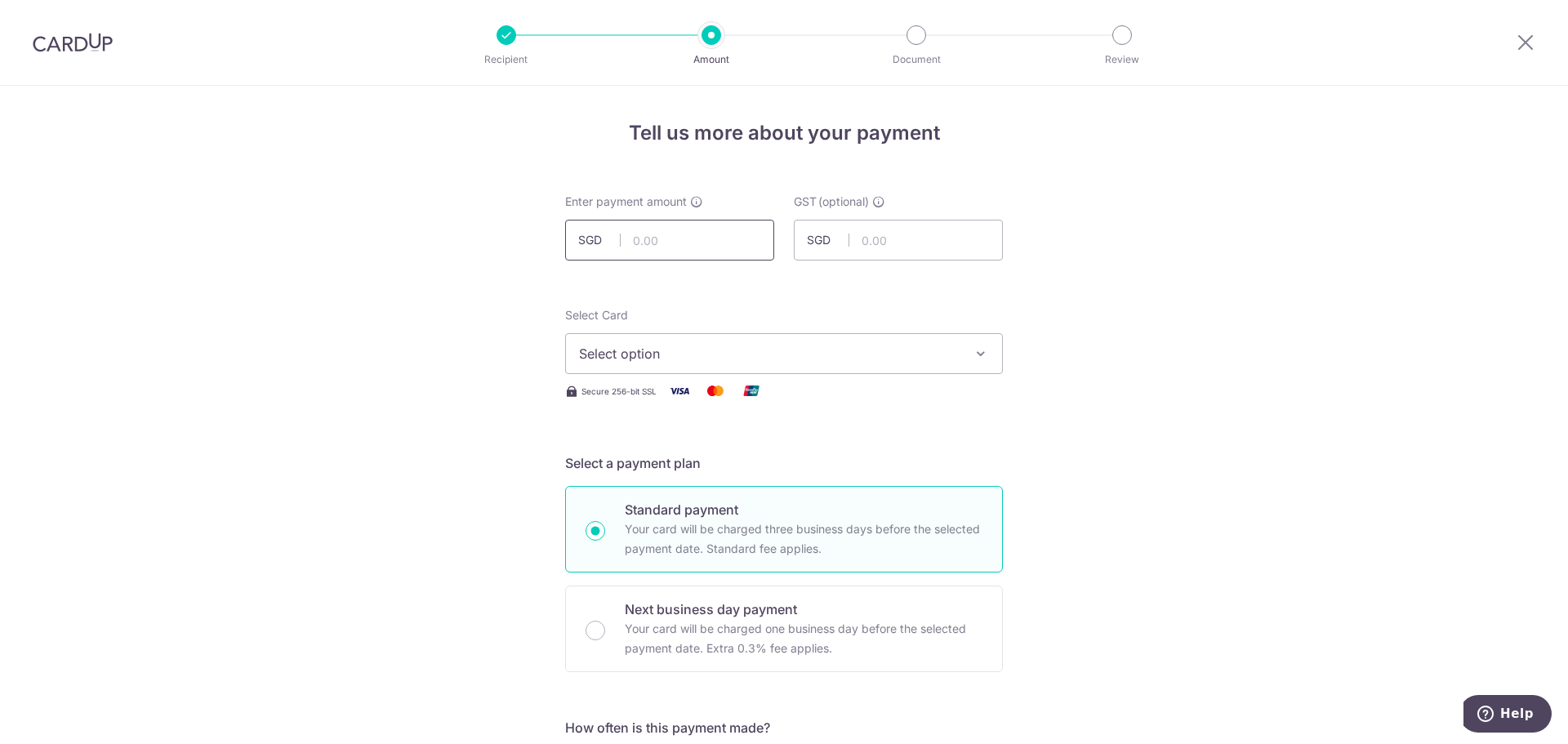
click at [681, 249] on input "text" at bounding box center [670, 240] width 209 height 40
type input "625.00"
click at [755, 353] on span "Select option" at bounding box center [769, 353] width 381 height 19
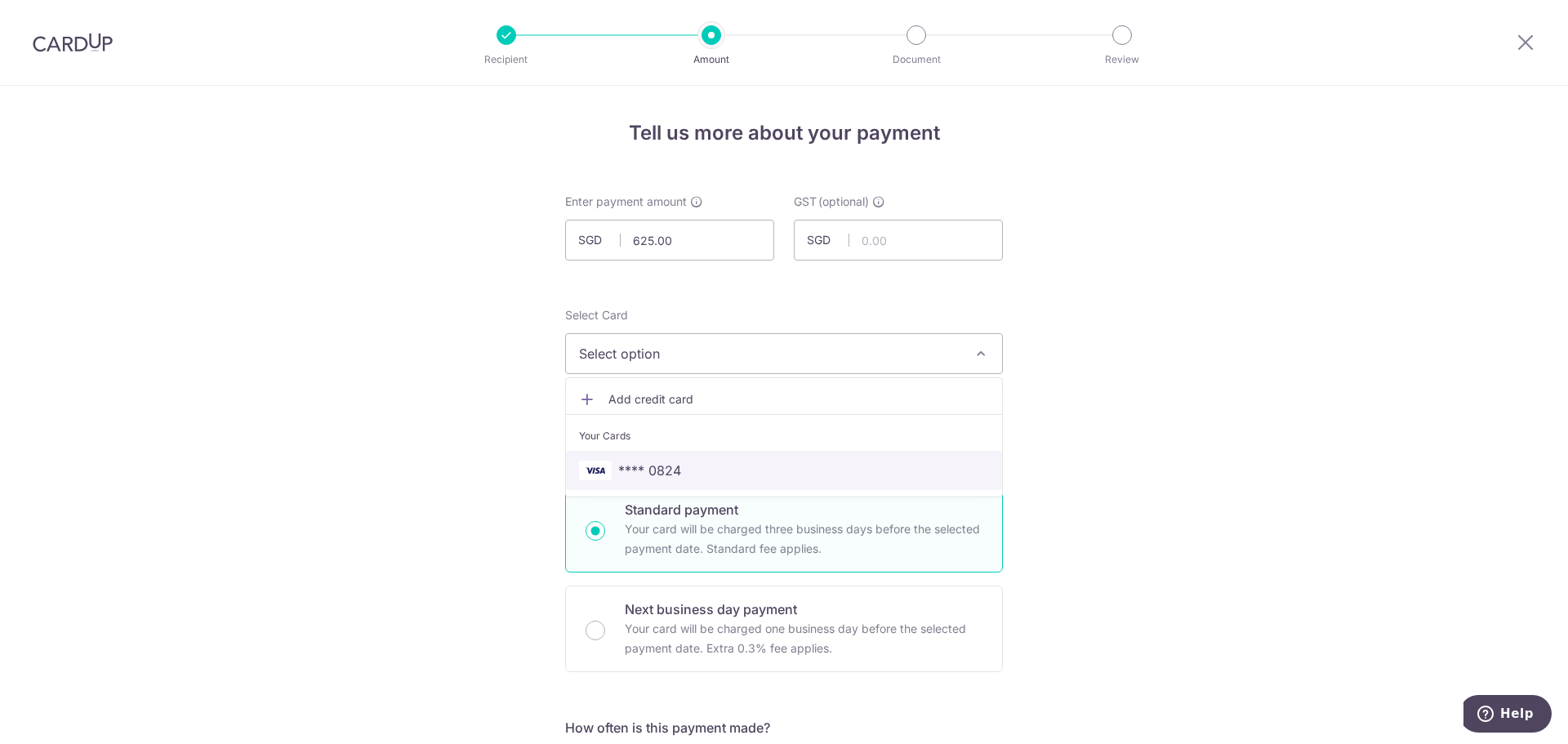
click at [675, 466] on span "**** 0824" at bounding box center [650, 470] width 63 height 19
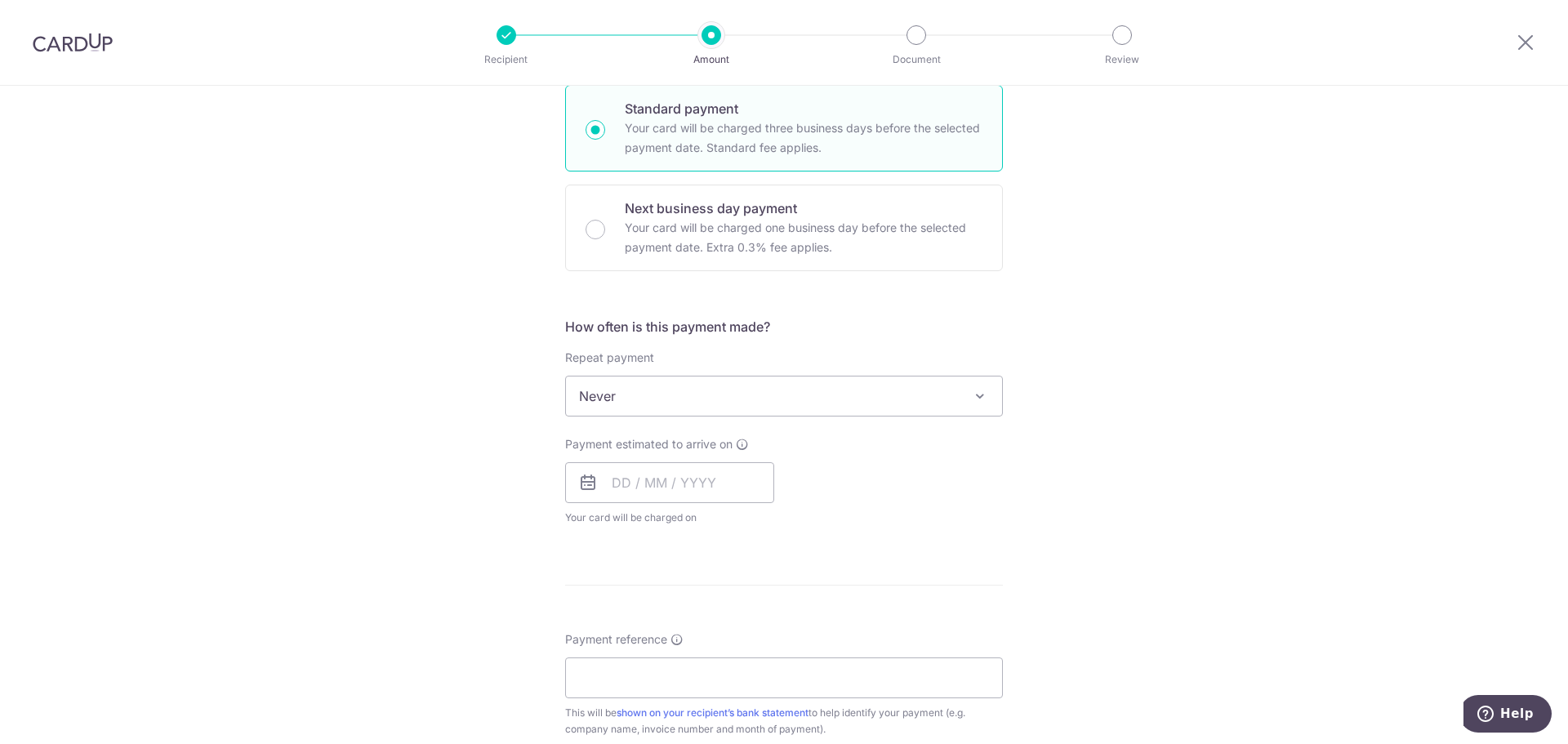
scroll to position [408, 0]
click at [701, 480] on input "text" at bounding box center [670, 475] width 209 height 40
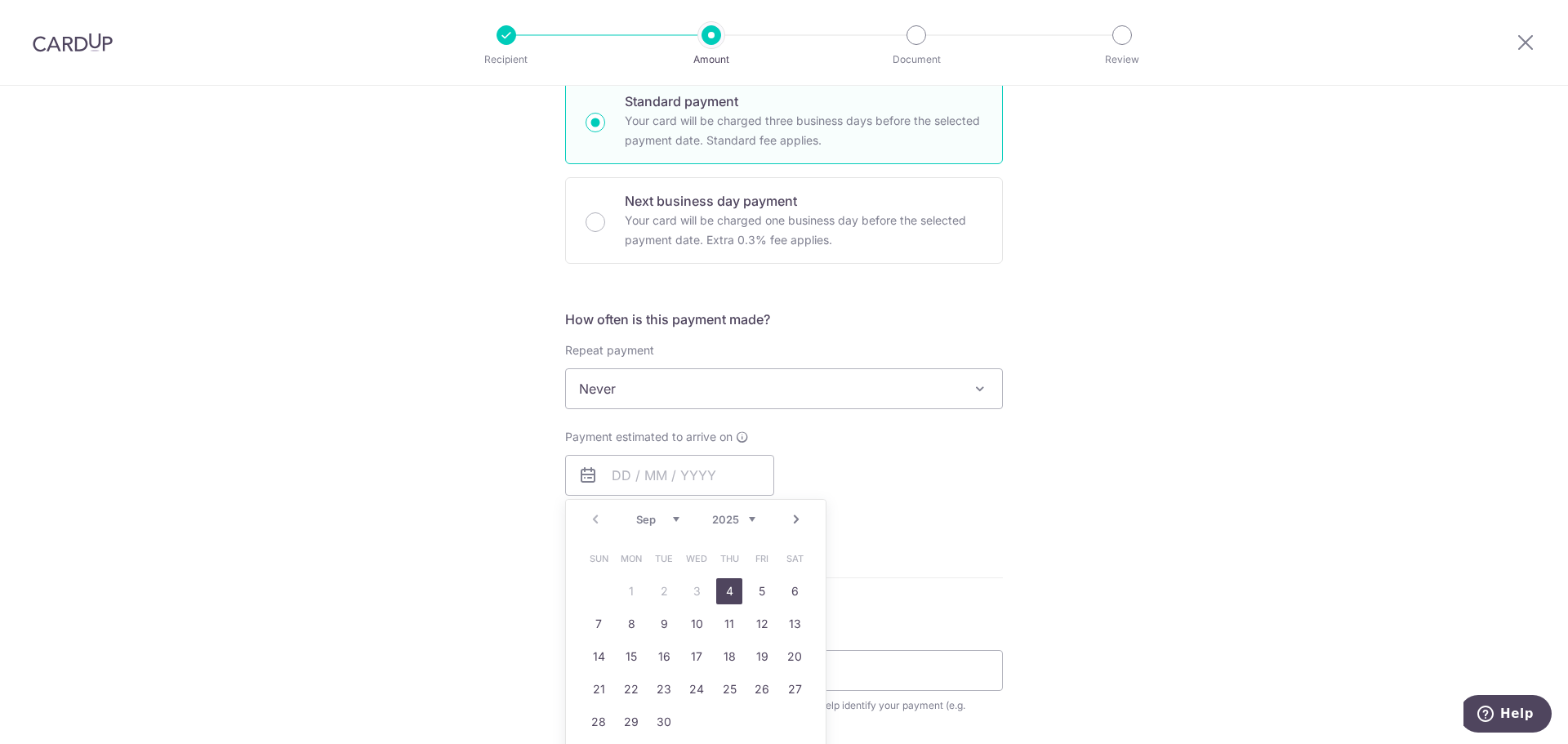
click at [722, 596] on link "4" at bounding box center [730, 591] width 26 height 26
type input "[DATE]"
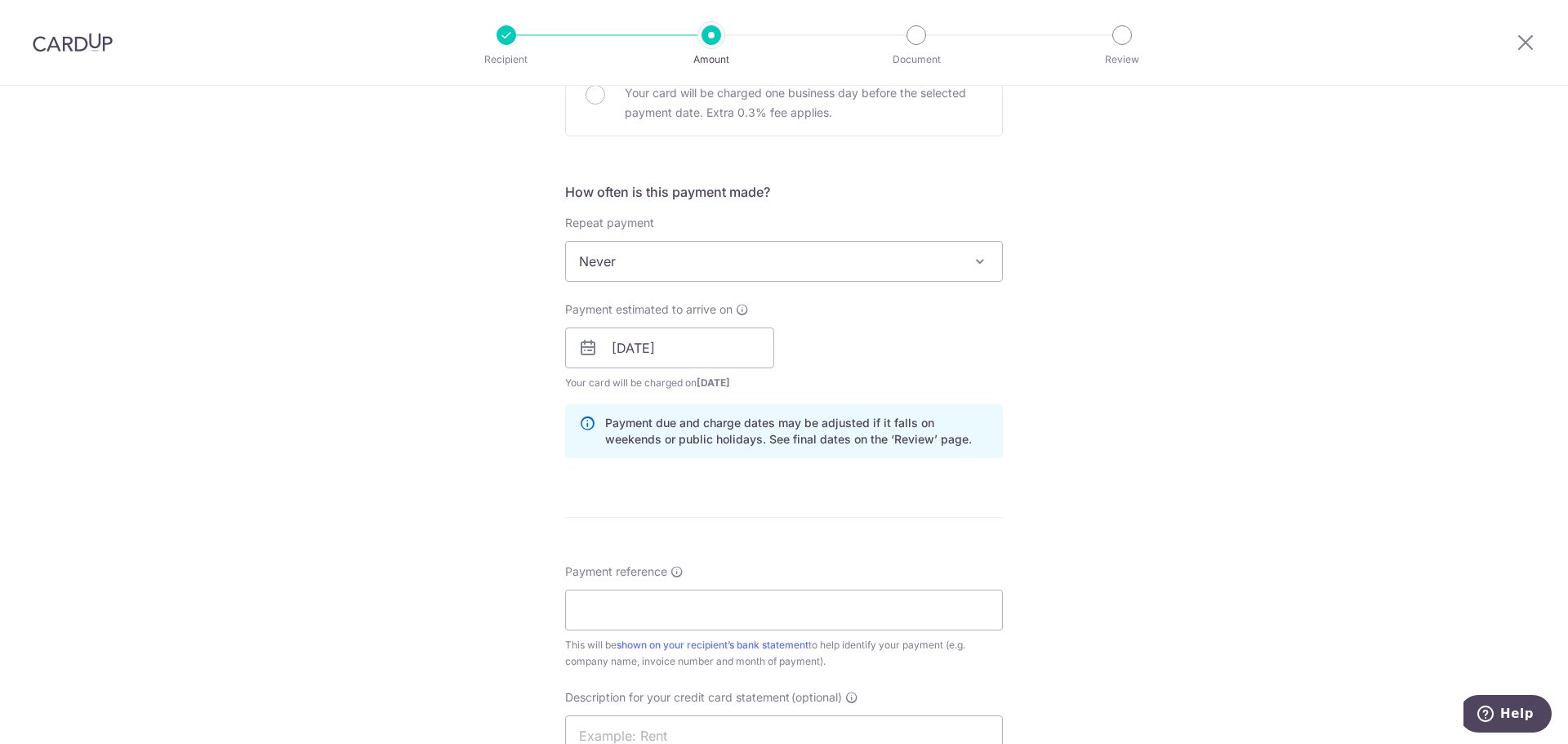
scroll to position [654, 0]
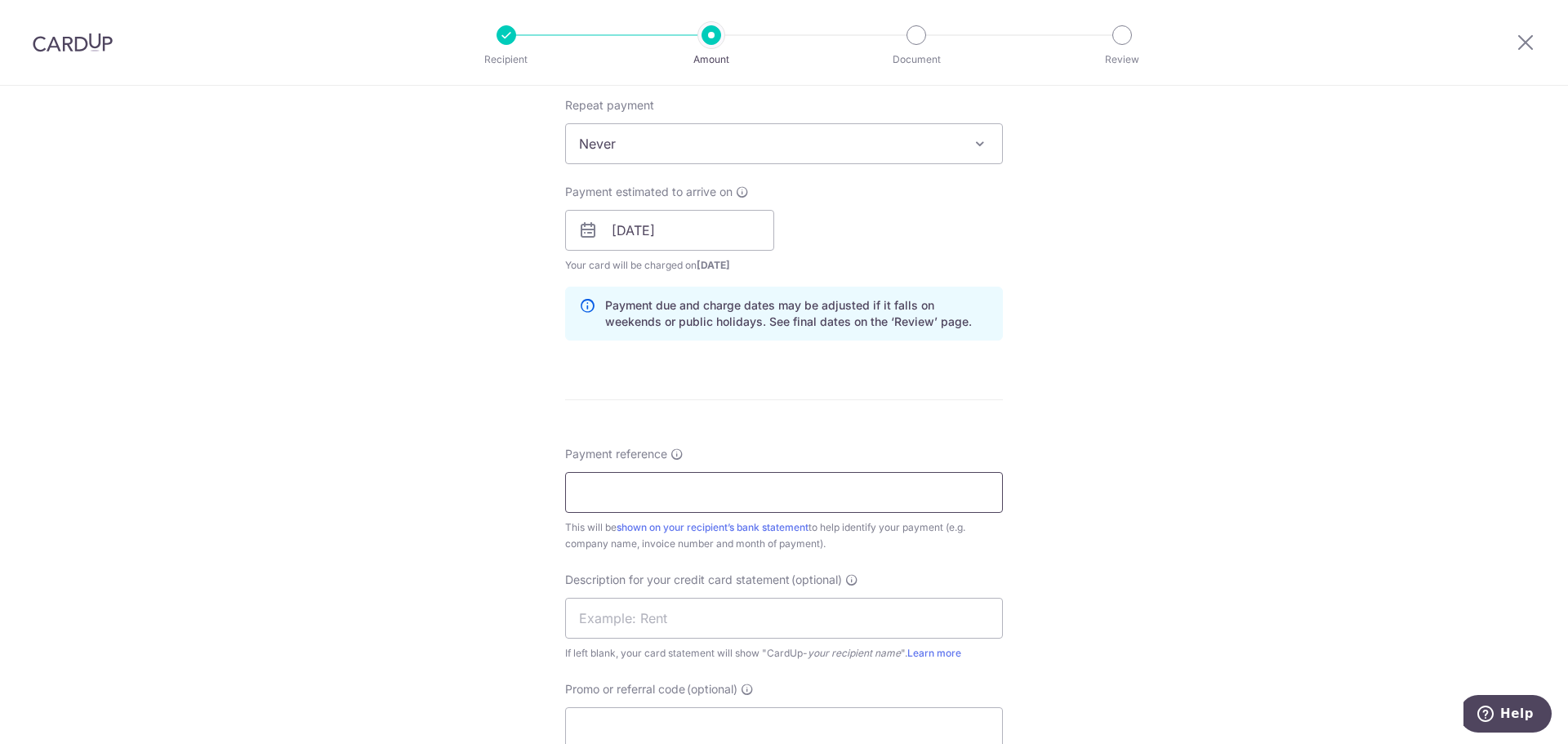
click at [786, 499] on input "Payment reference" at bounding box center [784, 492] width 438 height 40
click at [658, 500] on input "Payment reference" at bounding box center [784, 492] width 438 height 40
paste input "INV-18271"
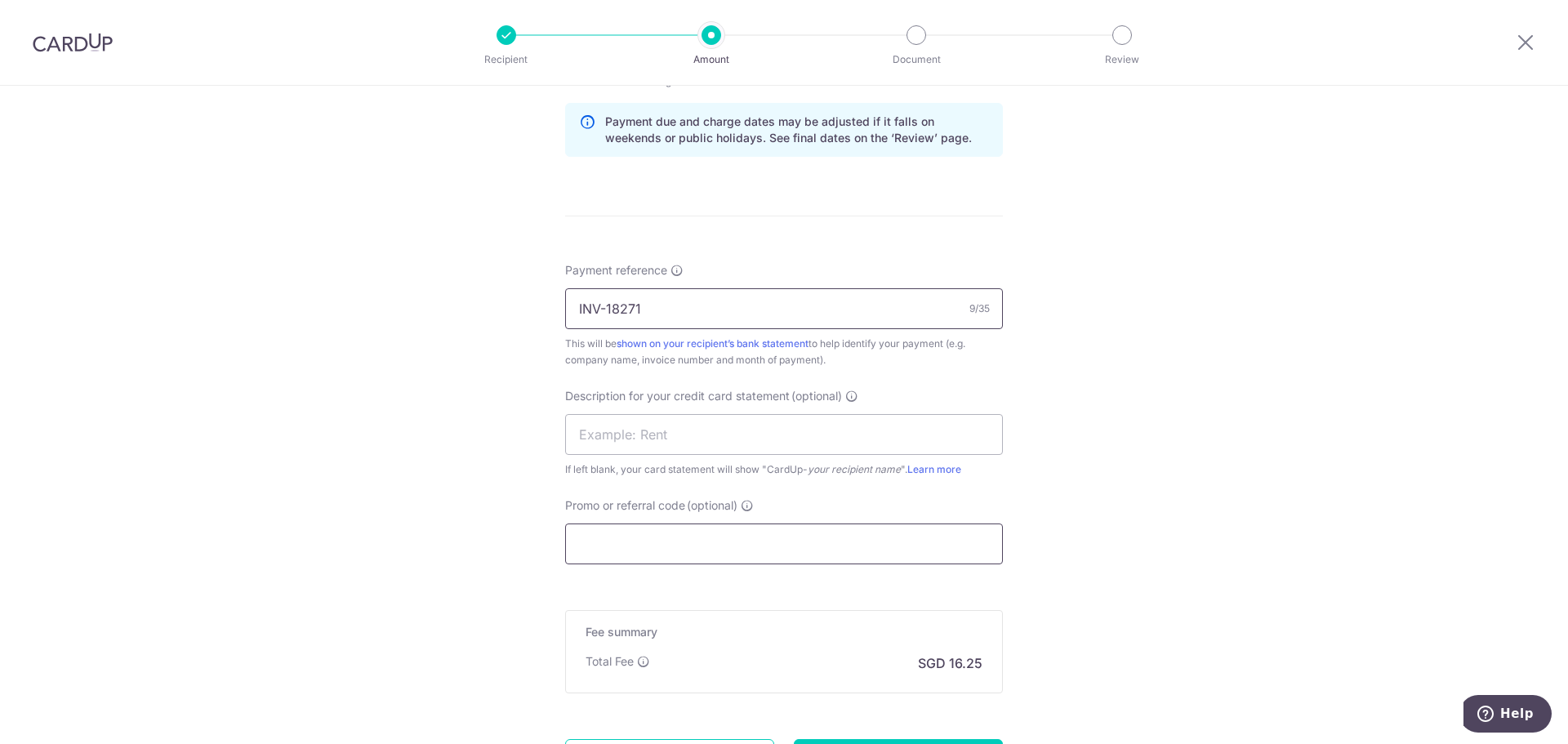
scroll to position [898, 0]
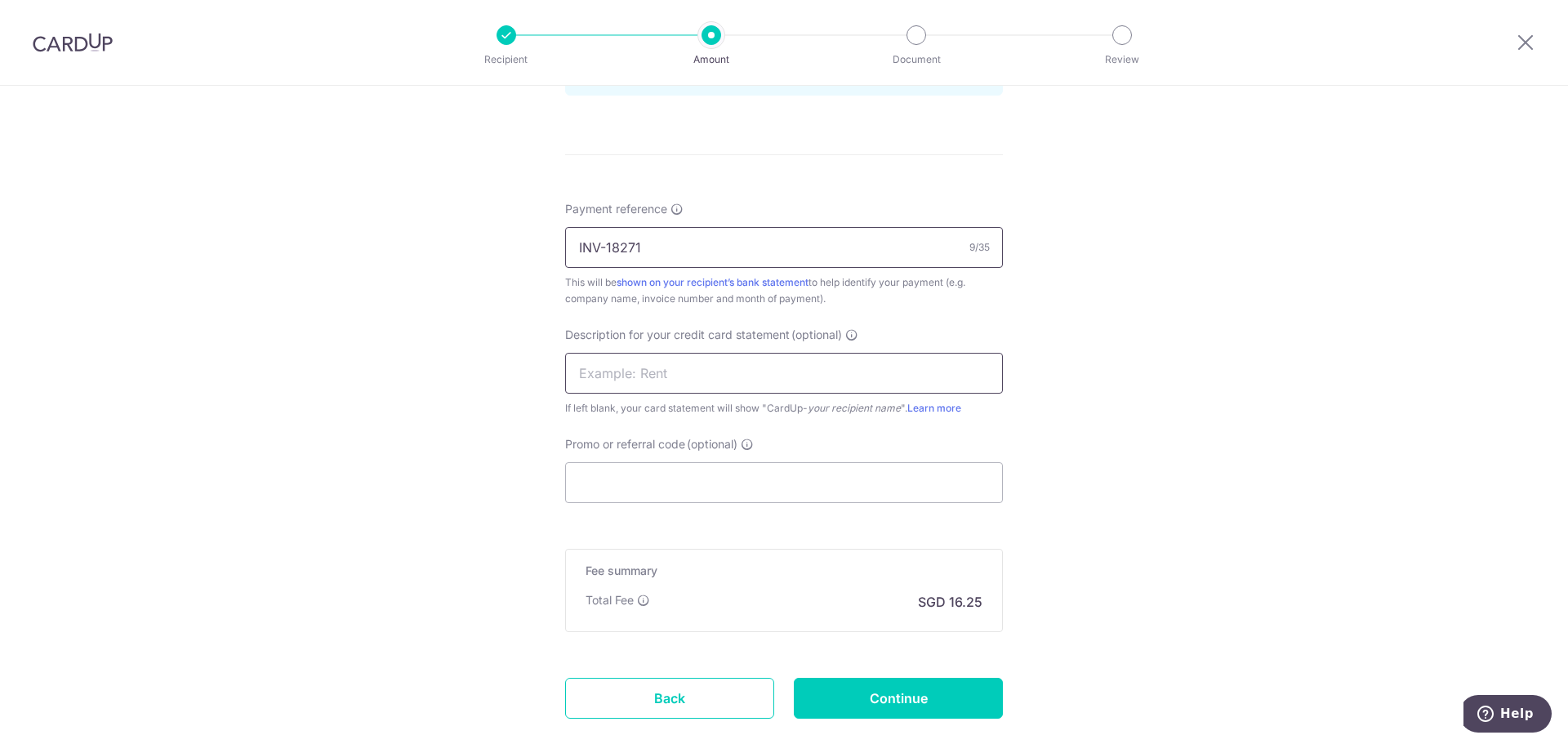
type input "INV-18271"
click at [666, 370] on input "text" at bounding box center [784, 373] width 438 height 40
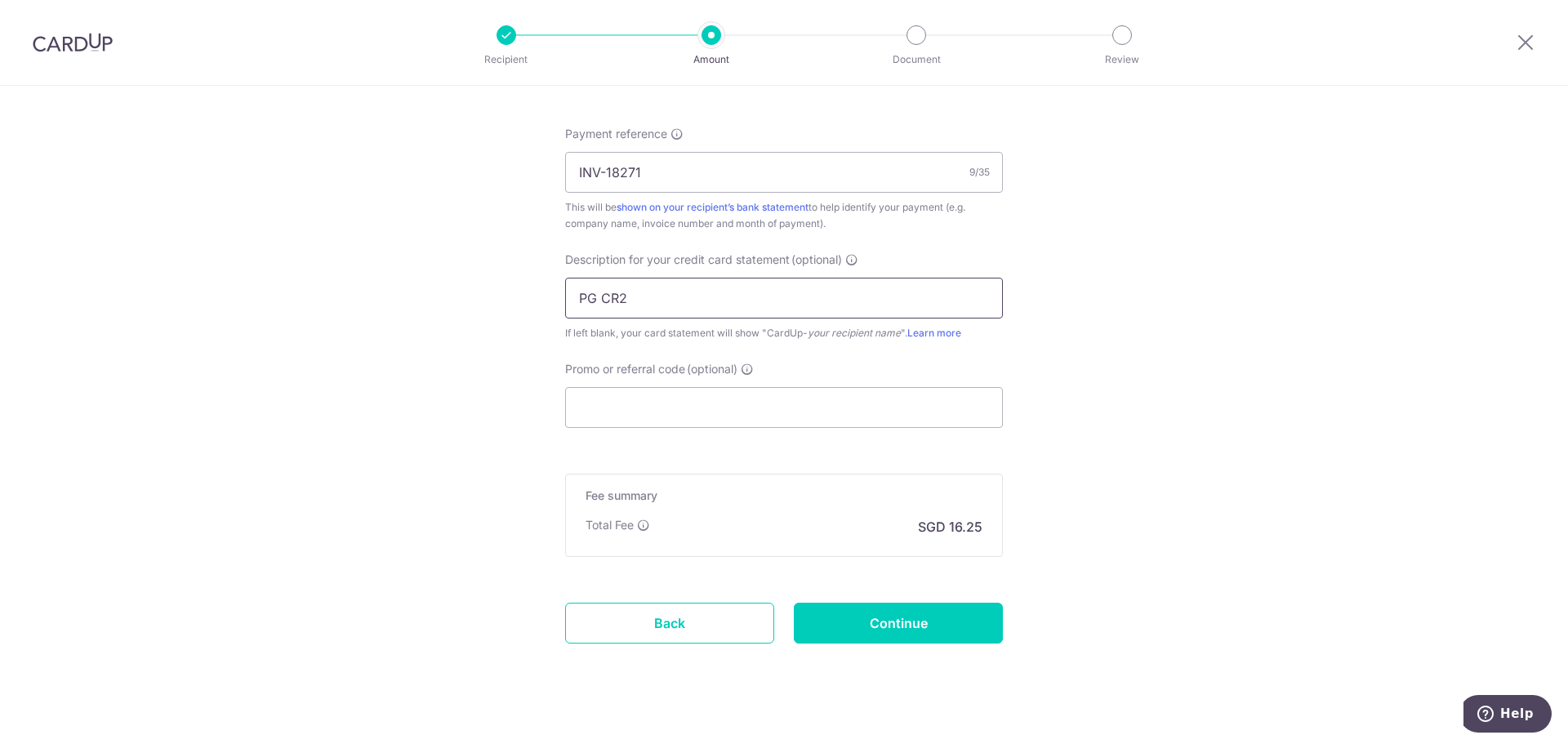
scroll to position [979, 0]
type input "PG CR2"
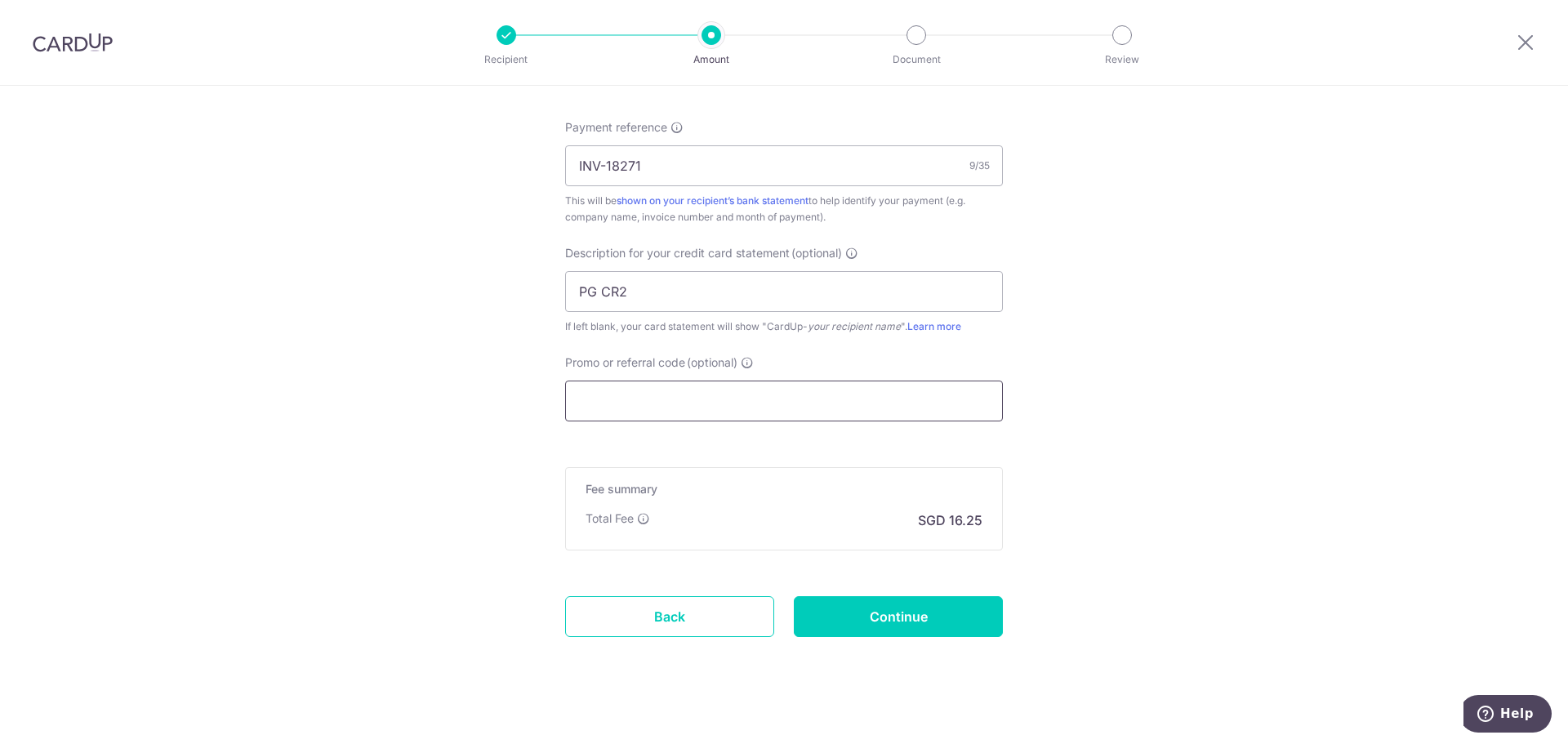
click at [700, 408] on input "Promo or referral code (optional)" at bounding box center [784, 401] width 438 height 40
paste input "BOFF185"
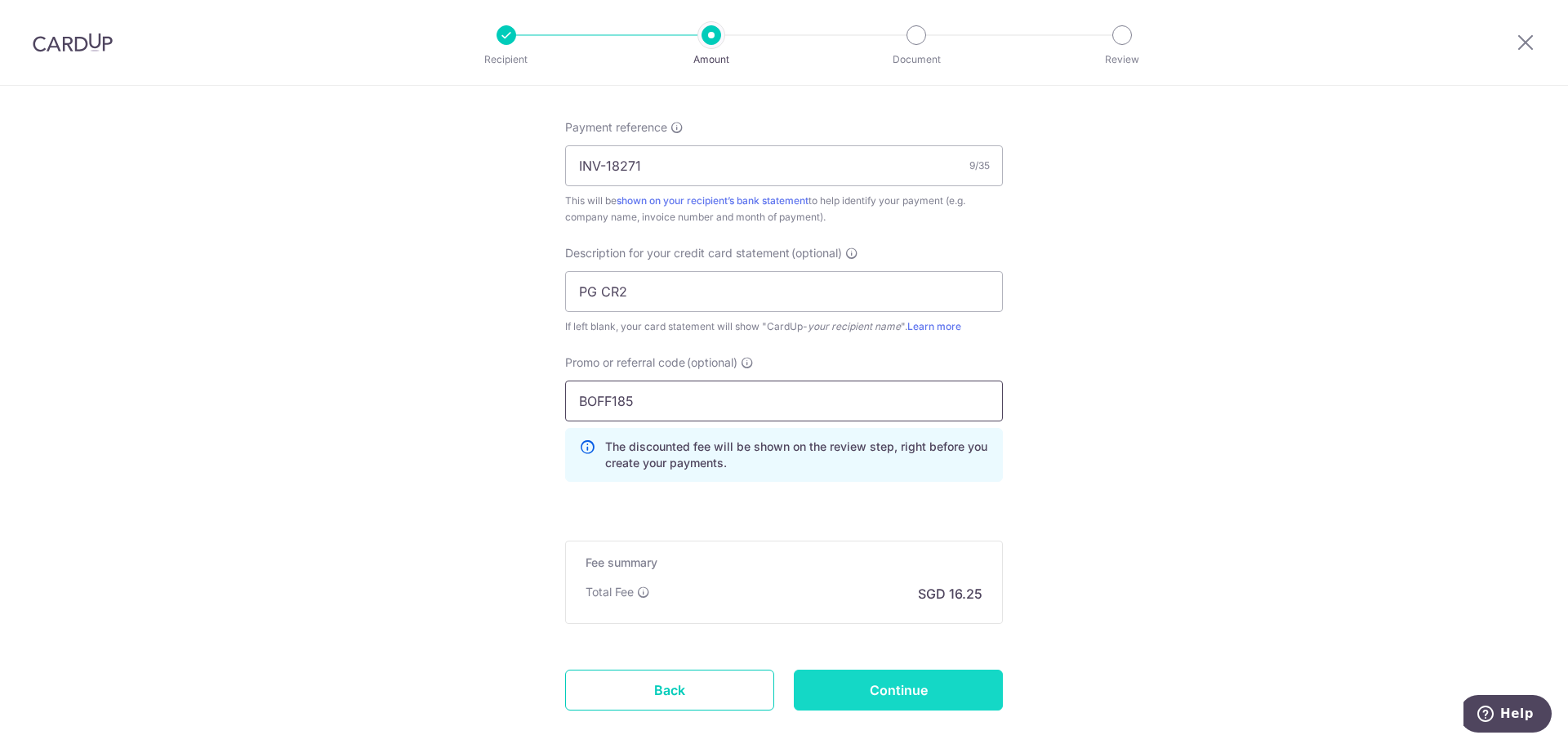
type input "BOFF185"
click at [878, 697] on input "Continue" at bounding box center [898, 690] width 209 height 40
type input "Create Schedule"
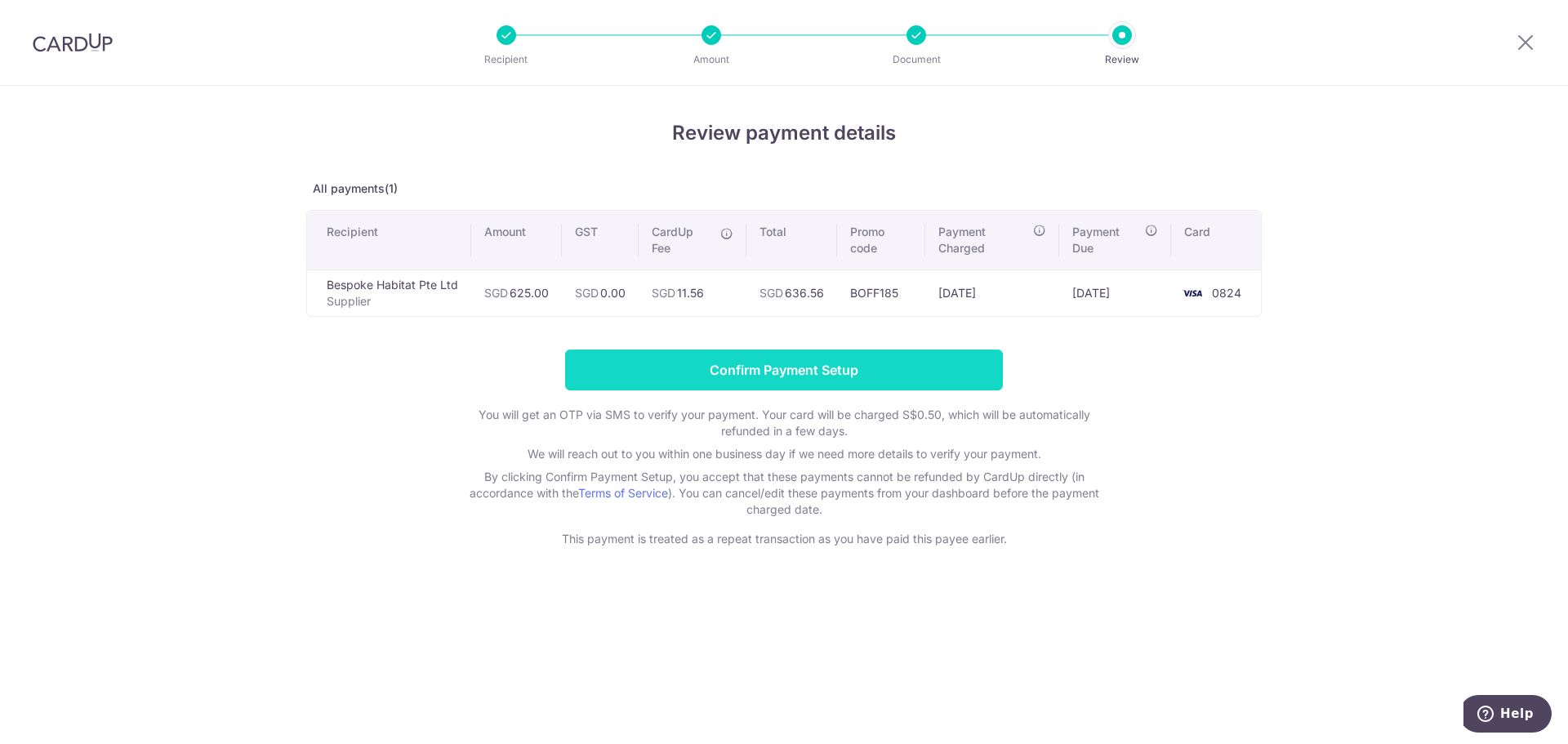
click at [793, 372] on input "Confirm Payment Setup" at bounding box center [784, 370] width 438 height 40
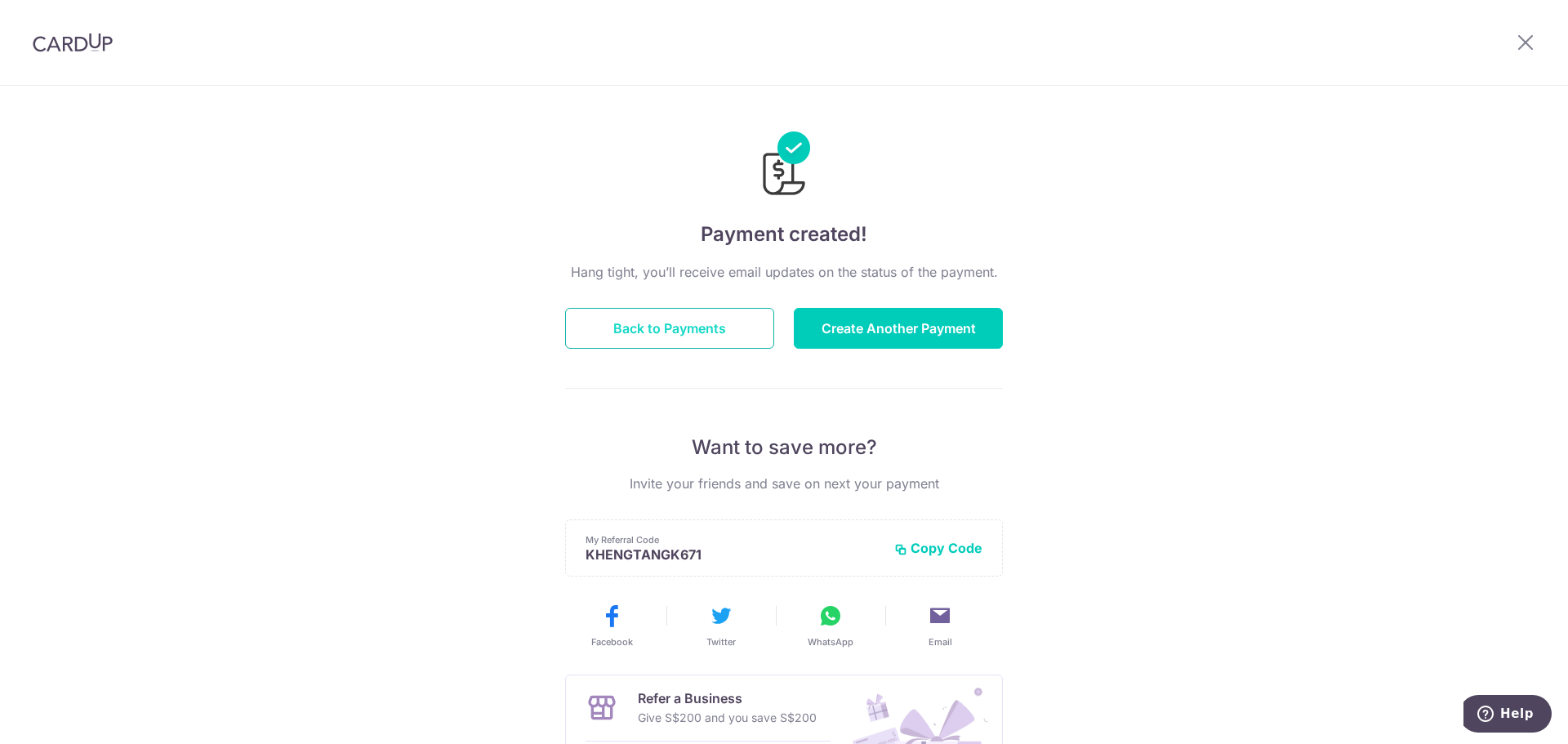
click at [716, 323] on button "Back to Payments" at bounding box center [670, 328] width 209 height 40
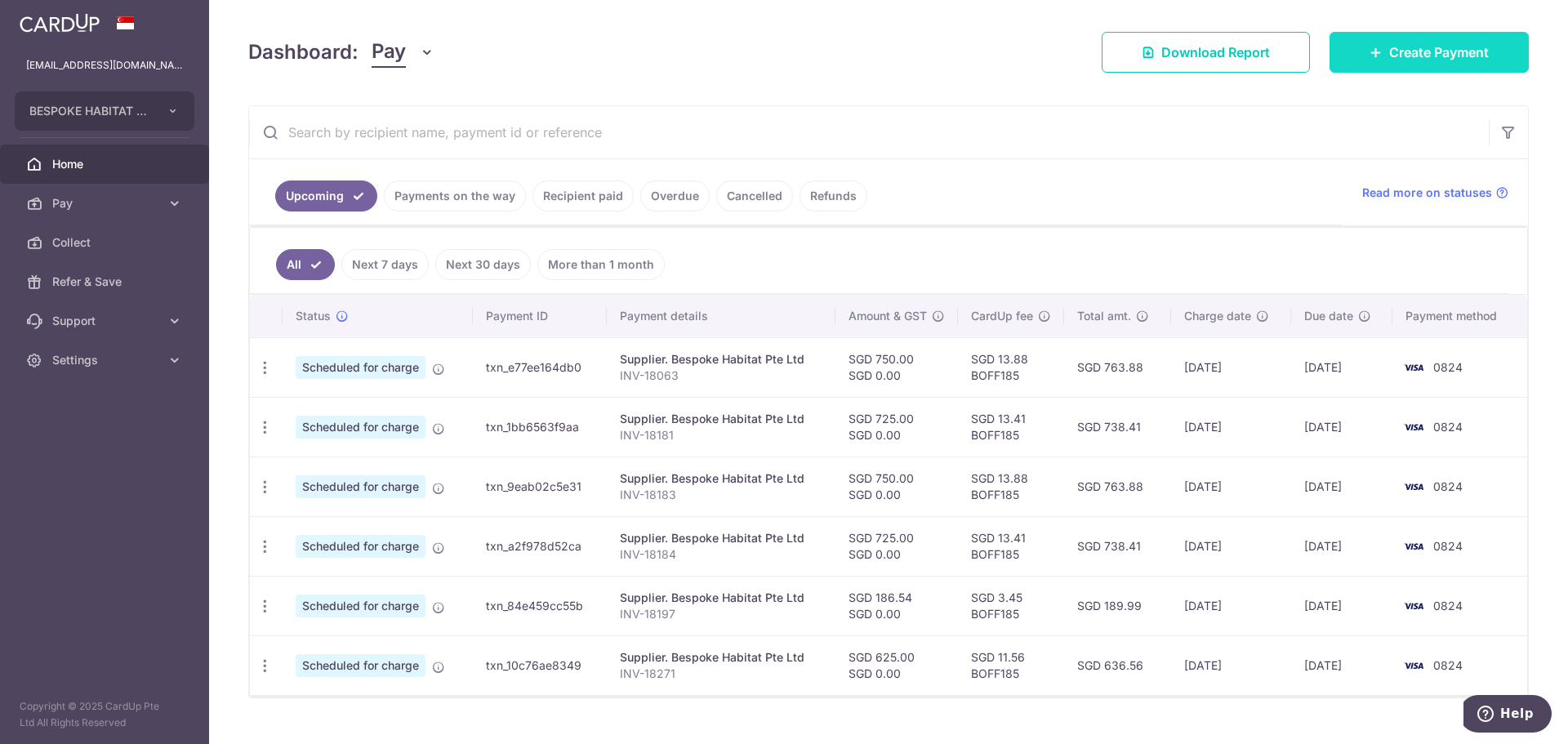
scroll to position [159, 0]
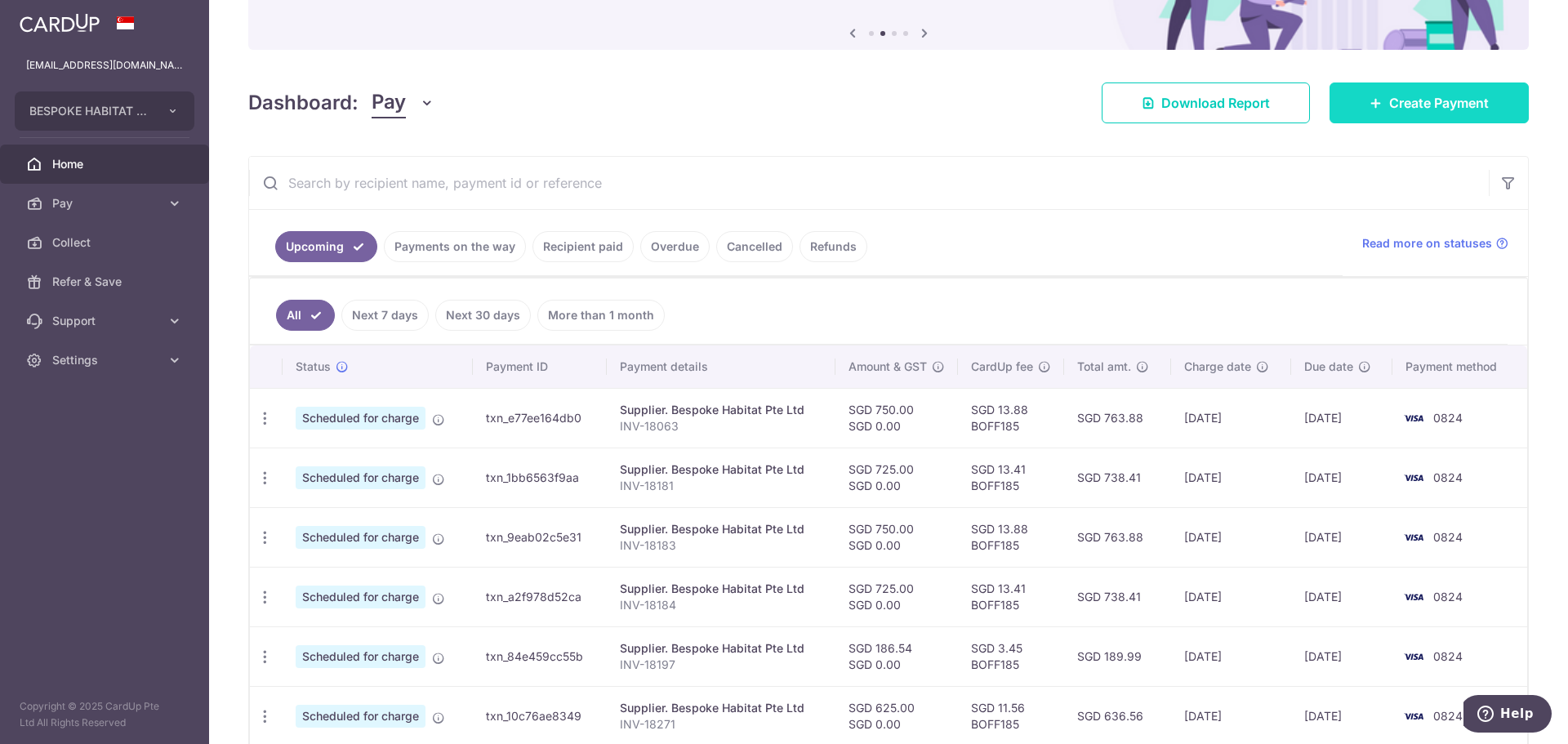
click at [1390, 100] on span "Create Payment" at bounding box center [1439, 103] width 99 height 19
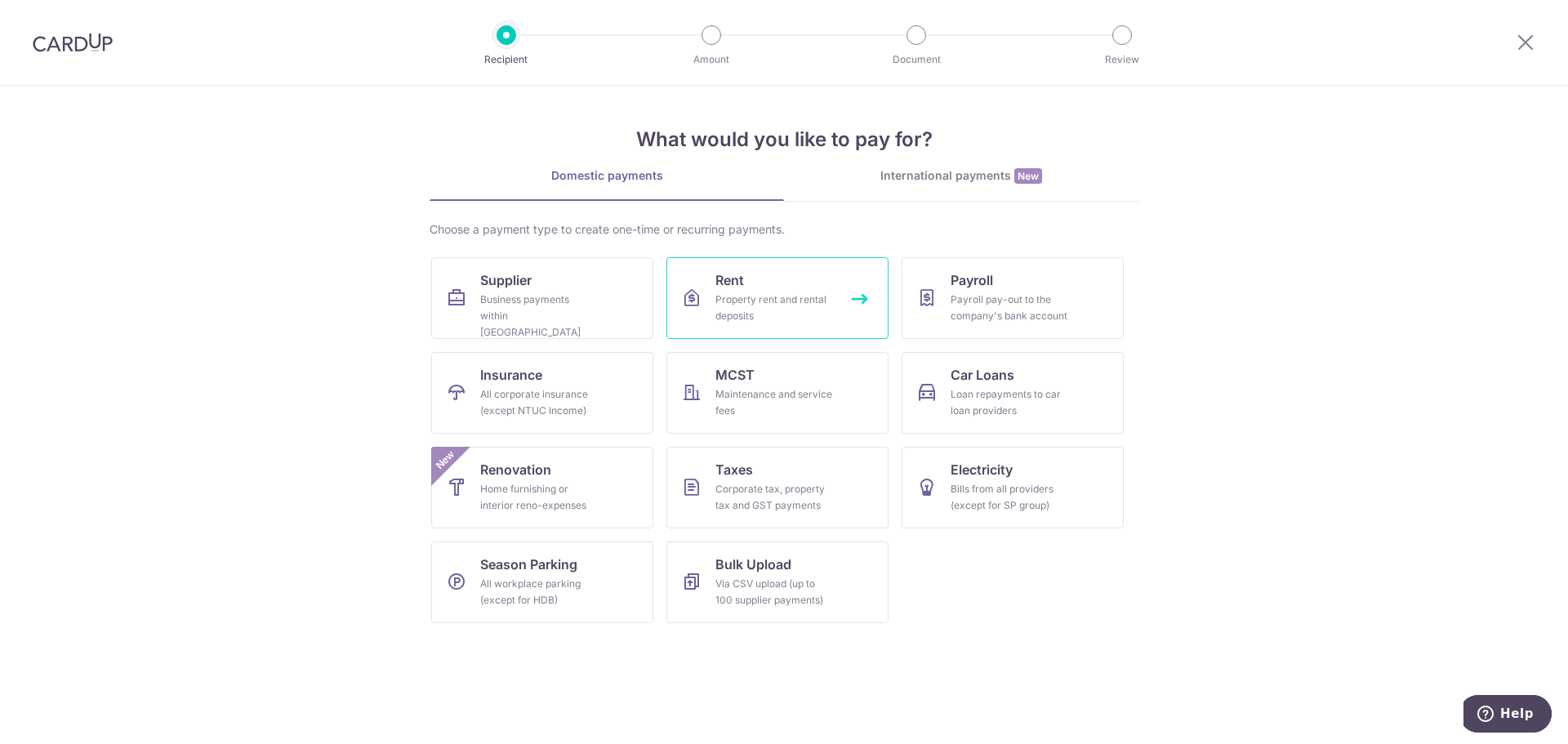
click at [788, 295] on div "Property rent and rental deposits" at bounding box center [774, 307] width 118 height 33
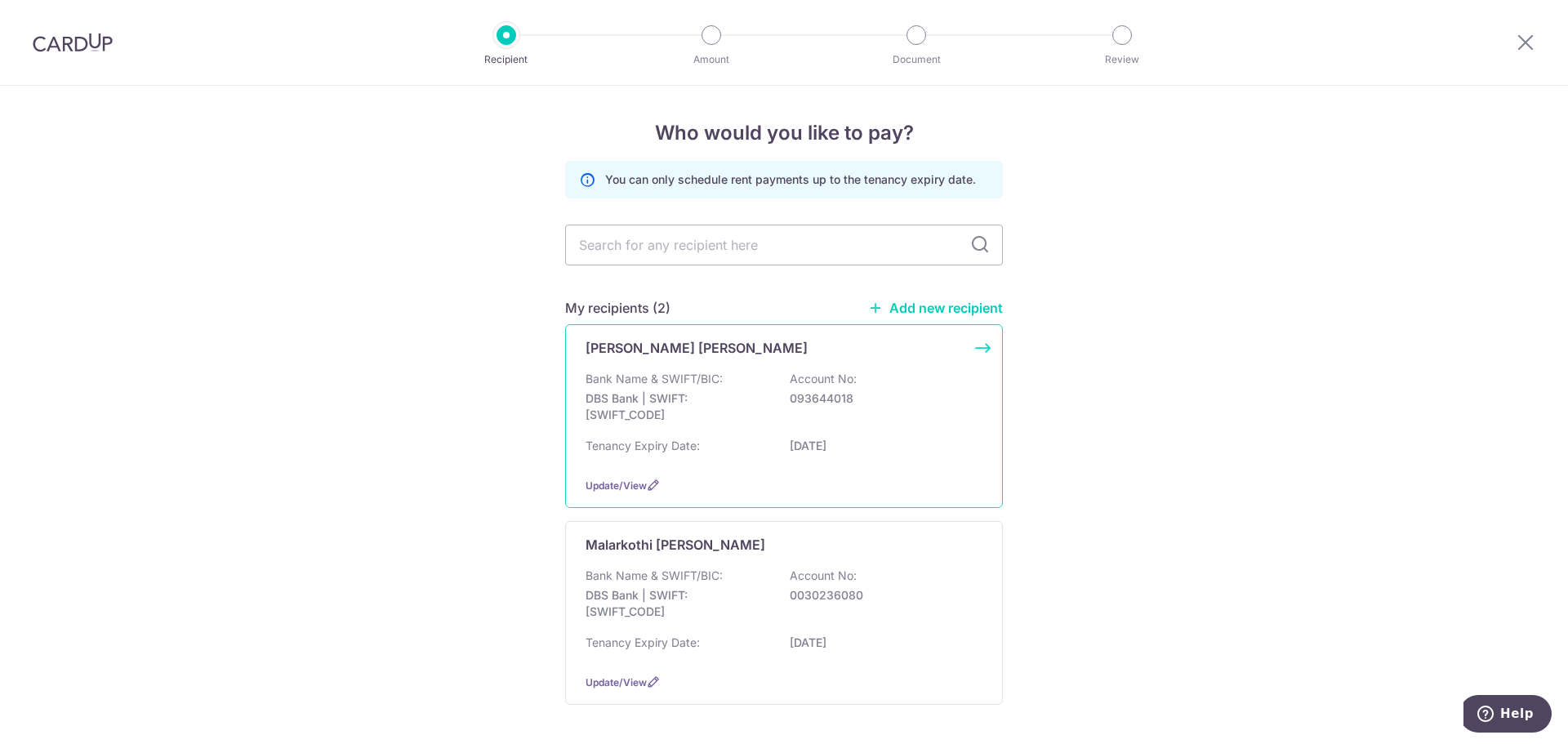
click at [737, 404] on p "DBS Bank | SWIFT: [SWIFT_CODE]" at bounding box center [677, 406] width 183 height 33
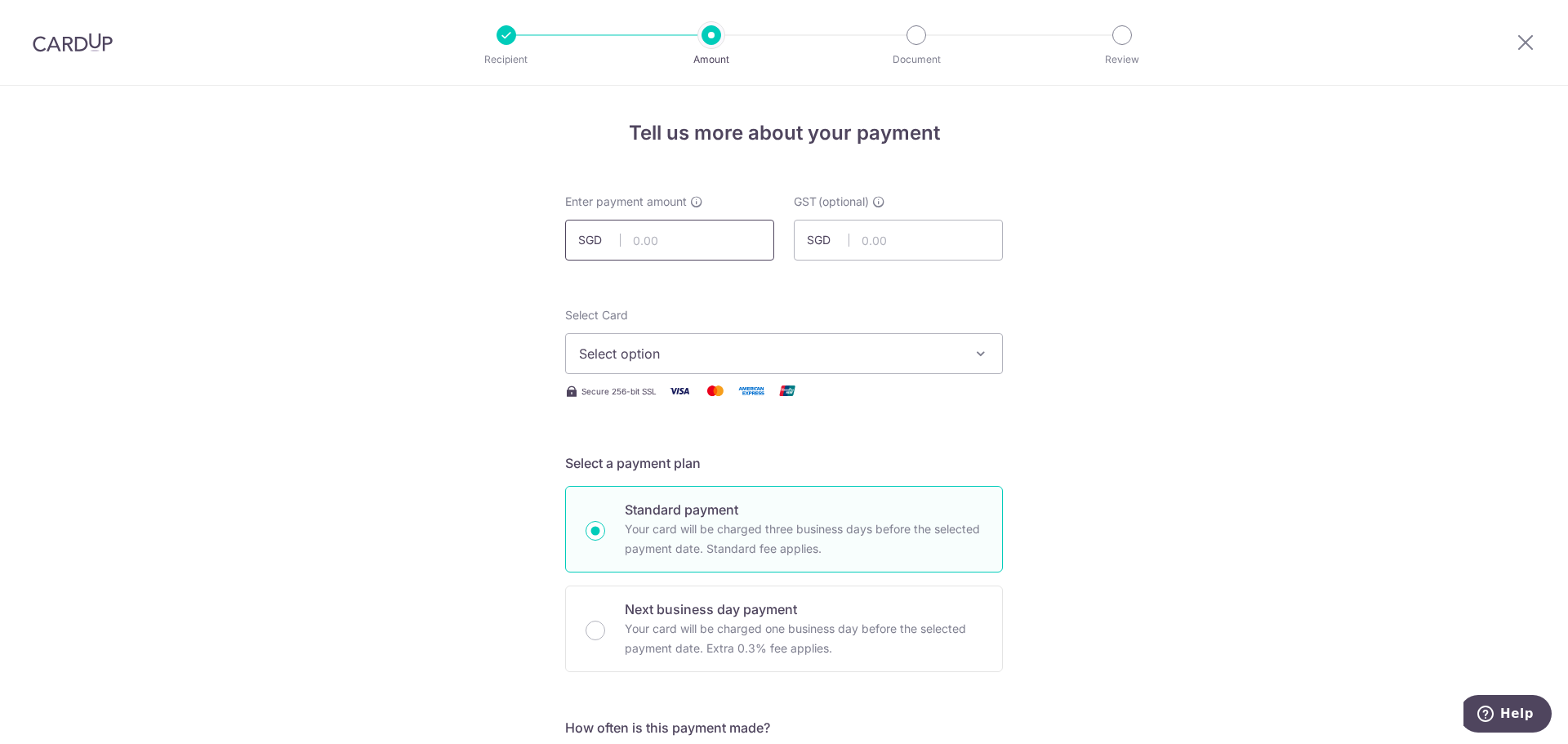
click at [675, 254] on input "text" at bounding box center [670, 240] width 209 height 40
click at [686, 243] on input "text" at bounding box center [670, 240] width 209 height 40
type input "4,950.00"
click at [764, 349] on span "Select option" at bounding box center [769, 353] width 381 height 19
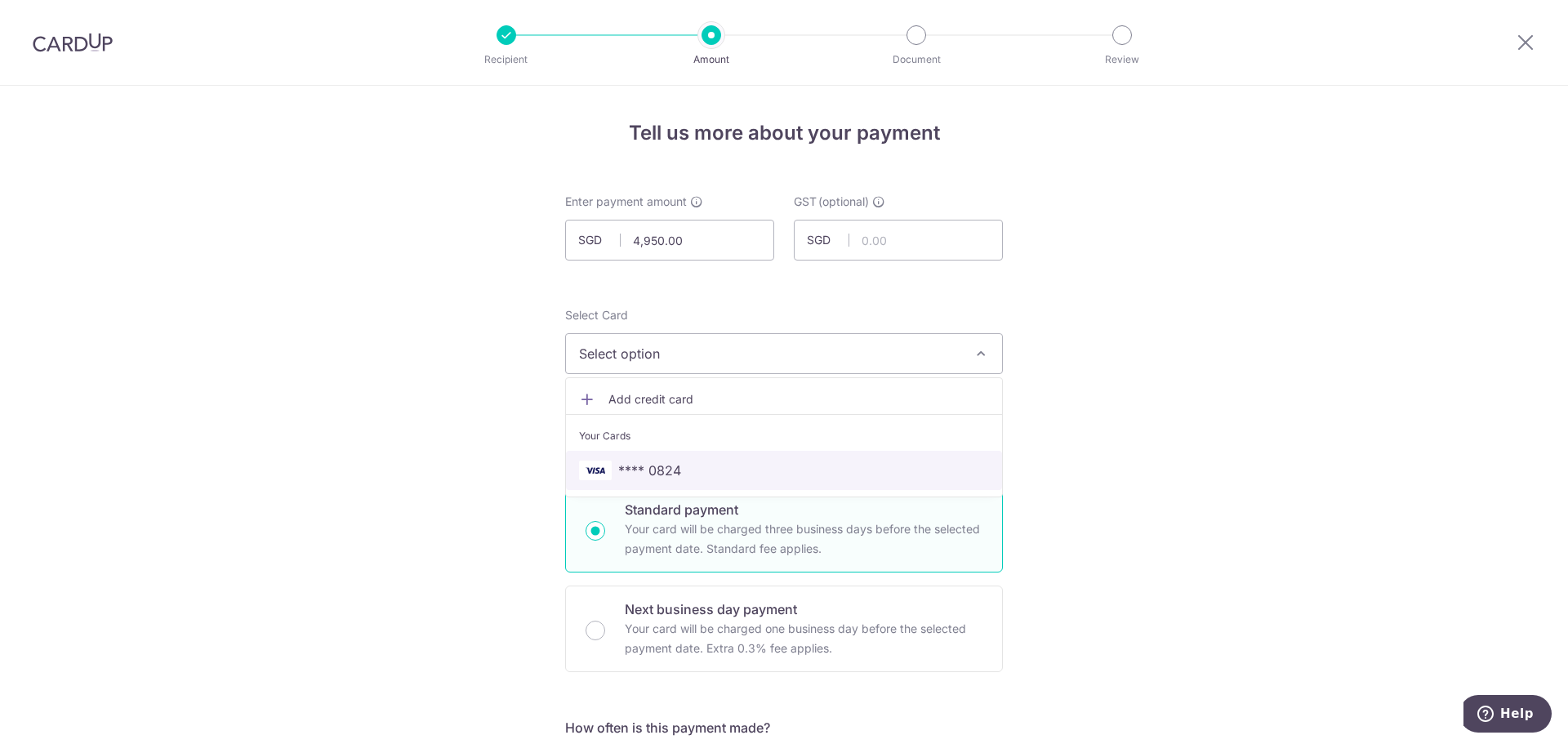
click at [703, 466] on span "**** 0824" at bounding box center [784, 470] width 410 height 19
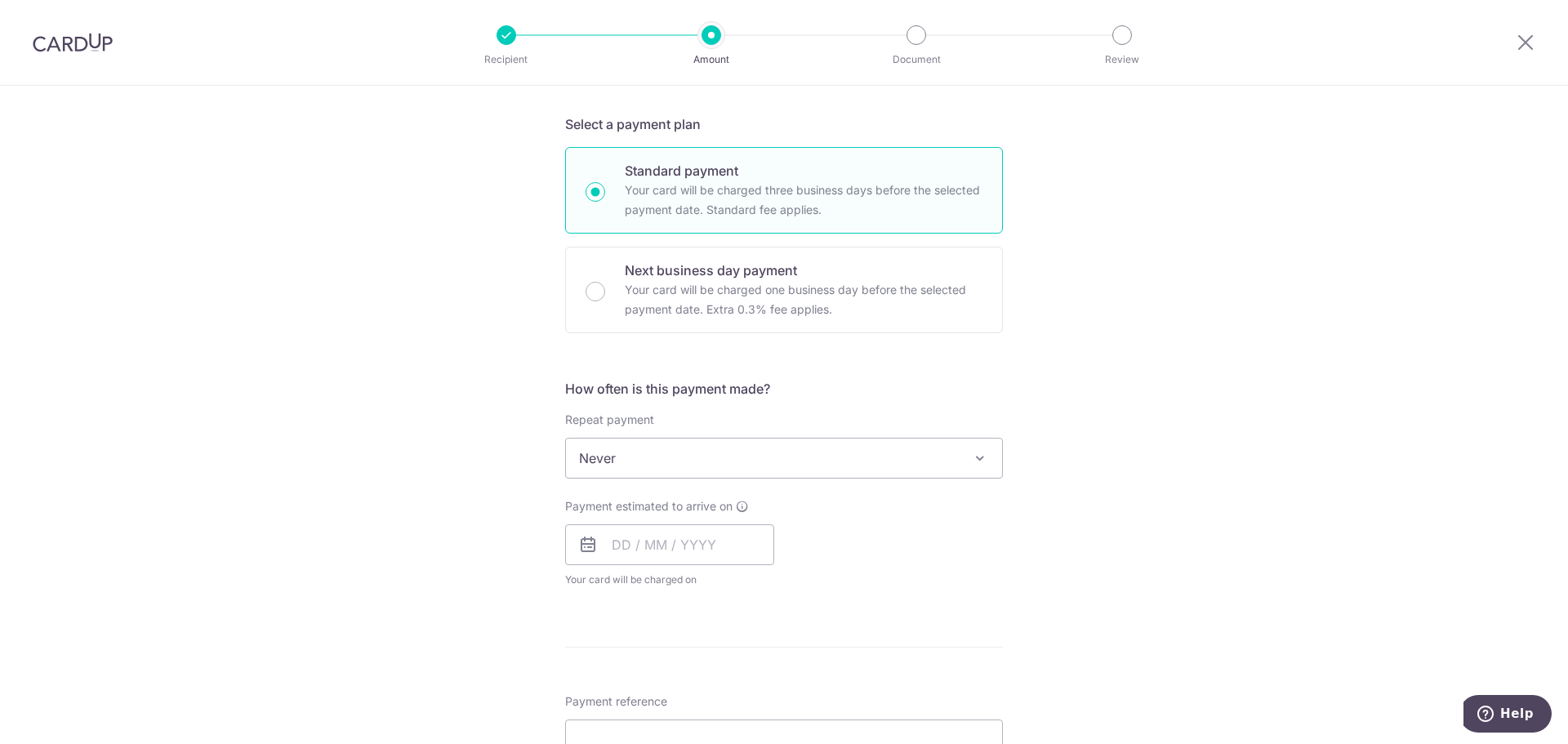
scroll to position [408, 0]
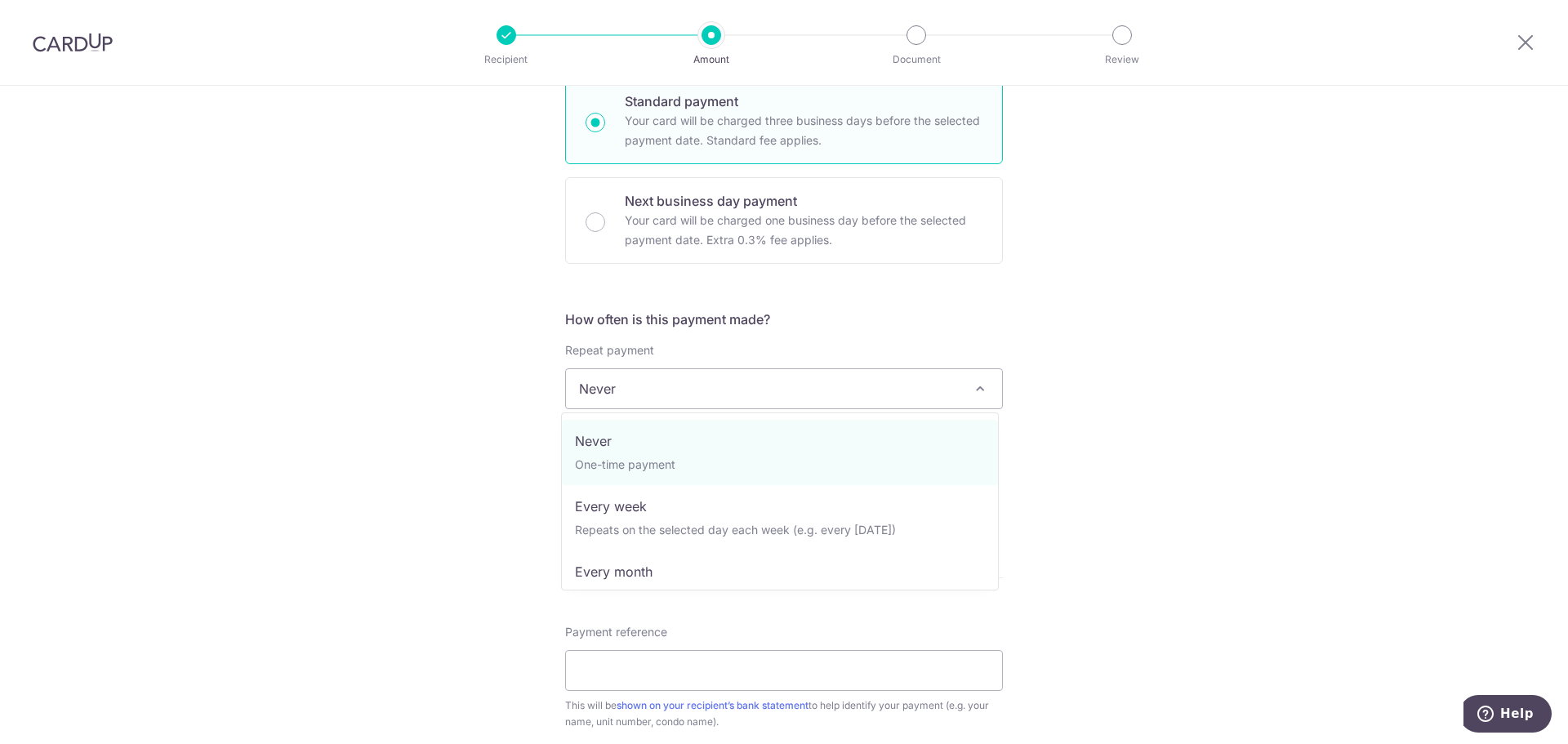
click at [751, 404] on span "Never" at bounding box center [784, 388] width 436 height 40
select select "3"
type input "31/07/2027"
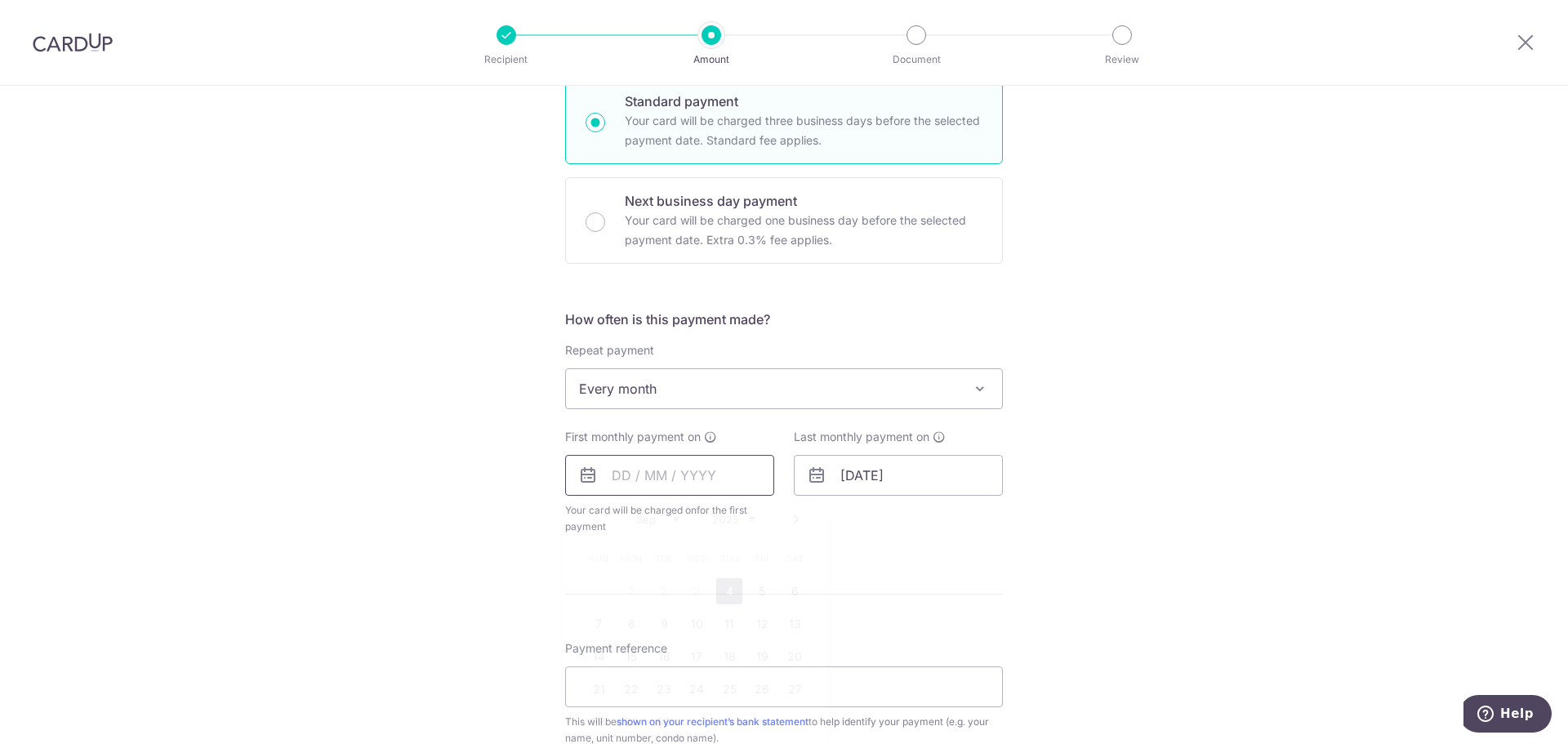
click at [728, 476] on input "text" at bounding box center [670, 475] width 209 height 40
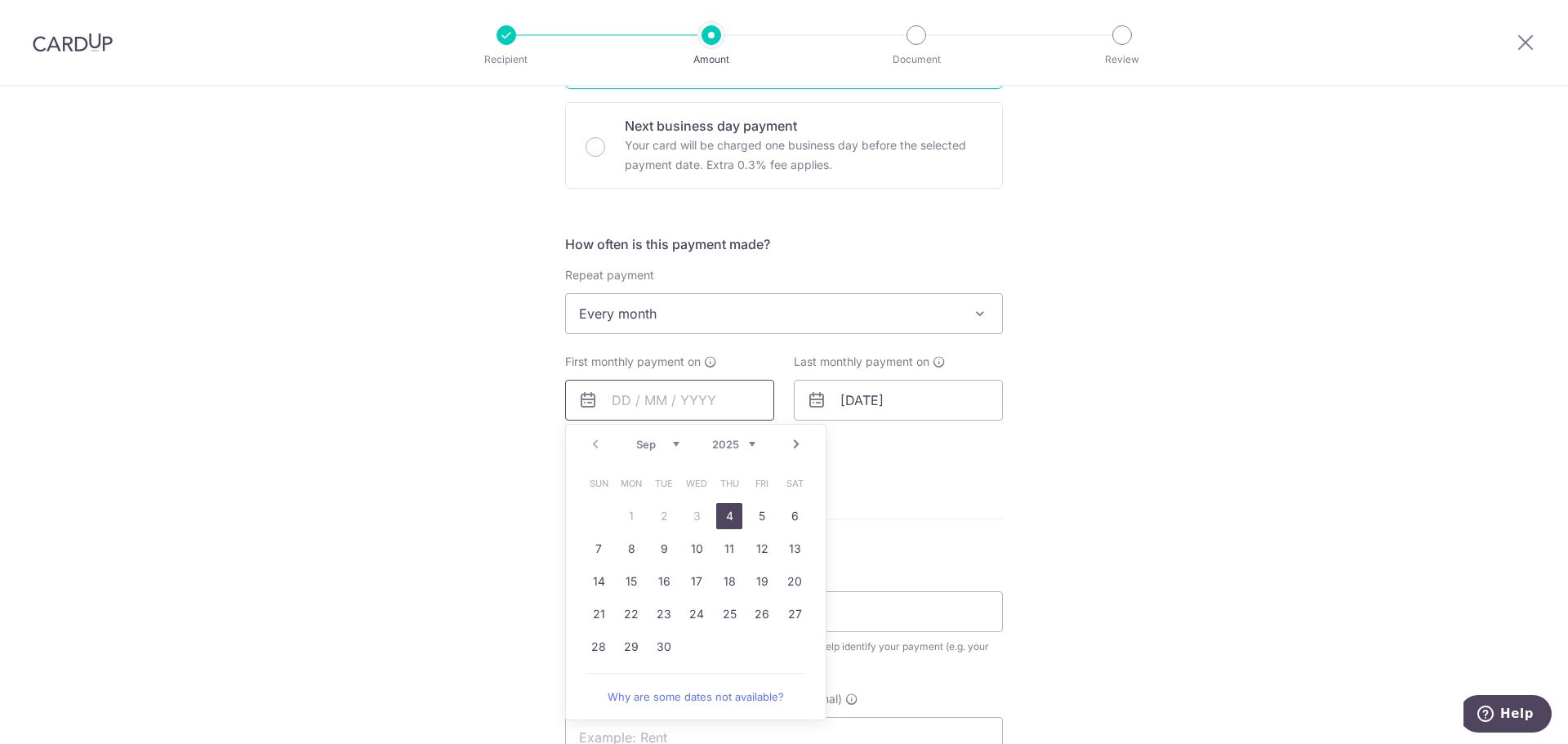
scroll to position [490, 0]
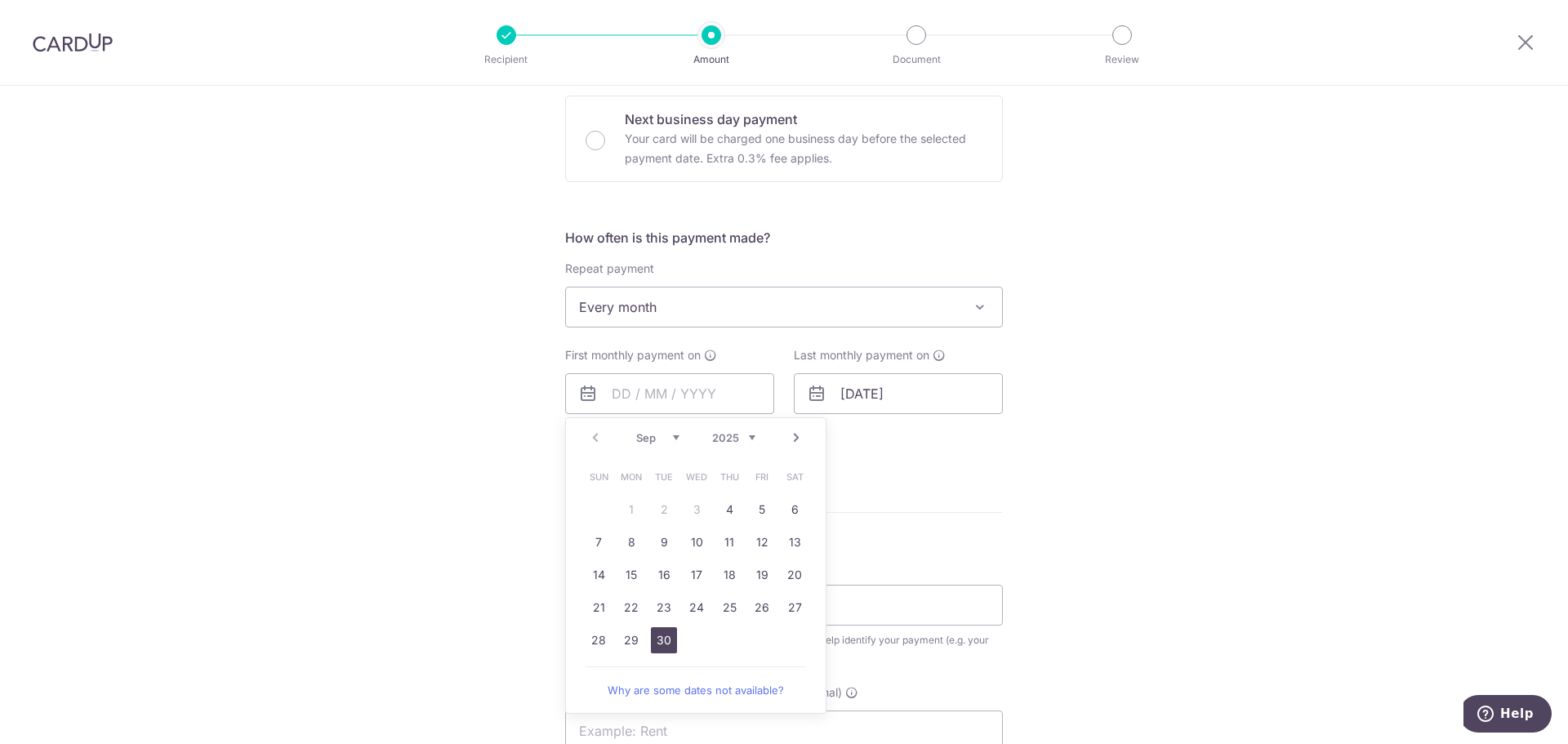
click at [660, 642] on link "30" at bounding box center [664, 640] width 26 height 26
type input "30/09/2025"
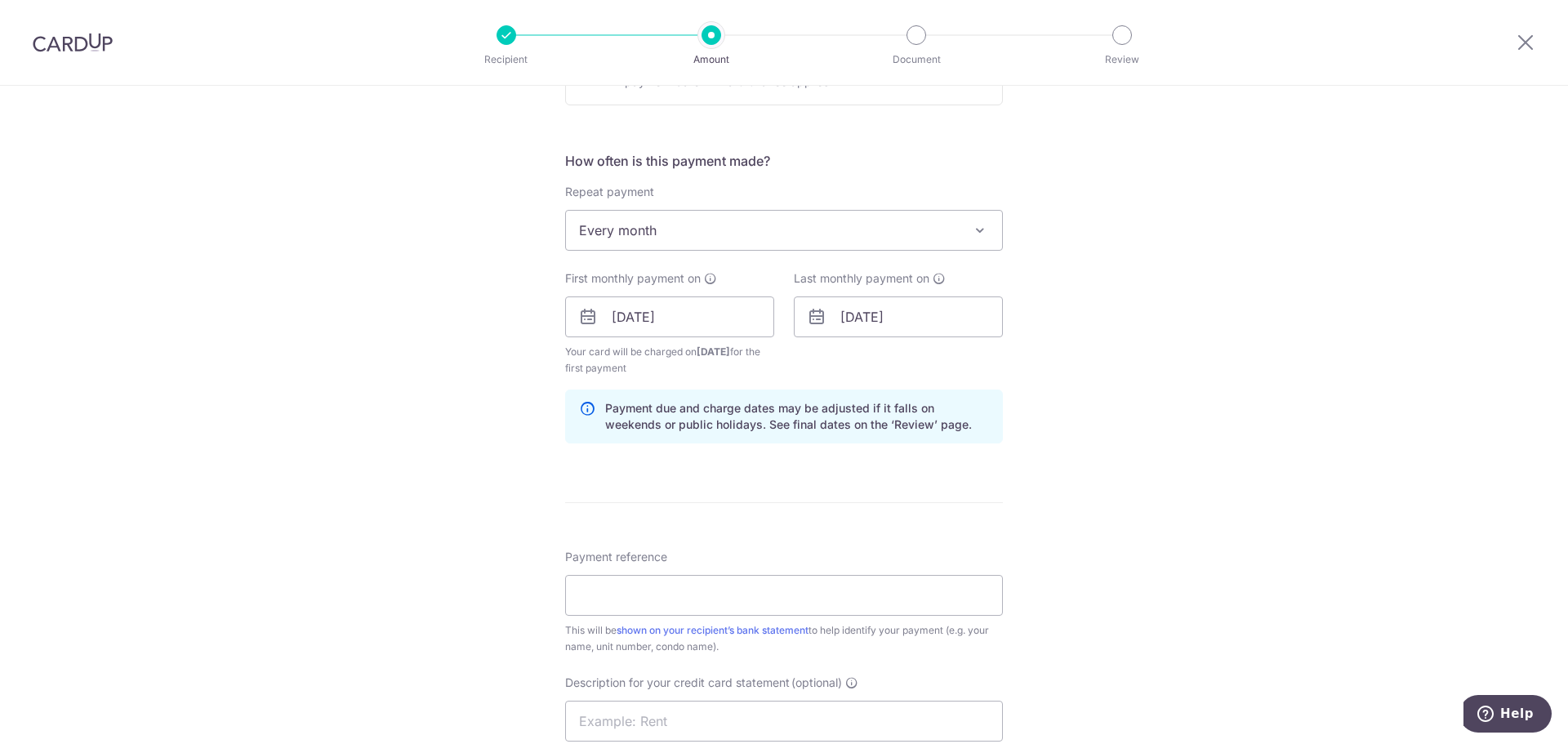
scroll to position [572, 0]
click at [700, 588] on input "Payment reference" at bounding box center [784, 590] width 438 height 40
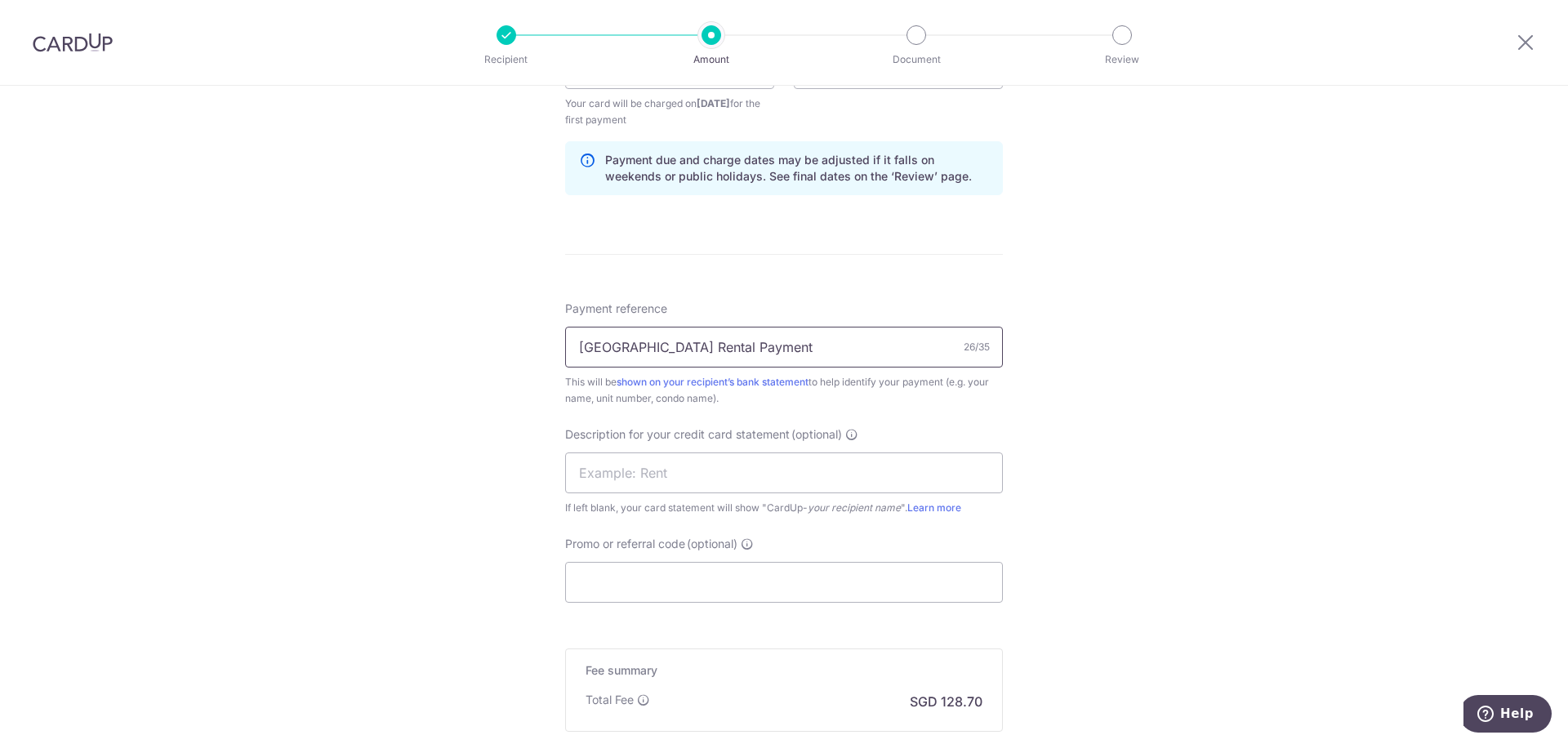
scroll to position [816, 0]
type input "East Meadow Rental Payment"
click at [730, 476] on input "text" at bounding box center [784, 471] width 438 height 40
click at [697, 474] on input "EM rental payme" at bounding box center [784, 471] width 438 height 40
drag, startPoint x: 697, startPoint y: 474, endPoint x: 634, endPoint y: 480, distance: 63.3
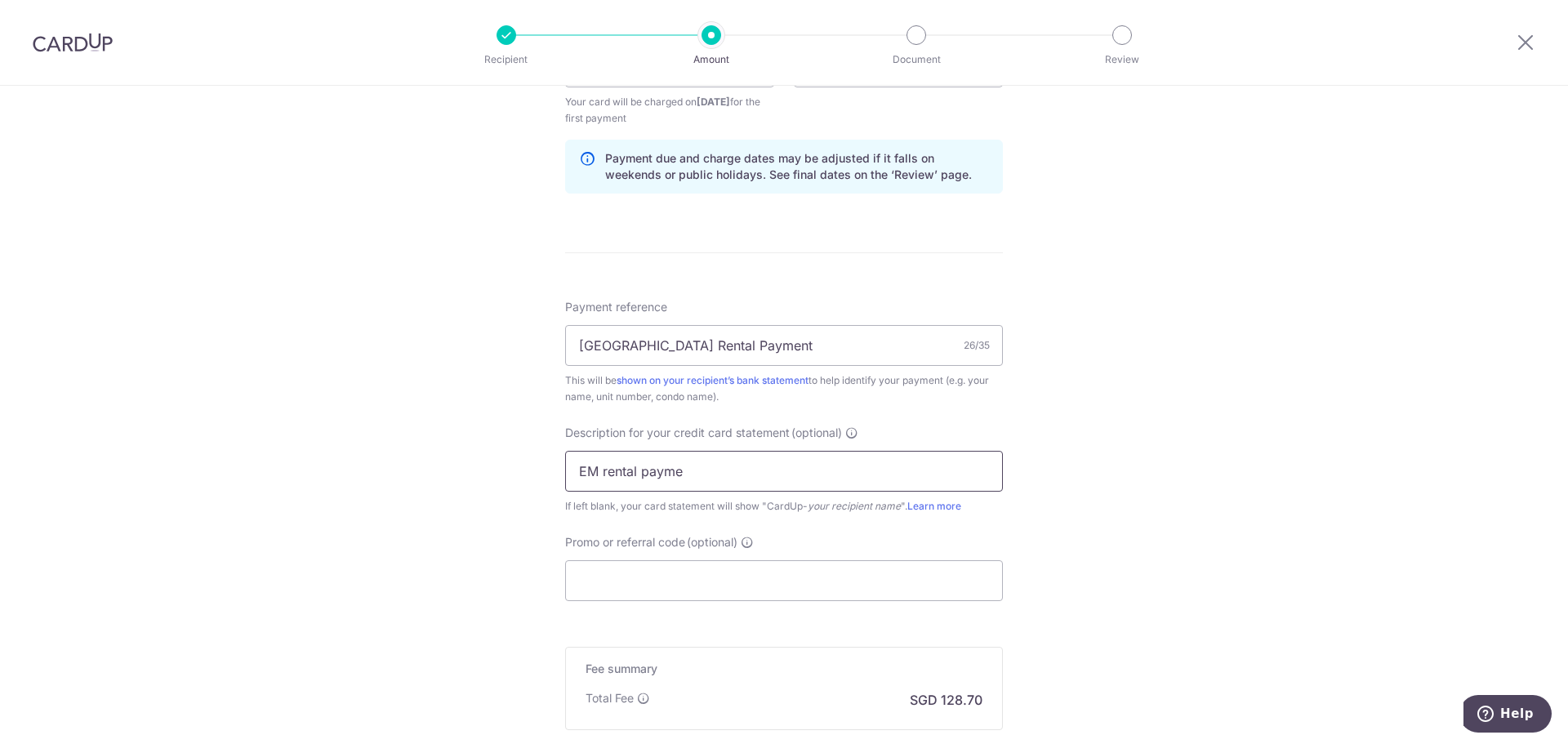
click at [634, 480] on input "EM rental payme" at bounding box center [784, 471] width 438 height 40
type input "EM rental"
click at [664, 583] on input "Promo or referral code (optional)" at bounding box center [784, 581] width 438 height 40
paste input "SAVERENT179"
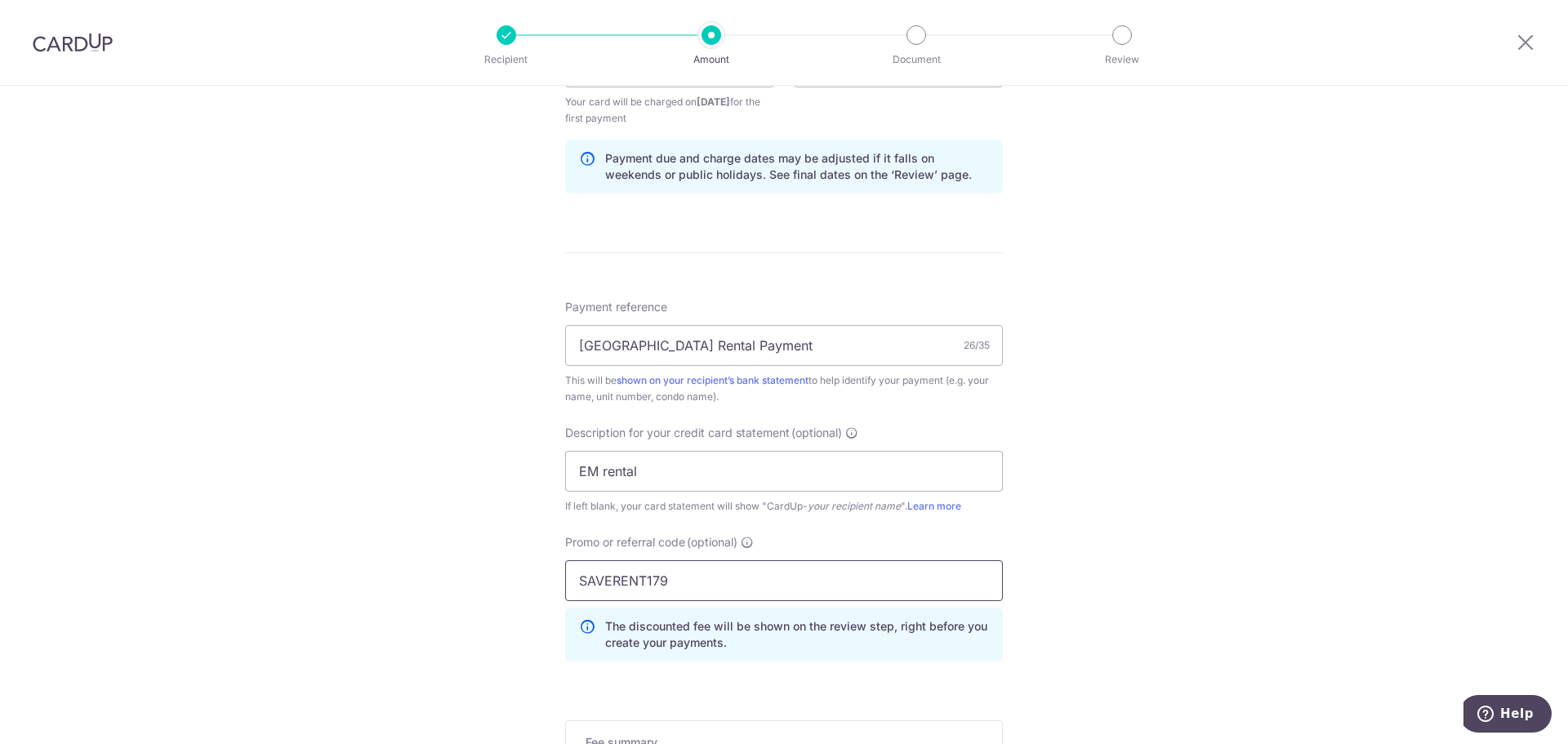
type input "SAVERENT179"
click at [1187, 411] on div "Tell us more about your payment Enter payment amount SGD 4,950.00 4950.00 GST (…" at bounding box center [784, 141] width 1568 height 1743
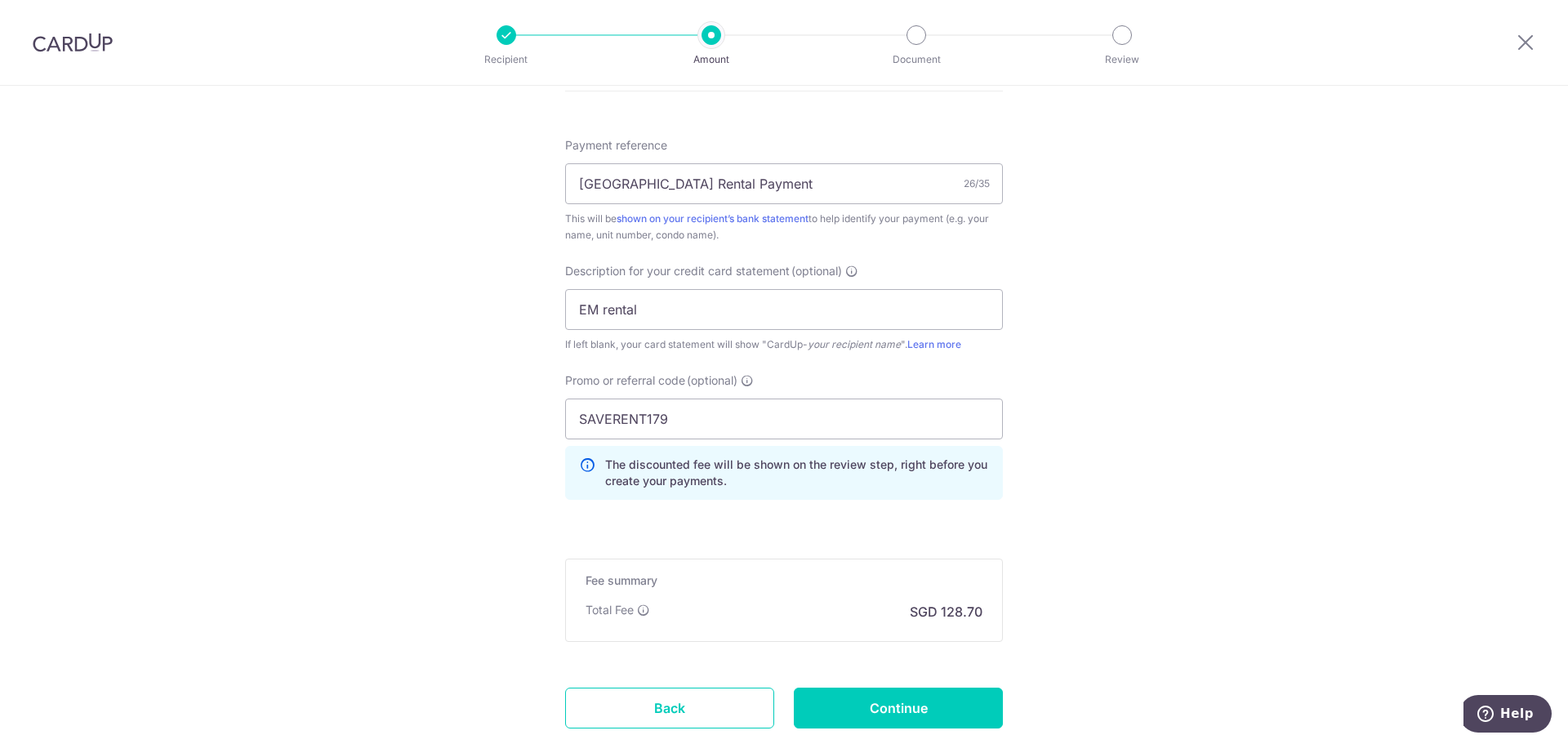
scroll to position [979, 0]
click at [940, 708] on input "Continue" at bounding box center [898, 706] width 209 height 40
type input "Create Schedule"
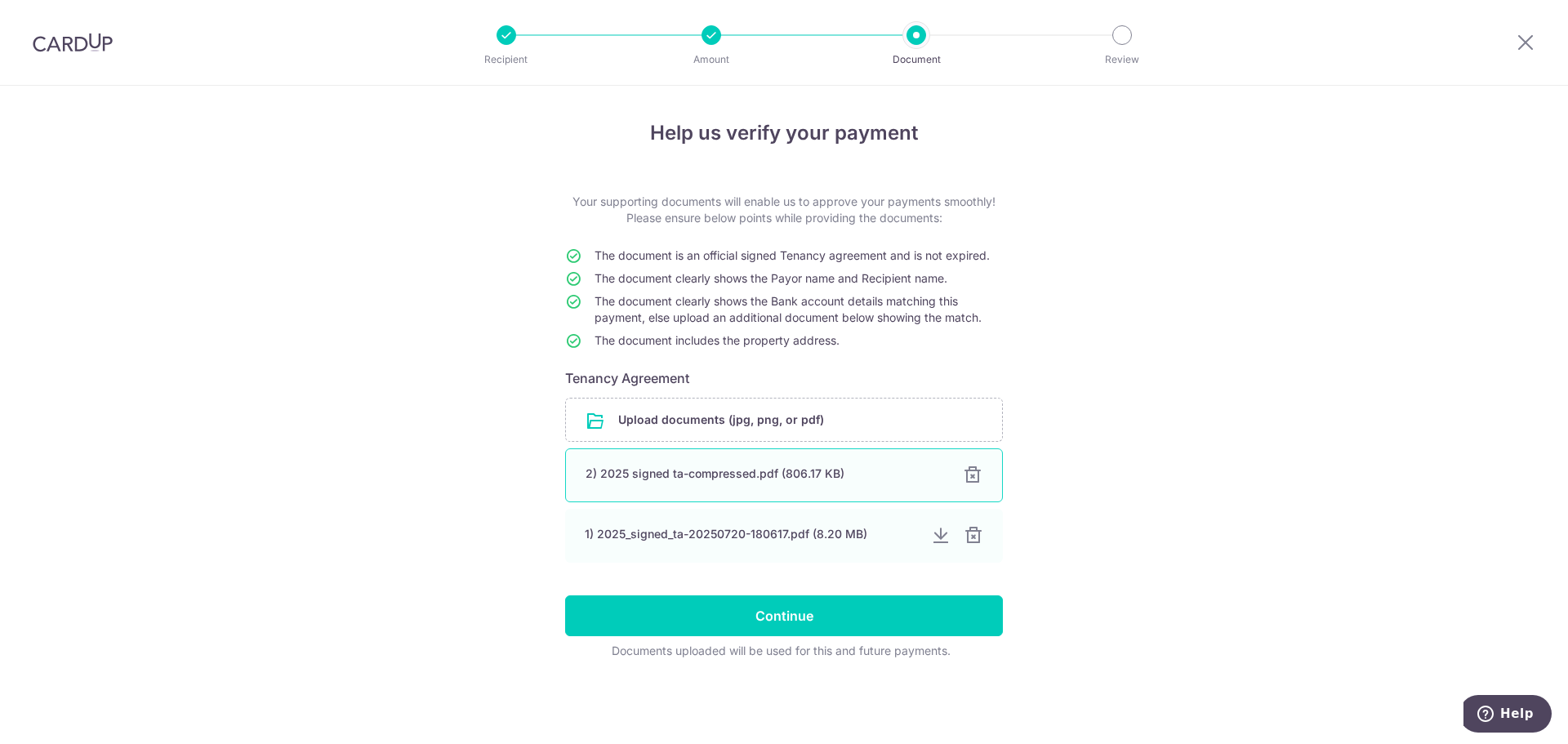
click at [969, 478] on div at bounding box center [973, 475] width 19 height 19
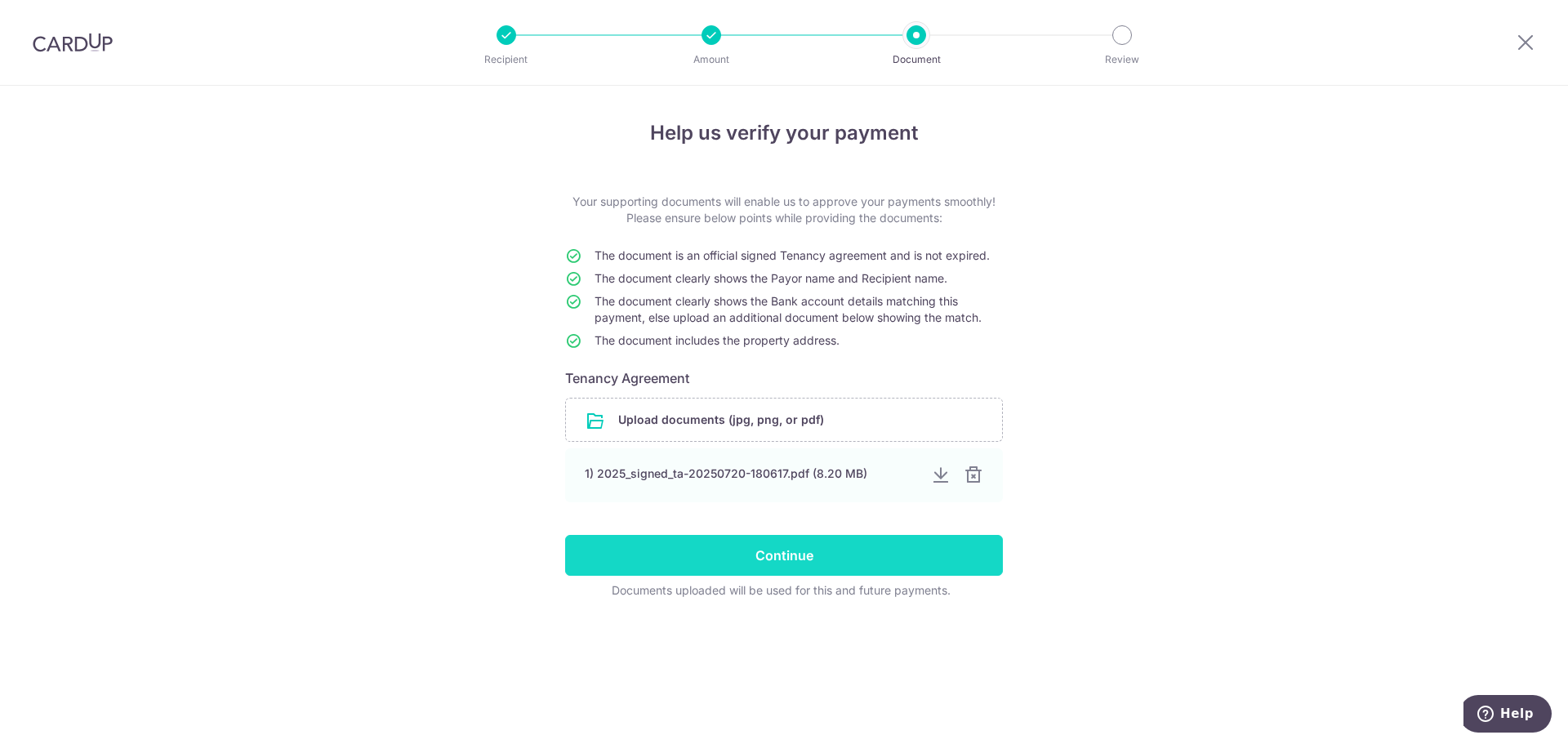
click at [785, 553] on input "Continue" at bounding box center [784, 555] width 438 height 40
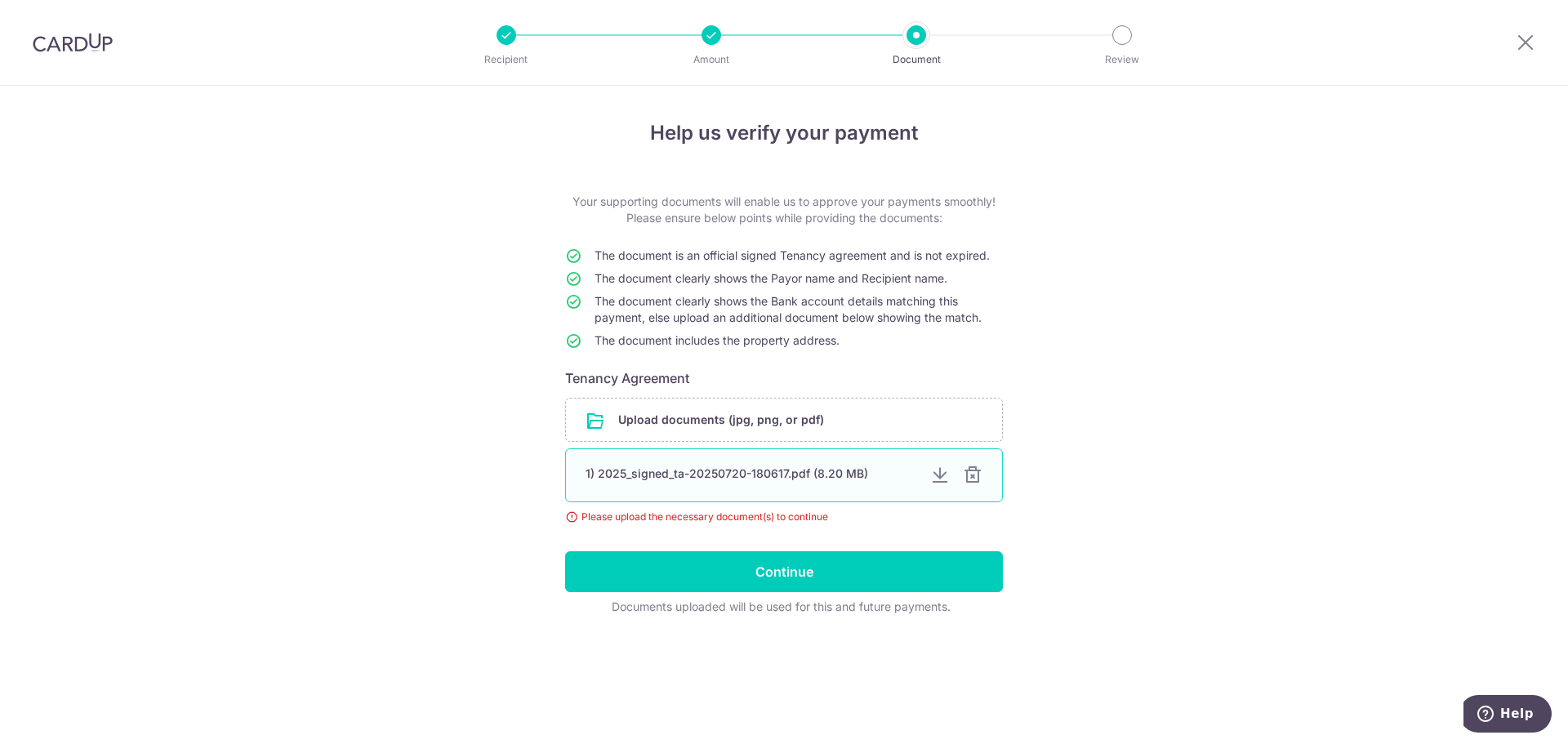
click at [843, 473] on div "1) 2025_signed_ta-20250720-180617.pdf (8.20 MB)" at bounding box center [751, 473] width 331 height 17
click at [940, 480] on div at bounding box center [940, 475] width 19 height 19
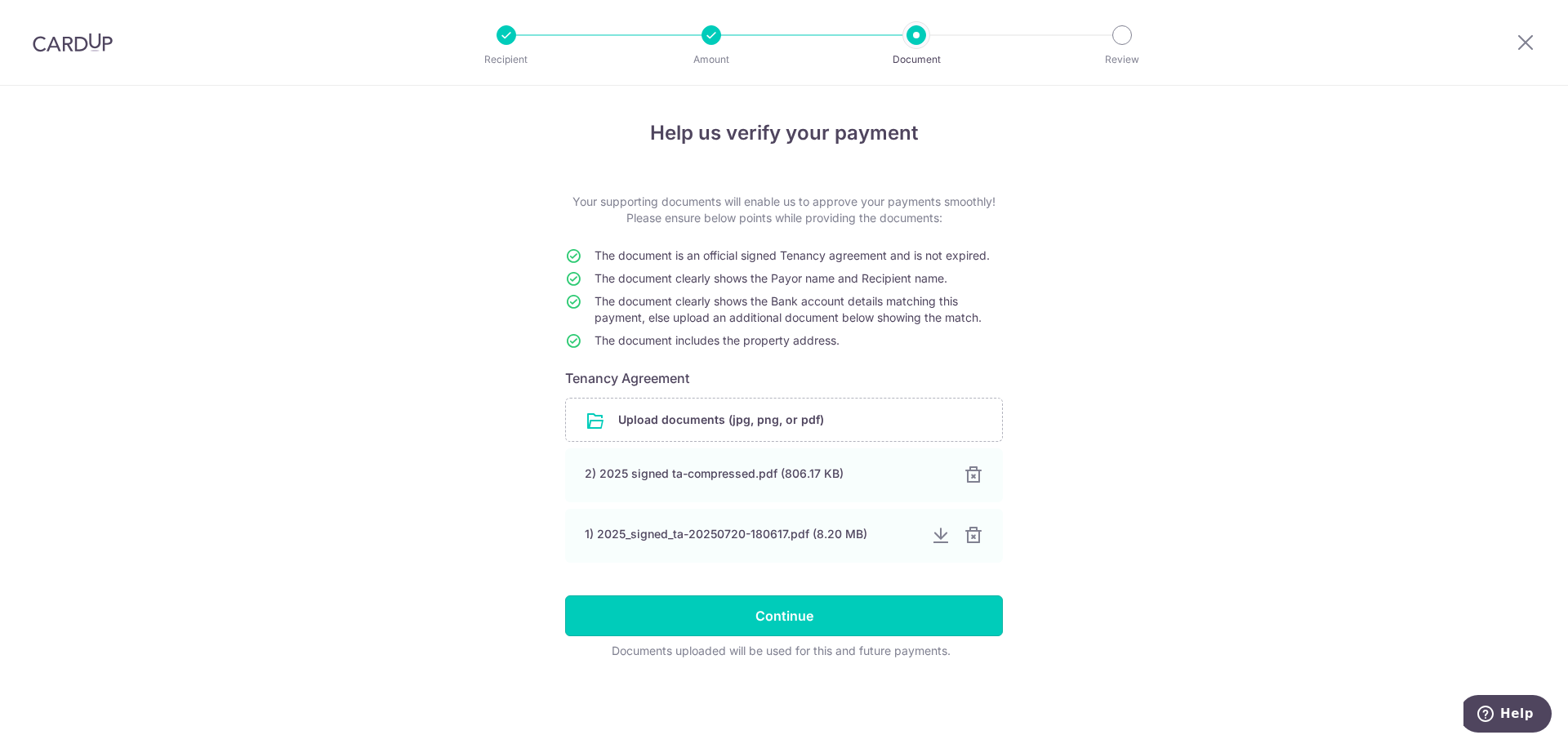
click at [733, 610] on input "Continue" at bounding box center [784, 616] width 438 height 40
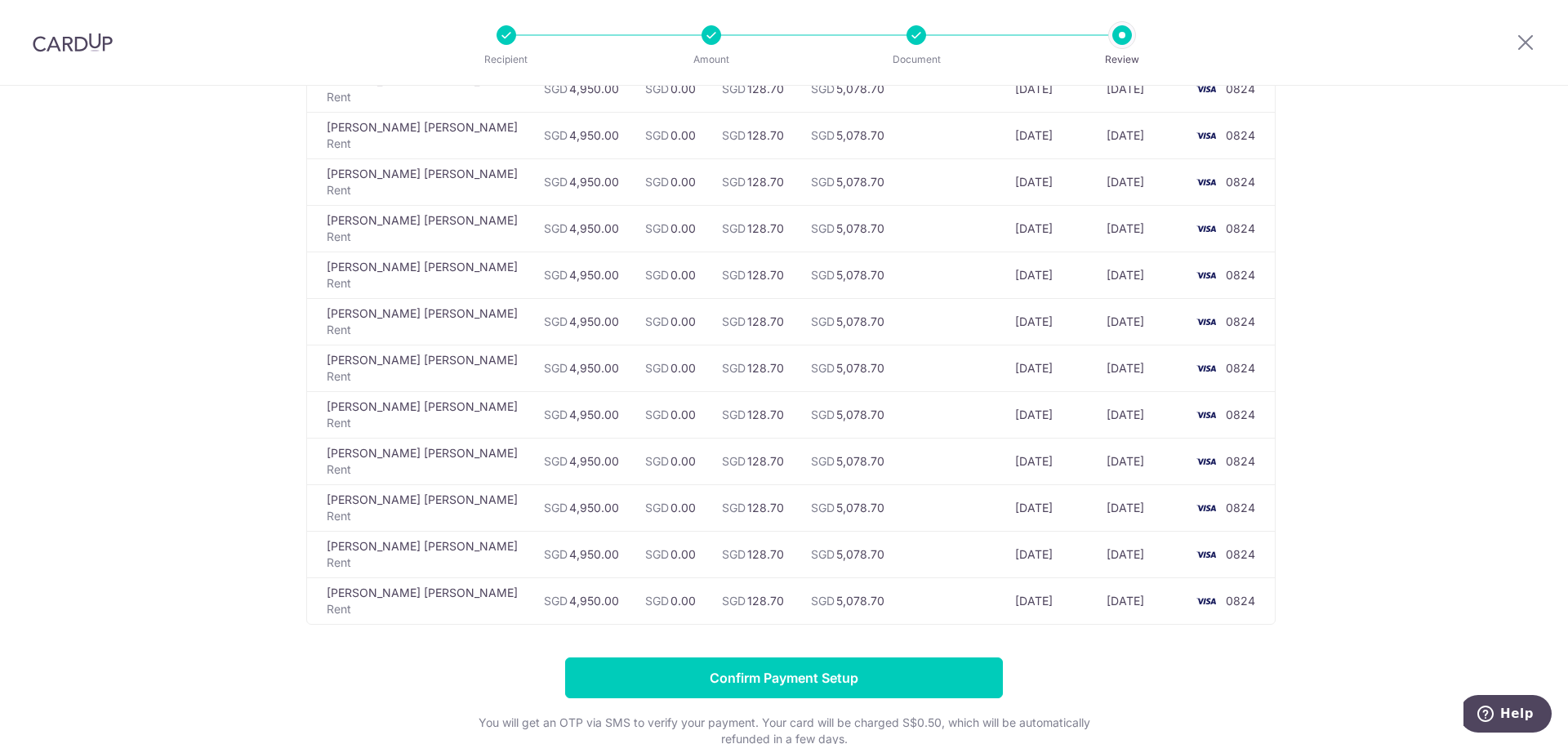
scroll to position [734, 0]
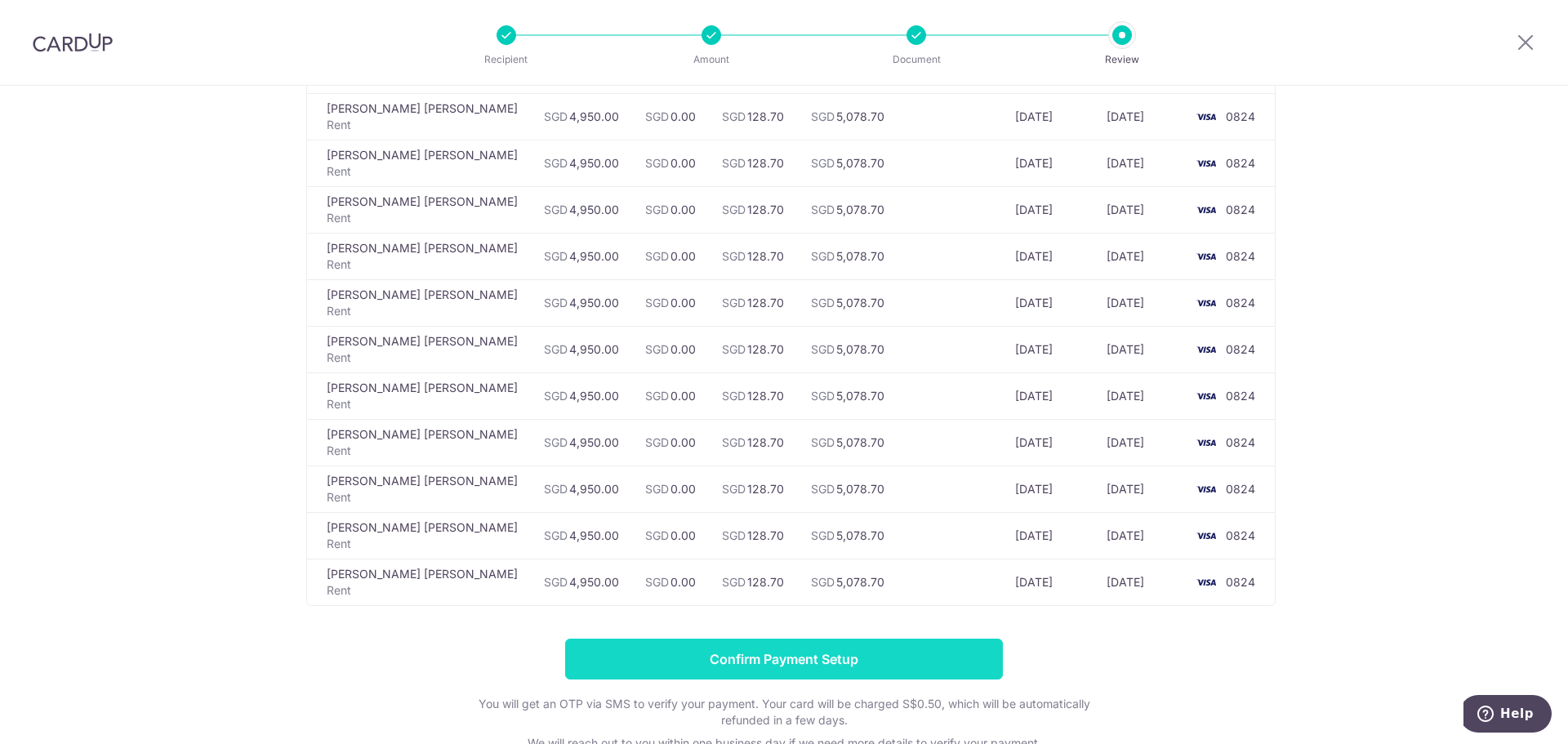
click at [785, 643] on input "Confirm Payment Setup" at bounding box center [784, 659] width 438 height 40
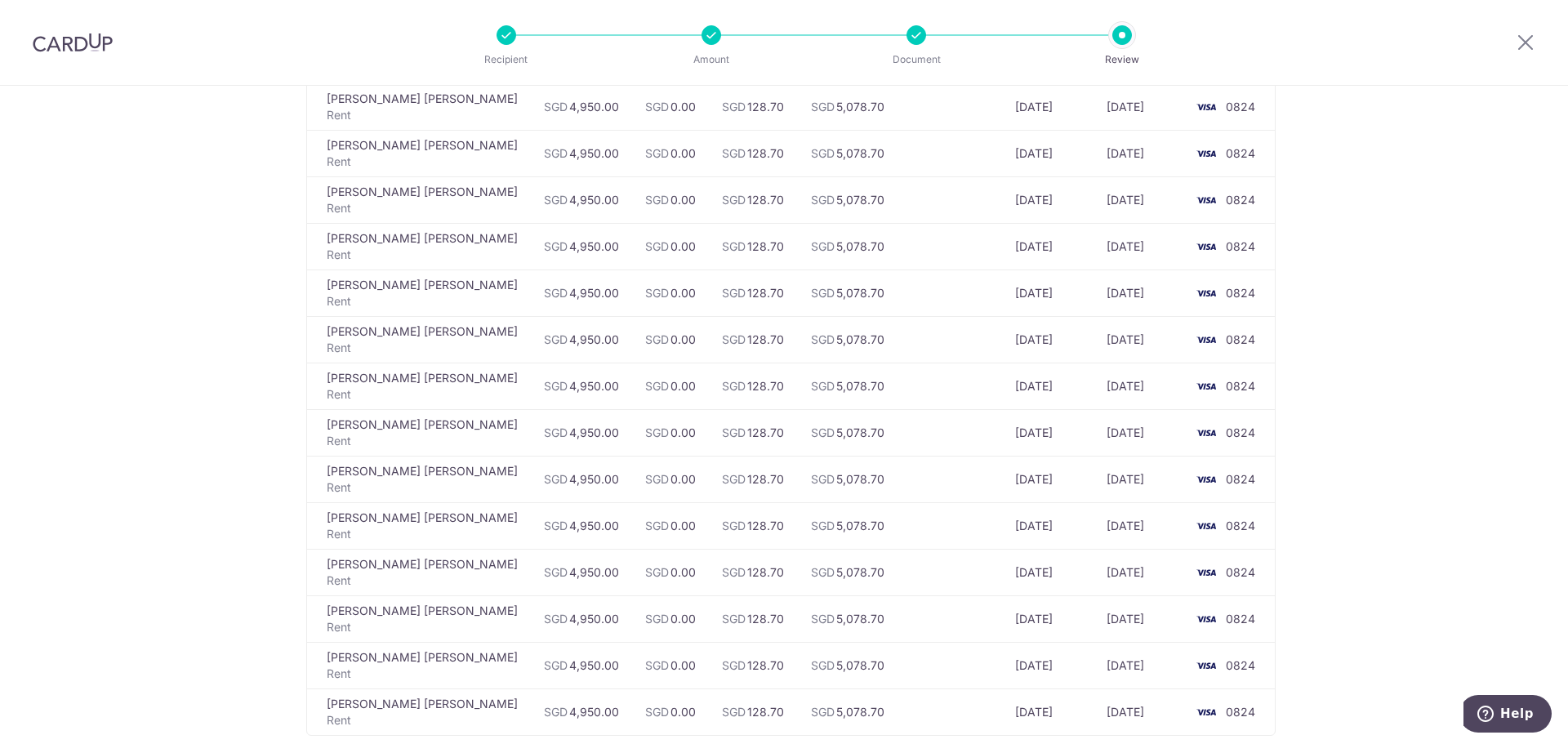
scroll to position [204, 0]
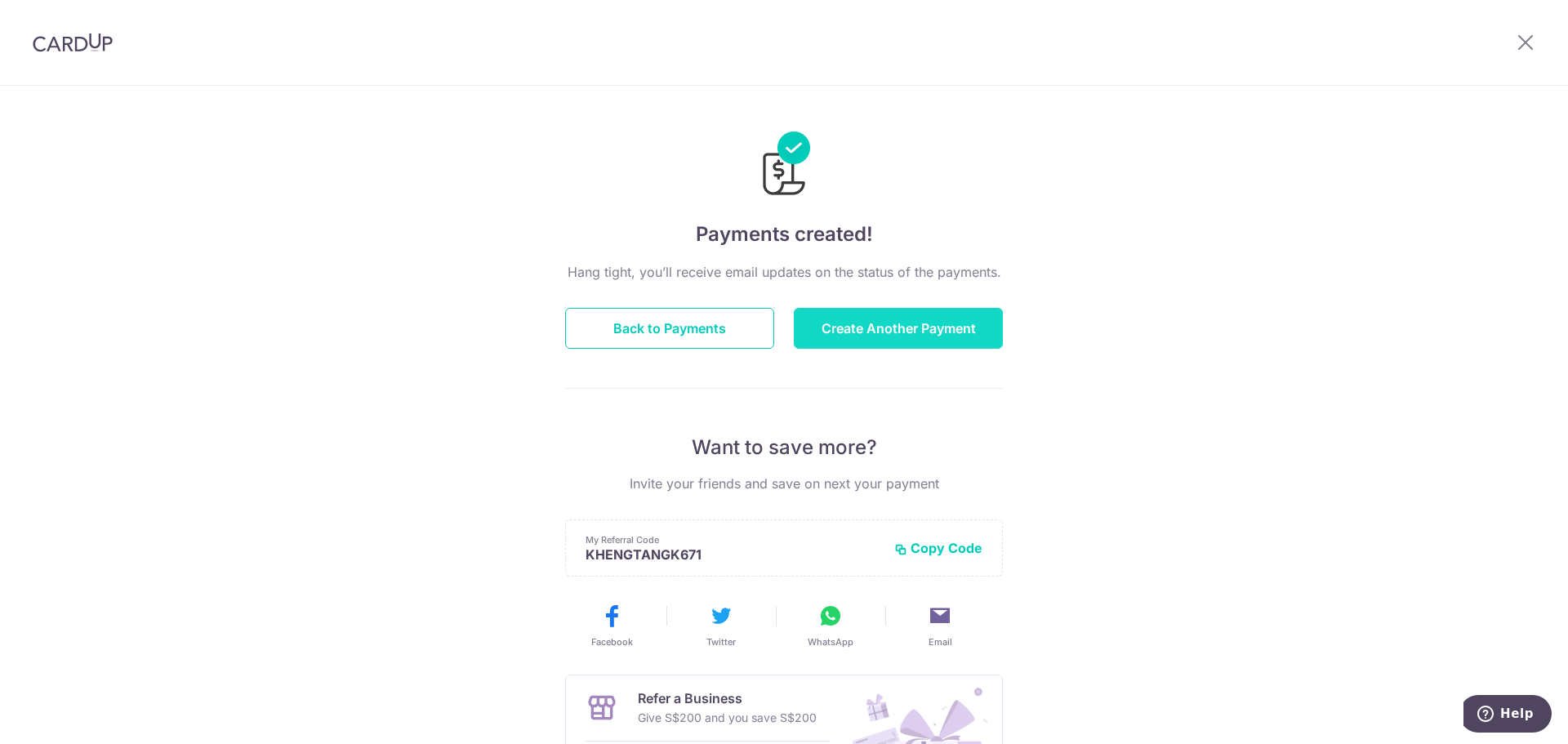
click at [882, 324] on button "Create Another Payment" at bounding box center [898, 328] width 209 height 40
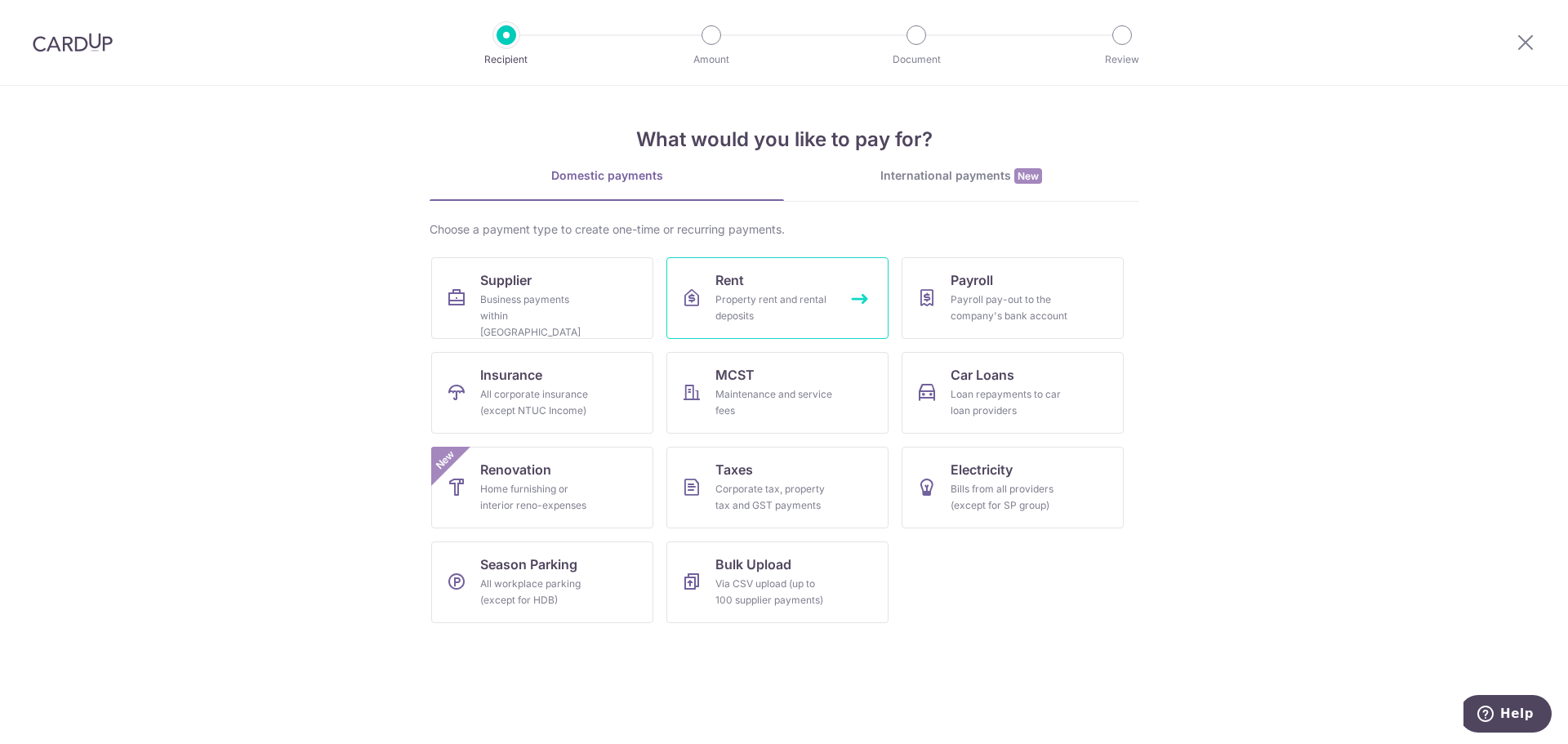
click at [770, 296] on div "Property rent and rental deposits" at bounding box center [774, 307] width 118 height 33
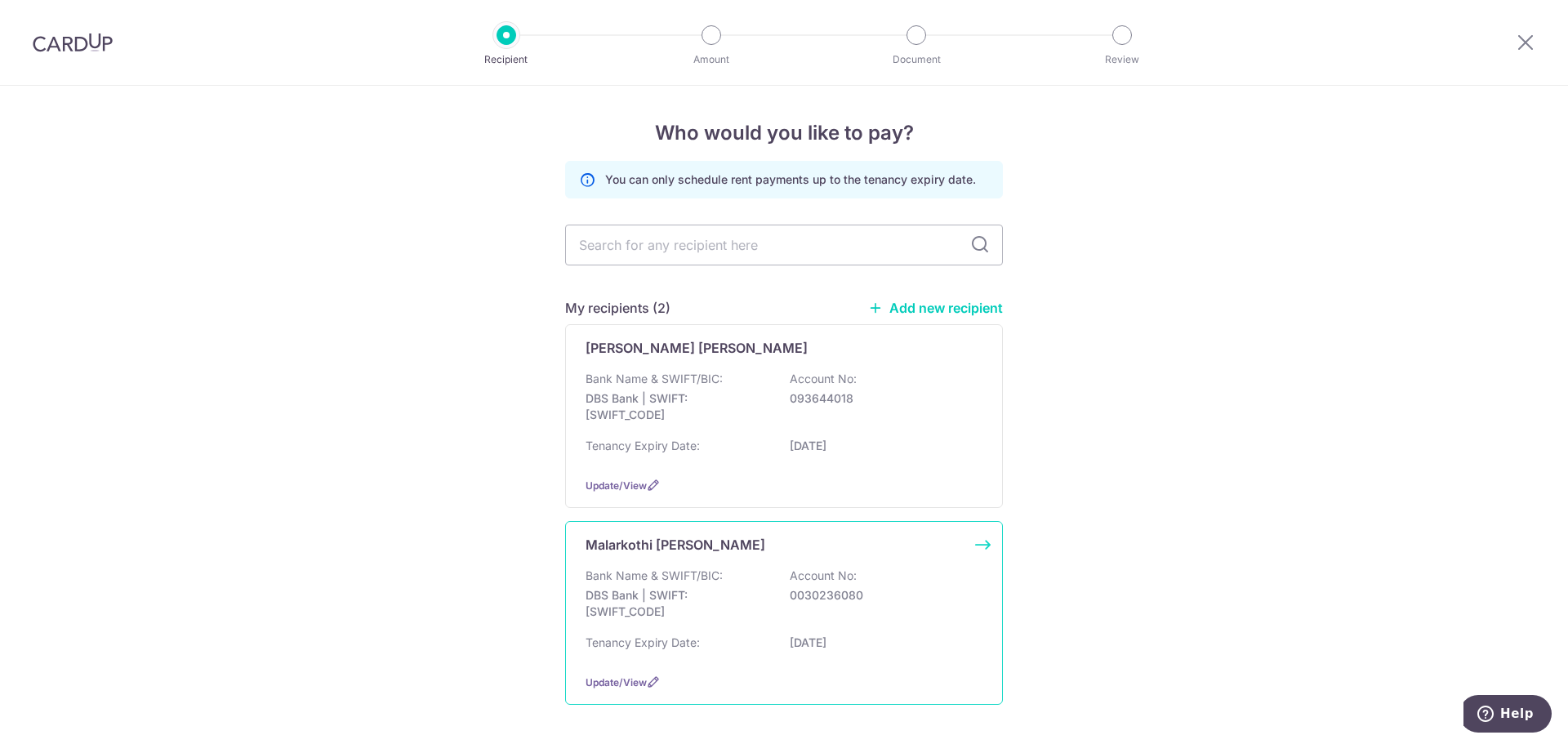
click at [714, 589] on p "DBS Bank | SWIFT: [SWIFT_CODE]" at bounding box center [677, 603] width 183 height 33
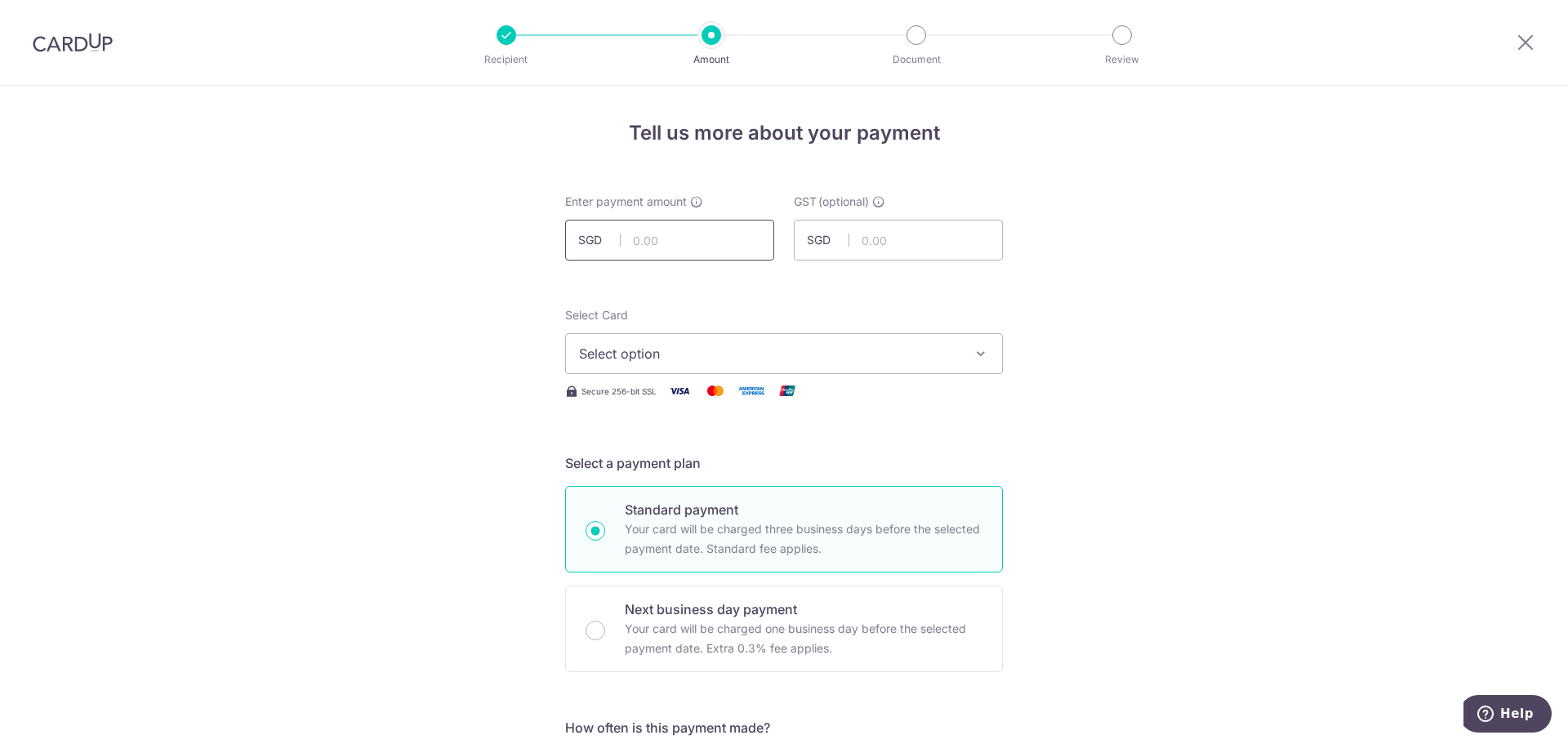
click at [683, 234] on input "text" at bounding box center [670, 240] width 209 height 40
type input "6,000.00"
click at [936, 362] on span "Select option" at bounding box center [769, 353] width 381 height 19
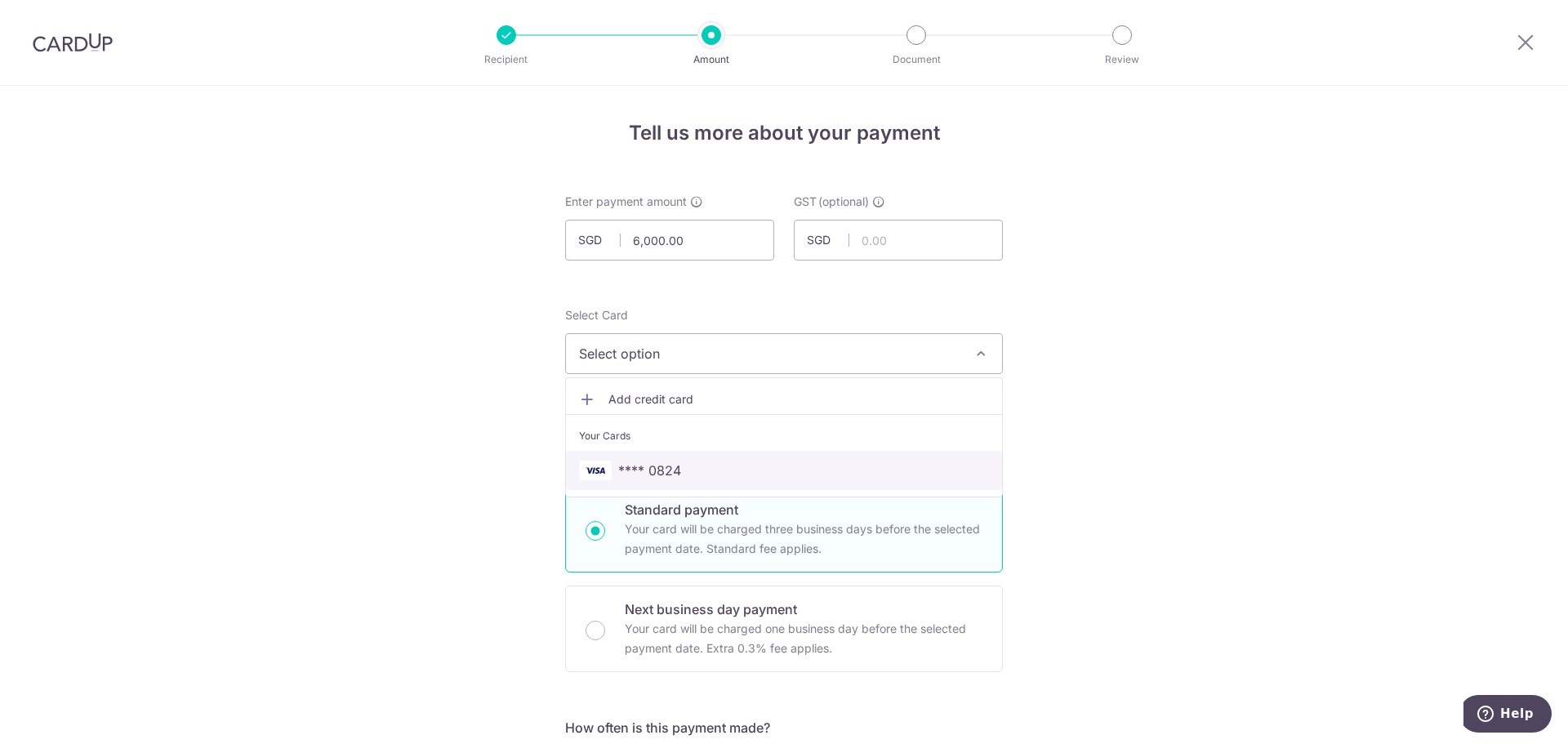
click at [720, 464] on span "**** 0824" at bounding box center [784, 470] width 410 height 19
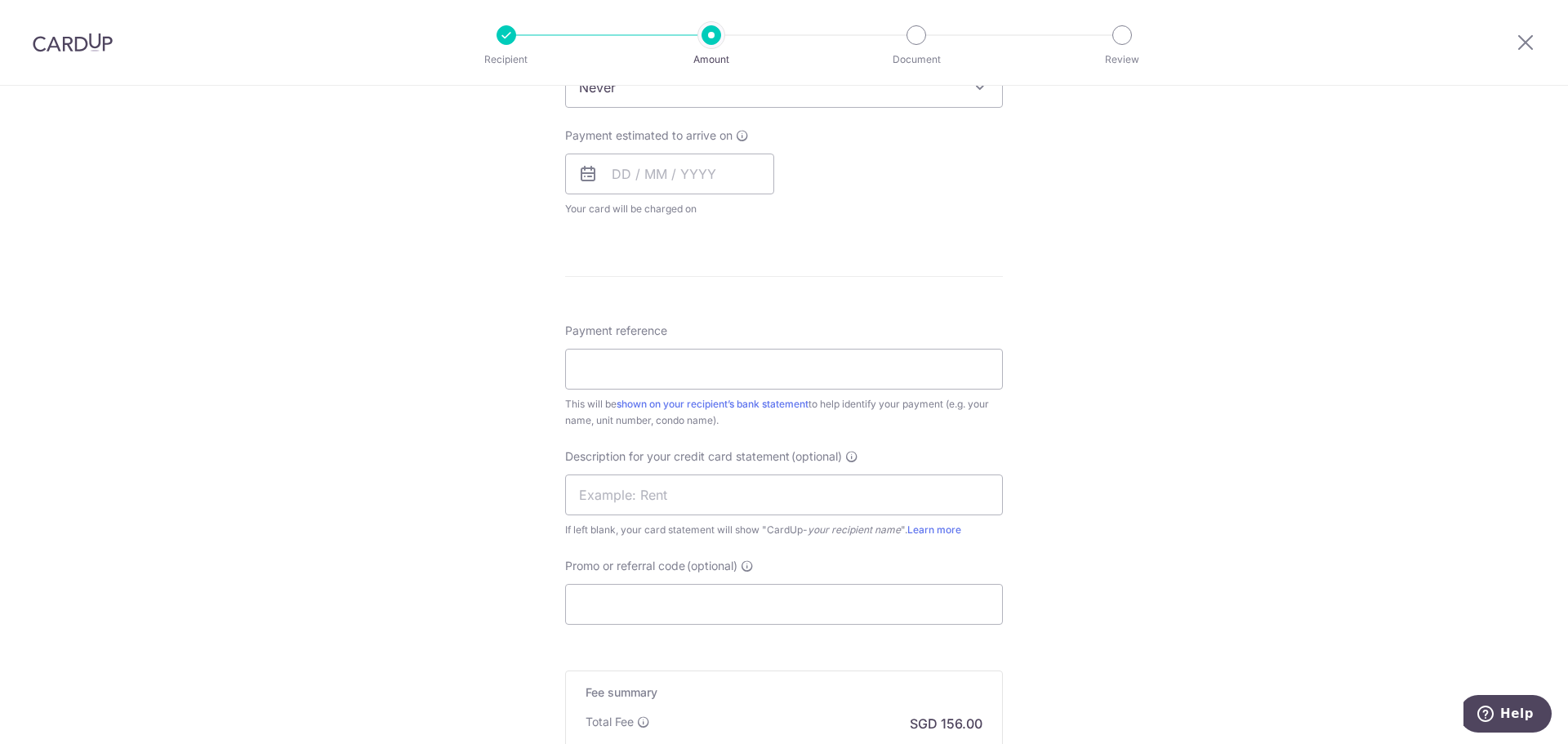
scroll to position [928, 0]
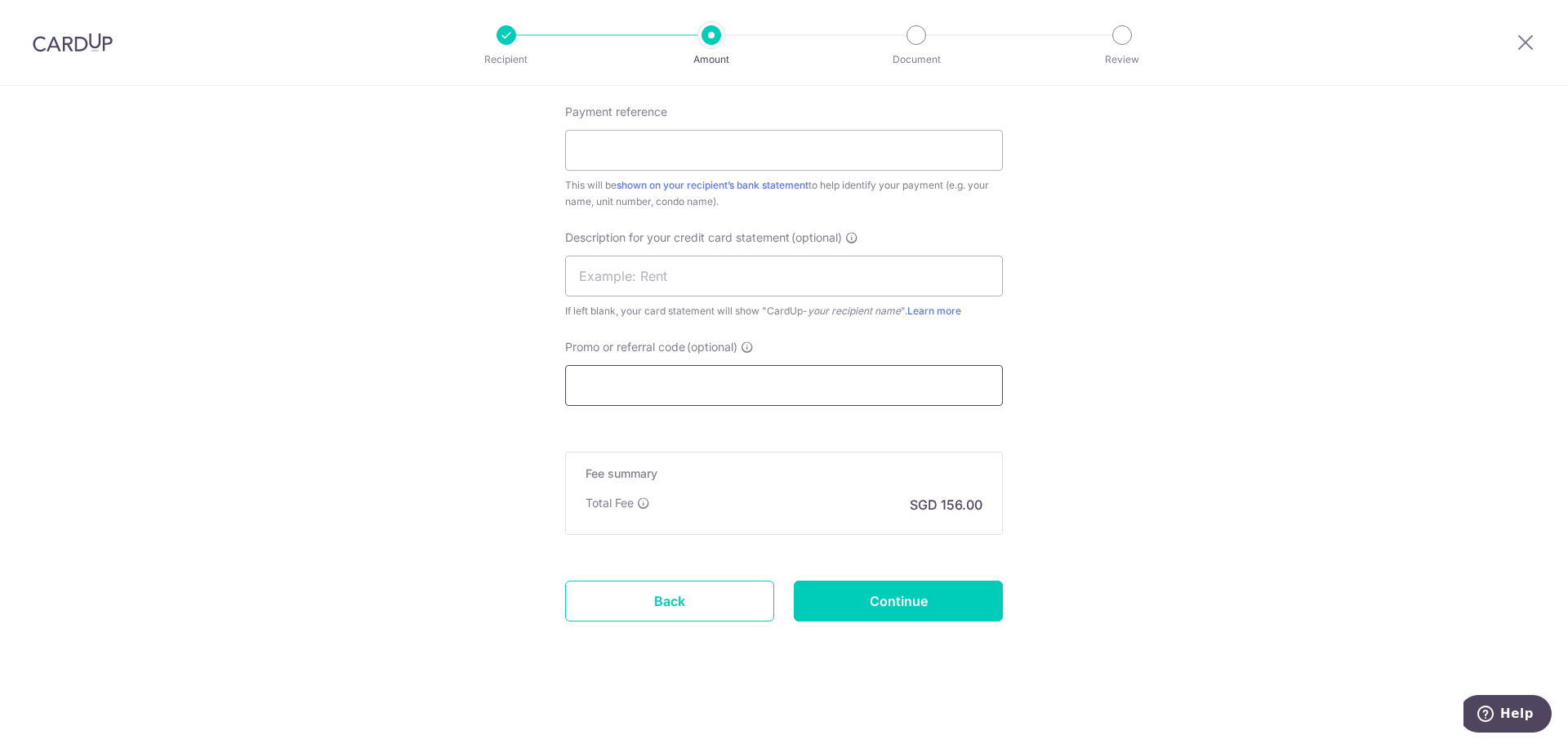
click at [736, 374] on input "Promo or referral code (optional)" at bounding box center [784, 385] width 438 height 40
paste input "SAVERENT179"
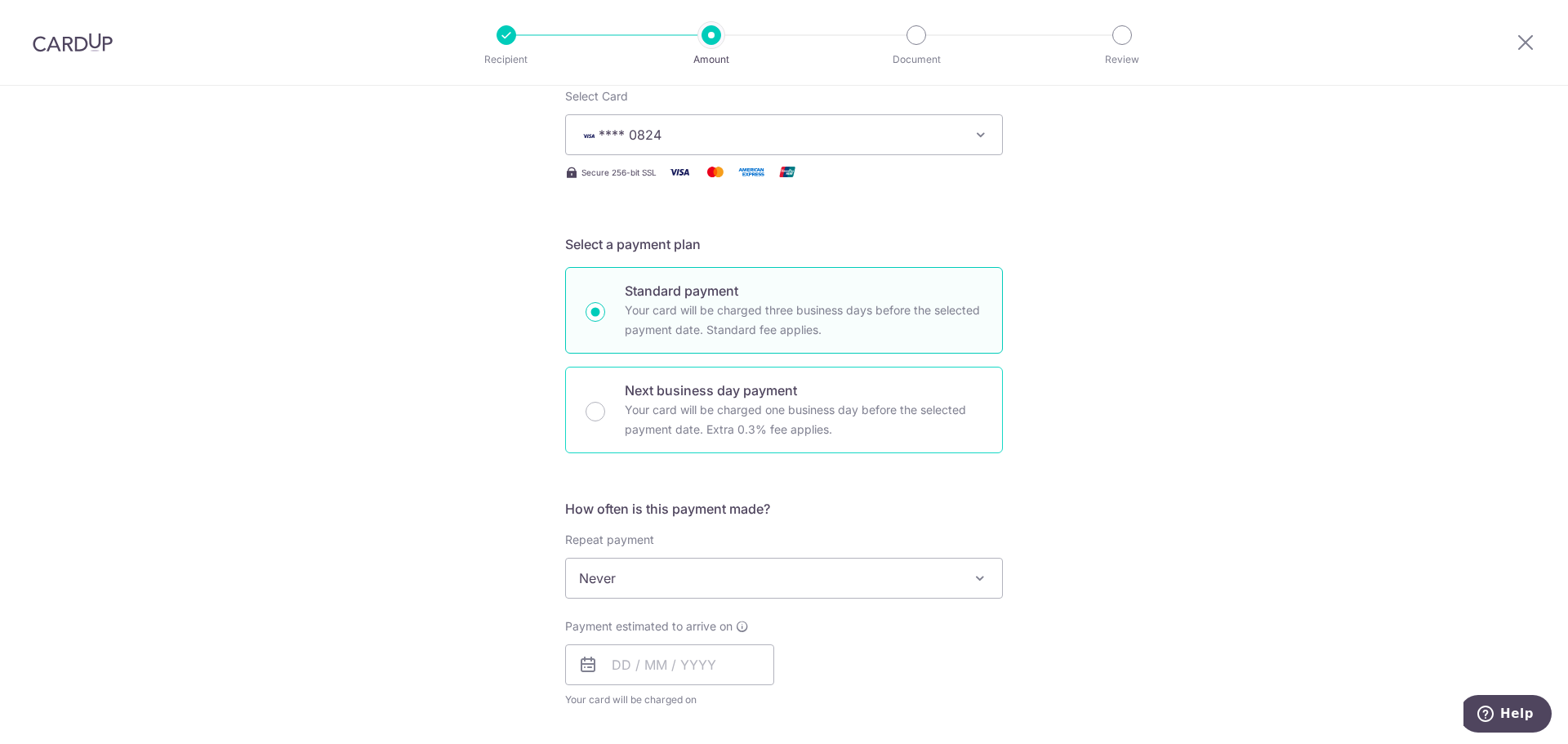
scroll to position [245, 0]
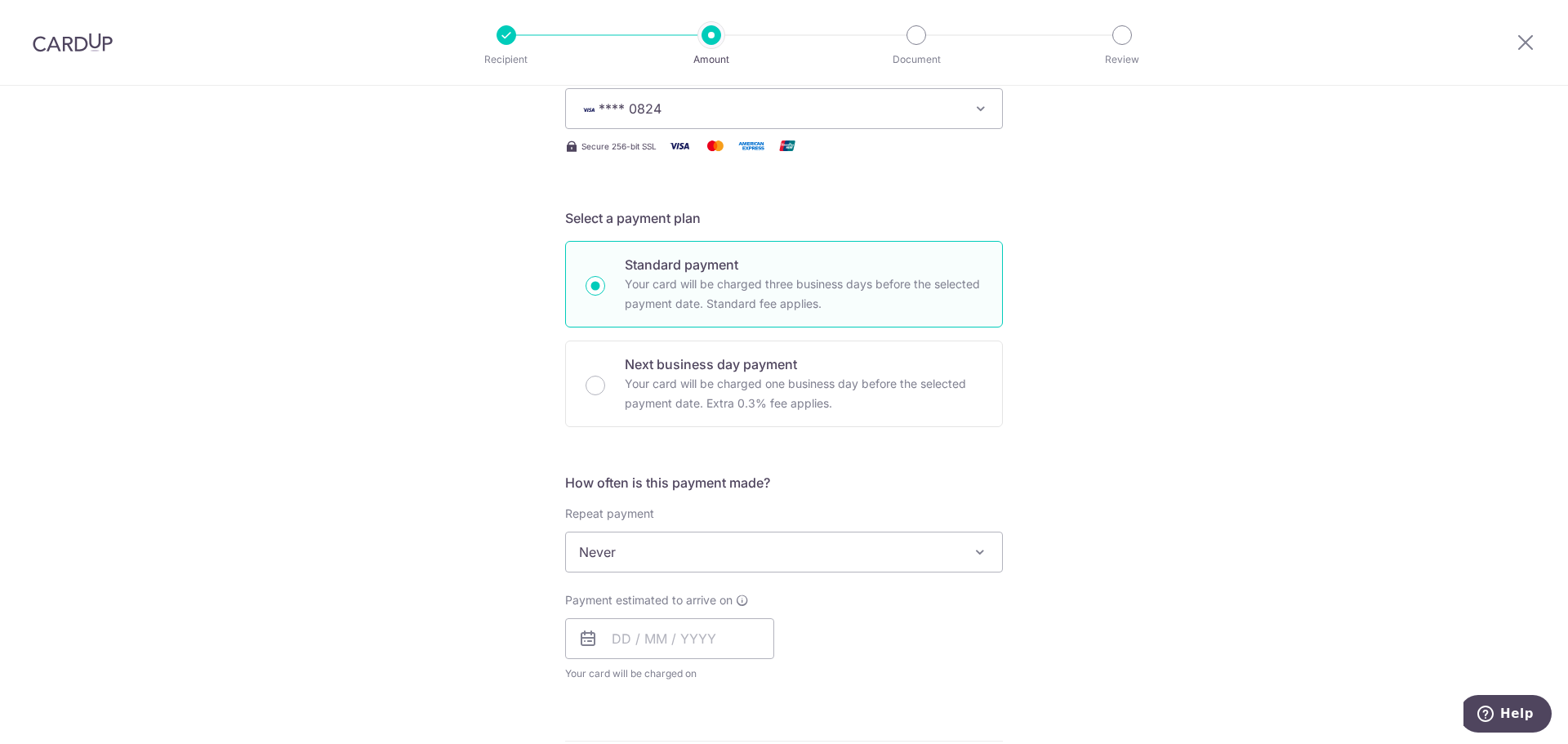
type input "SAVERENT179"
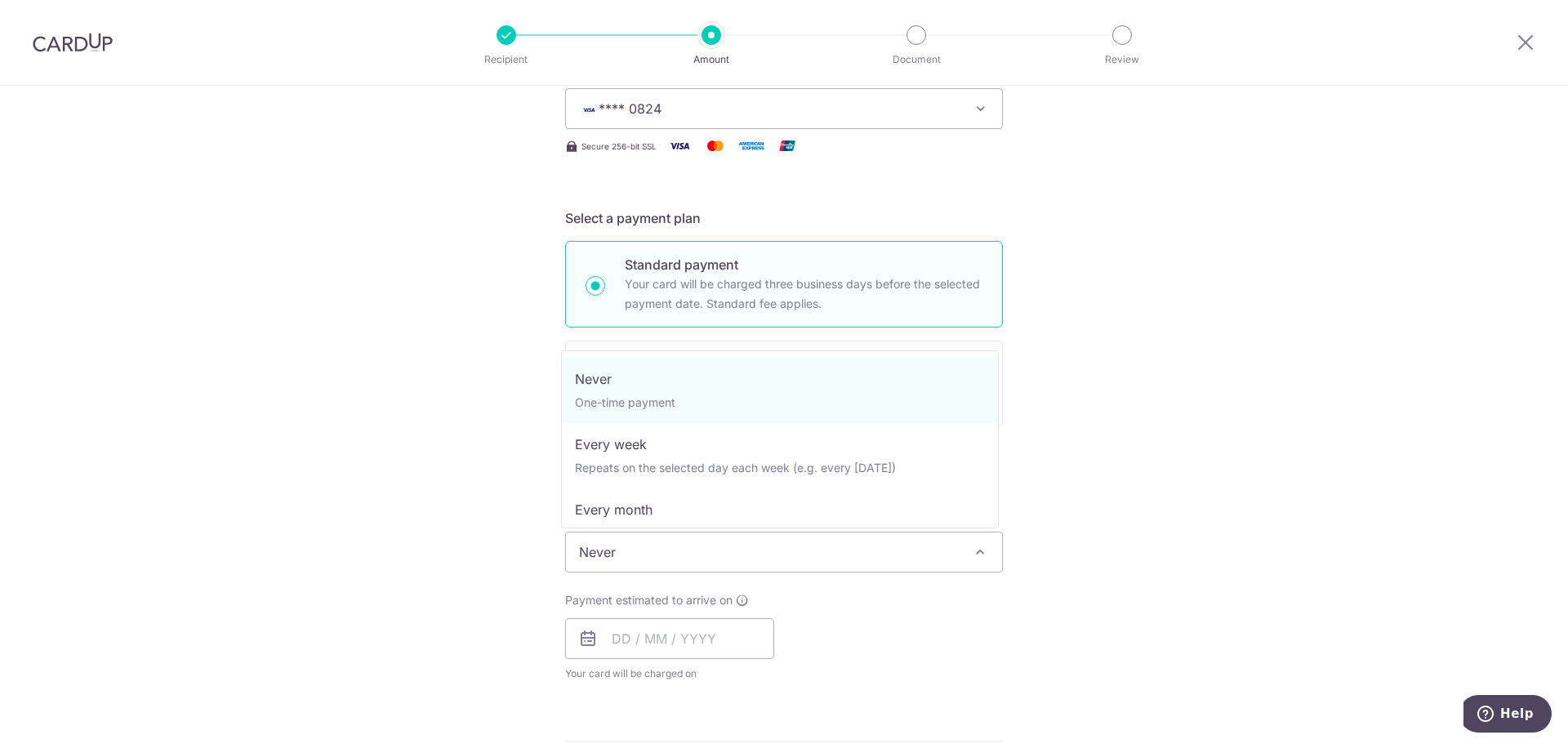
click at [641, 554] on span "Never" at bounding box center [784, 552] width 436 height 40
select select "3"
type input "[DATE]"
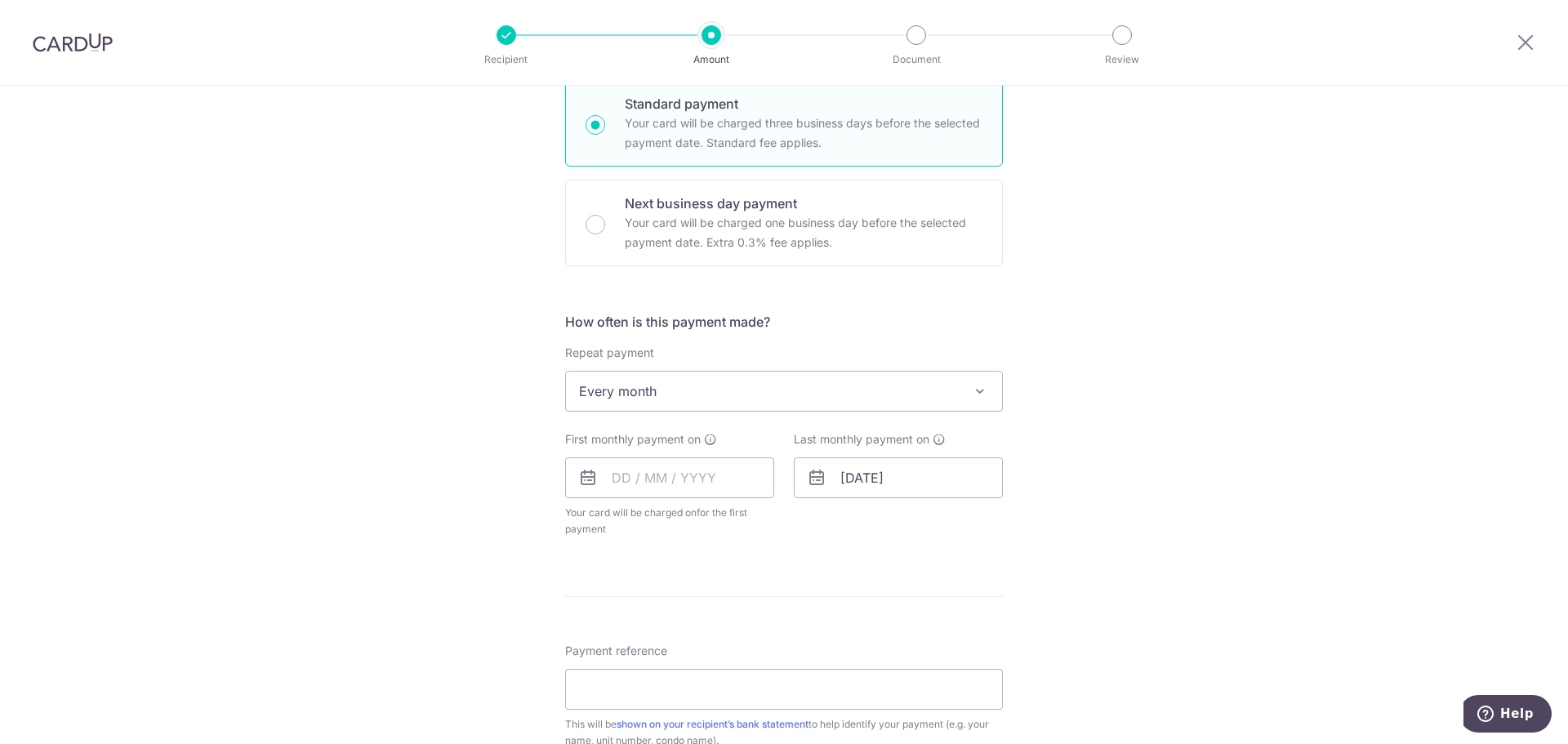
scroll to position [408, 0]
click at [719, 475] on input "text" at bounding box center [670, 475] width 209 height 40
click at [760, 627] on link "12" at bounding box center [762, 624] width 26 height 26
type input "[DATE]"
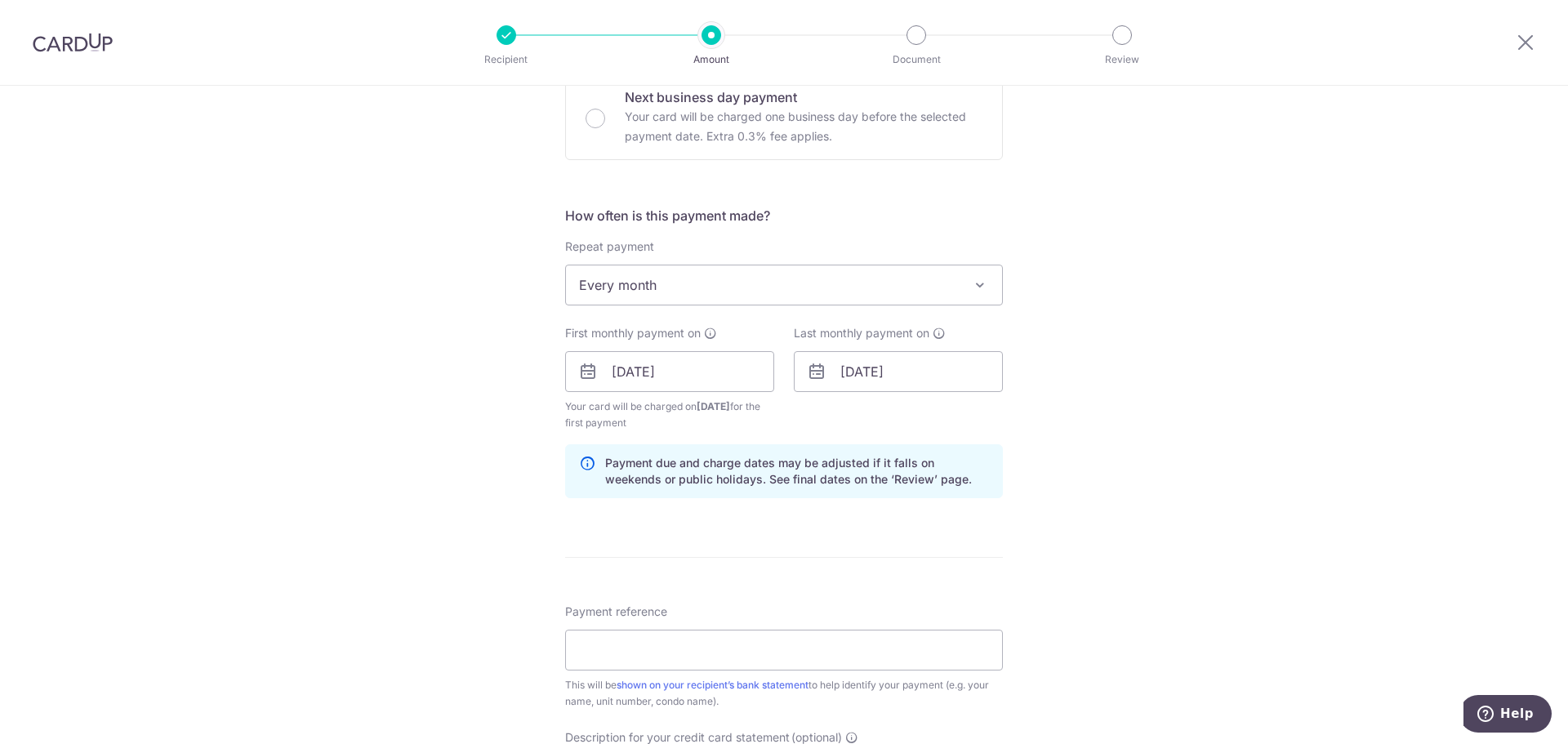
scroll to position [572, 0]
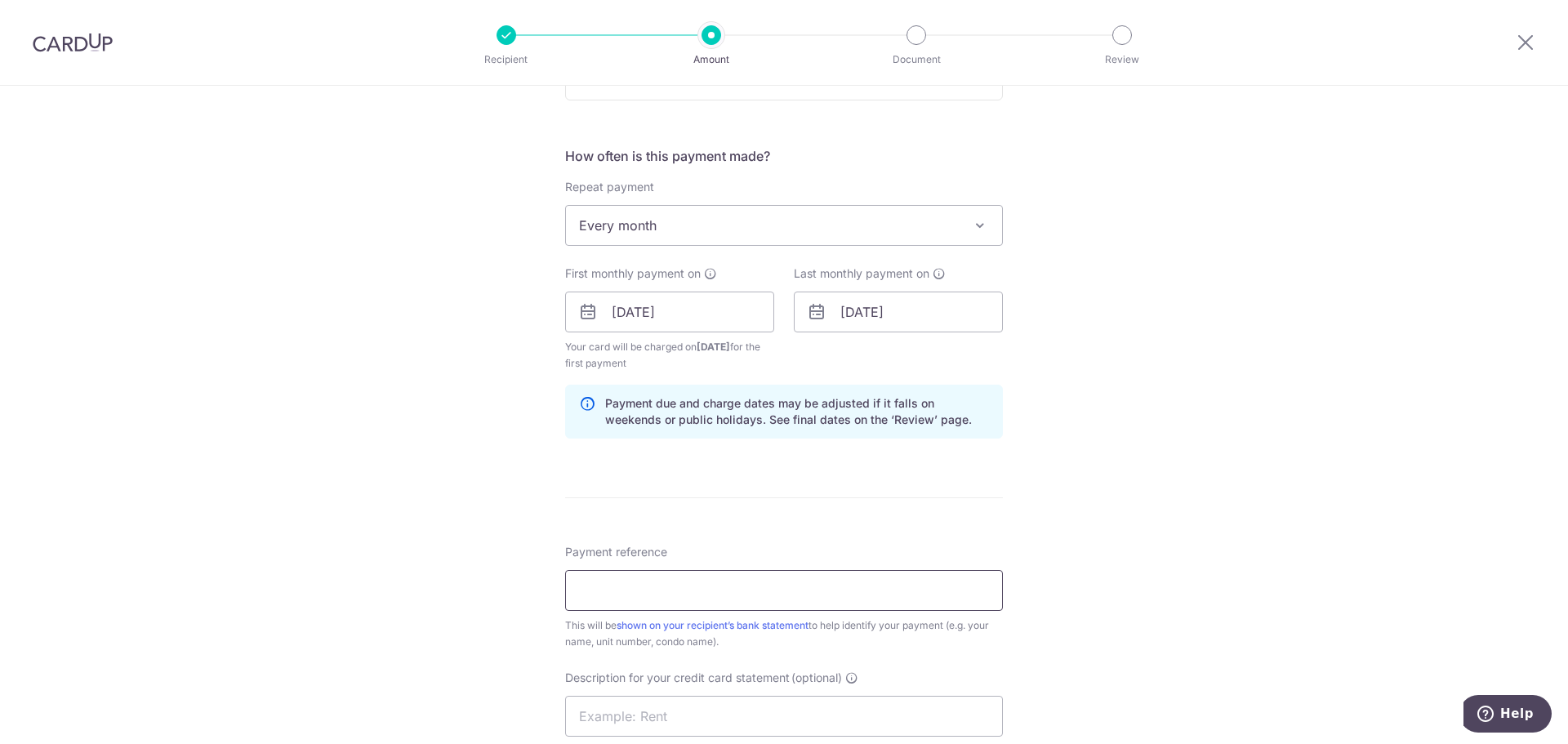
click at [781, 596] on input "Payment reference" at bounding box center [784, 590] width 438 height 40
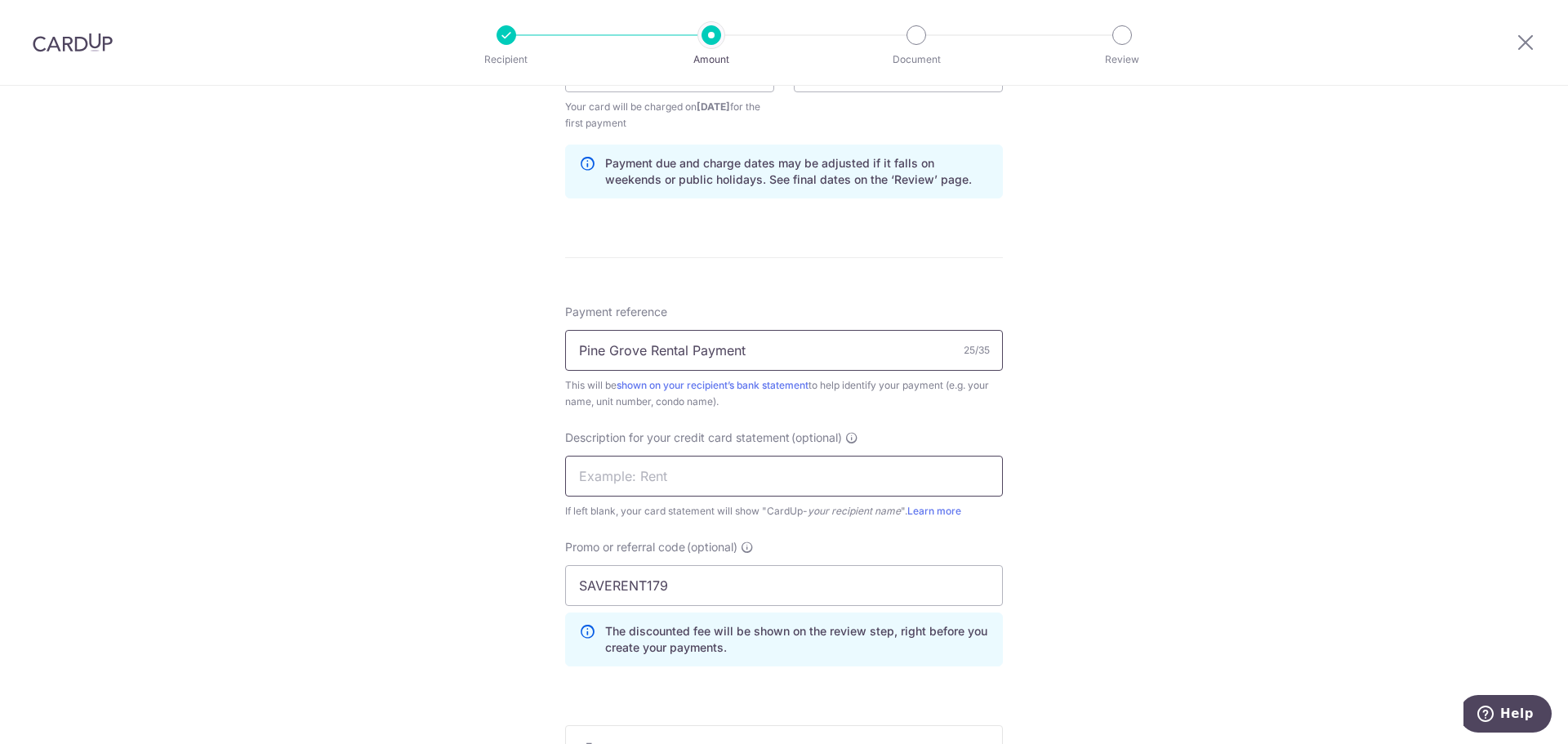
scroll to position [816, 0]
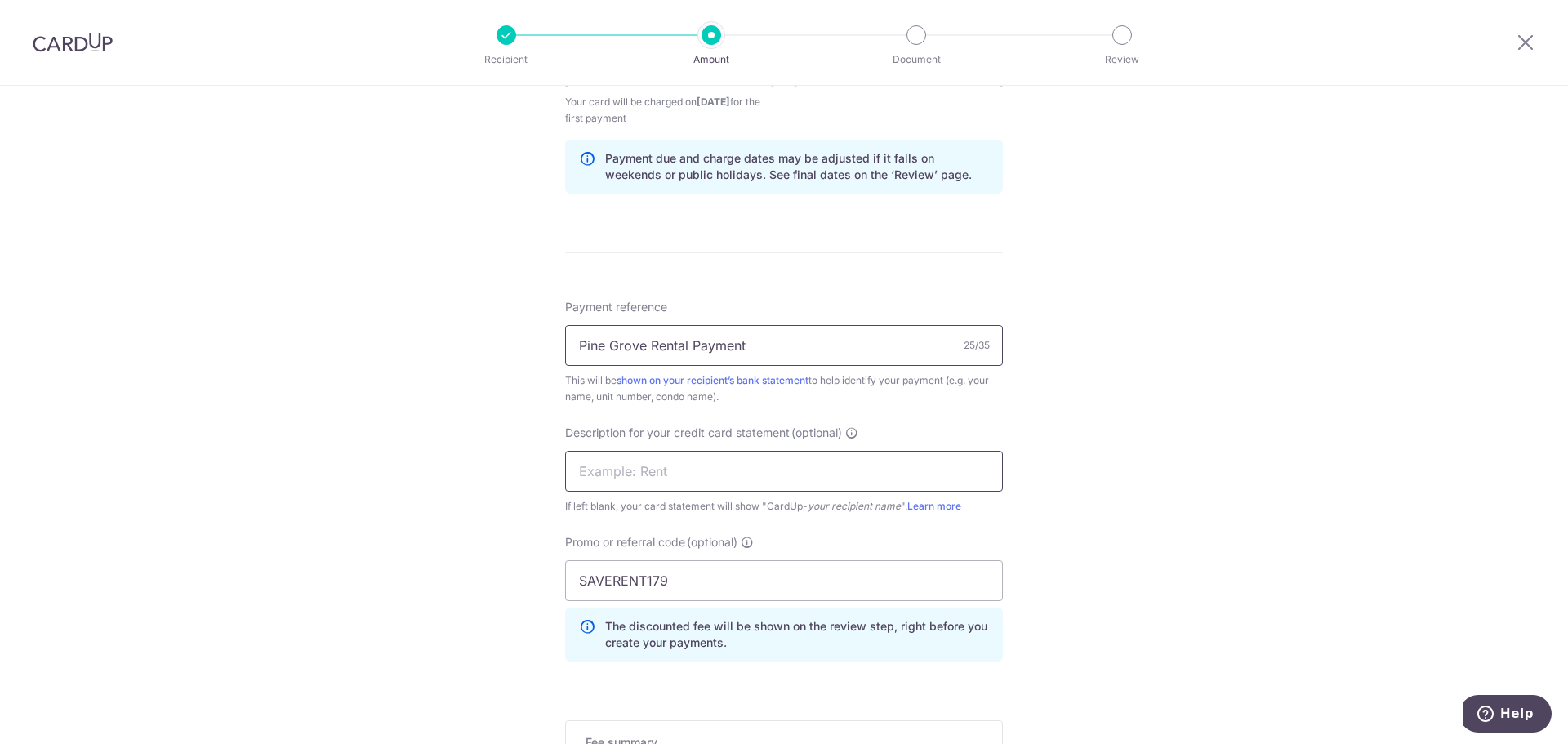
type input "Pine Grove Rental Payment"
click at [687, 468] on input "text" at bounding box center [784, 471] width 438 height 40
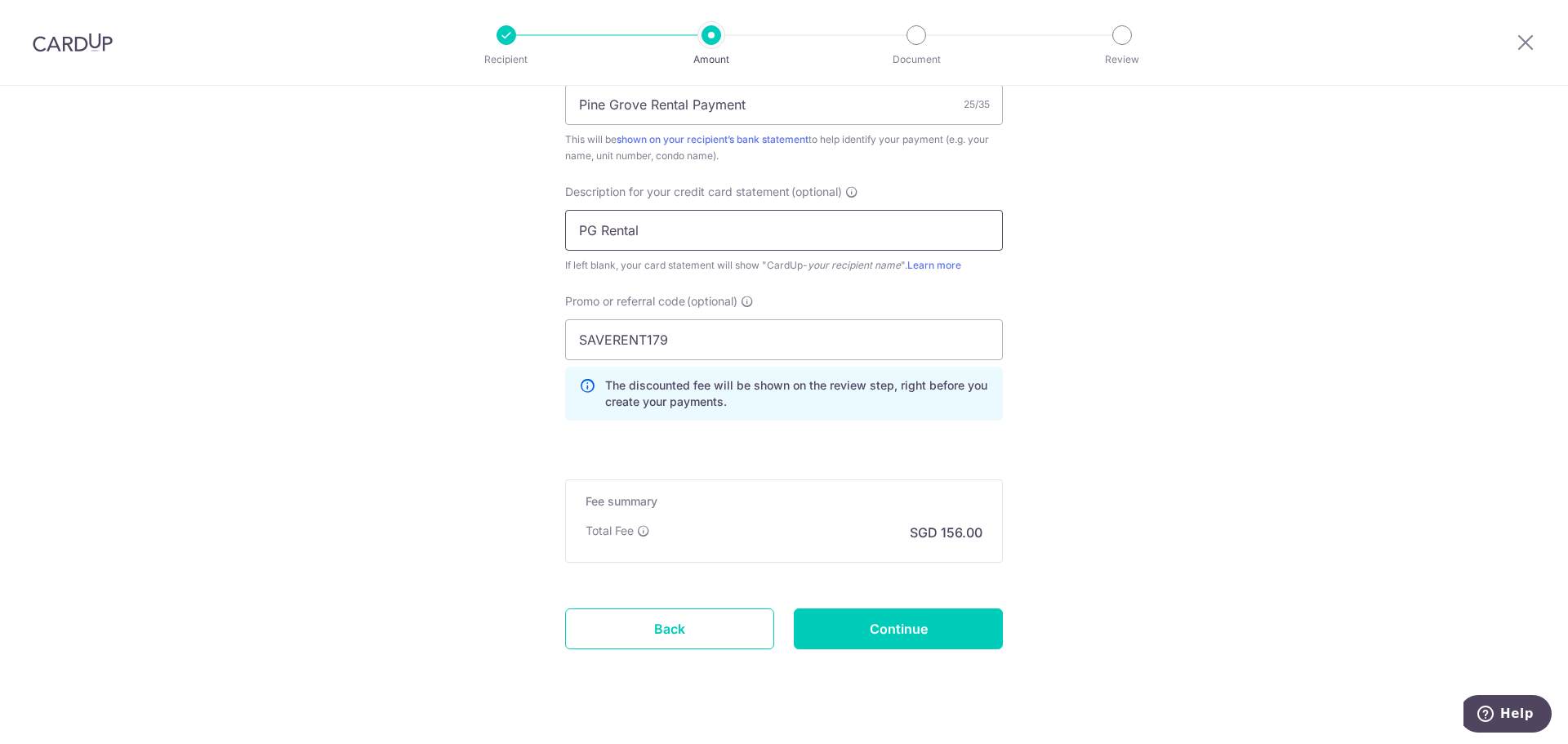
scroll to position [1061, 0]
type input "PG Rental"
click at [895, 606] on input "Continue" at bounding box center [898, 625] width 209 height 40
type input "Create Schedule"
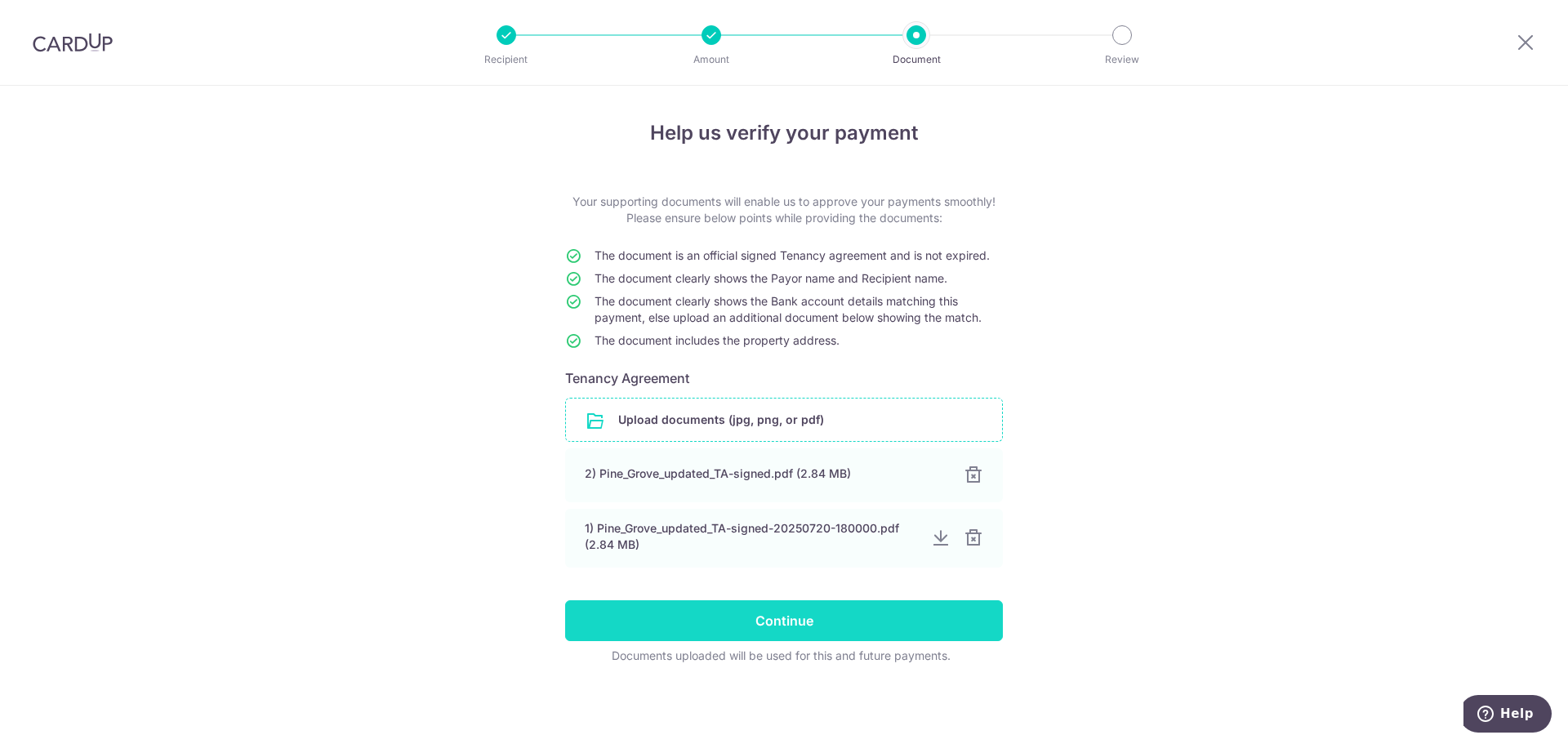
click at [793, 627] on input "Continue" at bounding box center [784, 620] width 438 height 40
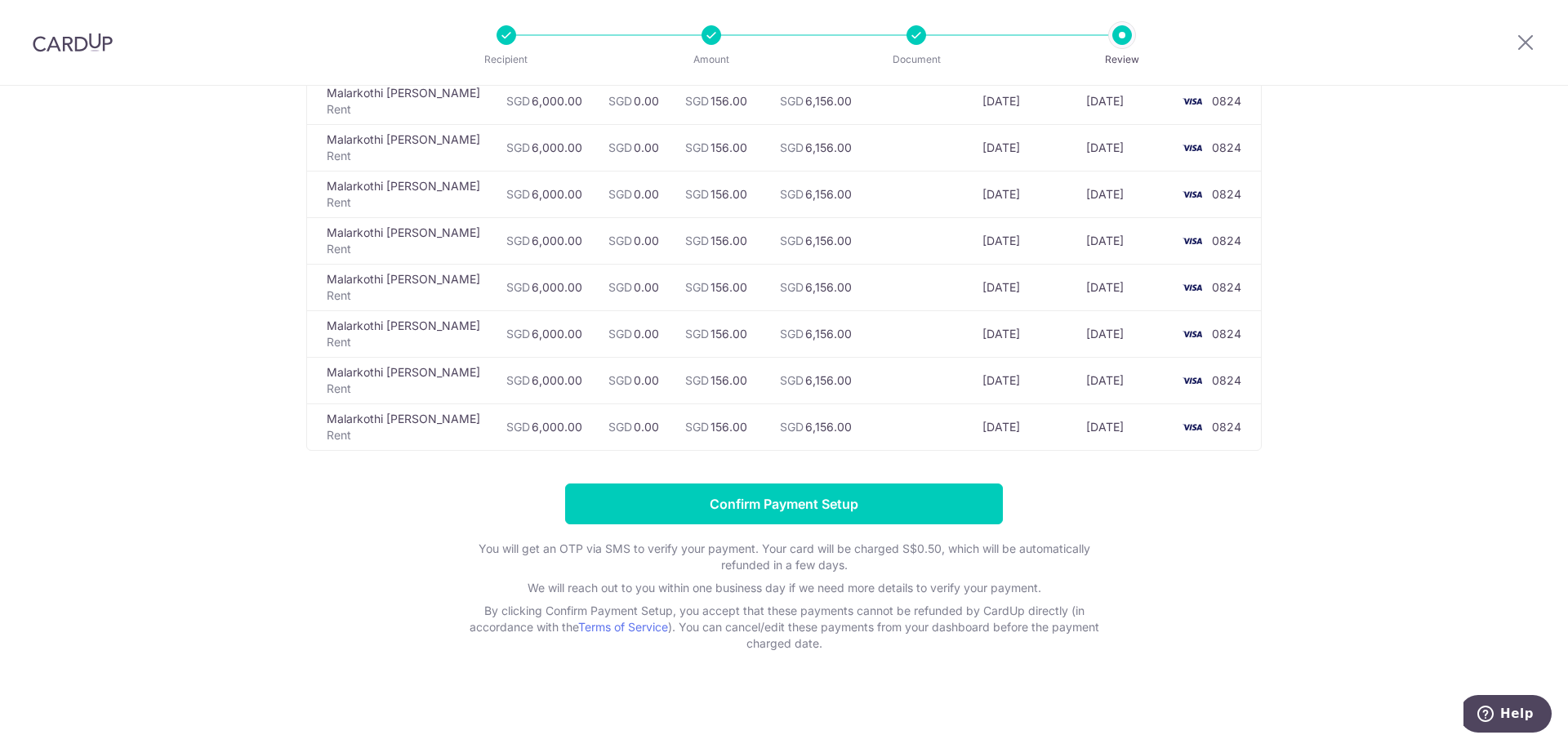
scroll to position [1452, 0]
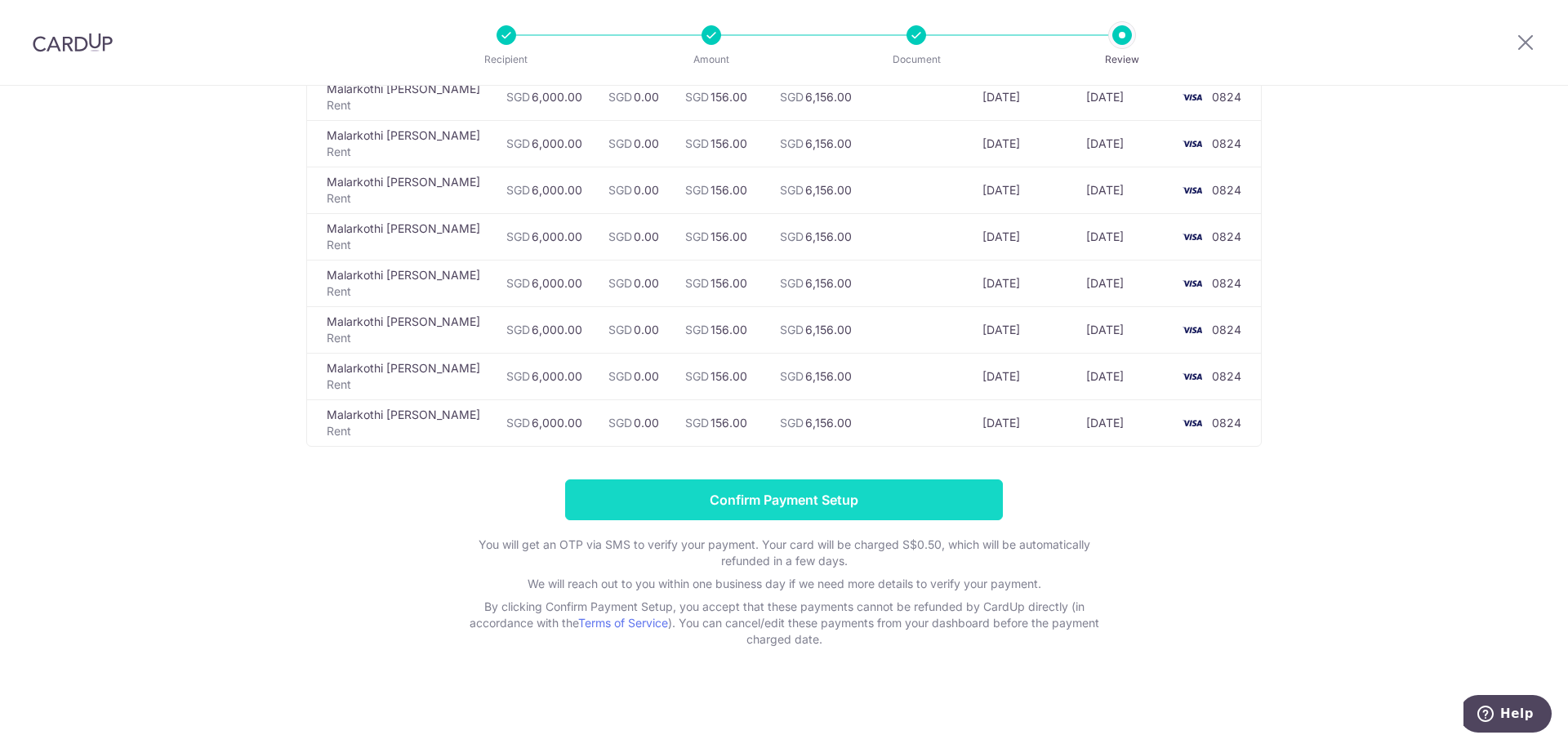
click at [791, 492] on input "Confirm Payment Setup" at bounding box center [784, 500] width 438 height 40
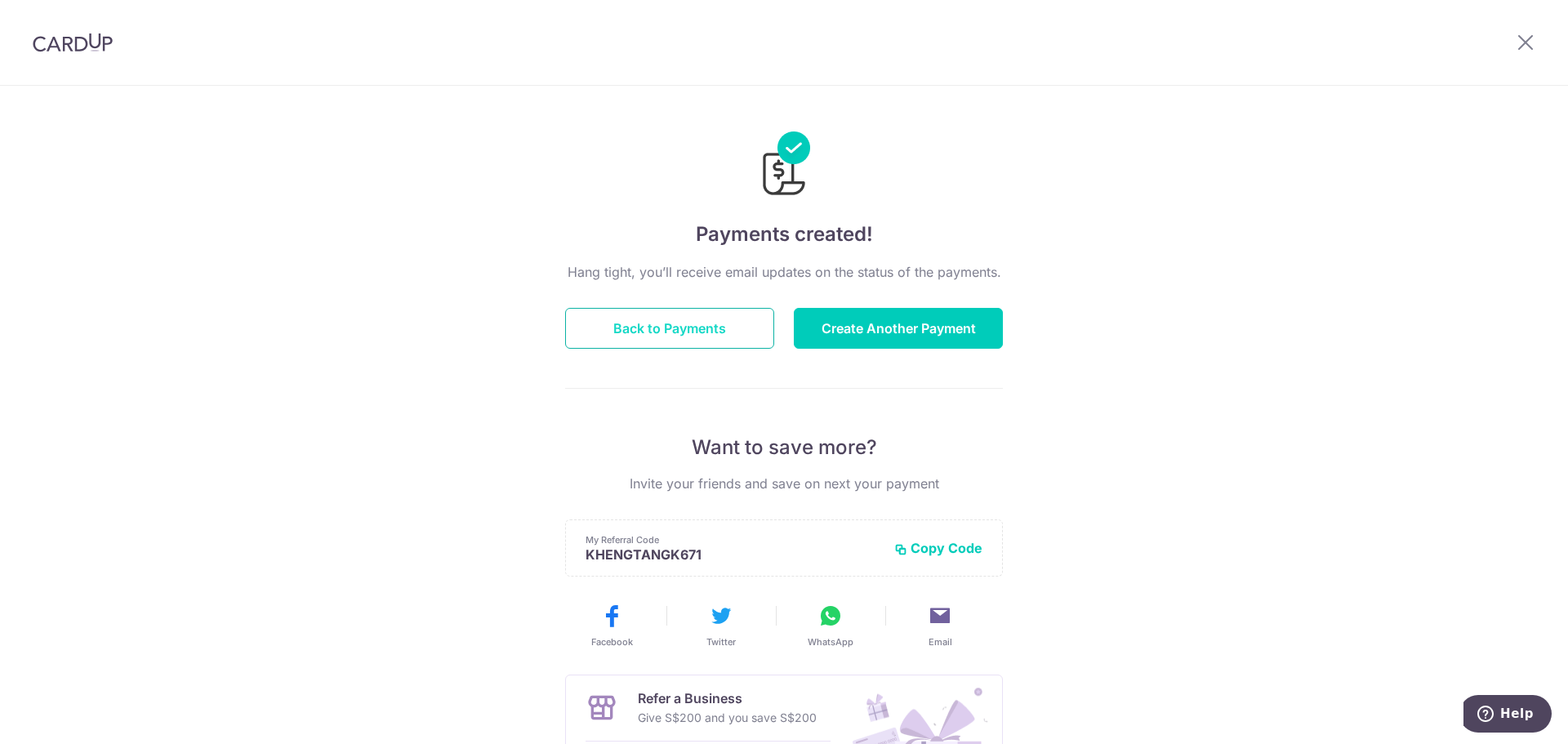
click at [681, 330] on button "Back to Payments" at bounding box center [670, 328] width 209 height 40
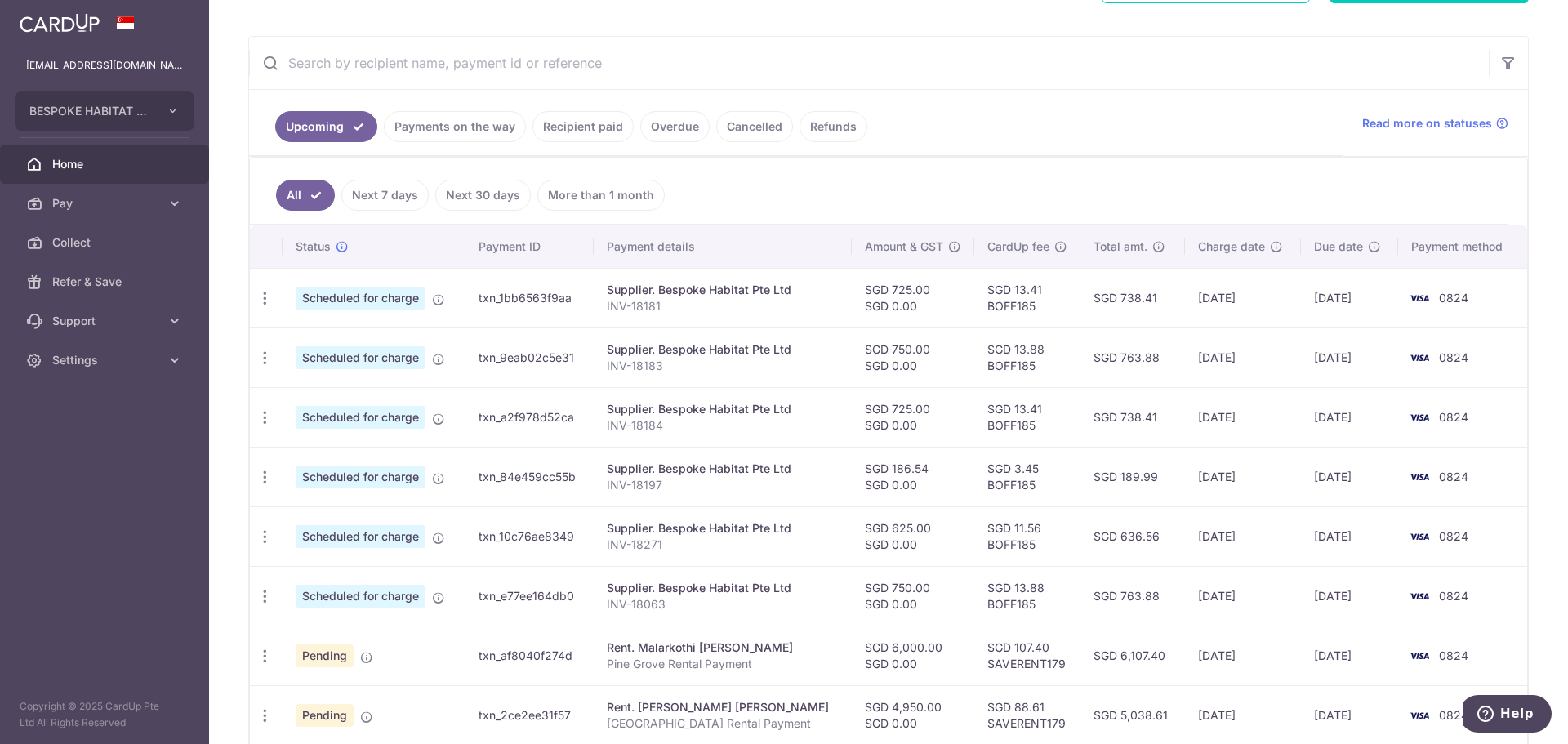
scroll to position [245, 0]
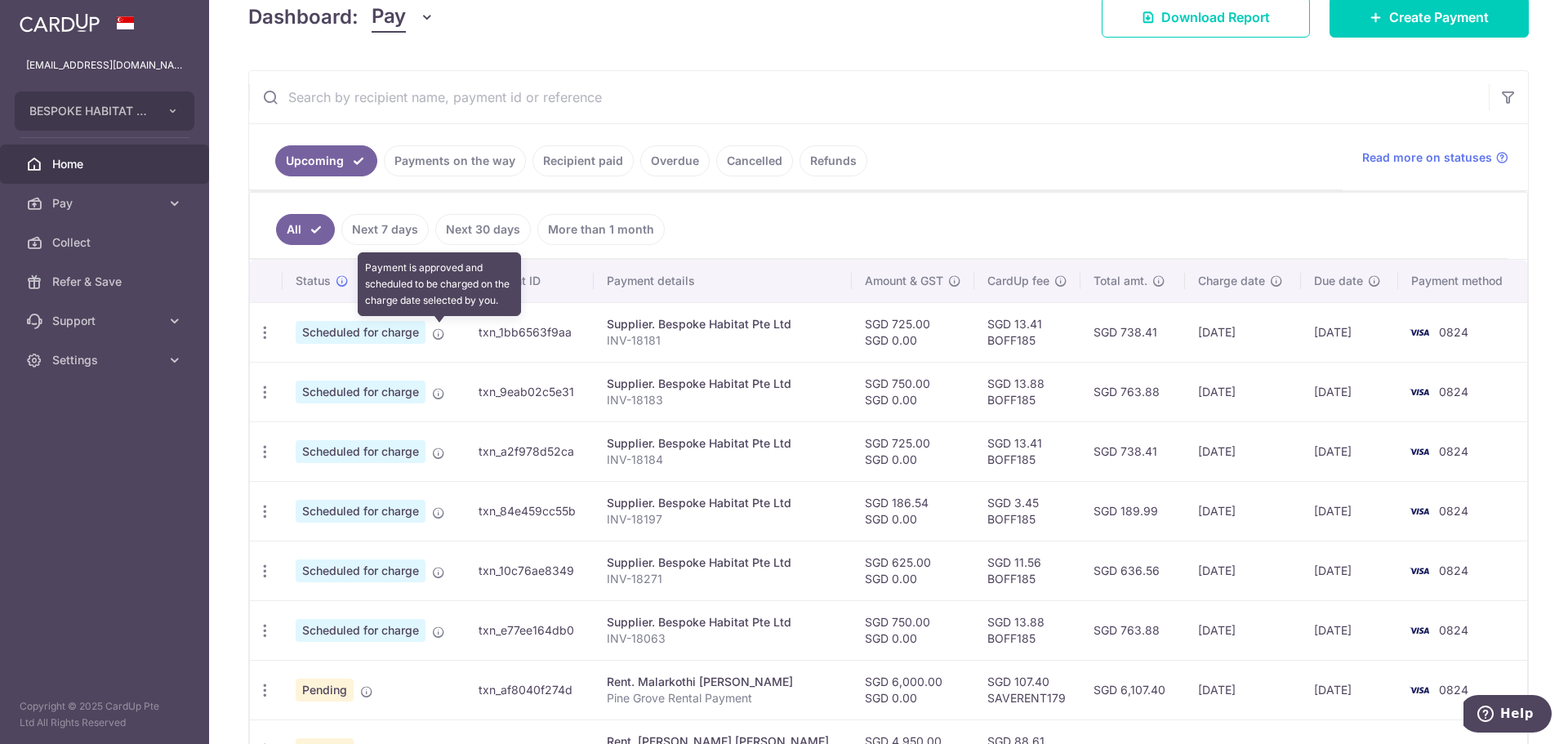
click at [433, 335] on icon at bounding box center [439, 334] width 13 height 13
click at [435, 160] on link "Payments on the way" at bounding box center [455, 160] width 142 height 31
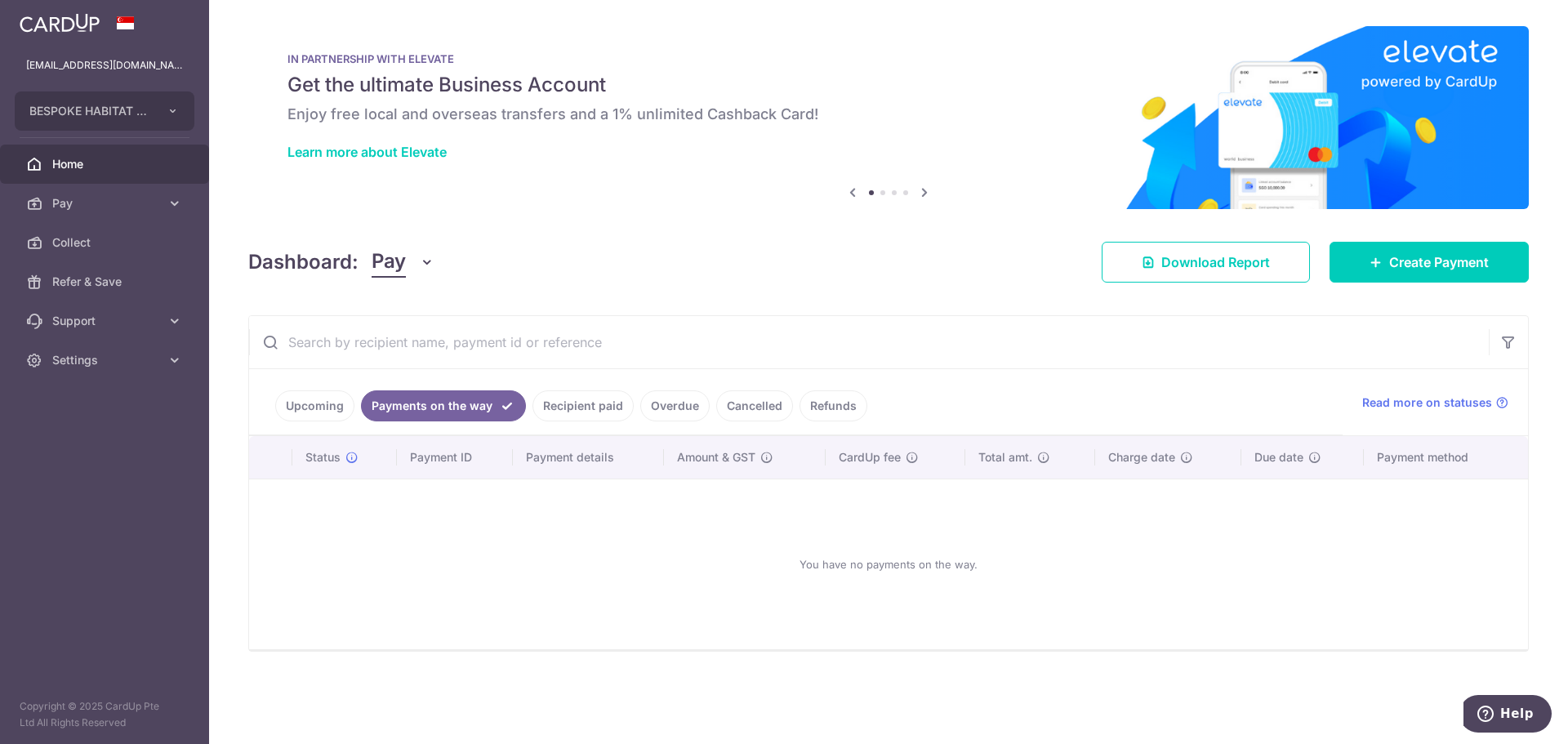
click at [550, 397] on link "Recipient paid" at bounding box center [583, 405] width 101 height 31
click at [679, 401] on link "Overdue" at bounding box center [675, 405] width 69 height 31
click at [751, 409] on link "Cancelled" at bounding box center [754, 405] width 76 height 31
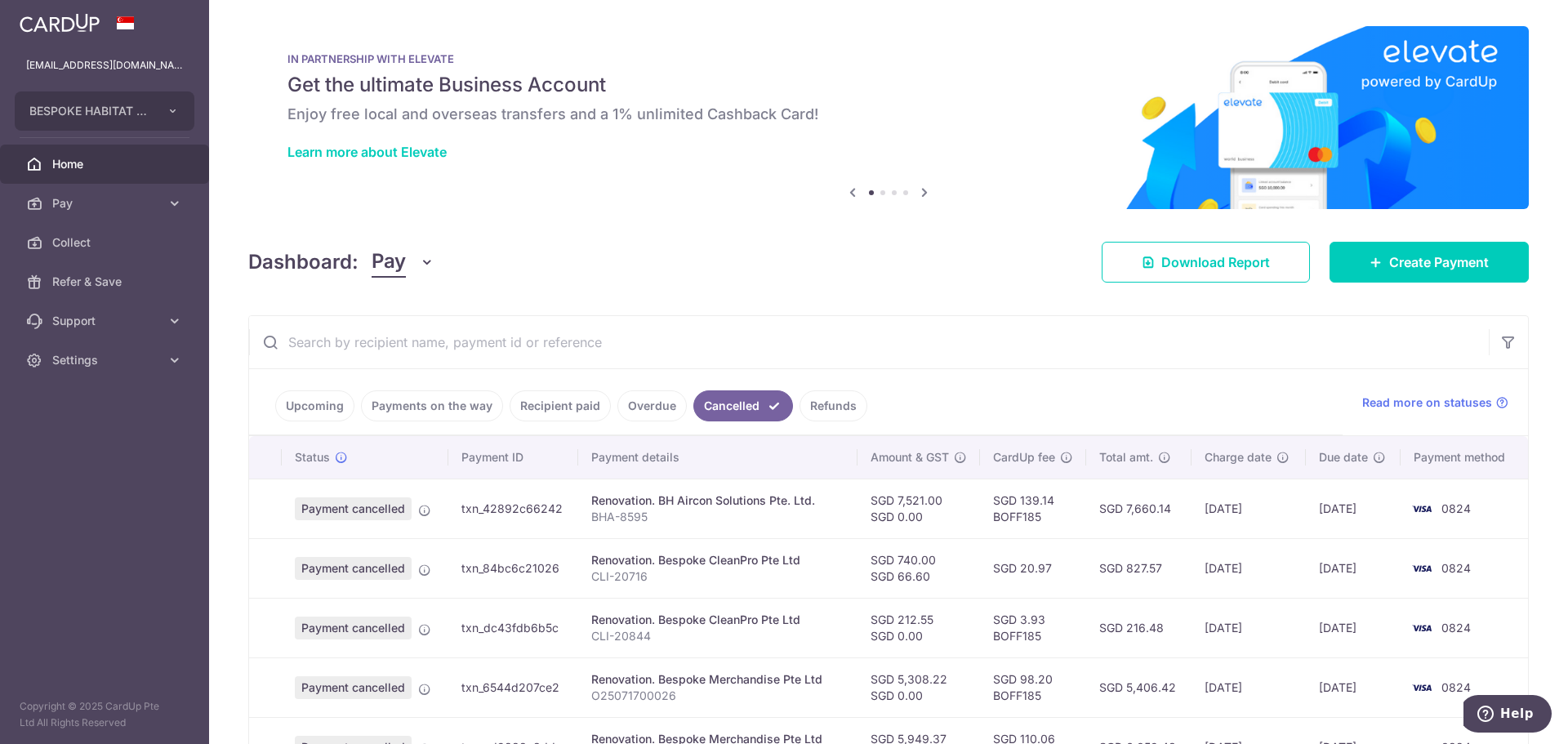
click at [829, 406] on link "Refunds" at bounding box center [833, 405] width 68 height 31
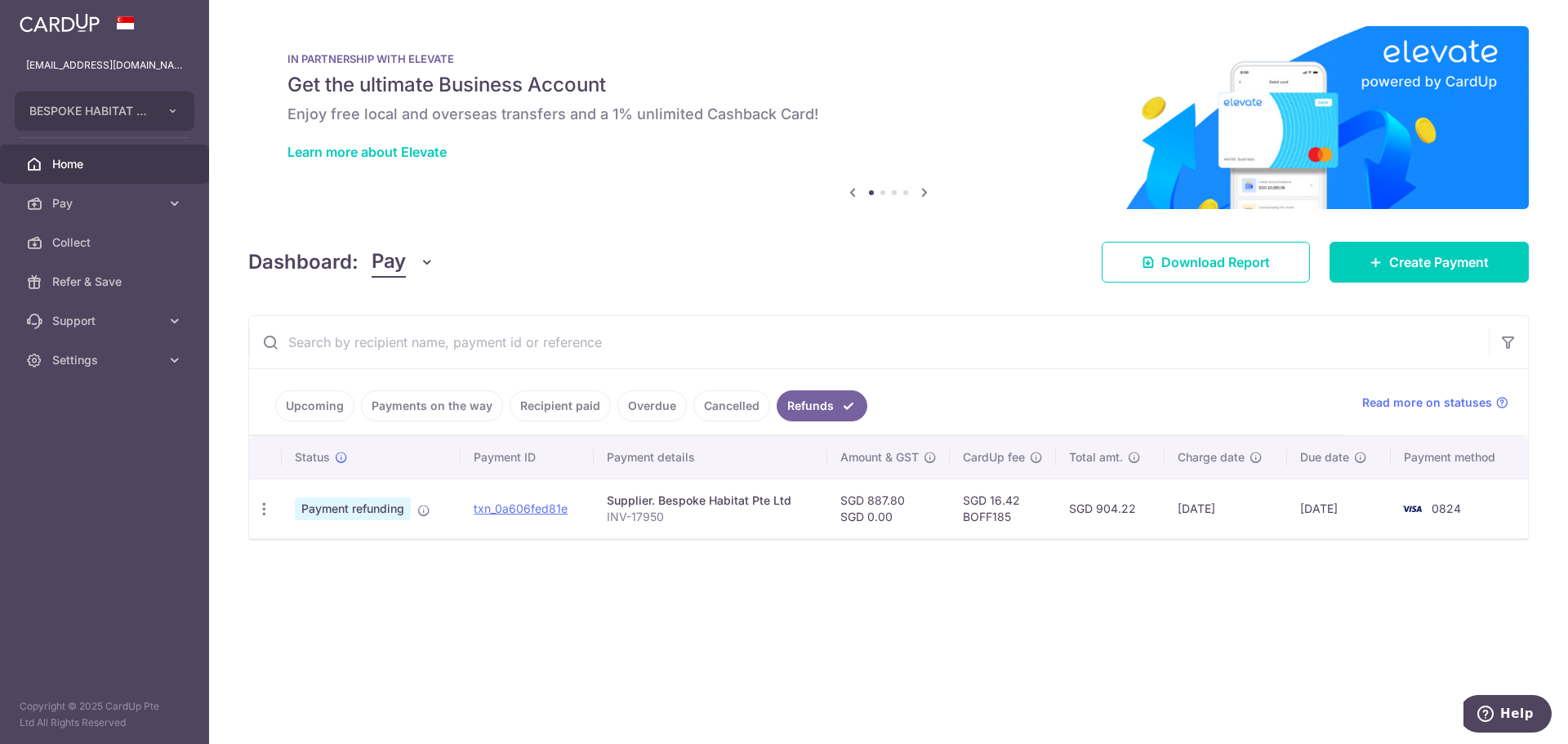
click at [329, 407] on link "Upcoming" at bounding box center [315, 405] width 79 height 31
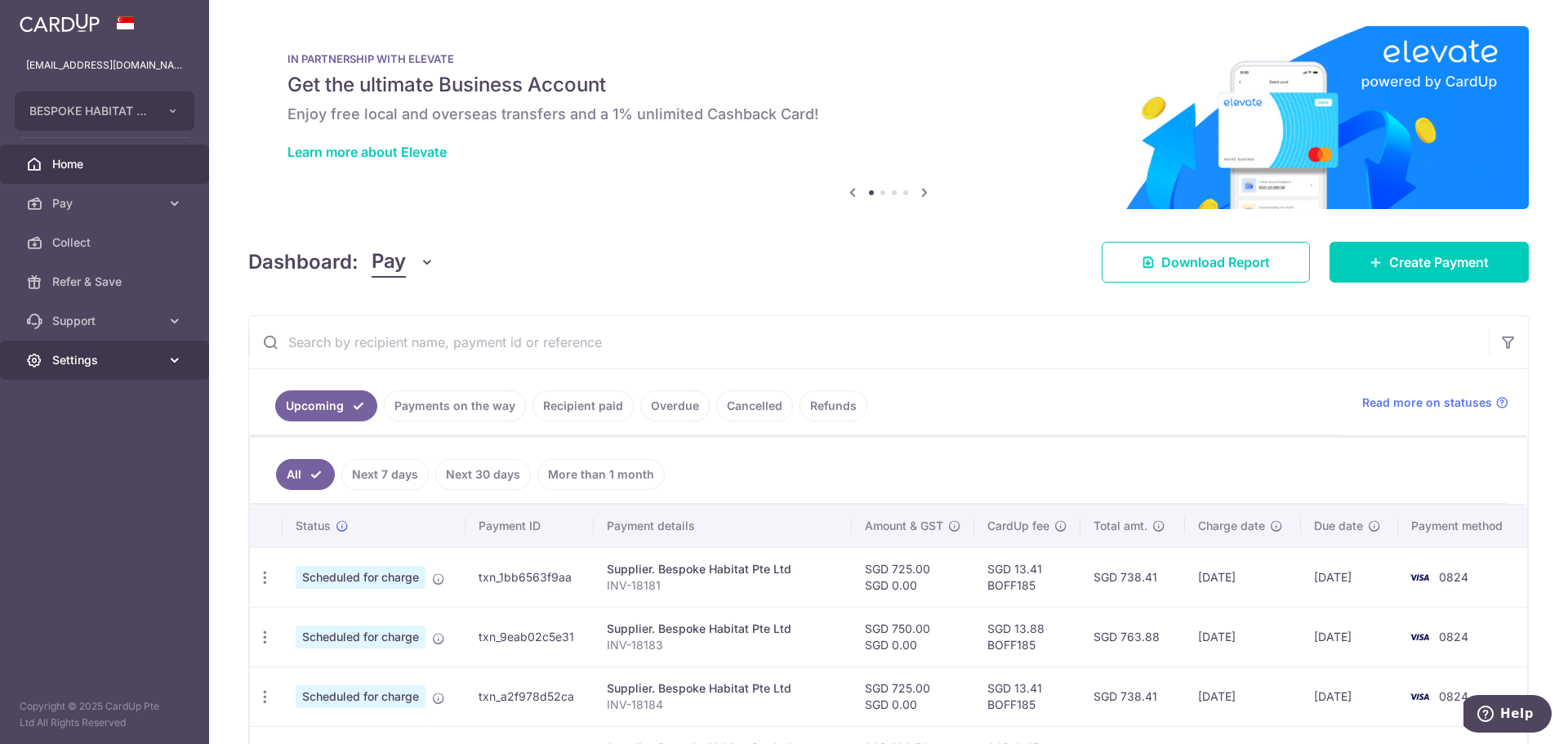
click at [84, 358] on span "Settings" at bounding box center [105, 360] width 108 height 17
click at [83, 430] on span "Logout" at bounding box center [105, 438] width 108 height 17
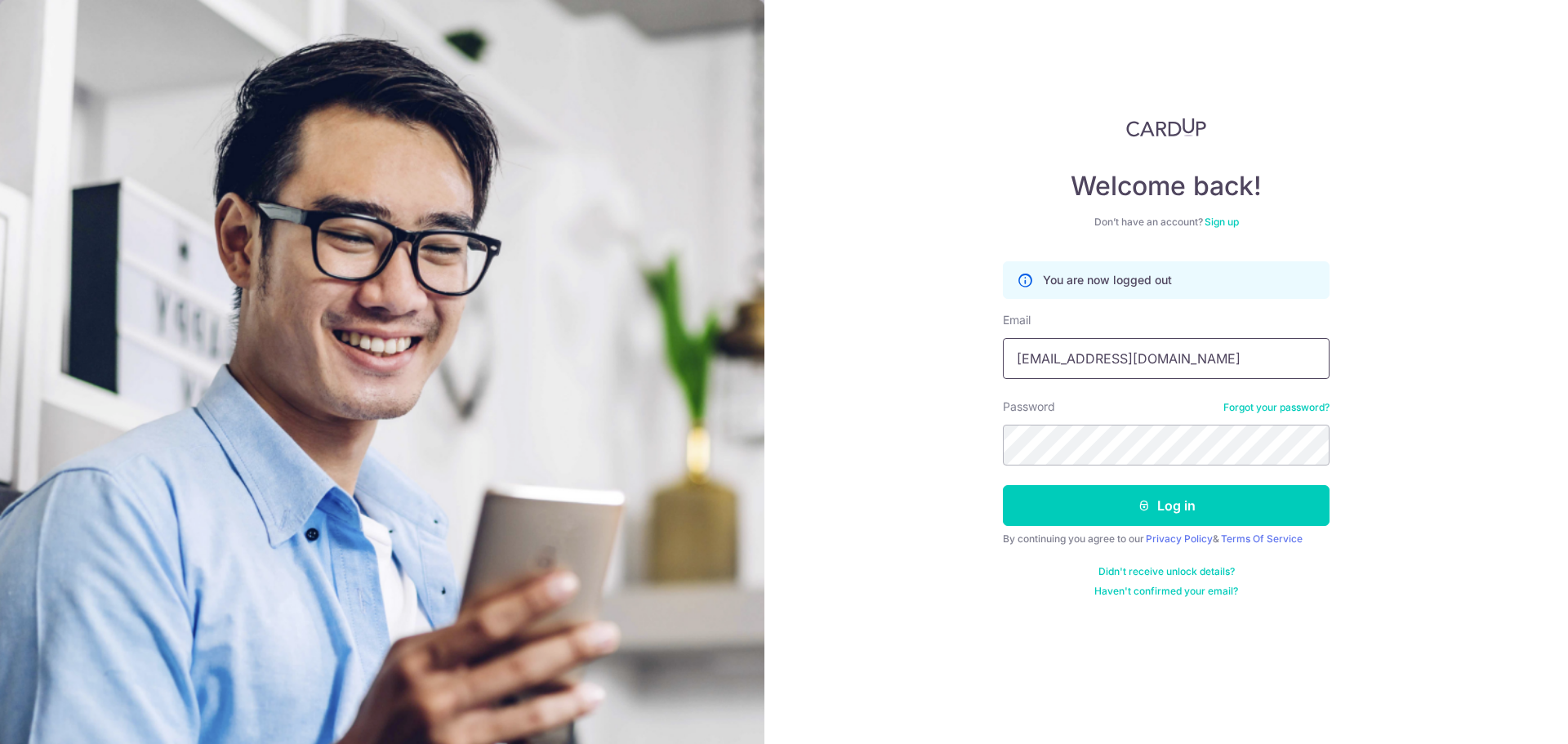
click at [1137, 362] on input "kohlivingsg@gmail.com" at bounding box center [1166, 358] width 327 height 40
type input "[EMAIL_ADDRESS][DOMAIN_NAME]"
click at [904, 480] on div "Welcome back! Don’t have an account? Sign up You are now logged out Email kheng…" at bounding box center [1166, 372] width 804 height 744
click at [1070, 511] on button "Log in" at bounding box center [1166, 505] width 327 height 40
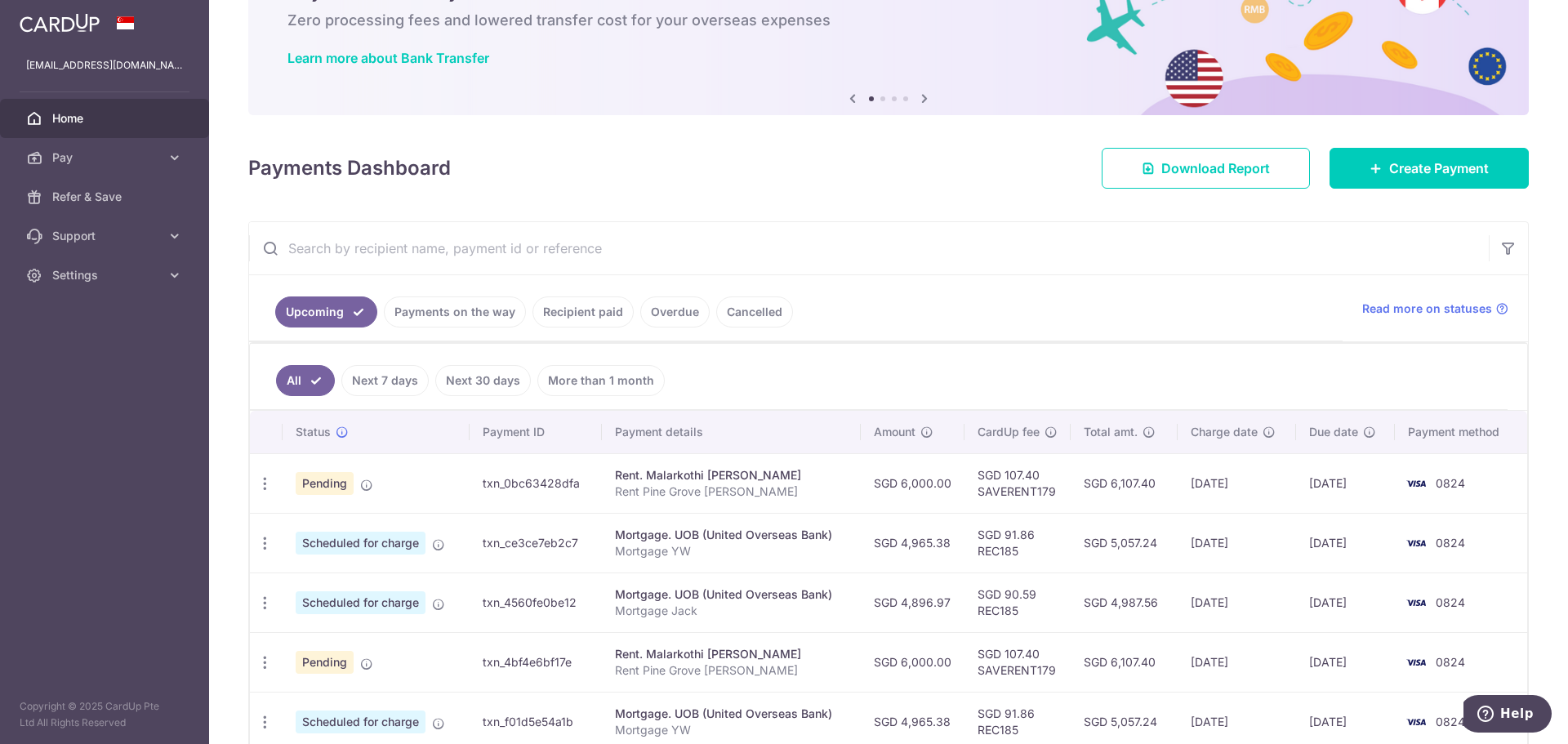
scroll to position [163, 0]
